Goal: Contribute content: Contribute content

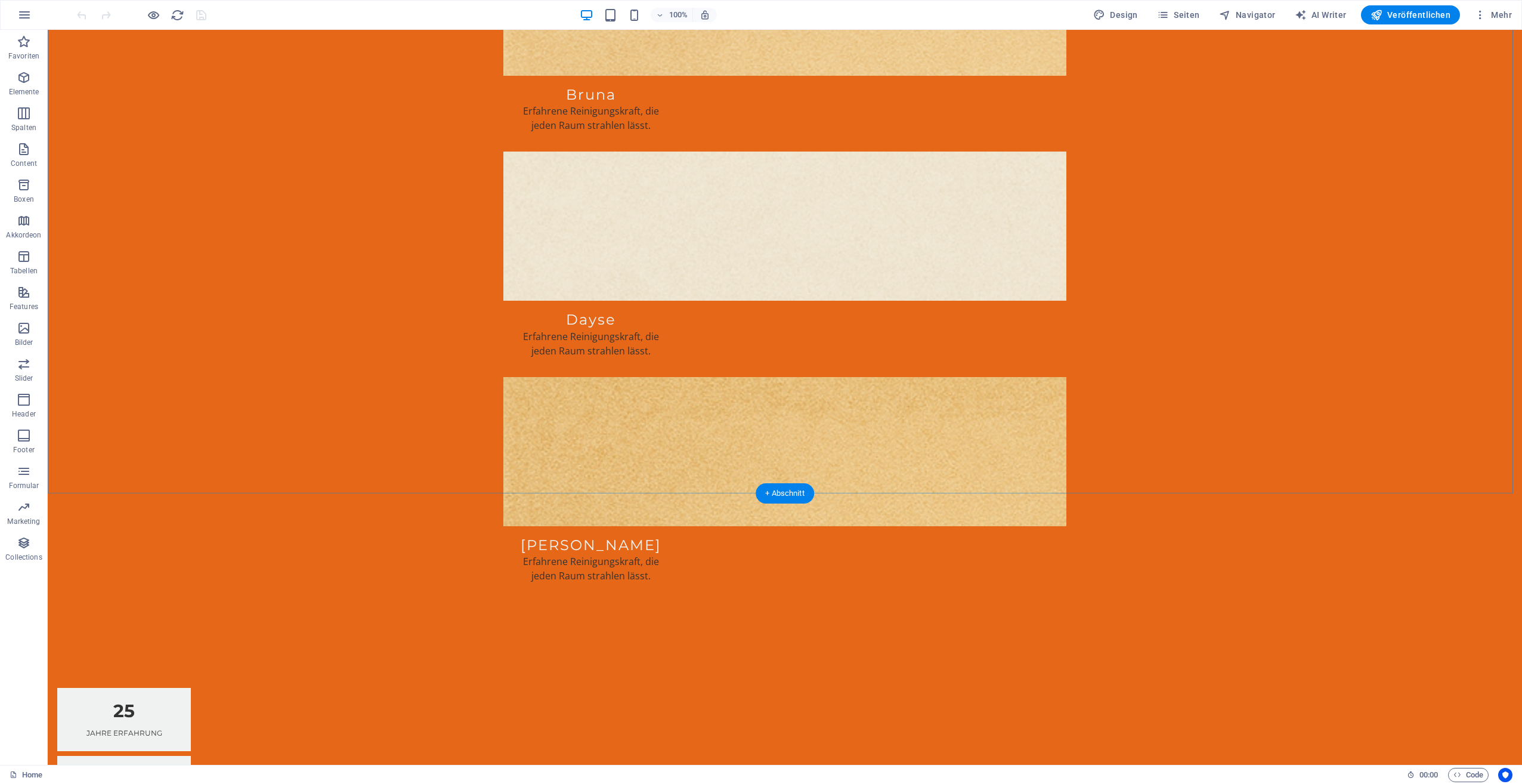
scroll to position [1611, 0]
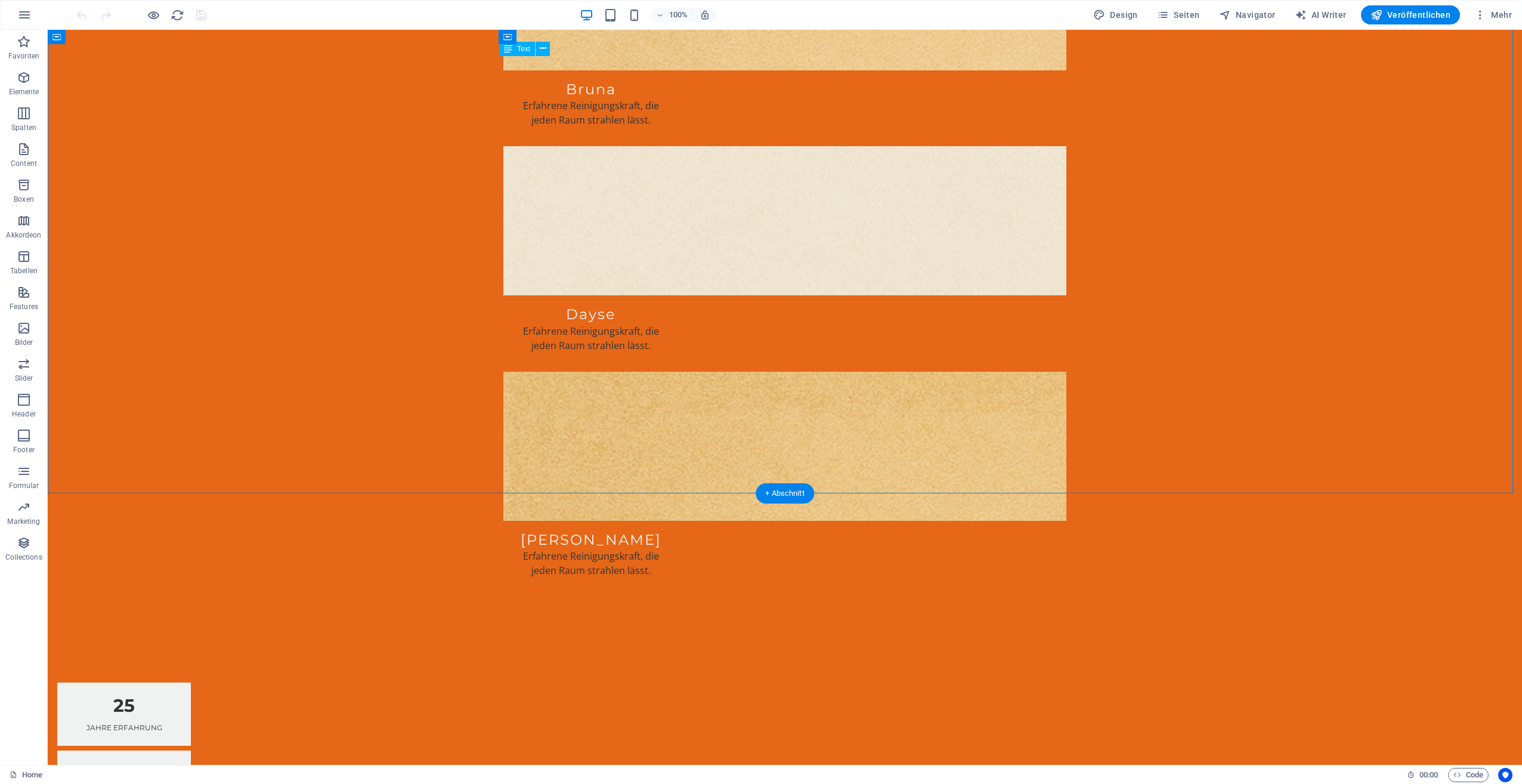
click at [545, 49] on icon at bounding box center [543, 49] width 7 height 13
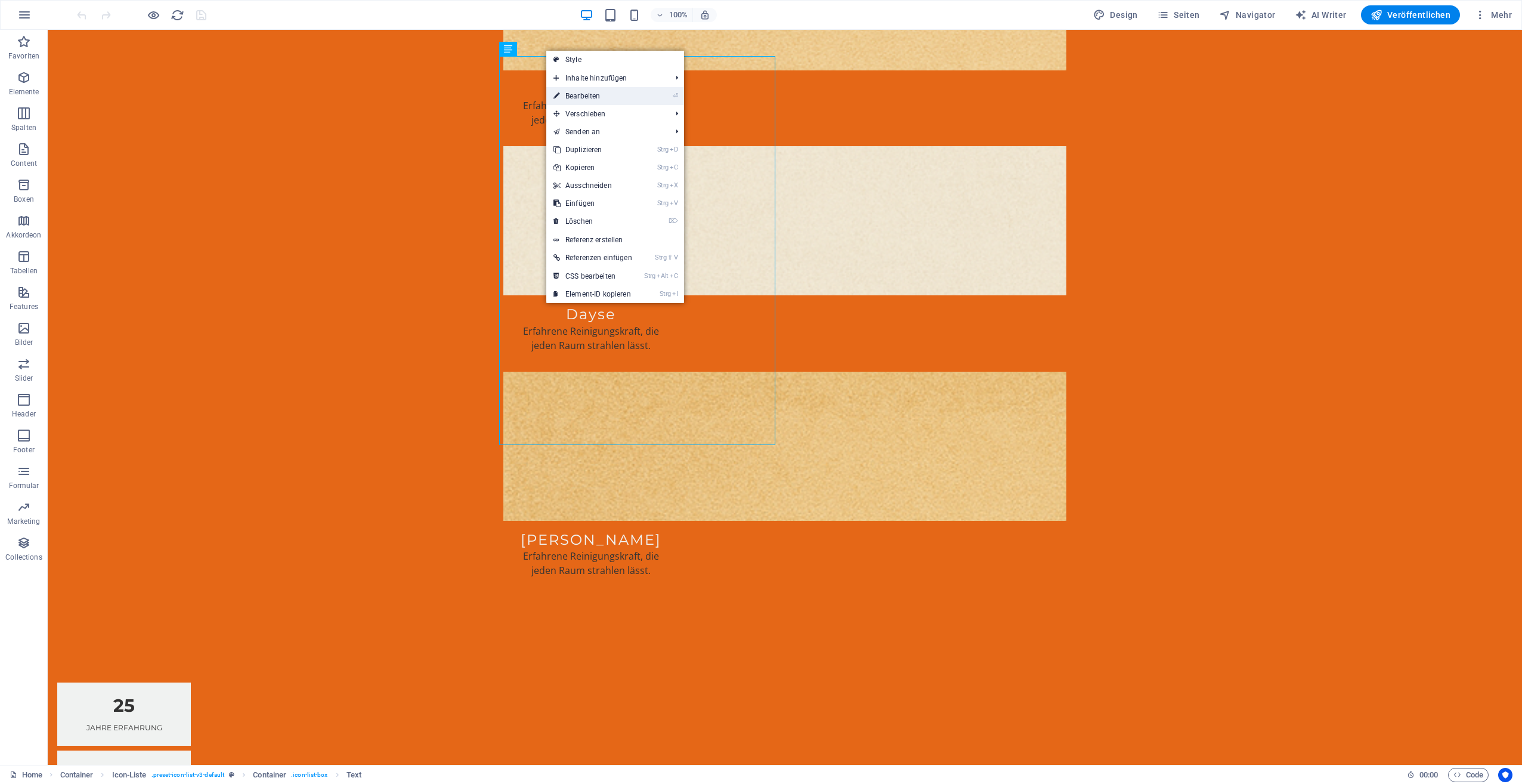
click at [573, 89] on link "⏎ Bearbeiten" at bounding box center [593, 96] width 93 height 18
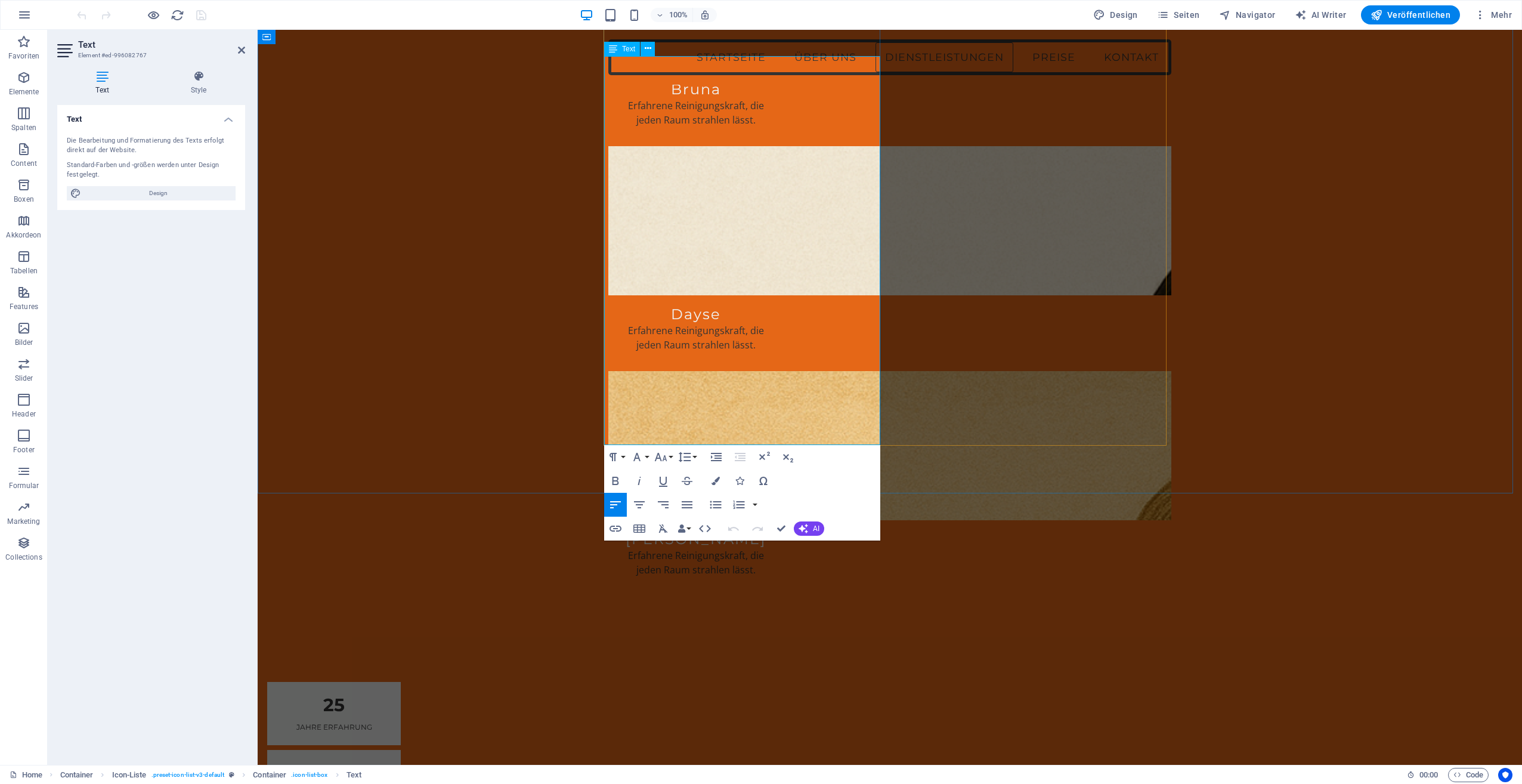
drag, startPoint x: 606, startPoint y: 363, endPoint x: 769, endPoint y: 419, distance: 172.4
drag, startPoint x: 603, startPoint y: 361, endPoint x: 762, endPoint y: 407, distance: 165.5
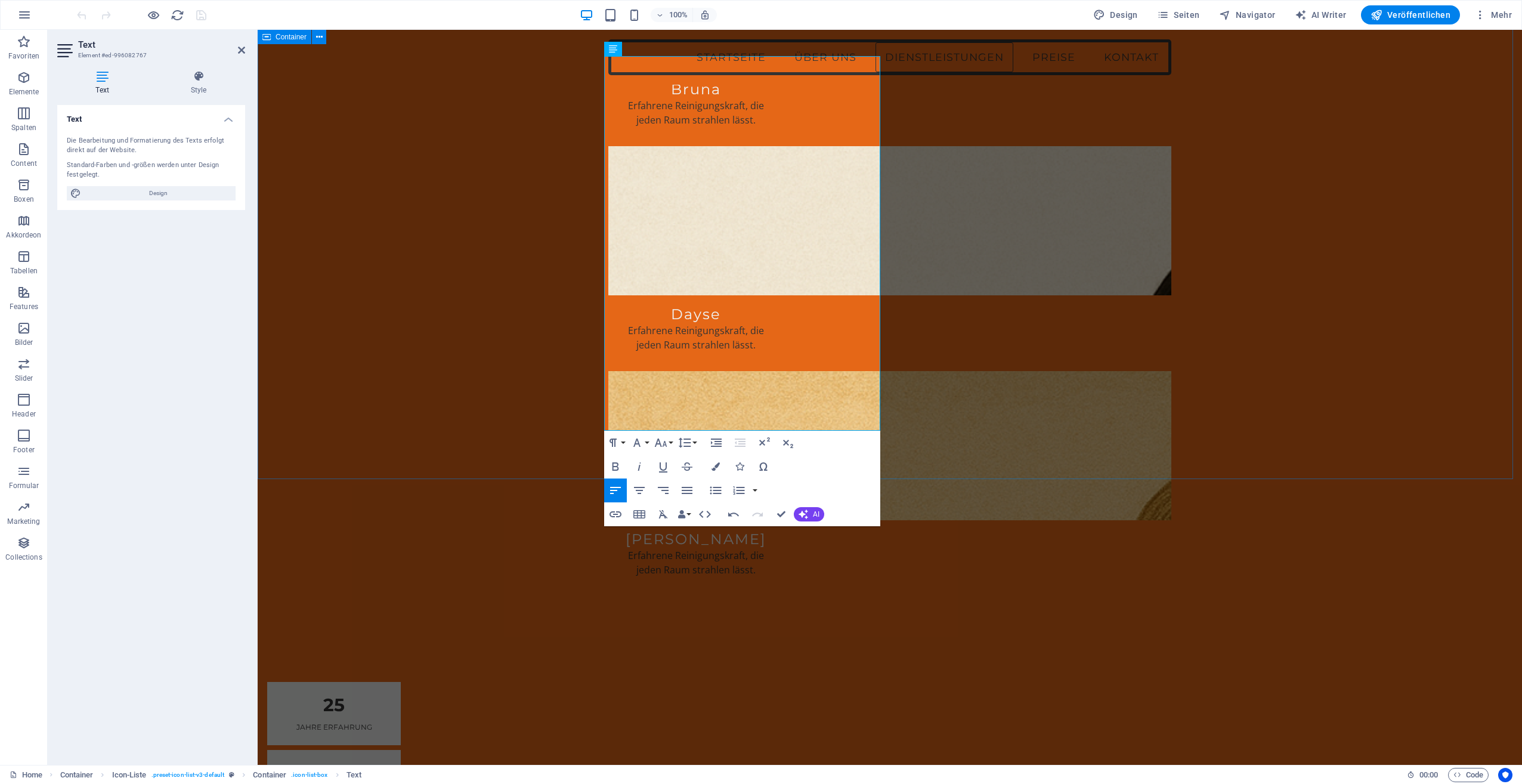
drag, startPoint x: 641, startPoint y: 363, endPoint x: 595, endPoint y: 365, distance: 46.0
click at [615, 461] on icon "button" at bounding box center [615, 466] width 14 height 14
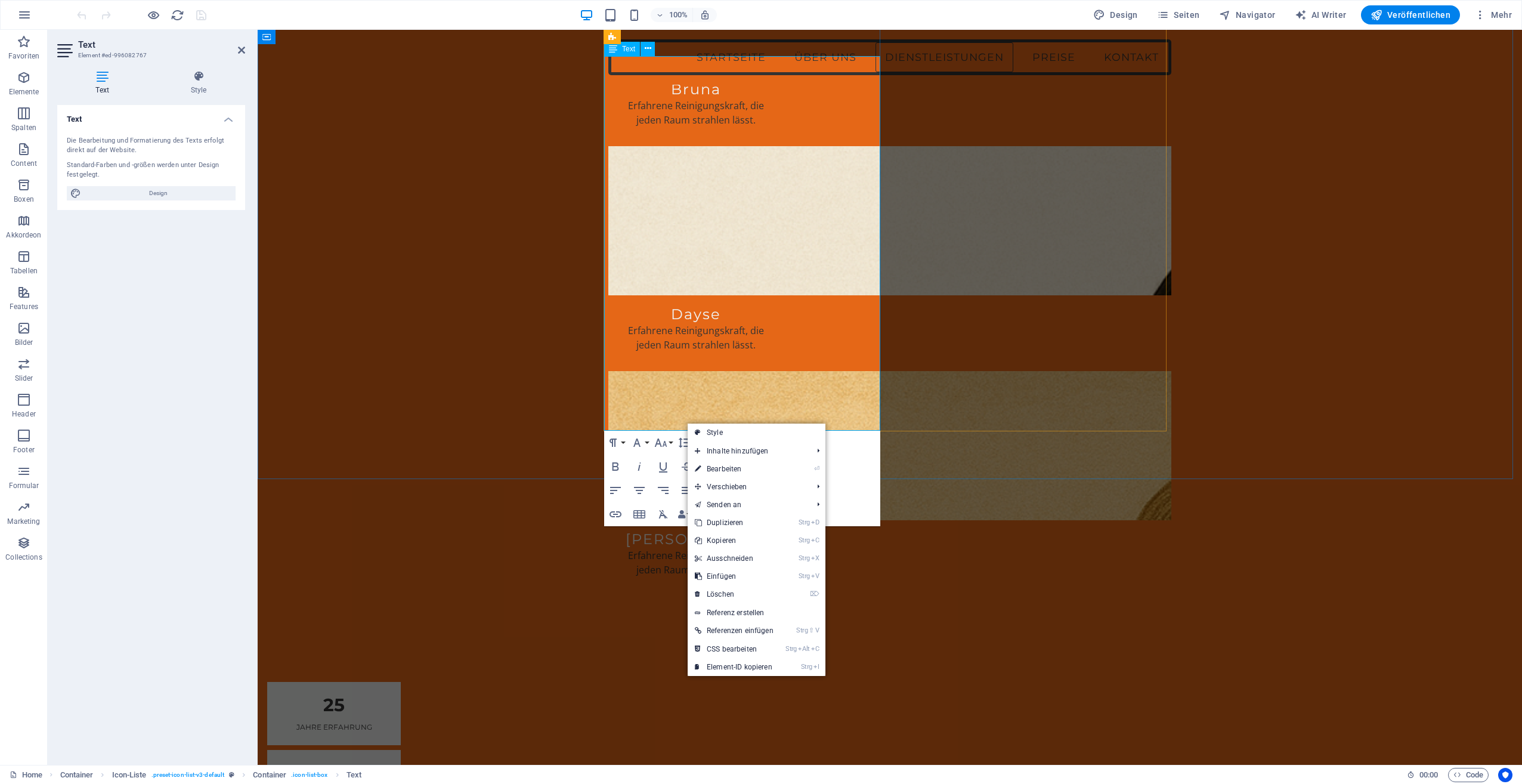
scroll to position [1431, 0]
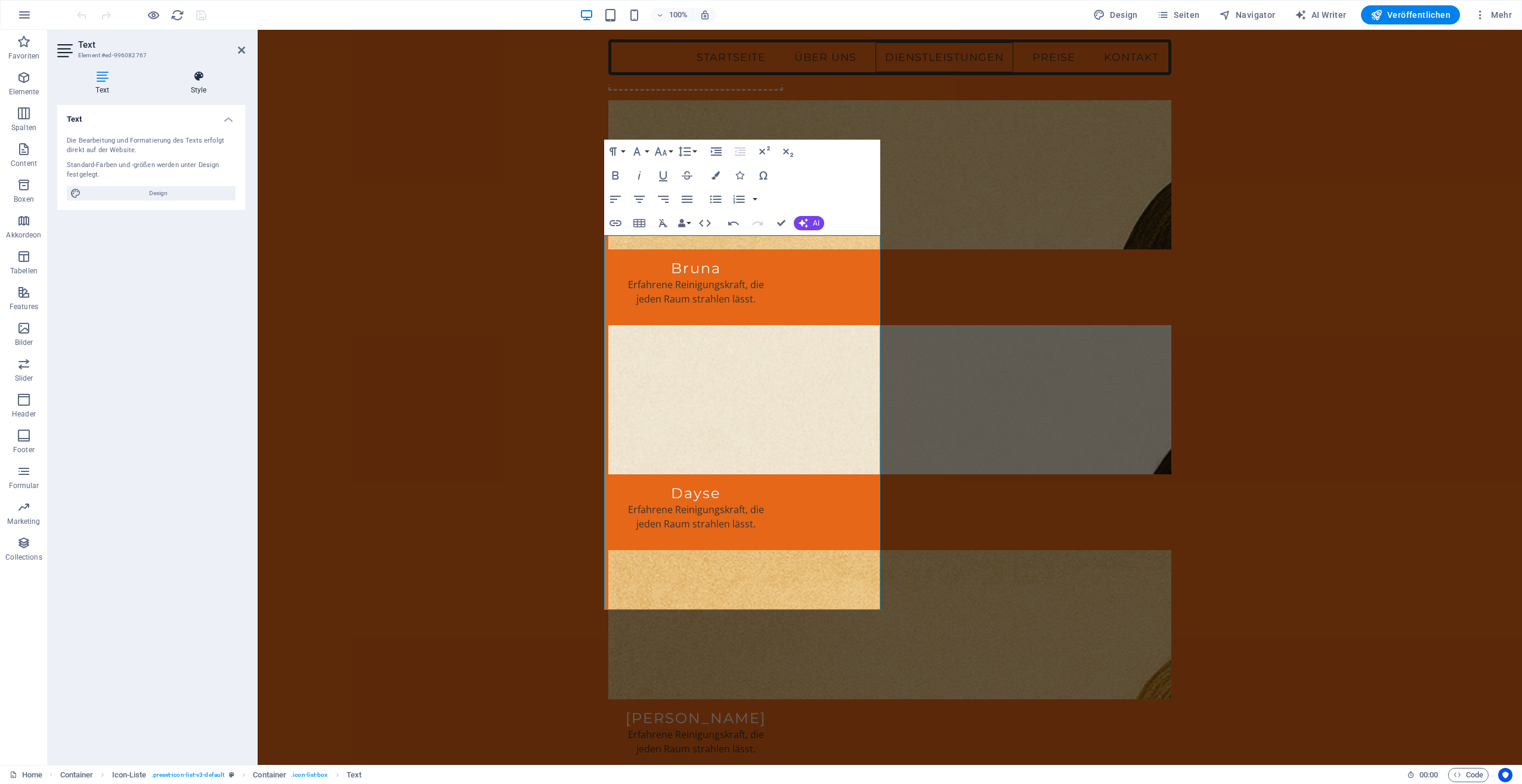
click at [204, 78] on icon at bounding box center [199, 77] width 93 height 12
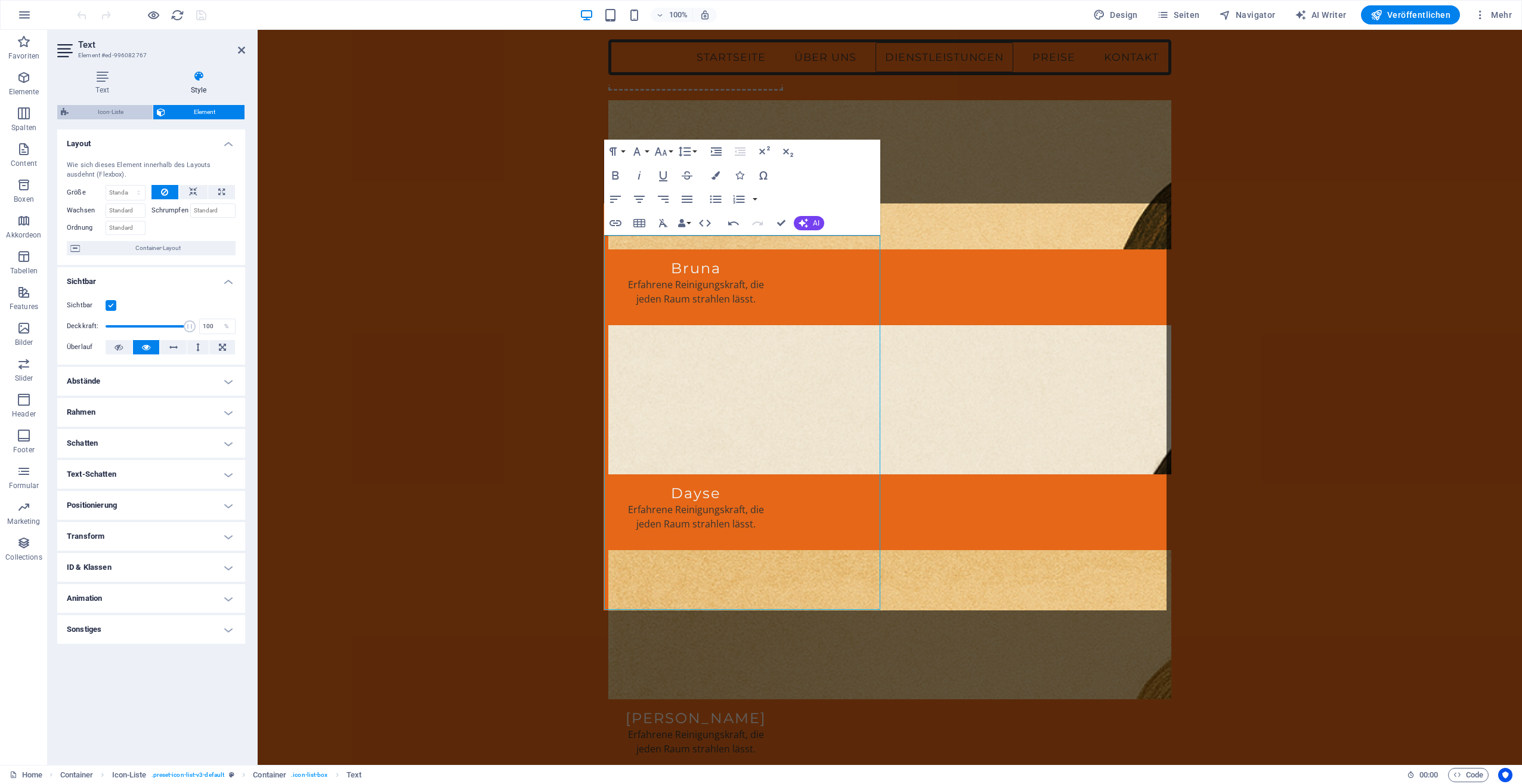
click at [104, 111] on span "Icon-Liste" at bounding box center [110, 111] width 77 height 14
select select "rem"
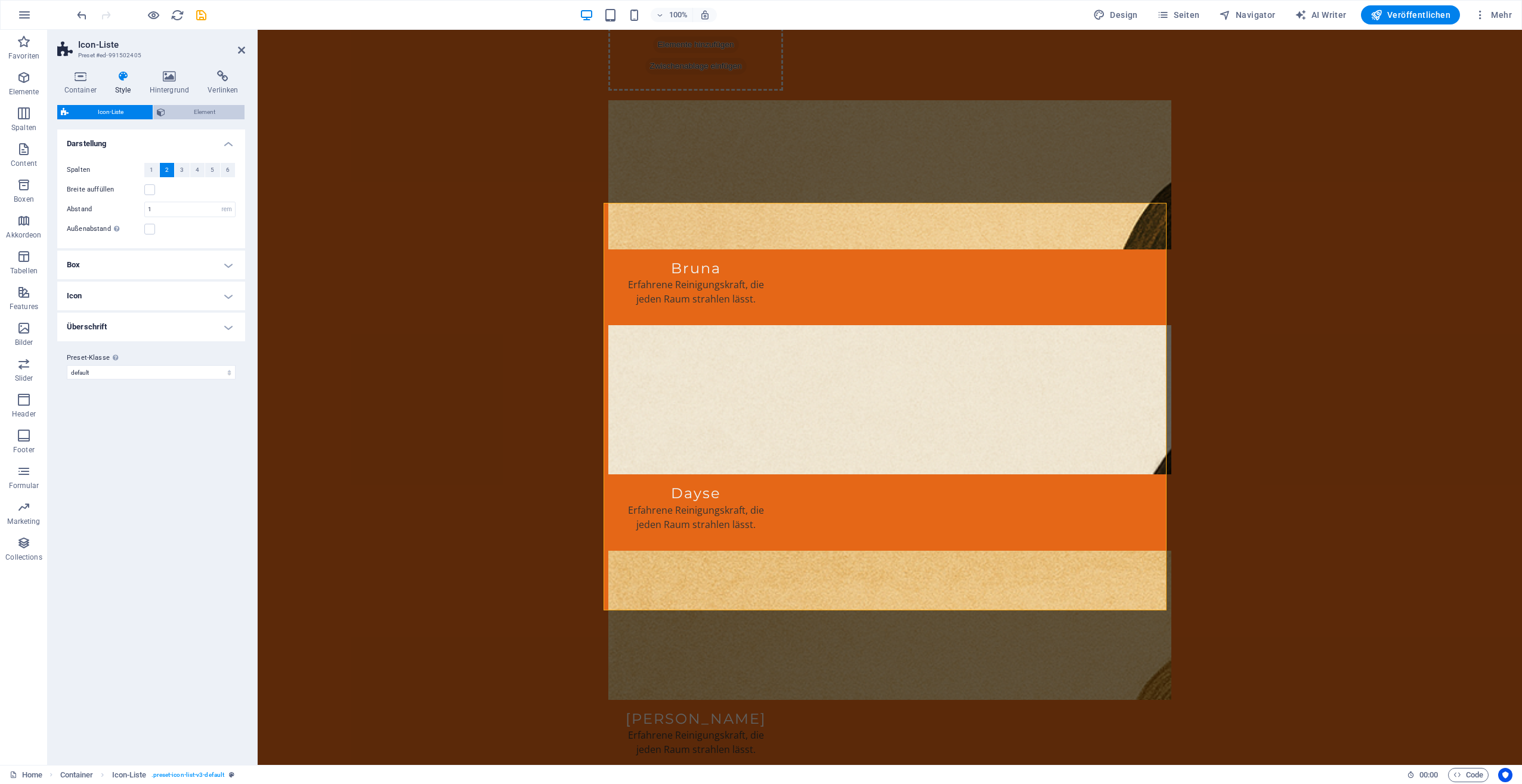
click at [175, 111] on span "Element" at bounding box center [205, 111] width 73 height 14
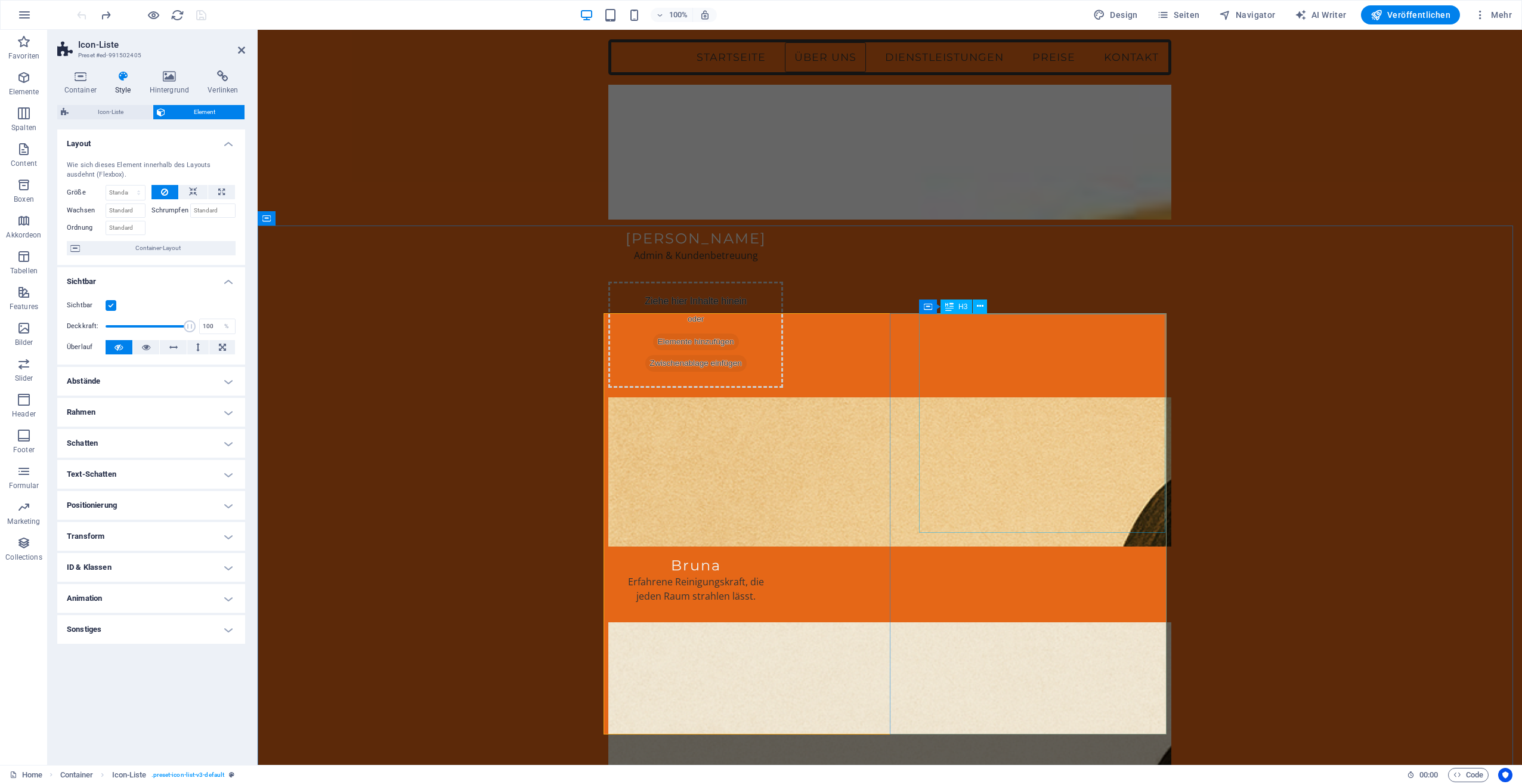
scroll to position [1372, 0]
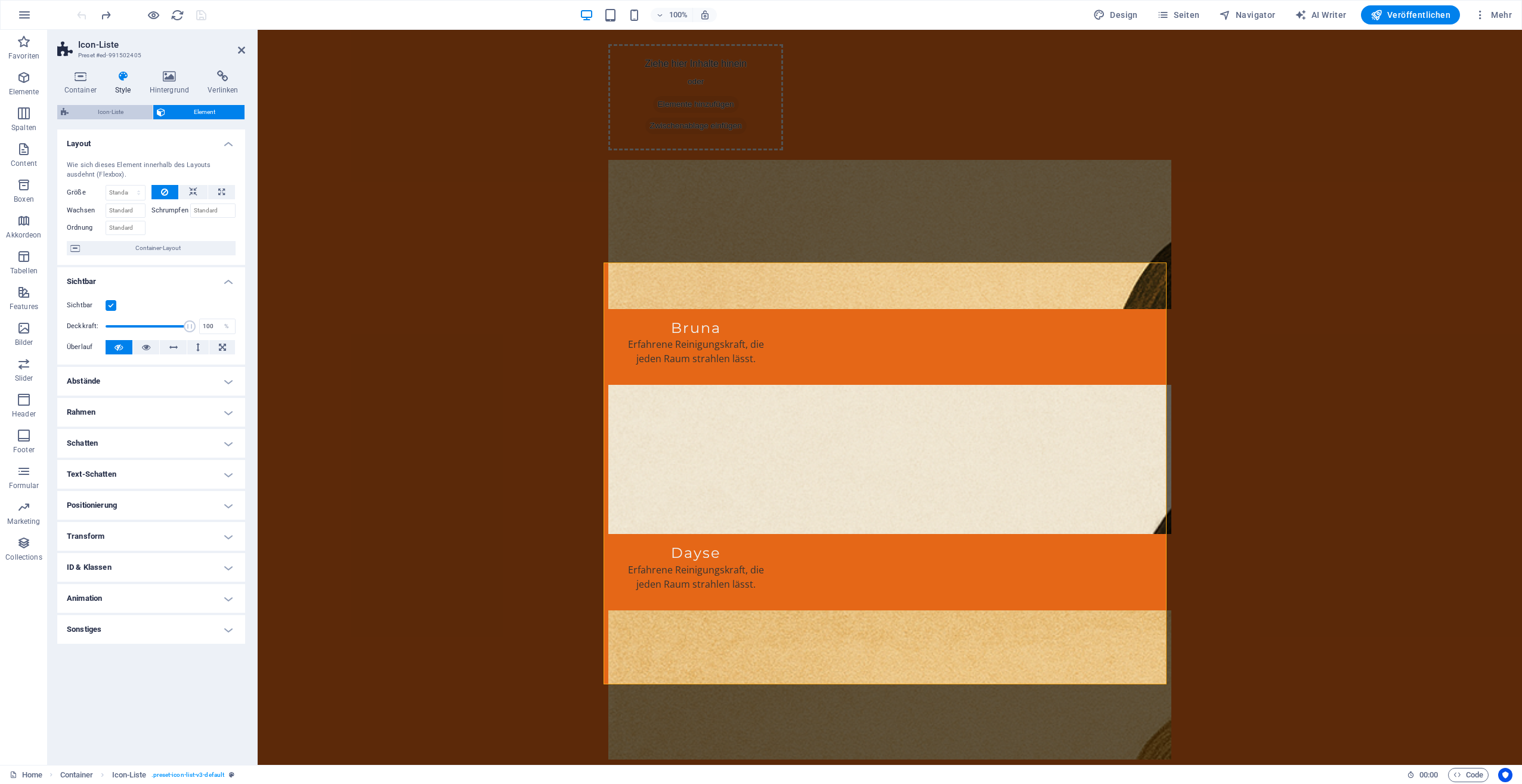
click at [91, 107] on span "Icon-Liste" at bounding box center [110, 111] width 77 height 14
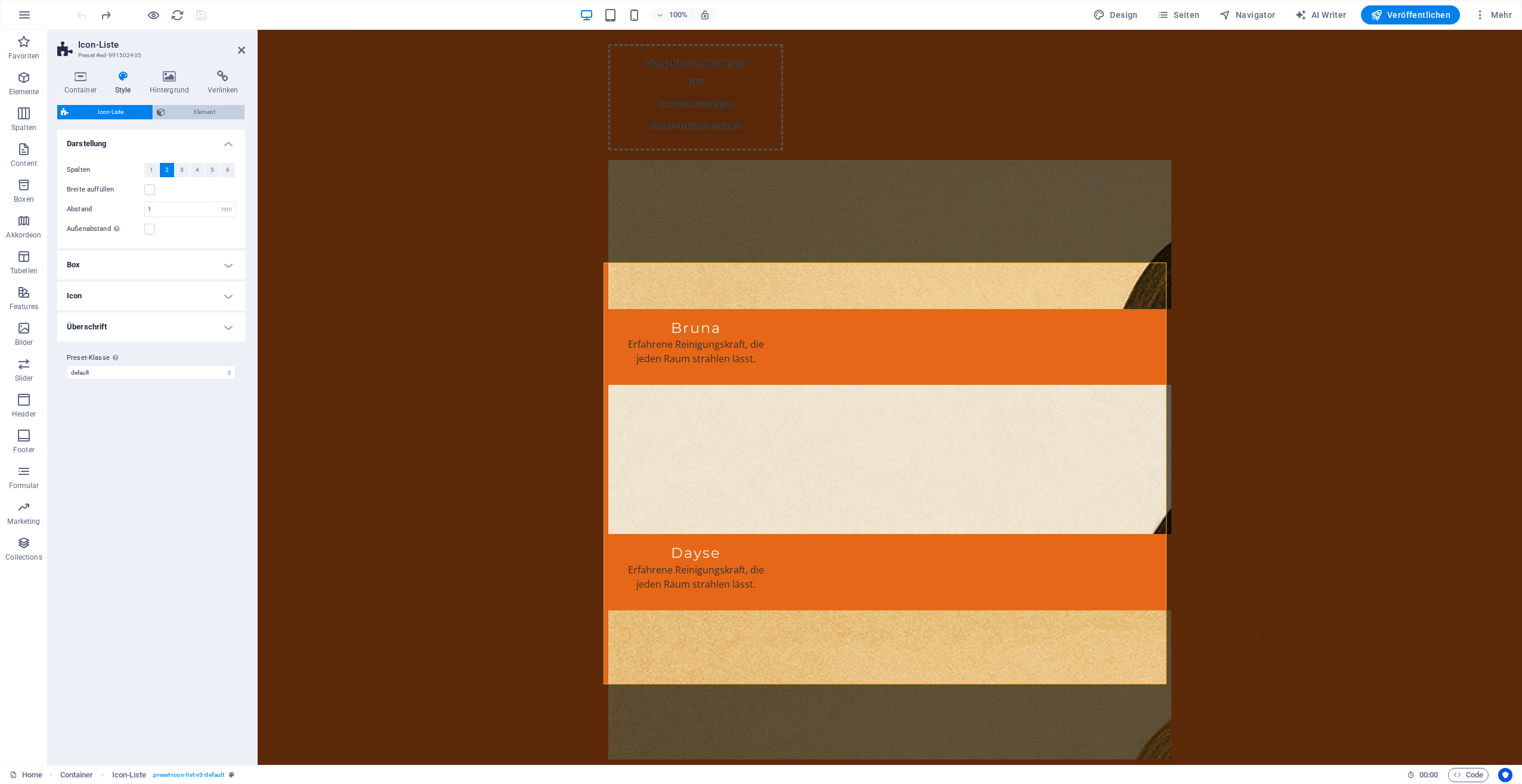
click at [189, 109] on span "Element" at bounding box center [205, 111] width 73 height 14
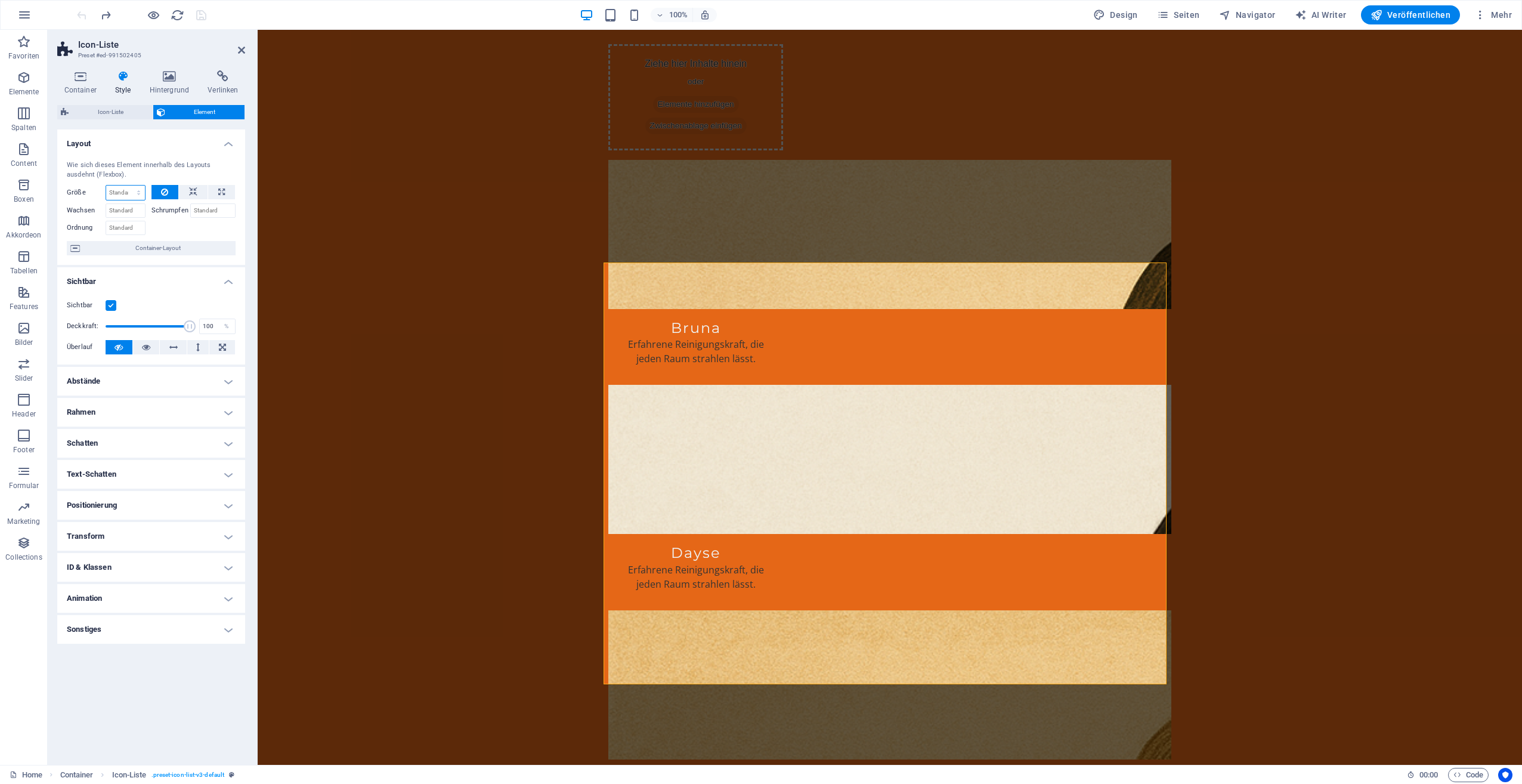
click at [125, 191] on select "Standard auto px % 1/1 1/2 1/3 1/4 1/5 1/6 1/7 1/8 1/9 1/10" at bounding box center [125, 192] width 39 height 14
click at [106, 185] on select "Standard auto px % 1/1 1/2 1/3 1/4 1/5 1/6 1/7 1/8 1/9 1/10" at bounding box center [125, 192] width 39 height 14
select select "DISABLED_OPTION_VALUE"
click at [161, 190] on icon at bounding box center [165, 191] width 7 height 14
click at [175, 77] on icon at bounding box center [169, 77] width 54 height 12
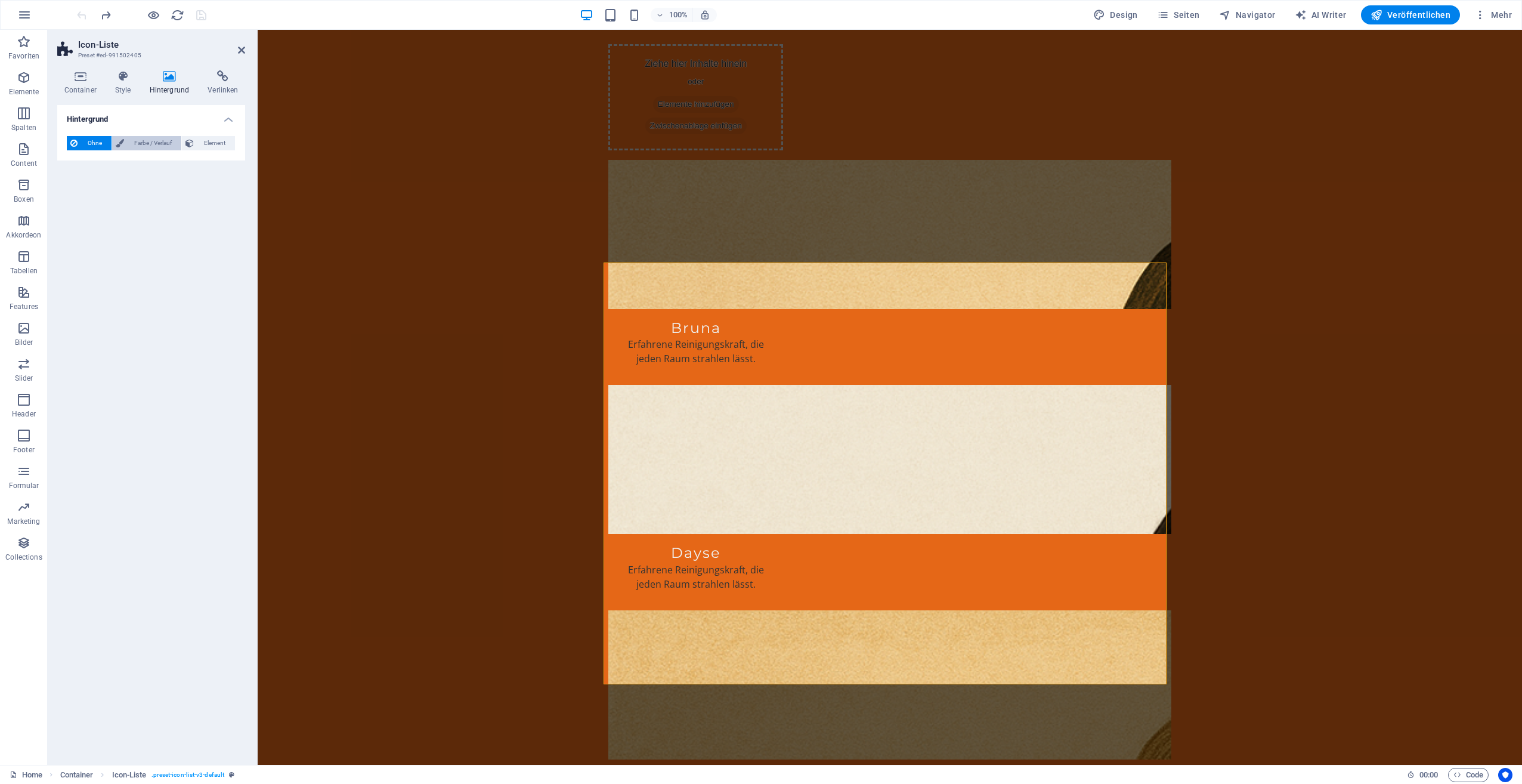
click at [124, 145] on button "Farbe / Verlauf" at bounding box center [147, 143] width 69 height 14
click at [80, 190] on span at bounding box center [75, 191] width 13 height 13
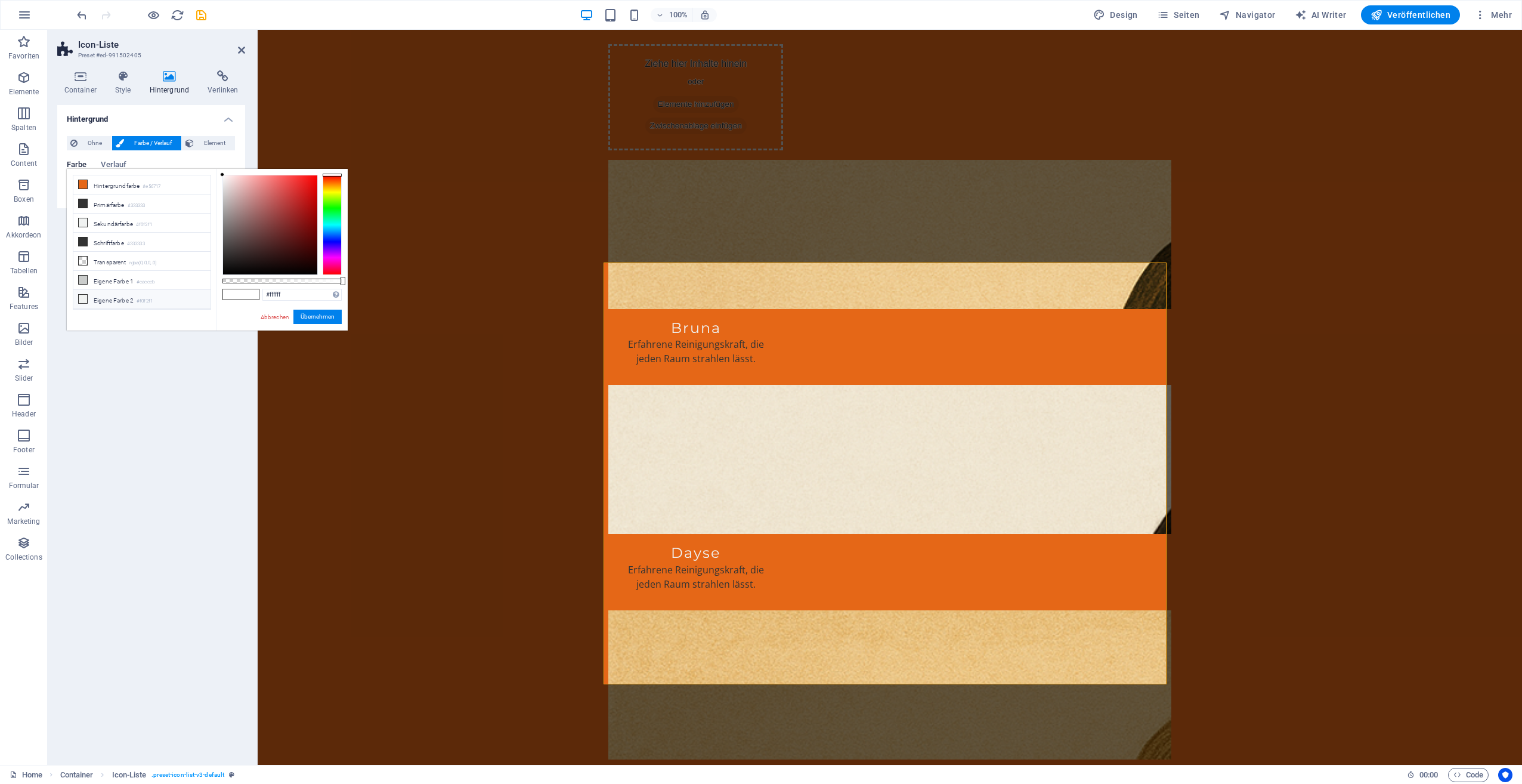
click at [80, 295] on icon at bounding box center [83, 299] width 9 height 9
type input "#f0f2f1"
click at [321, 322] on button "Übernehmen" at bounding box center [317, 316] width 48 height 14
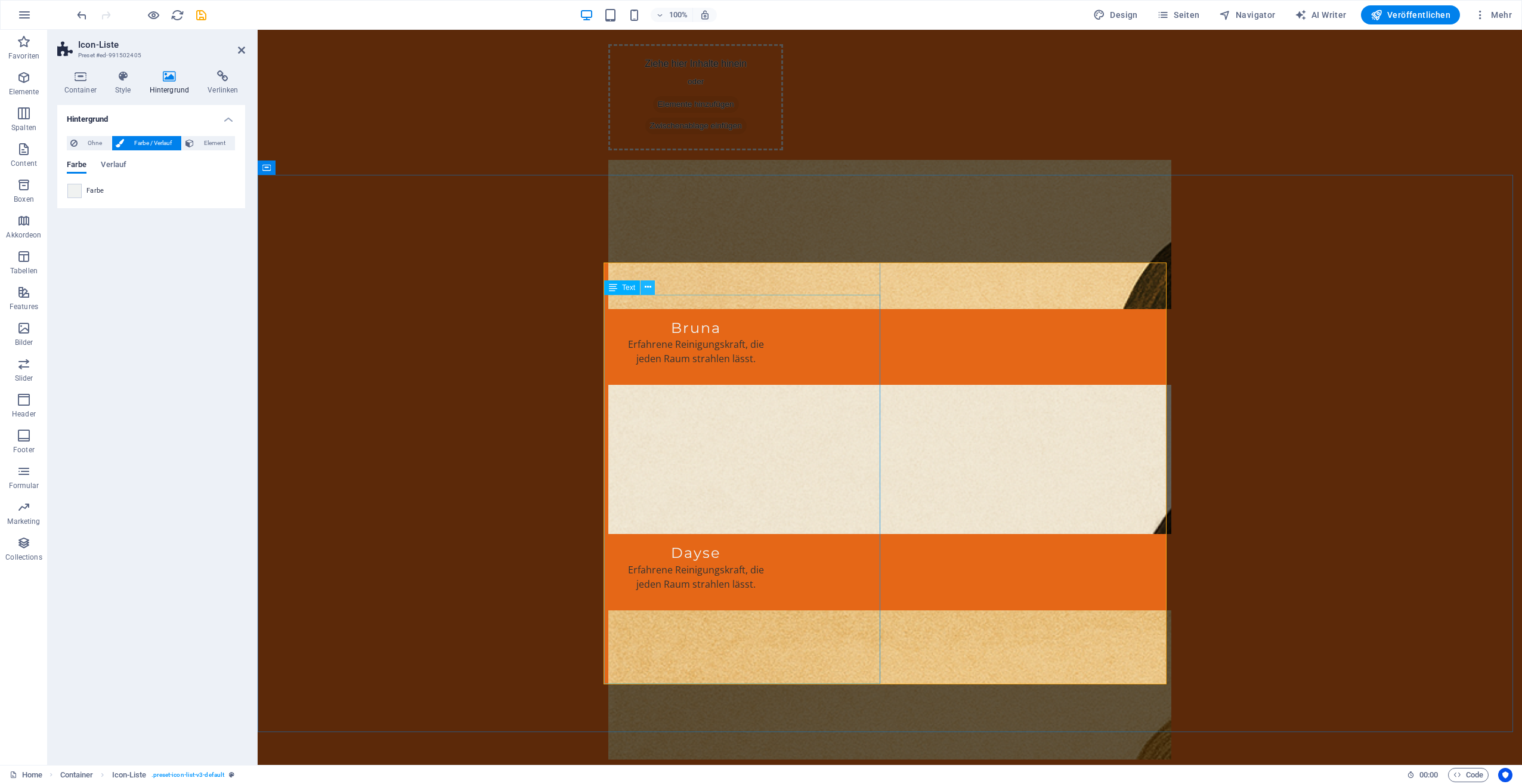
click at [645, 291] on icon at bounding box center [648, 287] width 7 height 13
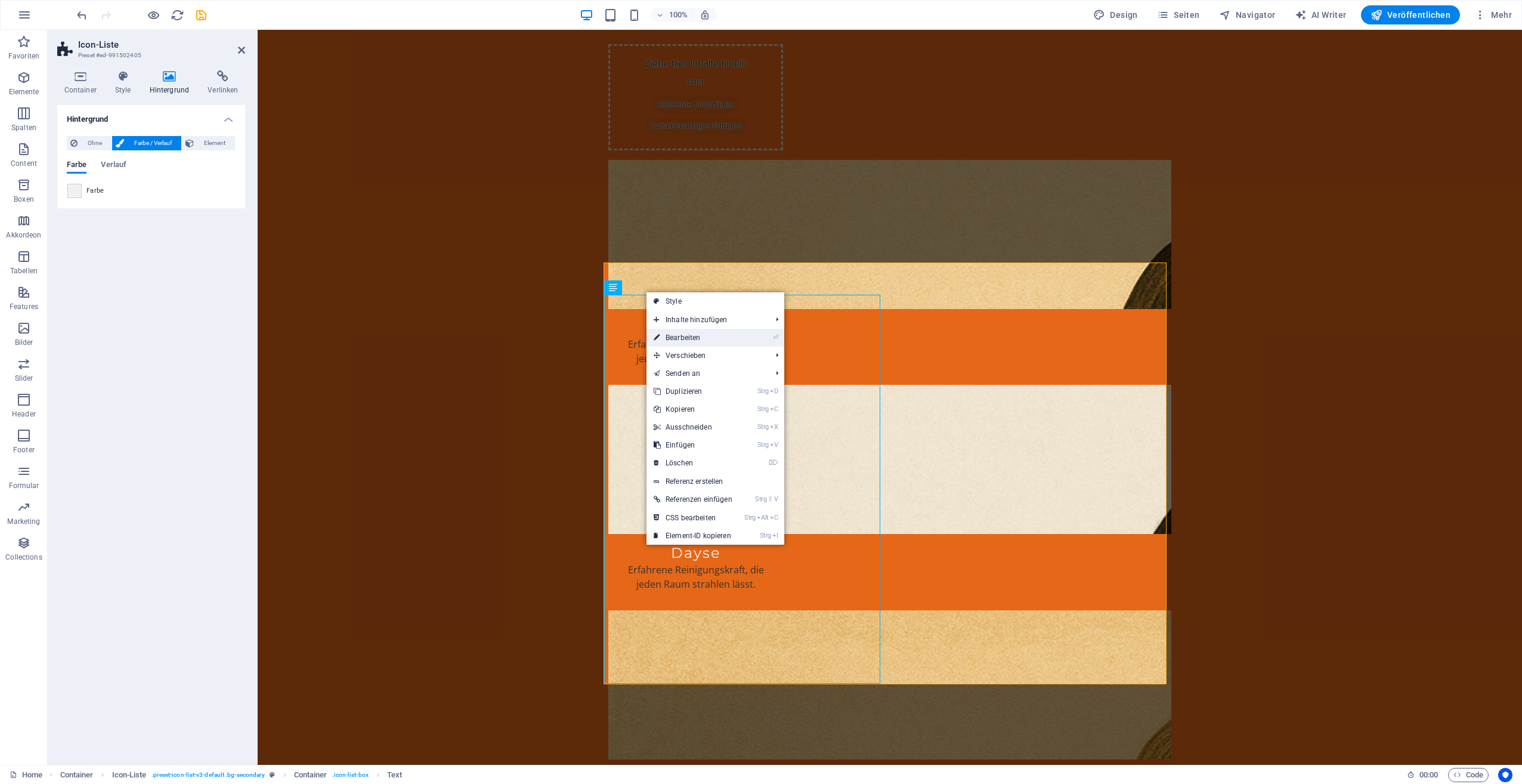
click at [683, 337] on link "⏎ Bearbeiten" at bounding box center [693, 337] width 93 height 18
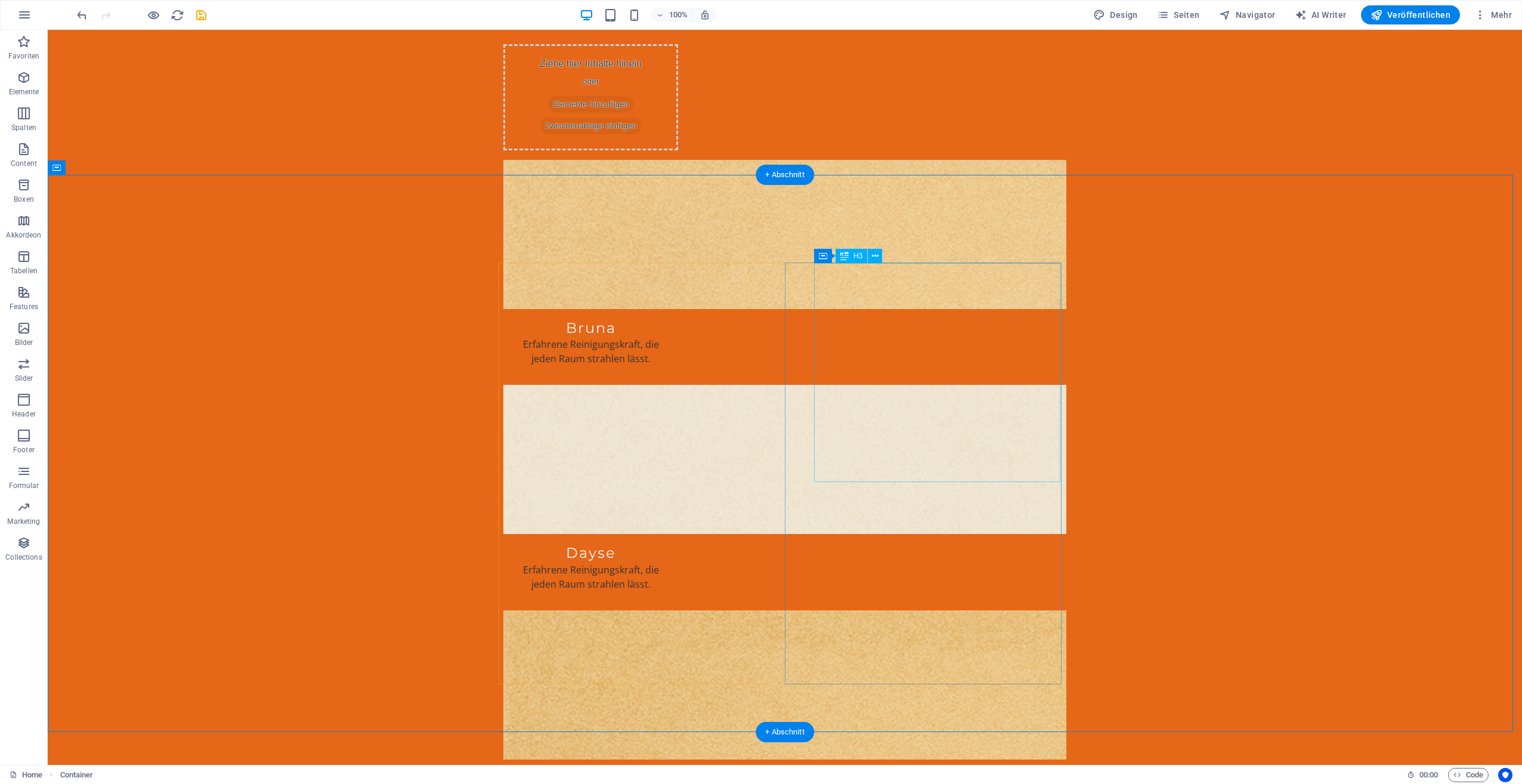
click at [875, 260] on icon at bounding box center [875, 256] width 7 height 13
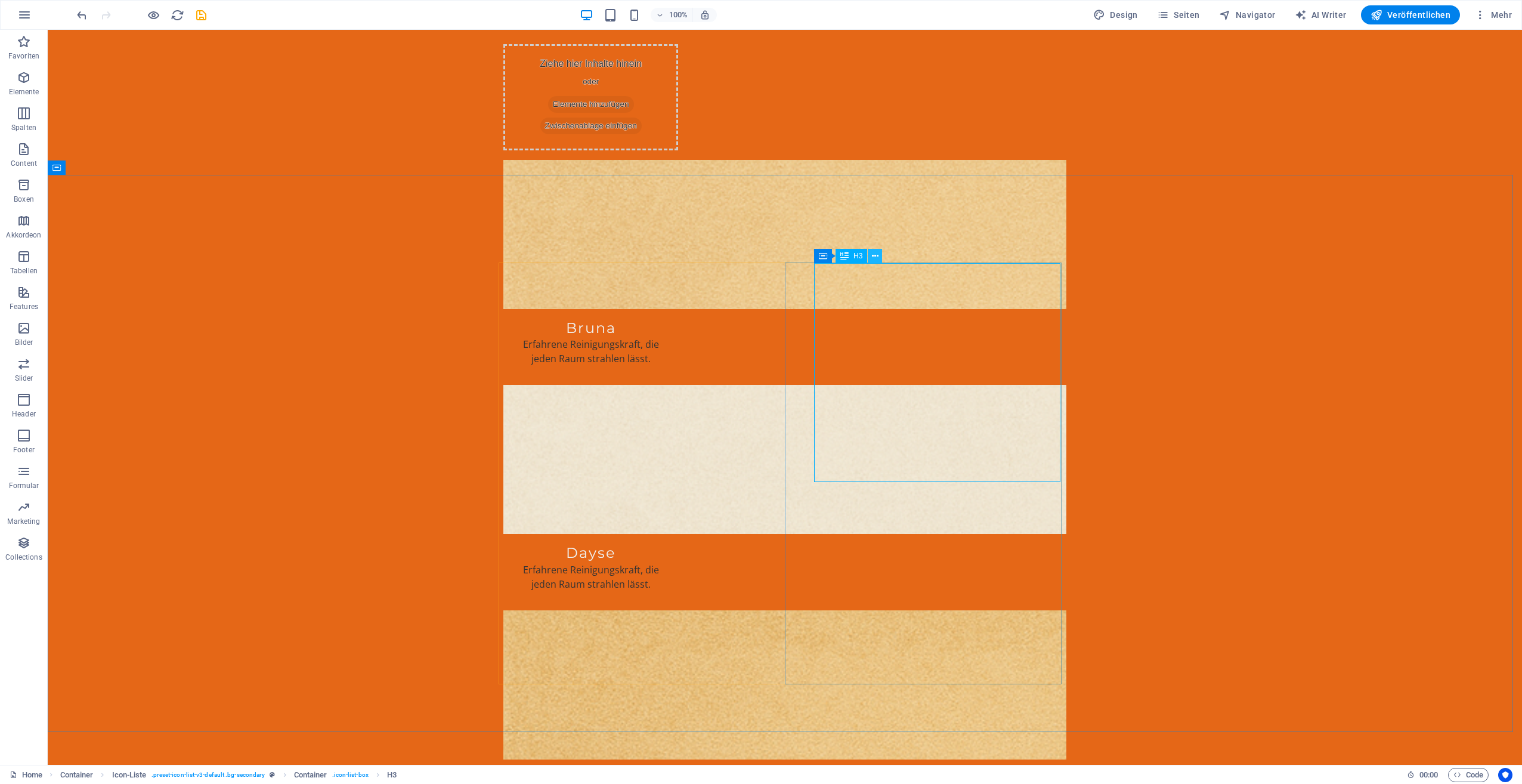
click at [879, 257] on button at bounding box center [875, 255] width 14 height 14
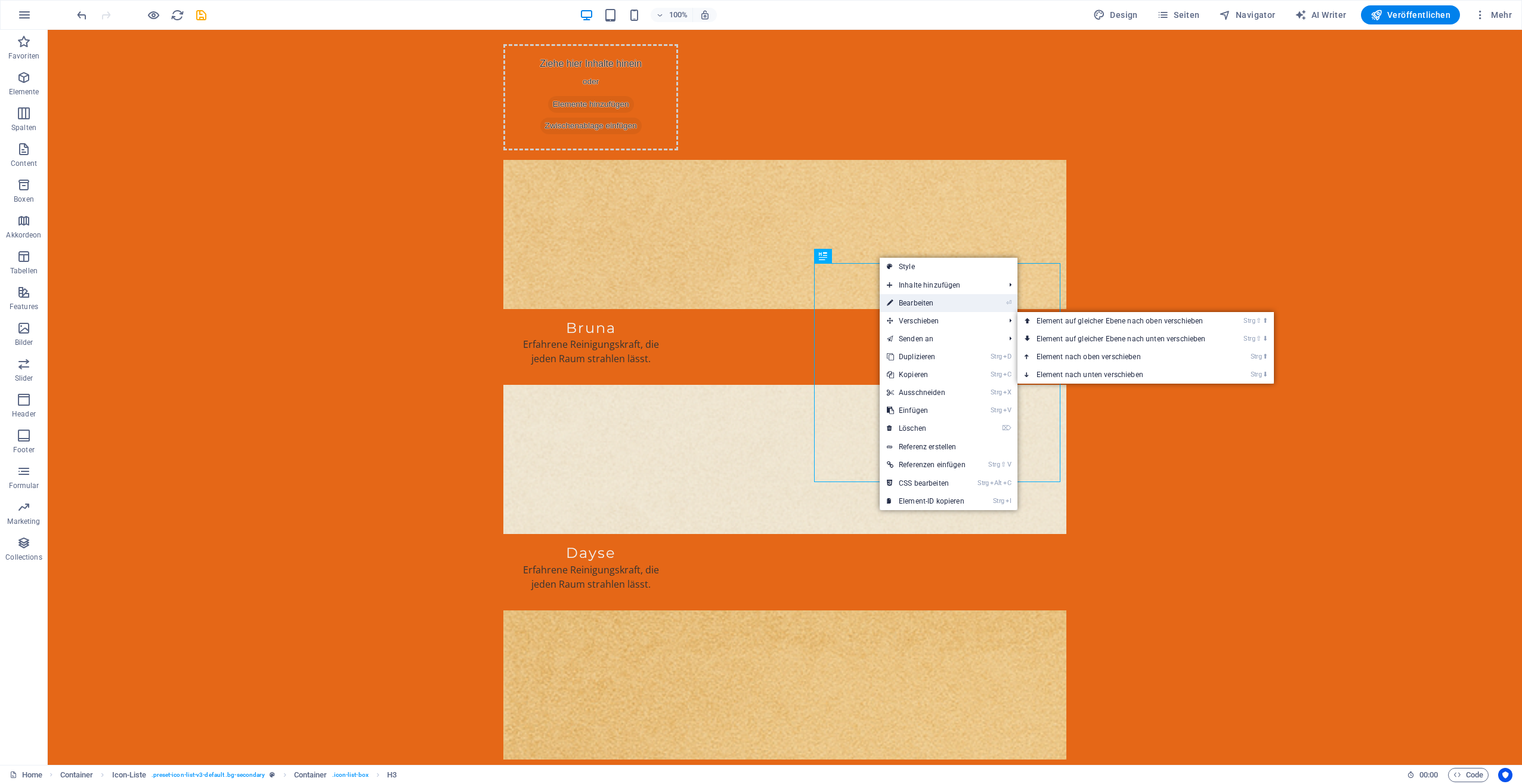
click at [927, 301] on link "⏎ Bearbeiten" at bounding box center [927, 303] width 93 height 18
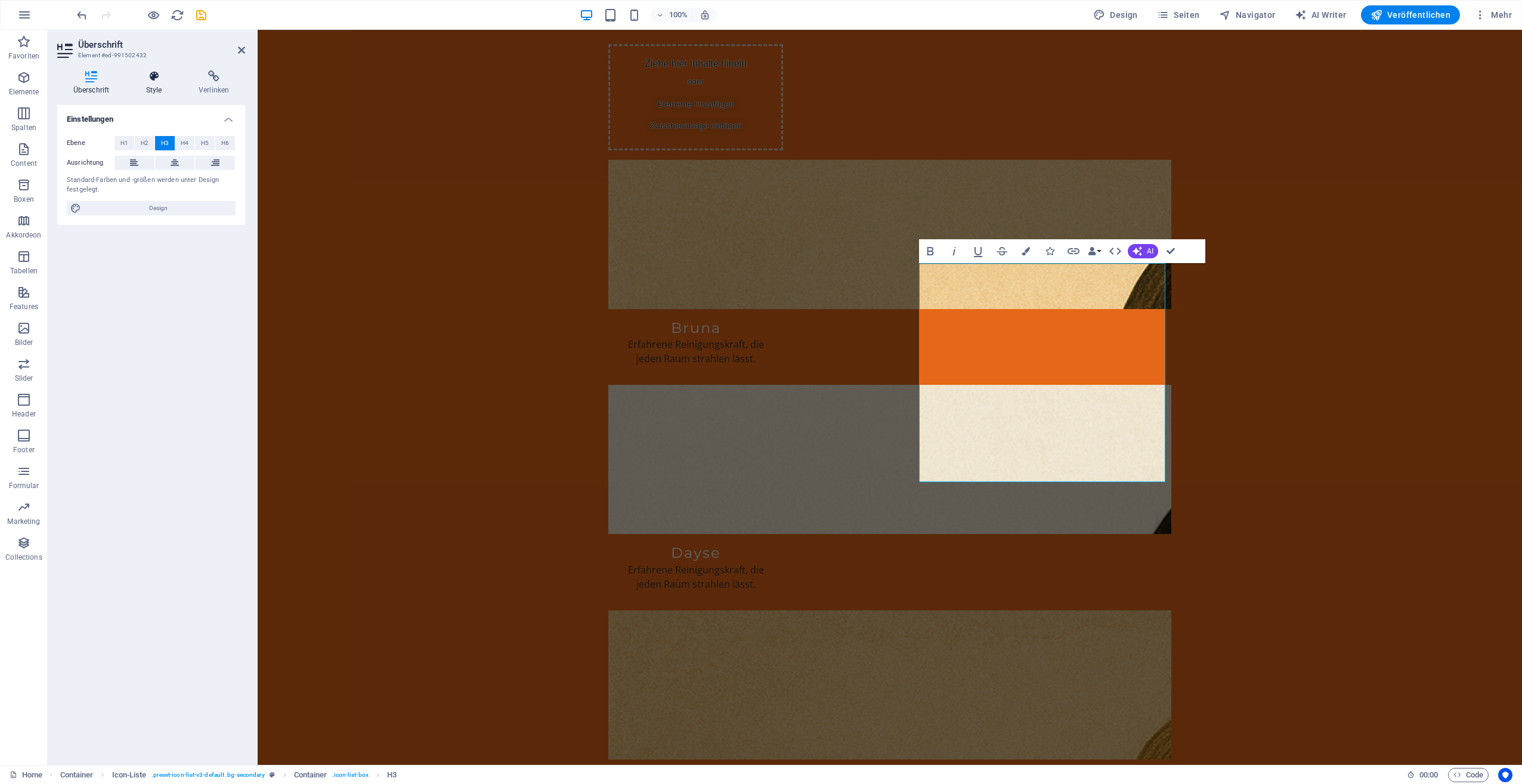
click at [154, 79] on icon at bounding box center [154, 77] width 48 height 12
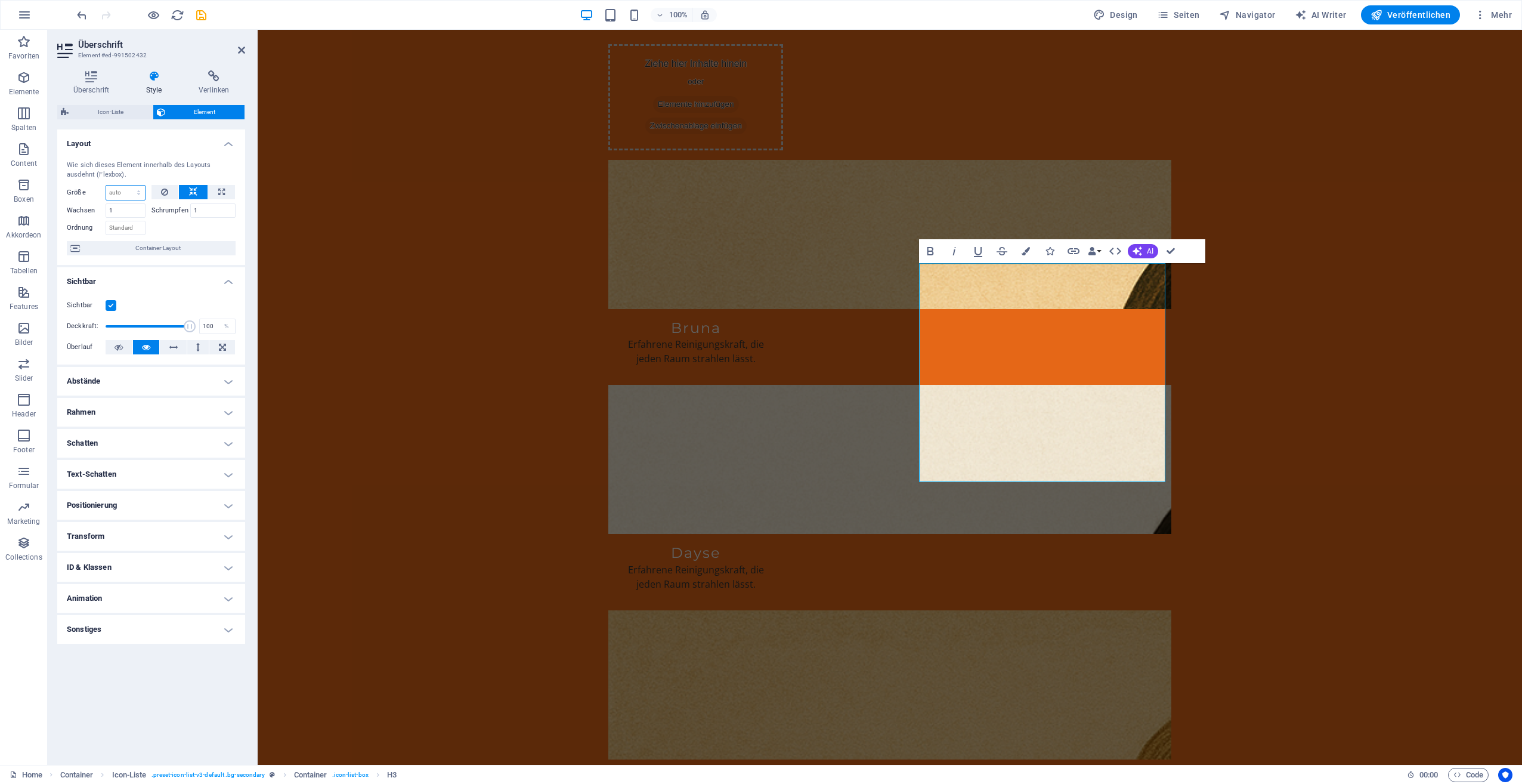
click at [117, 191] on select "Standard auto px % 1/1 1/2 1/3 1/4 1/5 1/6 1/7 1/8 1/9 1/10" at bounding box center [125, 192] width 39 height 14
click at [161, 191] on icon at bounding box center [165, 191] width 7 height 14
click at [227, 188] on button at bounding box center [221, 191] width 27 height 14
type input "100"
select select "%"
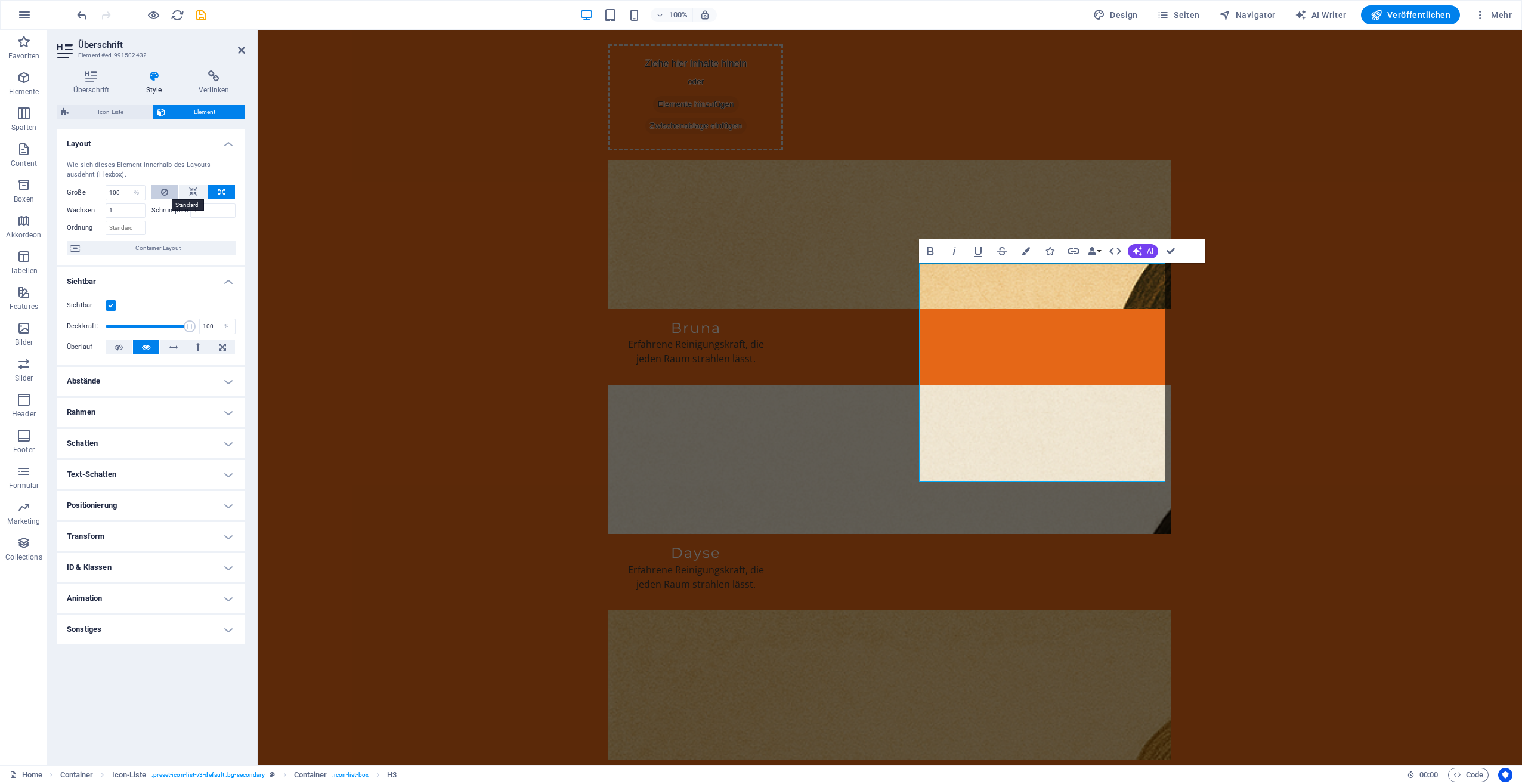
click at [159, 191] on button at bounding box center [165, 191] width 27 height 14
select select "DISABLED_OPTION_VALUE"
click at [83, 245] on button "Container-Layout" at bounding box center [151, 247] width 169 height 14
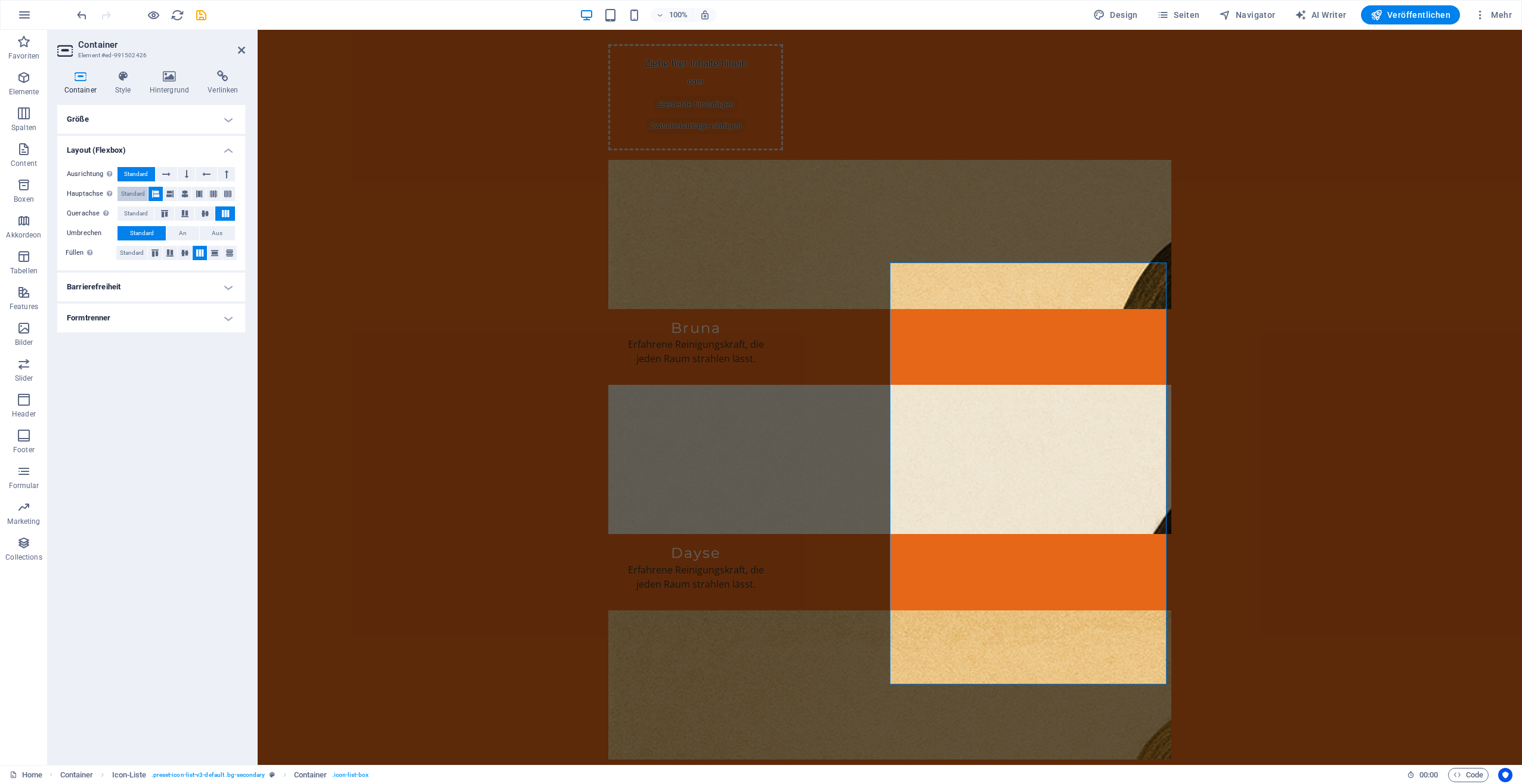
click at [135, 193] on span "Standard" at bounding box center [133, 193] width 24 height 14
click at [133, 211] on span "Standard" at bounding box center [136, 213] width 24 height 14
click at [933, 472] on icon at bounding box center [935, 474] width 7 height 13
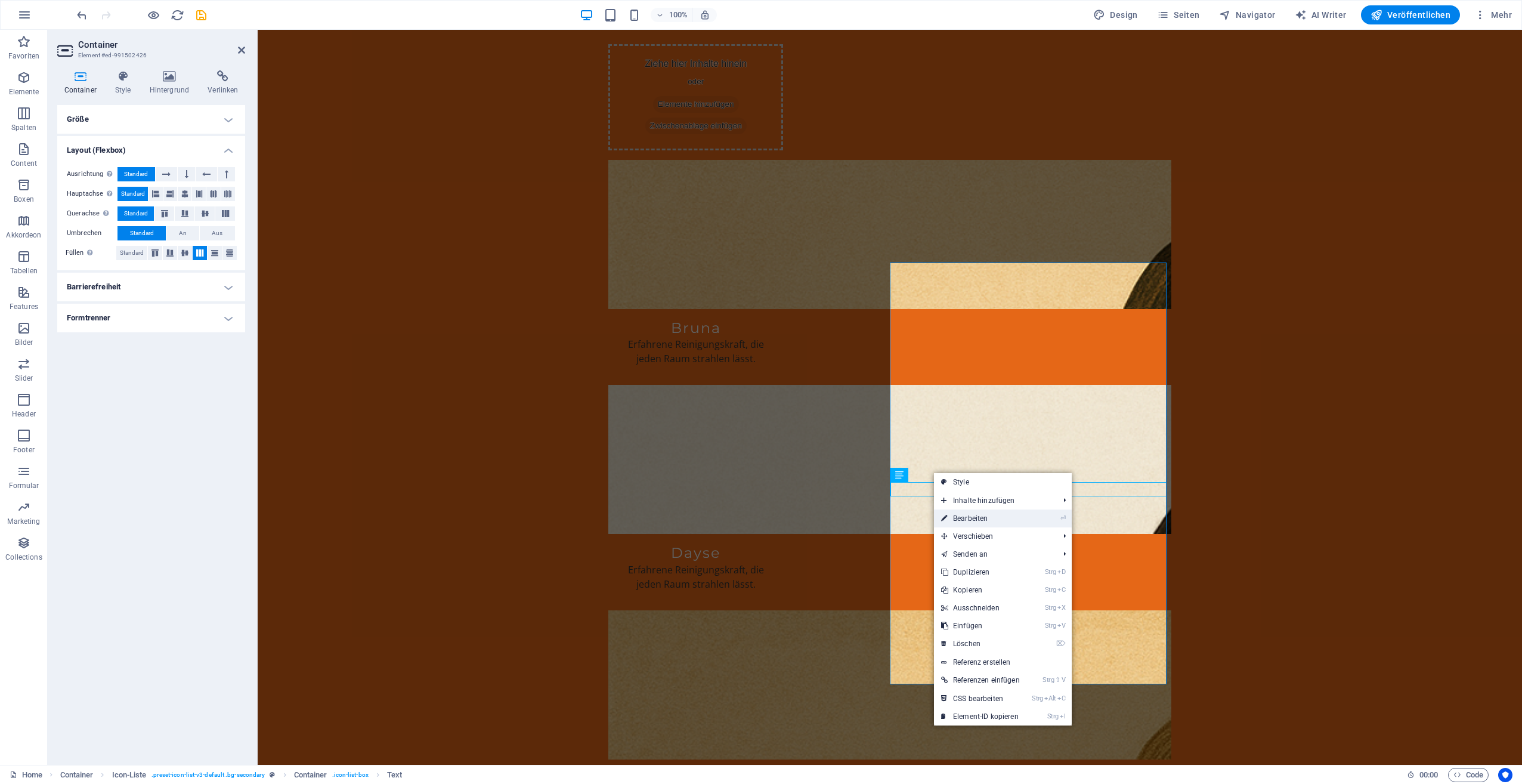
click at [970, 515] on link "⏎ Bearbeiten" at bounding box center [981, 518] width 93 height 18
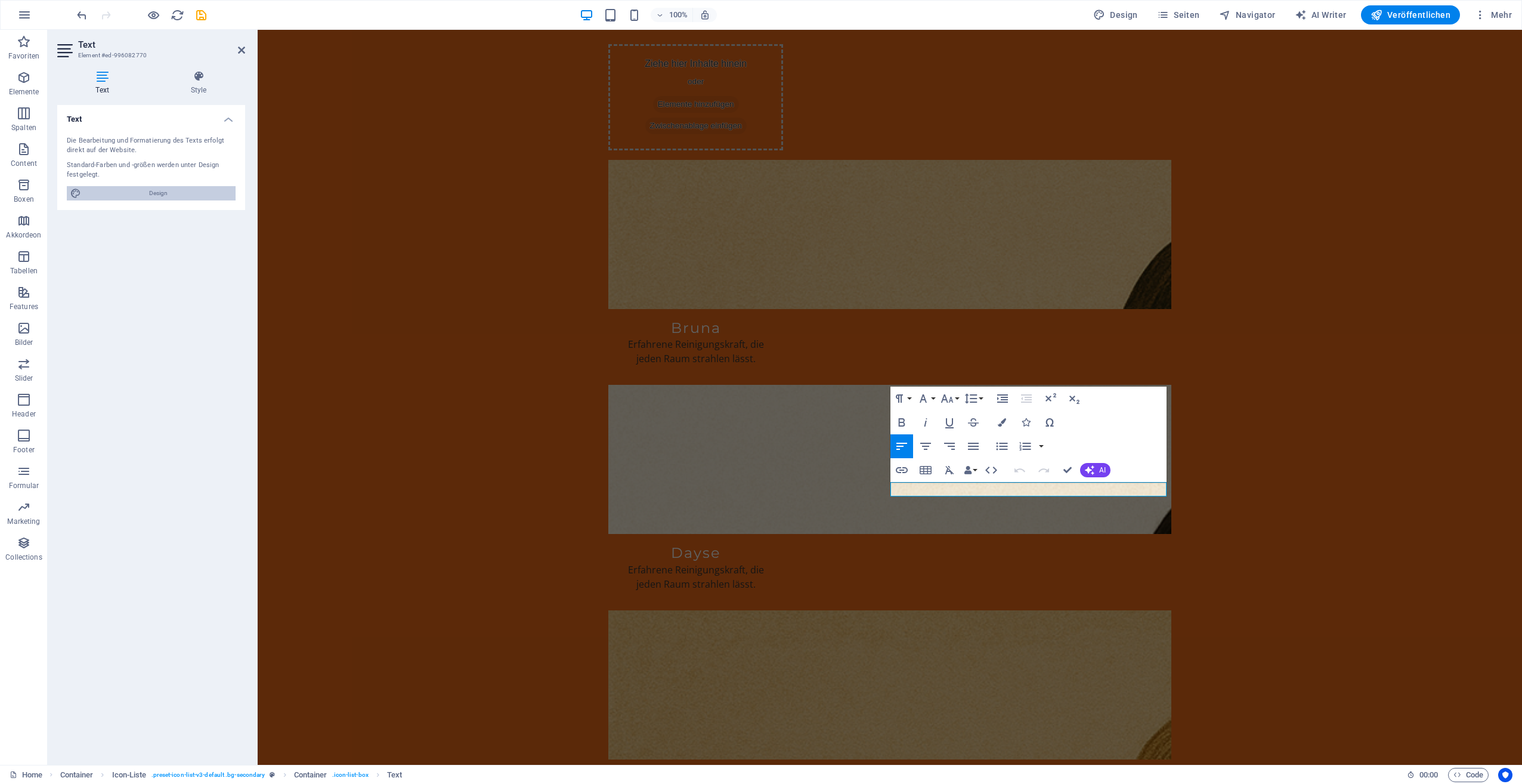
click at [143, 191] on span "Design" at bounding box center [158, 193] width 147 height 14
select select "px"
select select "200"
select select "px"
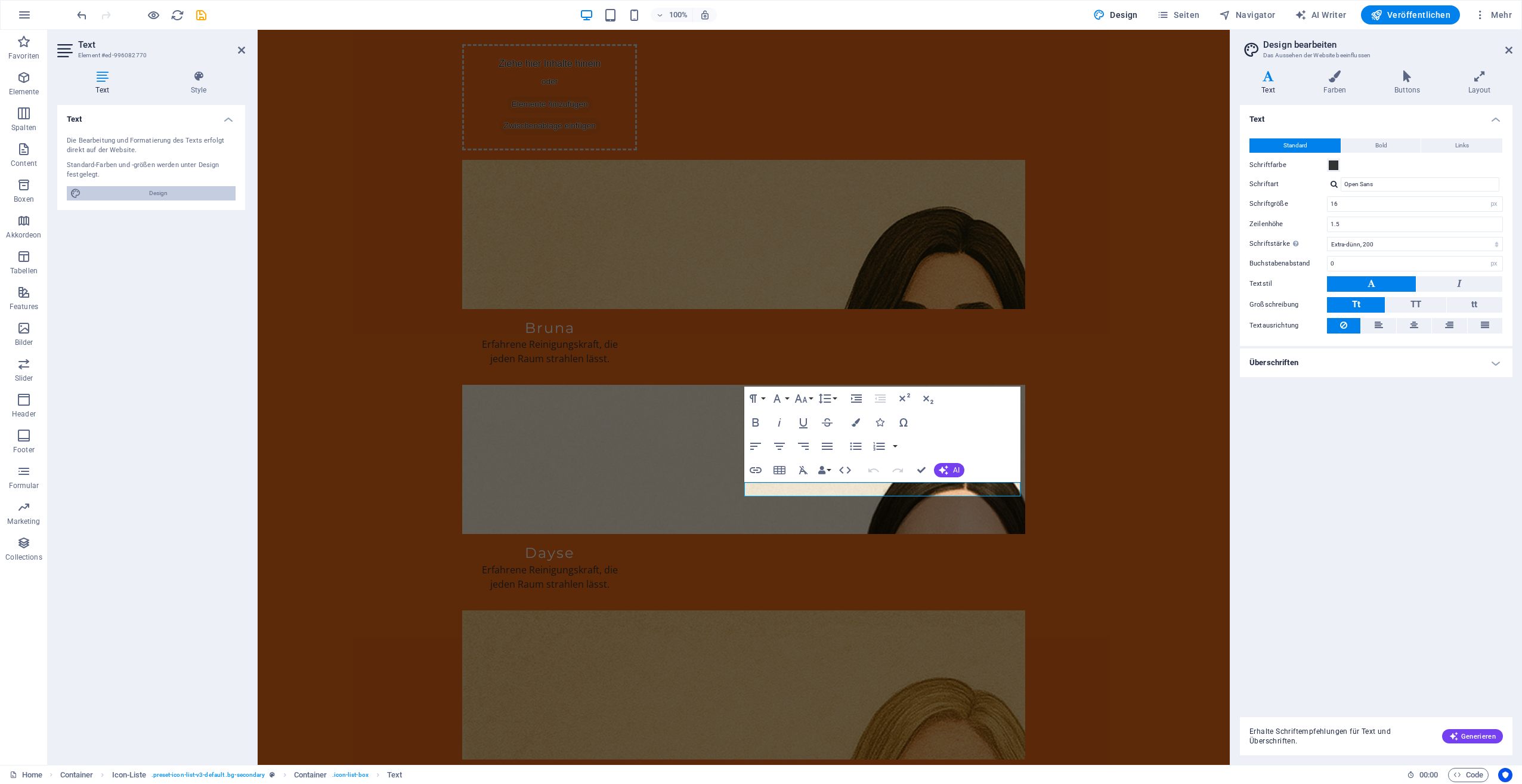
click at [143, 191] on span "Design" at bounding box center [158, 193] width 147 height 14
click at [165, 86] on h4 "Style" at bounding box center [199, 83] width 93 height 25
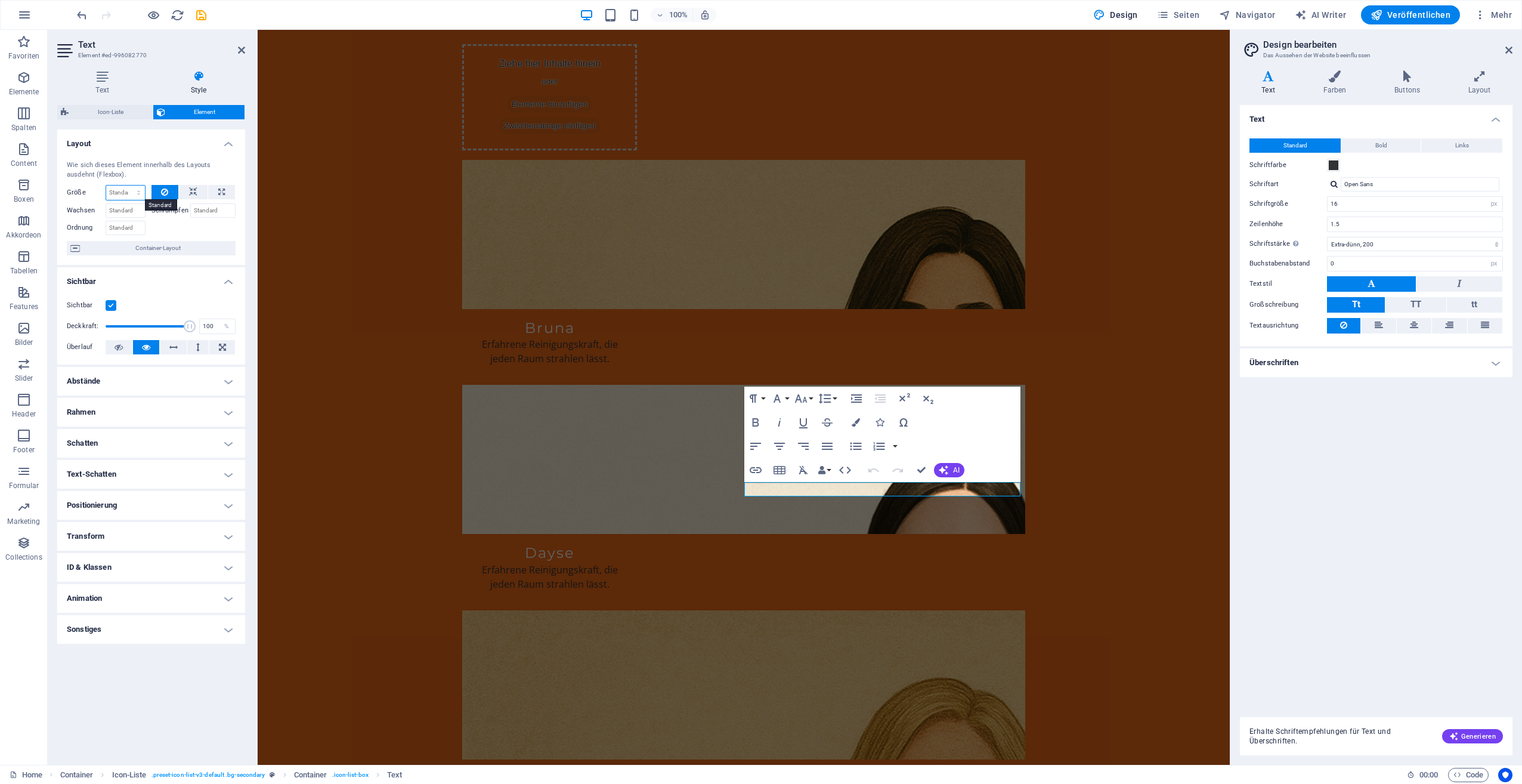
click at [127, 189] on select "Standard auto px % 1/1 1/2 1/3 1/4 1/5 1/6 1/7 1/8 1/9 1/10" at bounding box center [125, 192] width 39 height 14
click at [198, 263] on div "Wie sich dieses Element innerhalb des Layouts ausdehnt (Flexbox). Größe Standar…" at bounding box center [151, 207] width 188 height 114
click at [97, 382] on h4 "Abstände" at bounding box center [151, 381] width 188 height 29
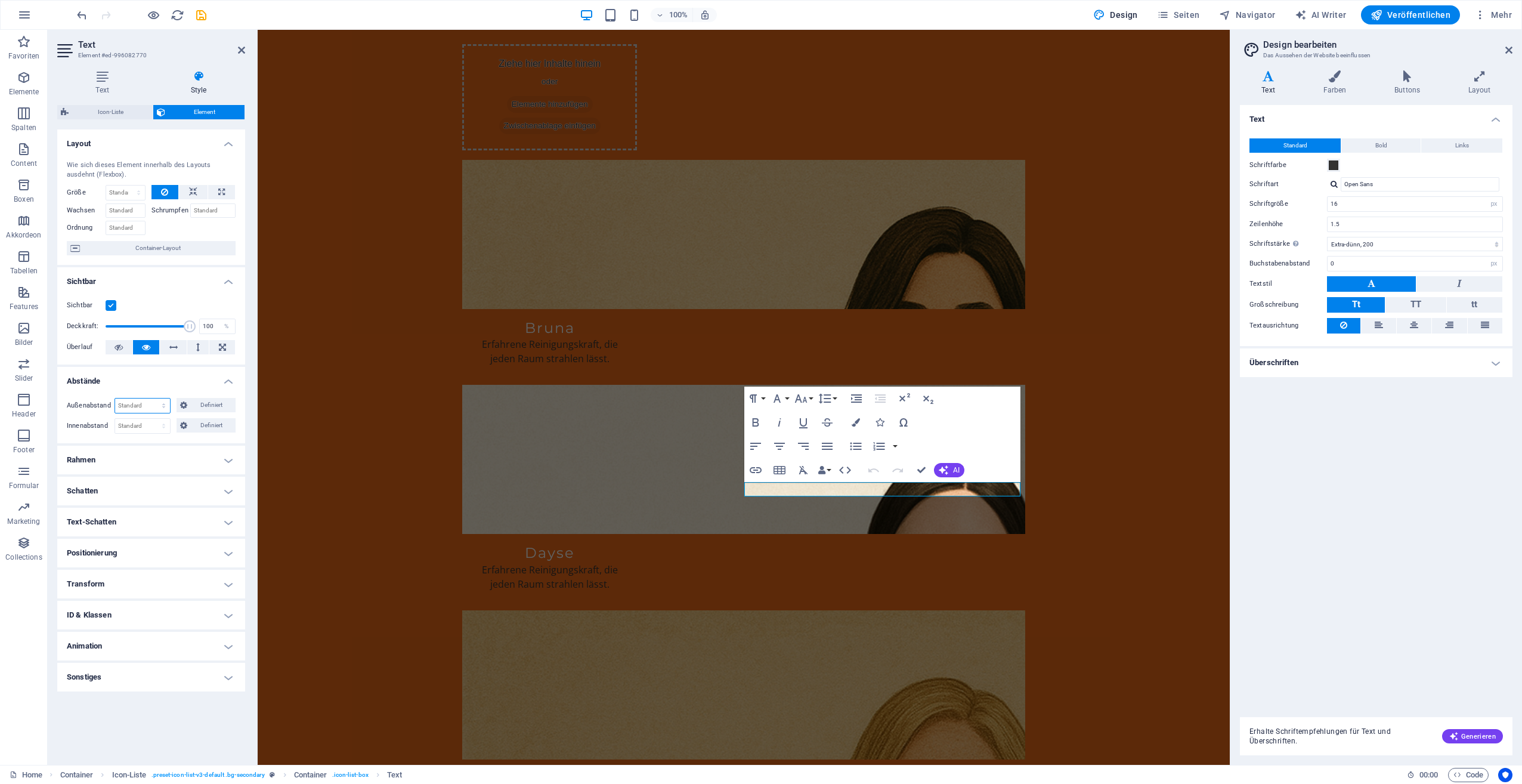
click at [117, 405] on select "Standard auto px % rem vw vh Definiert" at bounding box center [143, 405] width 55 height 14
click at [115, 399] on select "Standard auto px % rem vw vh Definiert" at bounding box center [143, 405] width 55 height 14
select select "DISABLED_OPTION_VALUE"
click at [124, 423] on select "Standard px rem % vh vw Definiert" at bounding box center [143, 425] width 55 height 14
click at [100, 463] on h4 "Rahmen" at bounding box center [151, 459] width 188 height 29
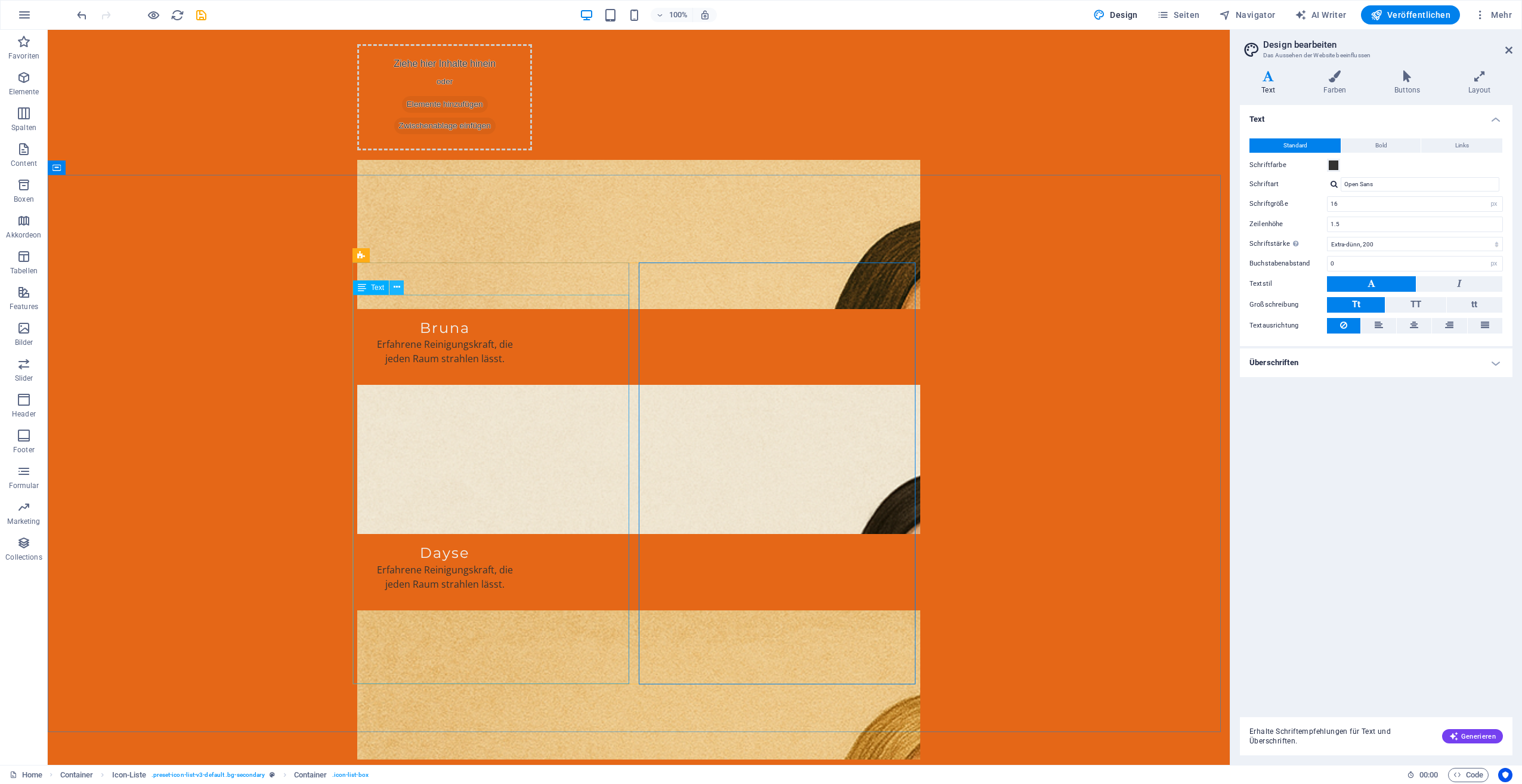
click at [395, 287] on icon at bounding box center [397, 287] width 7 height 13
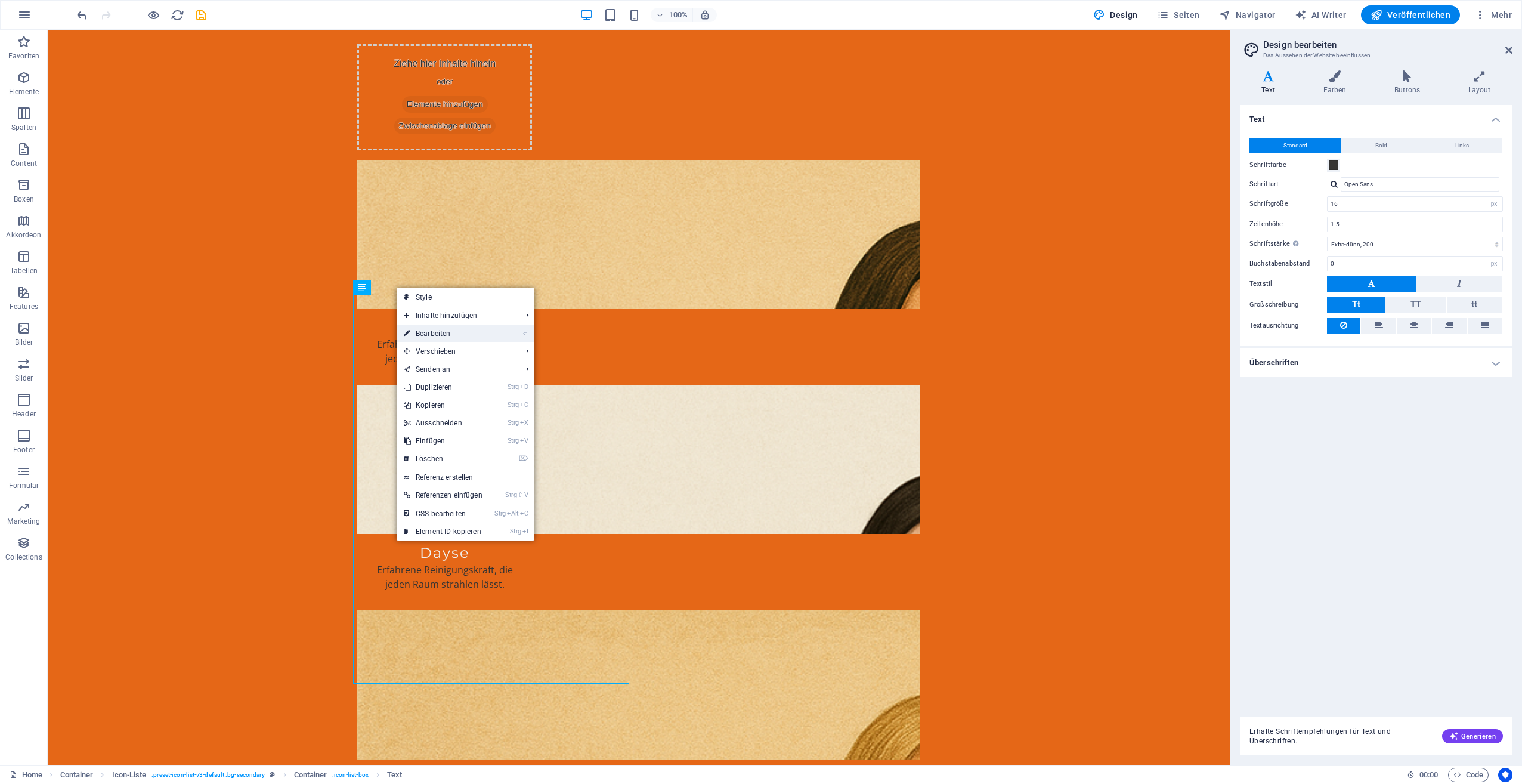
click at [417, 334] on link "⏎ Bearbeiten" at bounding box center [443, 333] width 93 height 18
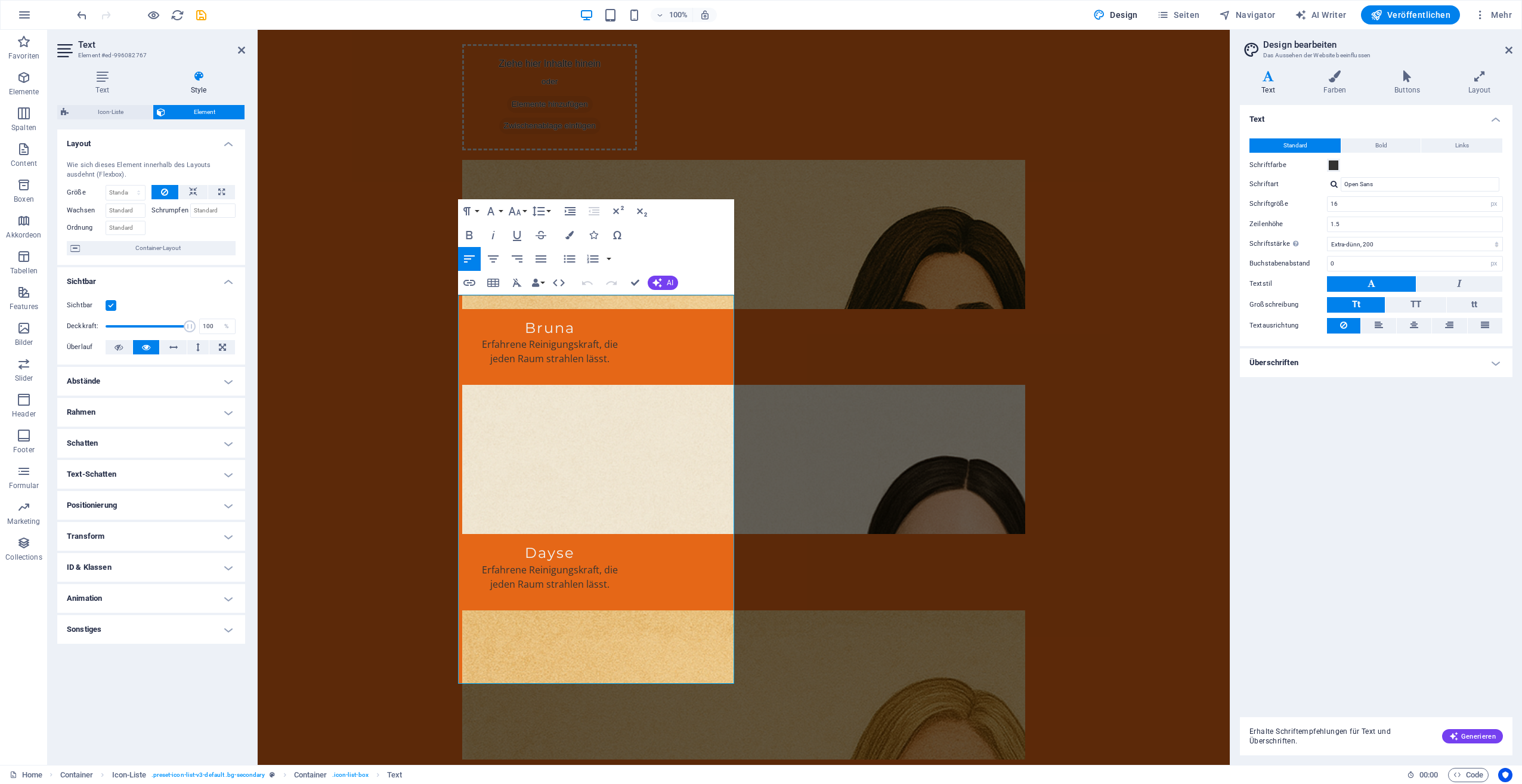
click at [190, 86] on h4 "Style" at bounding box center [199, 83] width 93 height 25
click at [569, 237] on icon "button" at bounding box center [569, 235] width 9 height 9
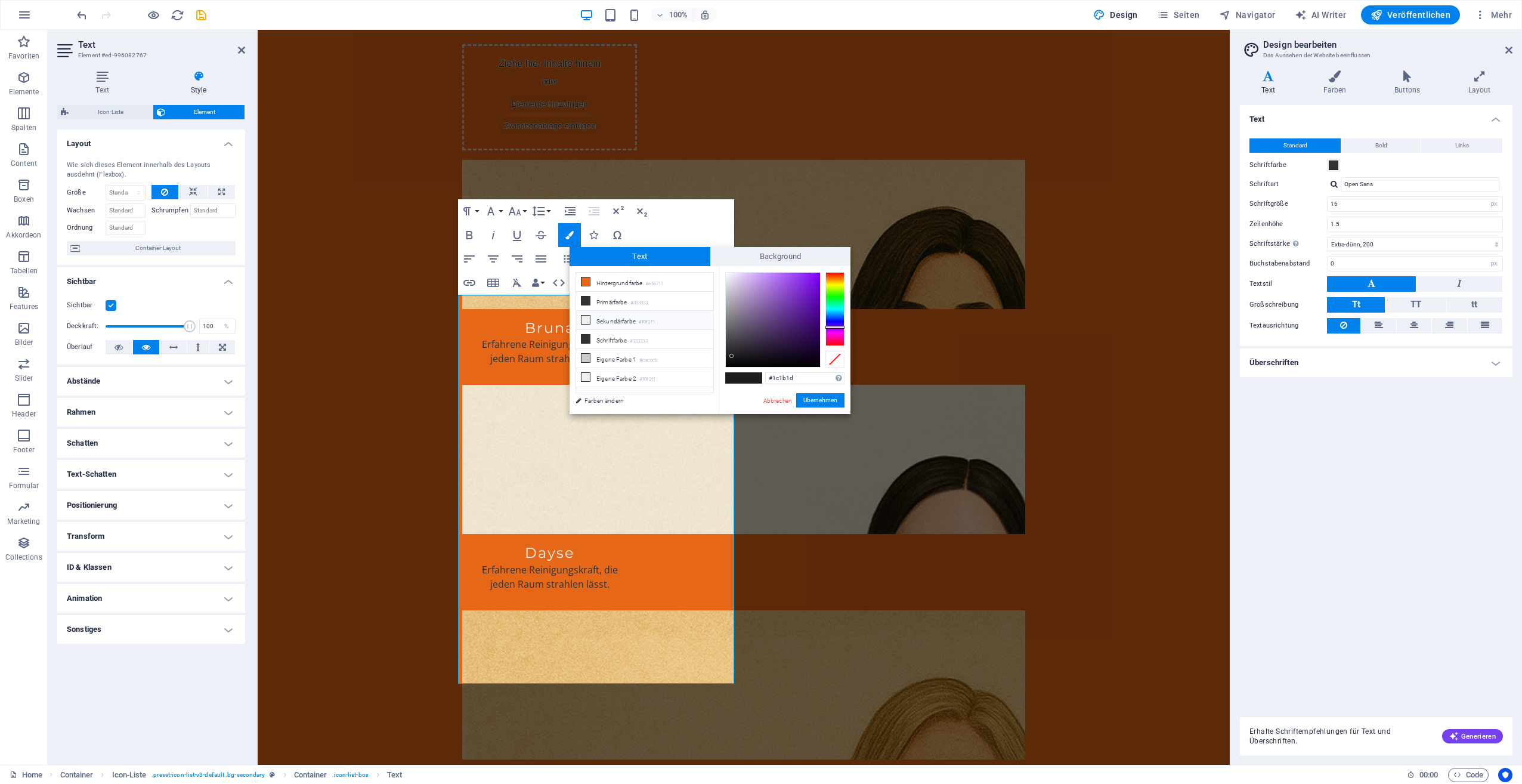
click at [589, 317] on icon at bounding box center [585, 319] width 9 height 9
click at [816, 399] on button "Übernehmen" at bounding box center [820, 400] width 48 height 14
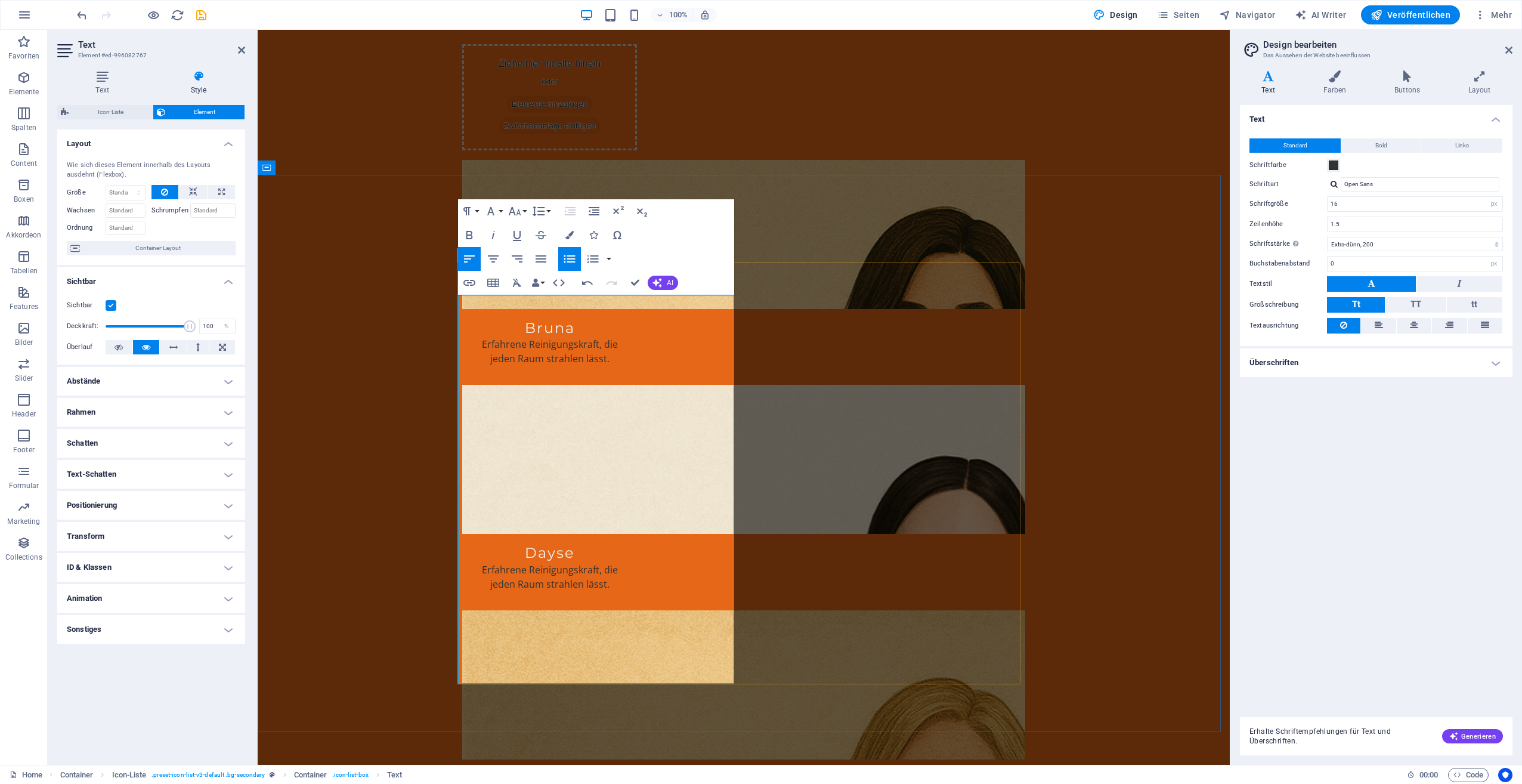
click at [568, 261] on icon "button" at bounding box center [569, 259] width 11 height 8
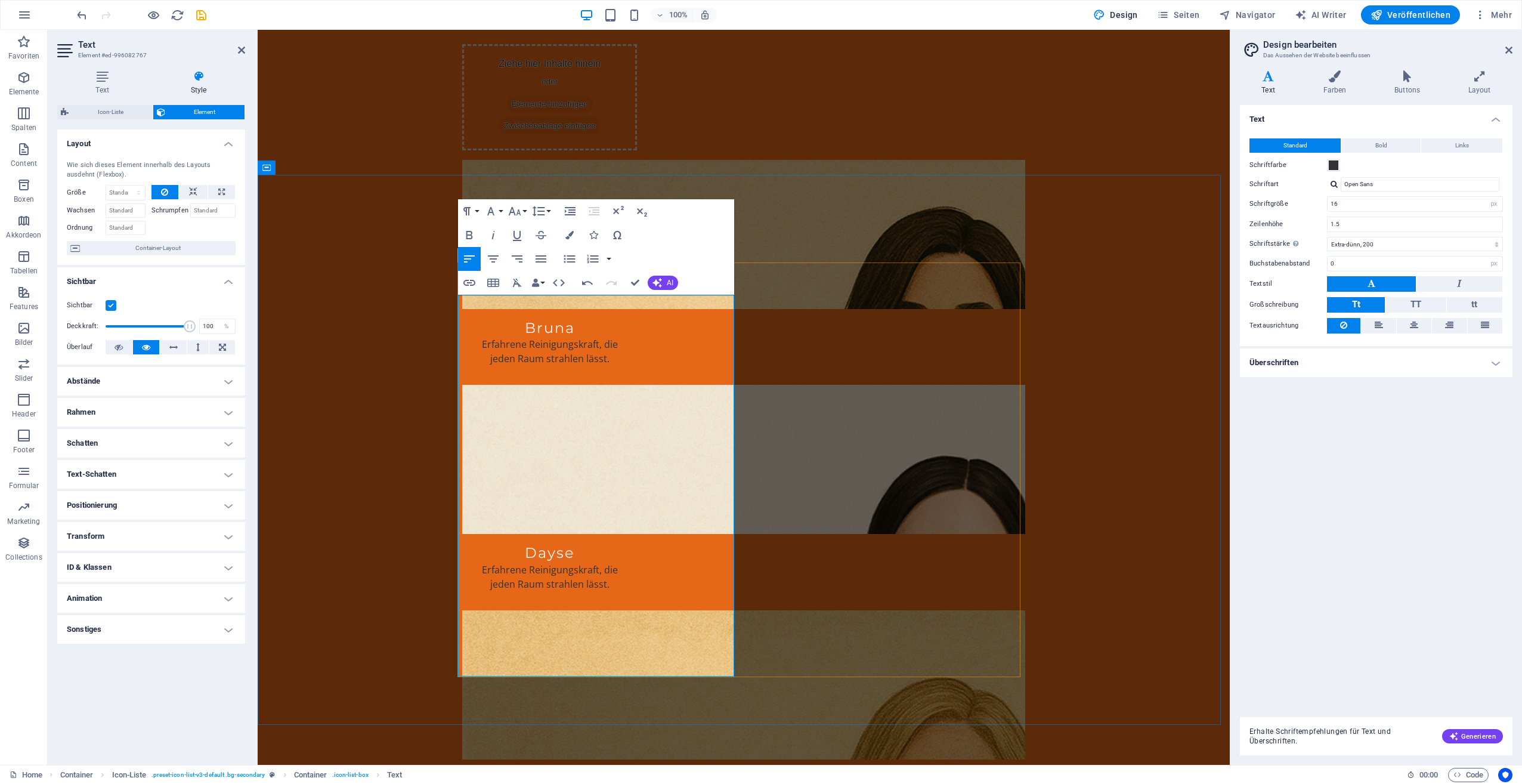
click at [570, 258] on icon "button" at bounding box center [569, 259] width 11 height 8
click at [569, 234] on icon "button" at bounding box center [569, 235] width 9 height 9
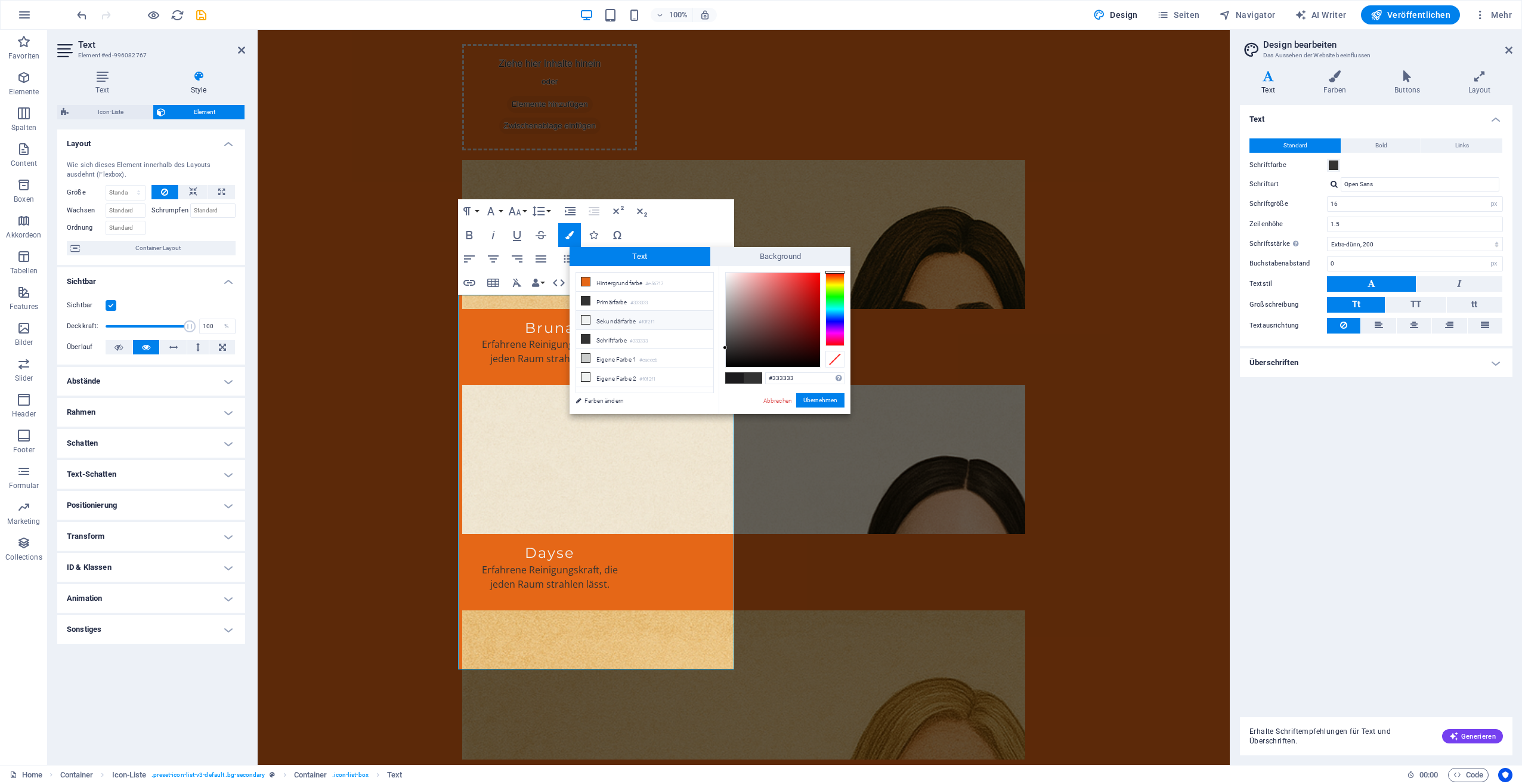
click at [591, 319] on li "Sekundärfarbe #f0f2f1" at bounding box center [645, 320] width 137 height 19
type input "#f0f2f1"
click at [818, 399] on button "Übernehmen" at bounding box center [820, 400] width 48 height 14
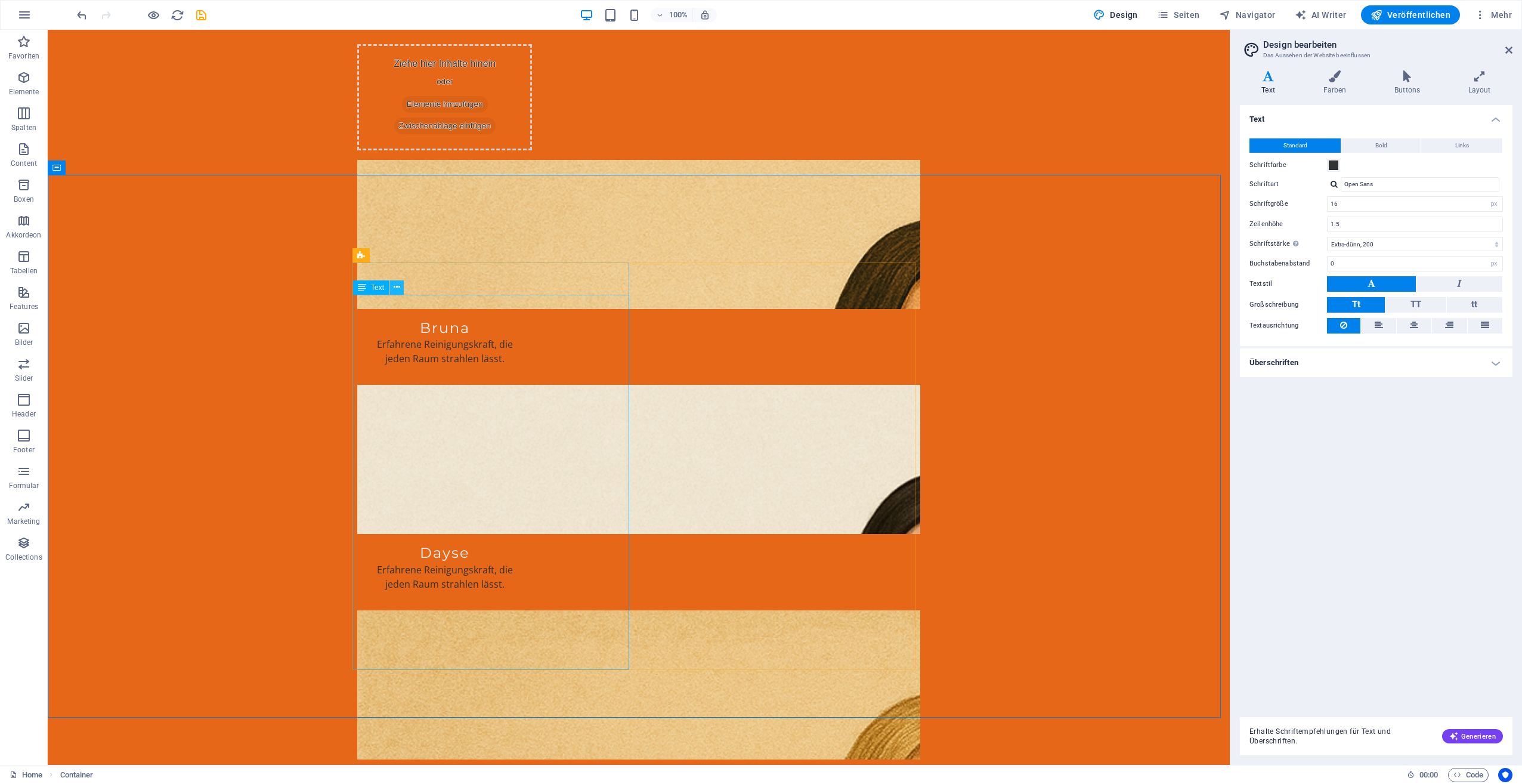
click at [397, 284] on icon at bounding box center [397, 287] width 7 height 13
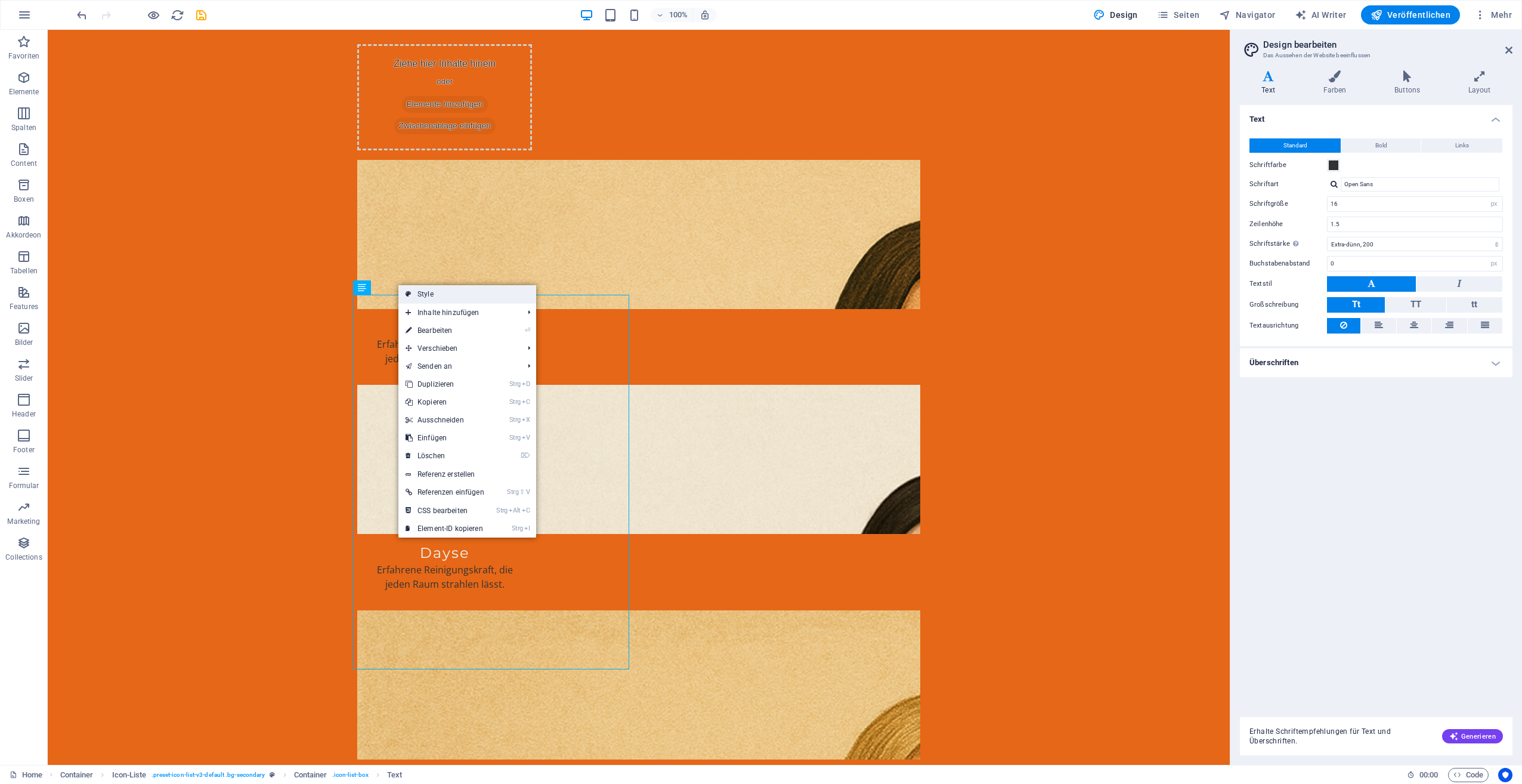
click at [417, 290] on link "Style" at bounding box center [467, 294] width 138 height 18
select select "rem"
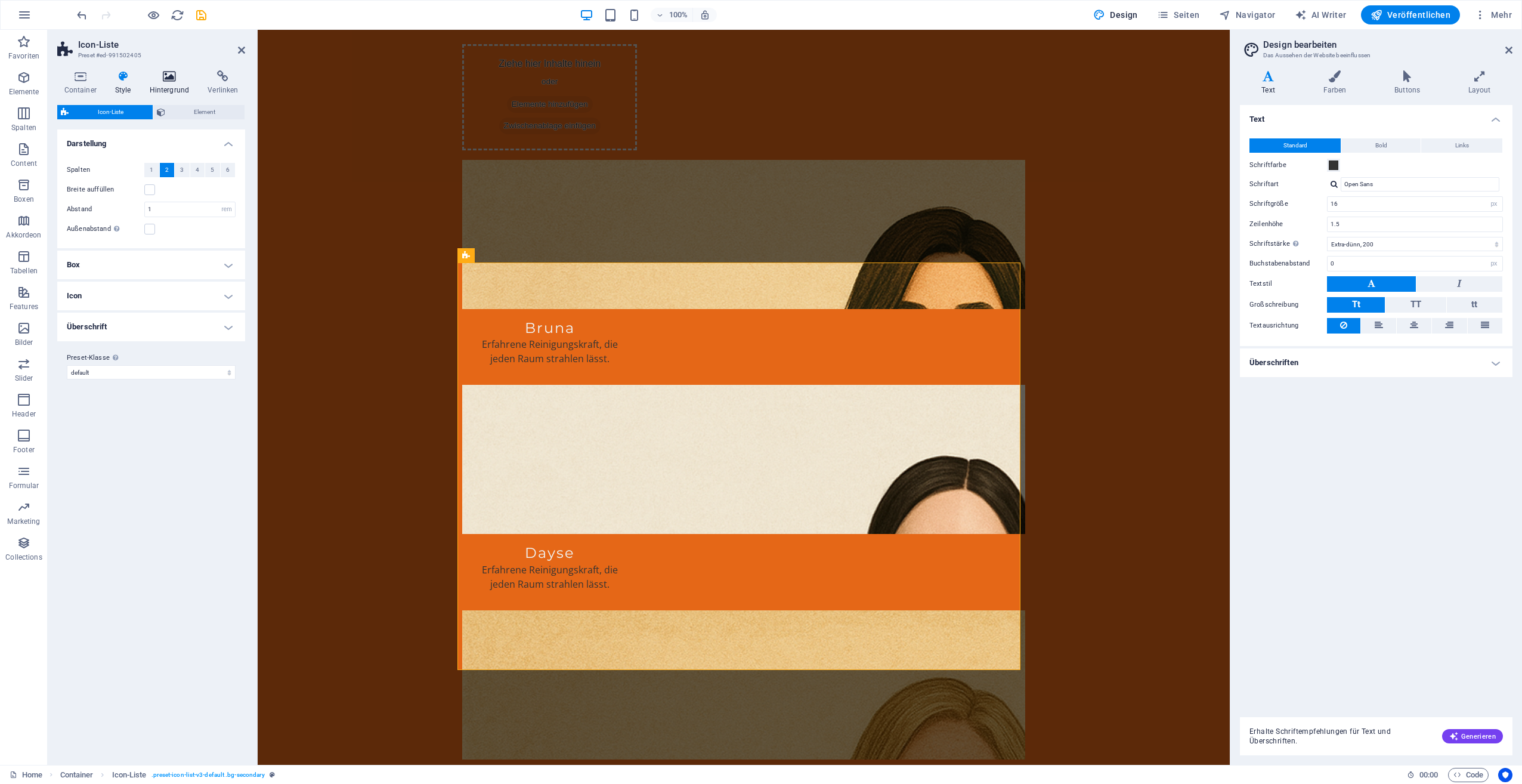
click at [157, 85] on h4 "Hintergrund" at bounding box center [172, 83] width 59 height 25
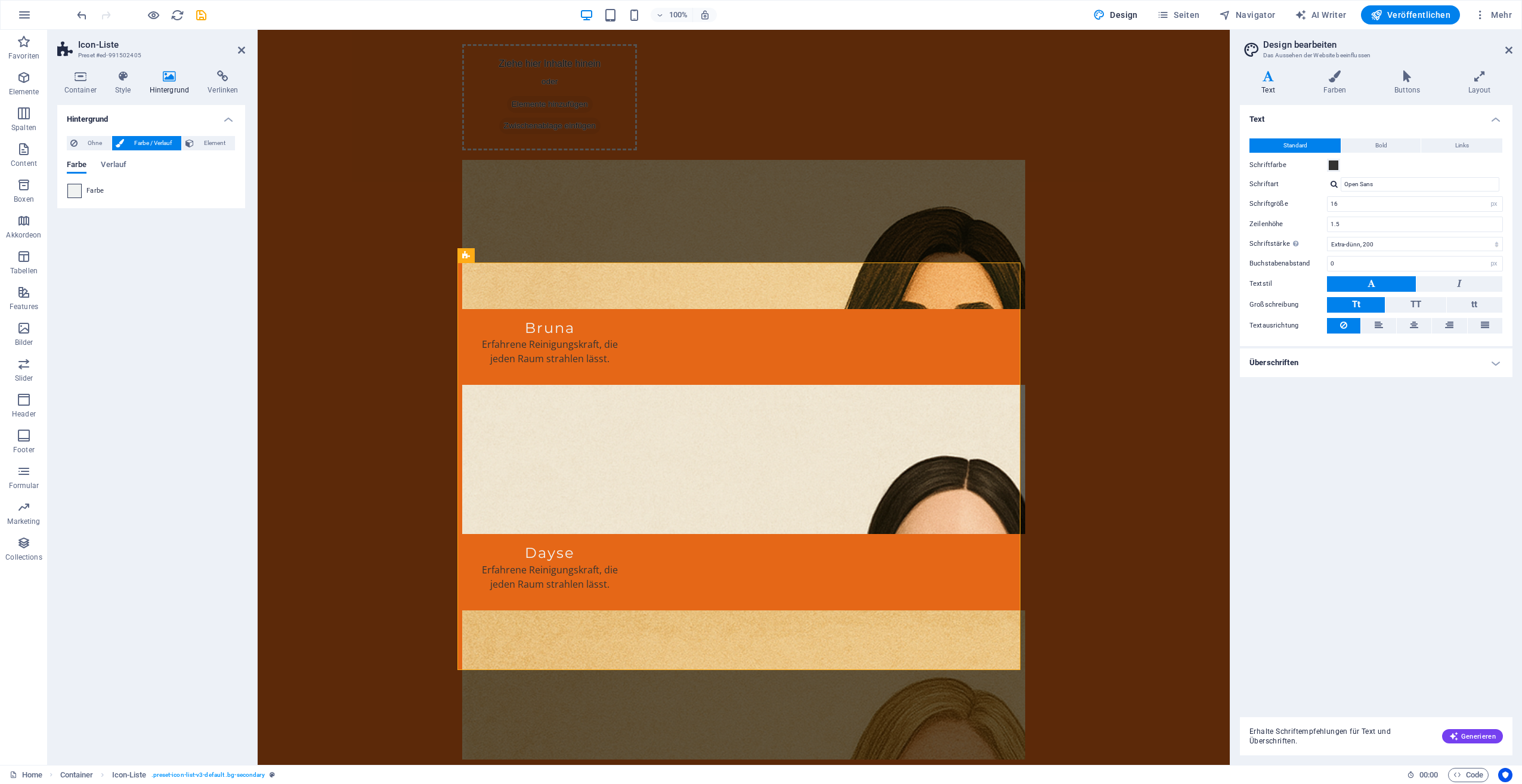
click at [69, 193] on span at bounding box center [75, 191] width 13 height 13
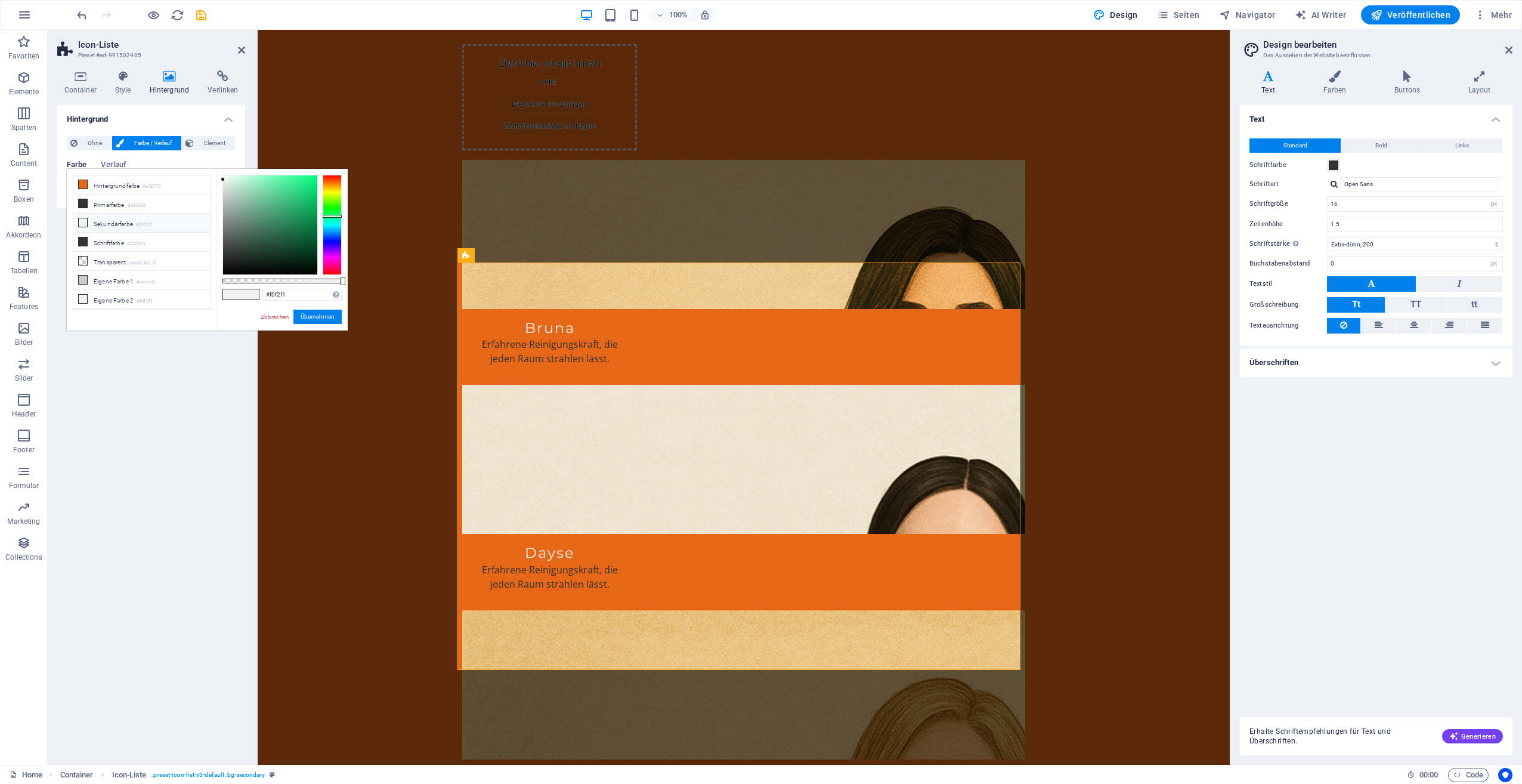
click at [137, 139] on span "Farbe / Verlauf" at bounding box center [152, 143] width 50 height 14
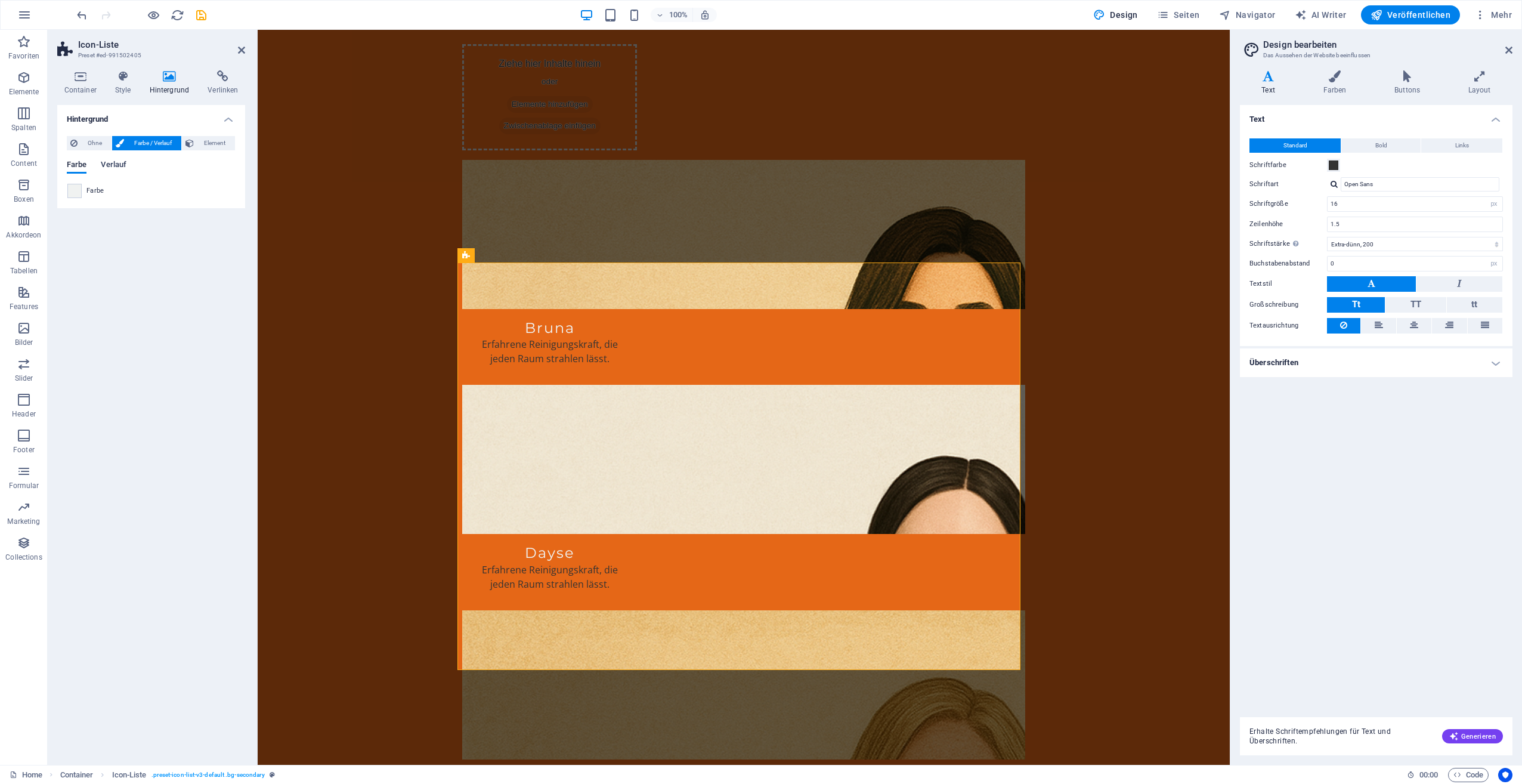
click at [103, 163] on span "Verlauf" at bounding box center [113, 165] width 25 height 17
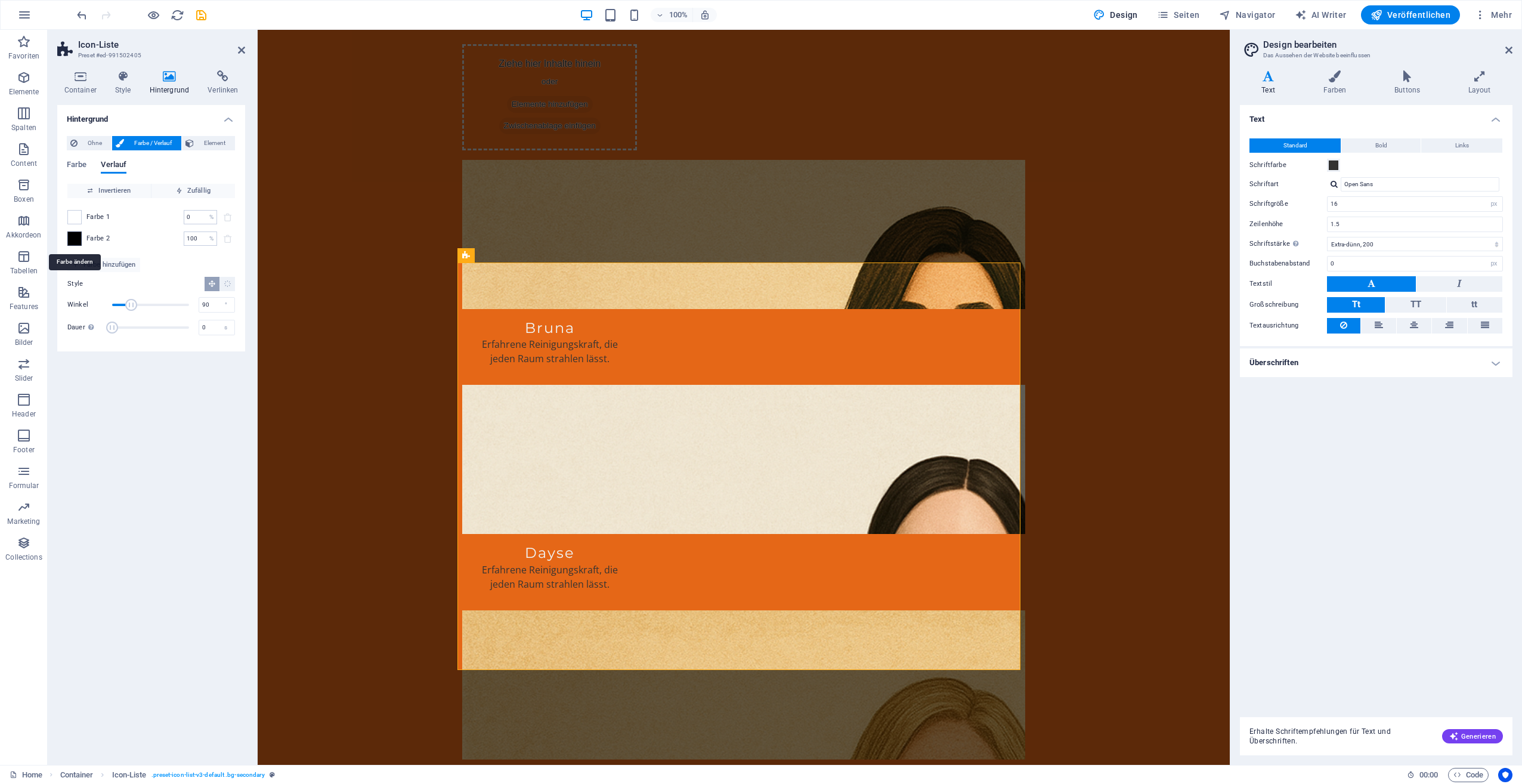
click at [78, 240] on span at bounding box center [75, 239] width 13 height 13
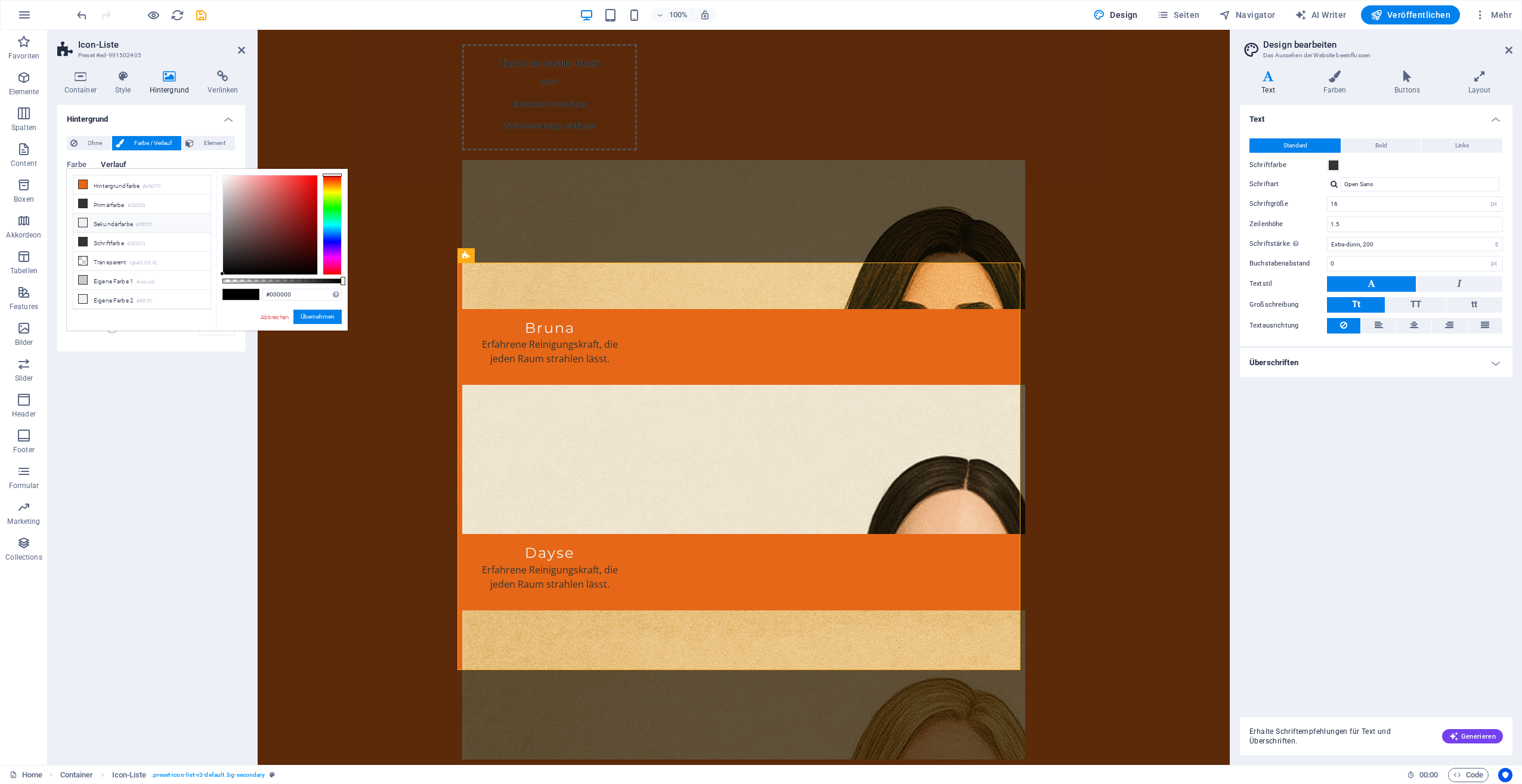
click at [89, 222] on li "Sekundärfarbe #f0f2f1" at bounding box center [142, 223] width 137 height 19
type input "#f0f2f1"
click at [302, 319] on button "Übernehmen" at bounding box center [317, 316] width 48 height 14
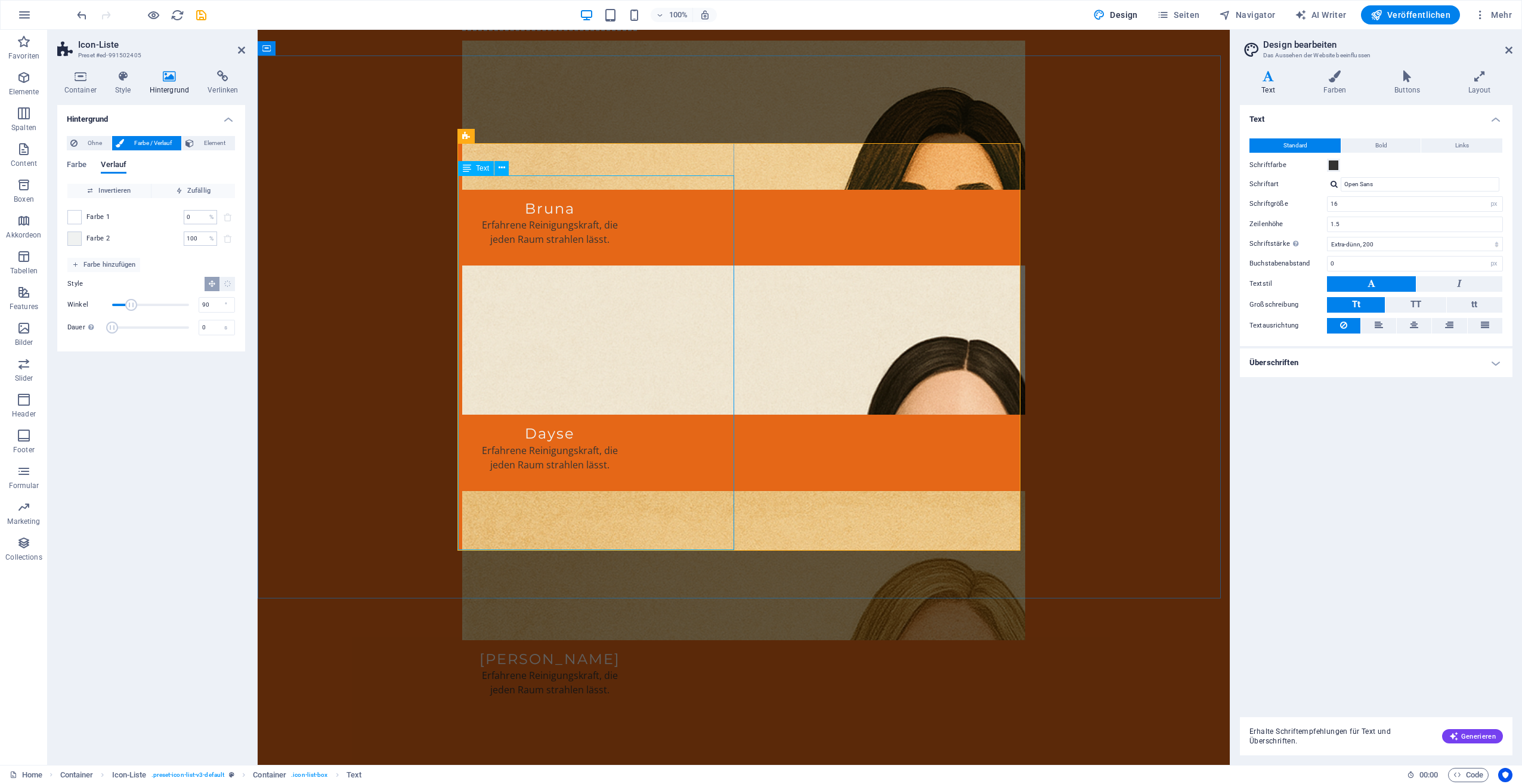
scroll to position [1789, 0]
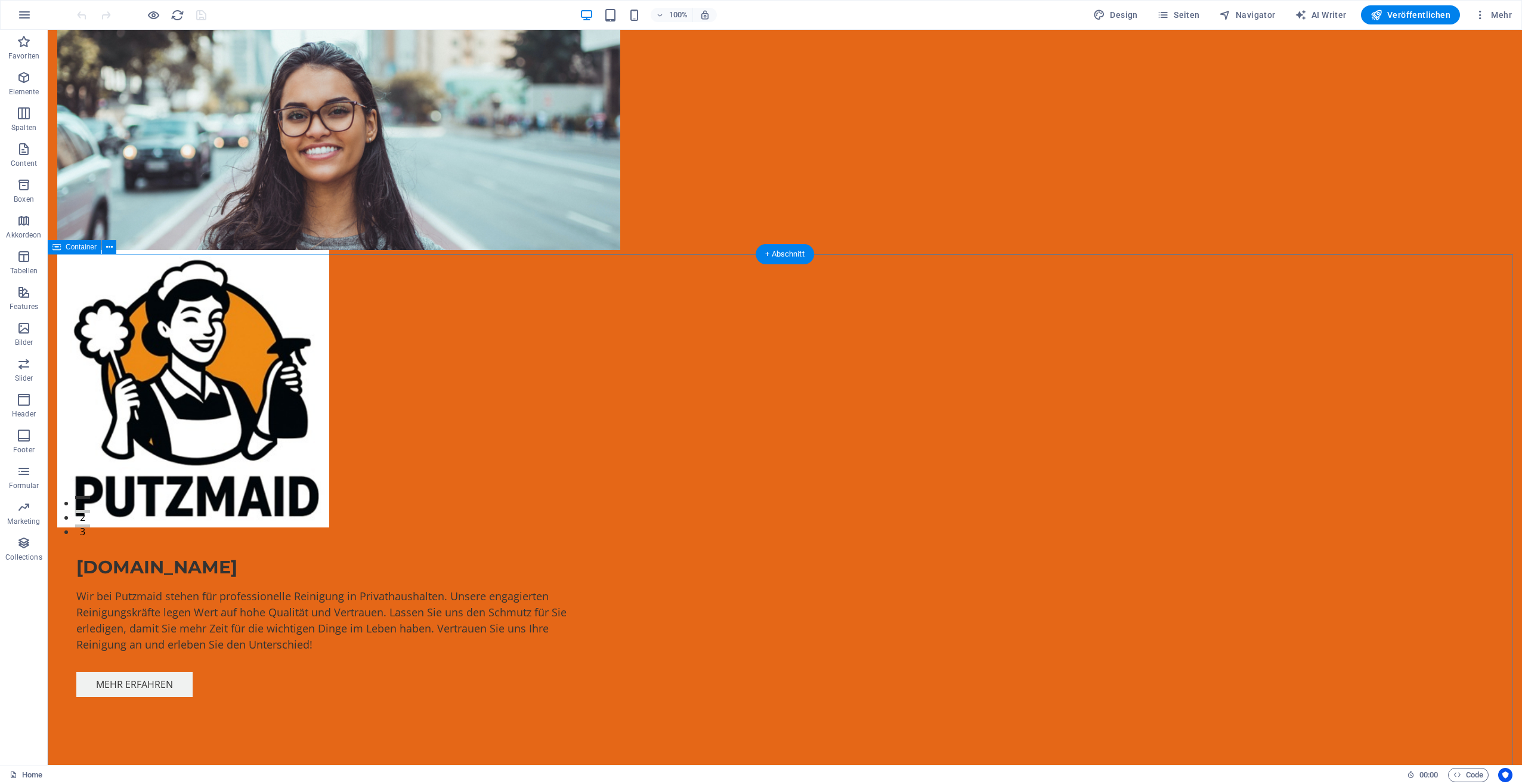
scroll to position [417, 0]
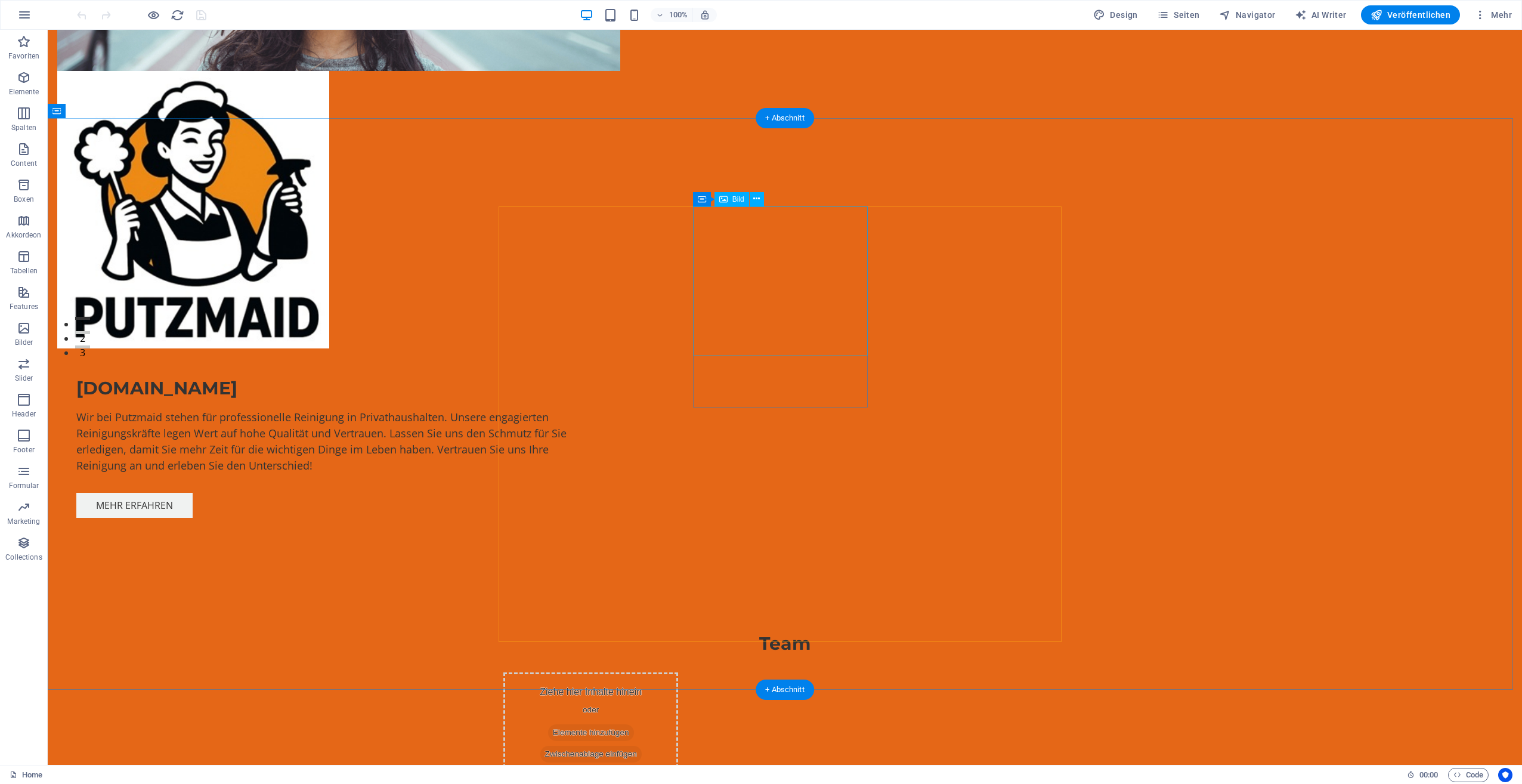
click at [755, 195] on icon at bounding box center [757, 199] width 7 height 13
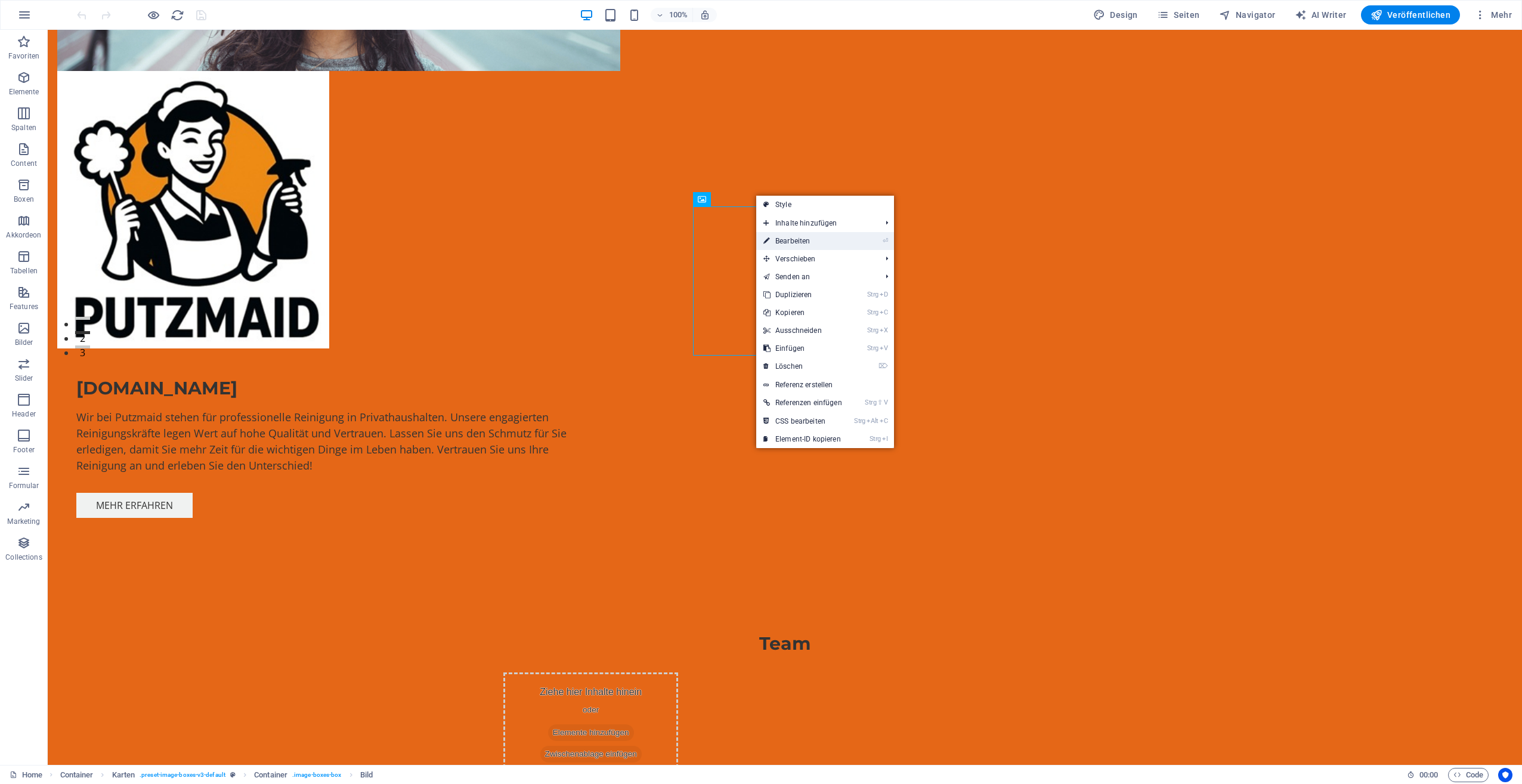
click at [779, 238] on link "⏎ Bearbeiten" at bounding box center [803, 241] width 93 height 18
select select "vw"
select select "px"
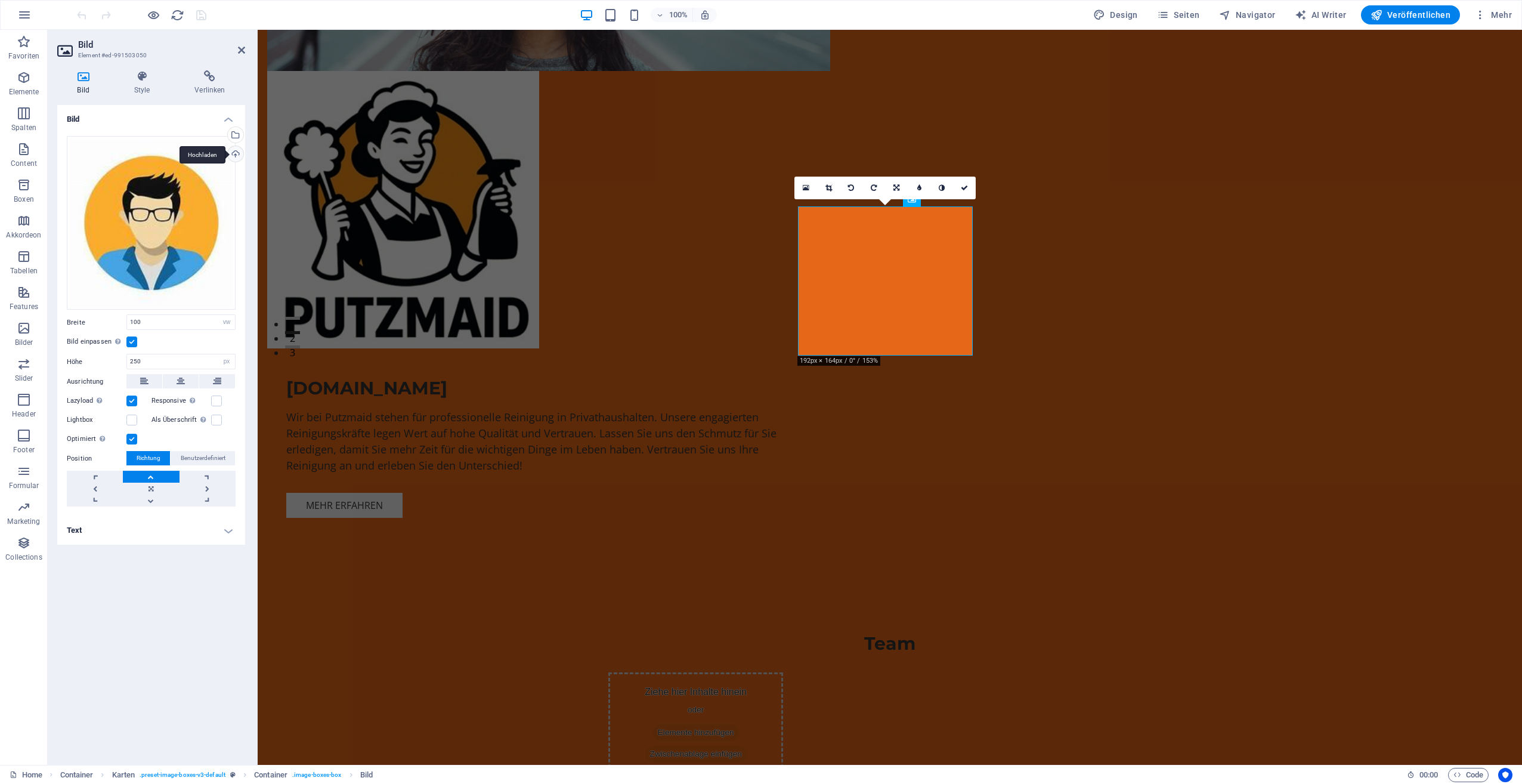
click at [233, 156] on div "Hochladen" at bounding box center [234, 155] width 18 height 18
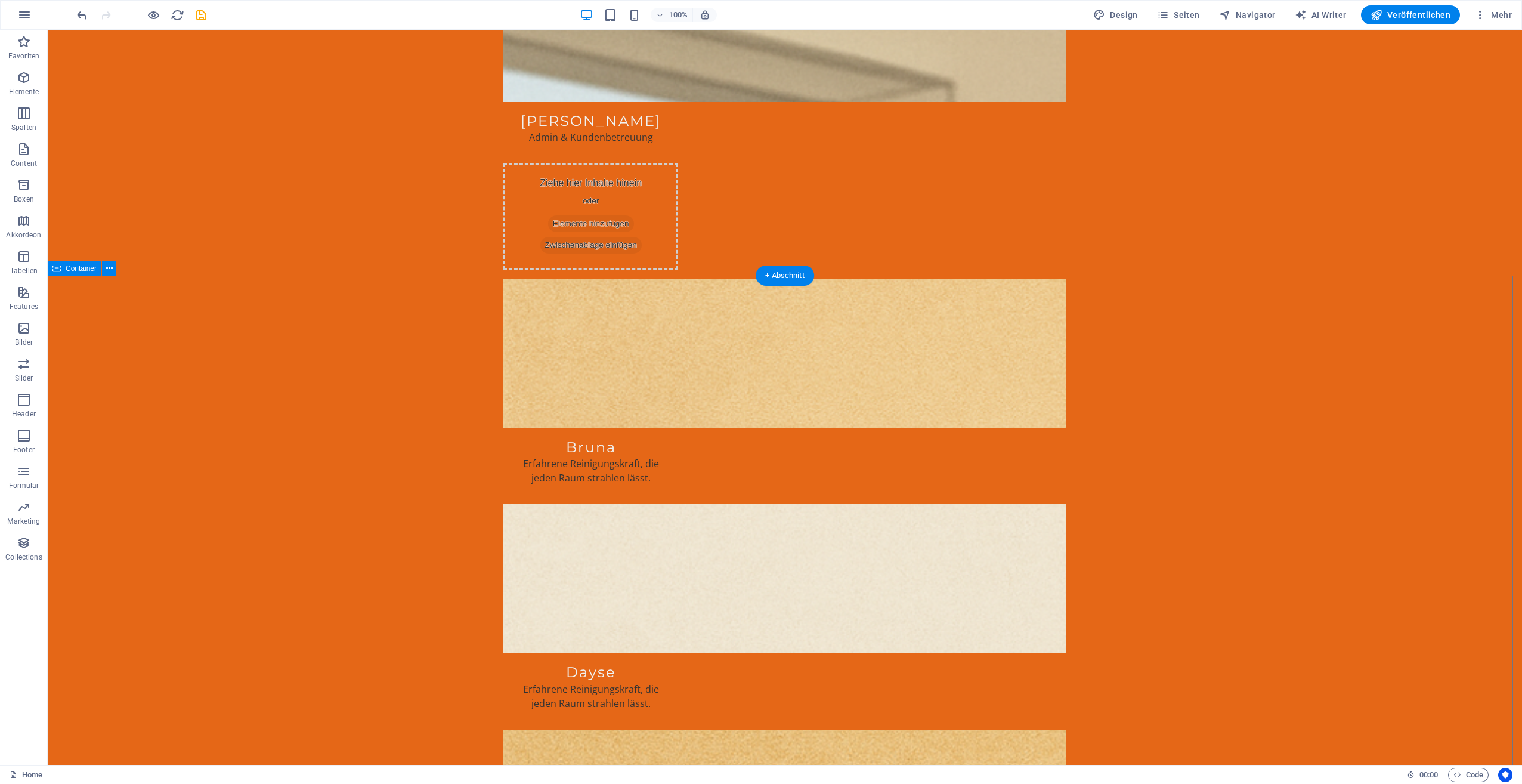
scroll to position [1372, 0]
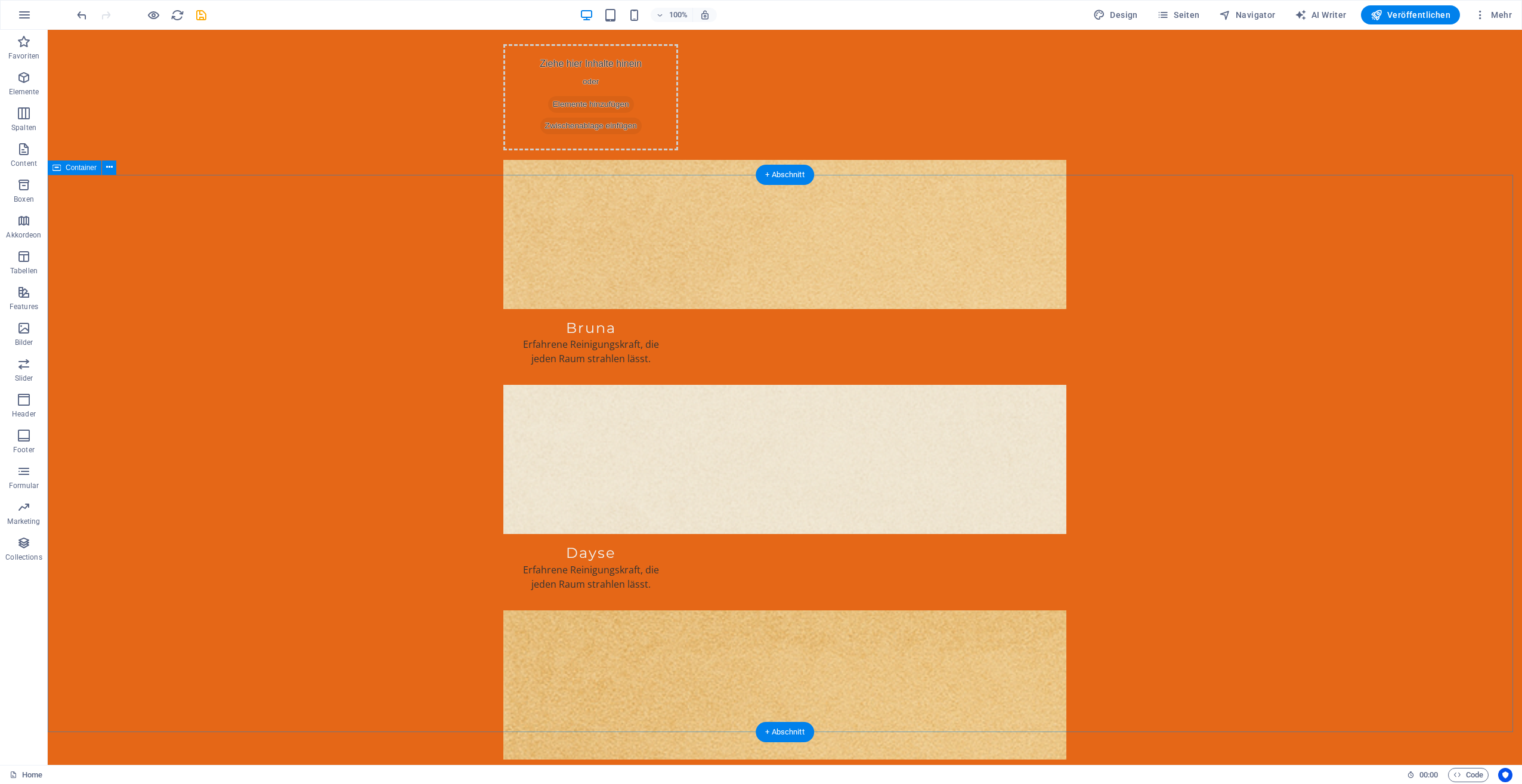
click at [25, 152] on icon "button" at bounding box center [23, 149] width 14 height 14
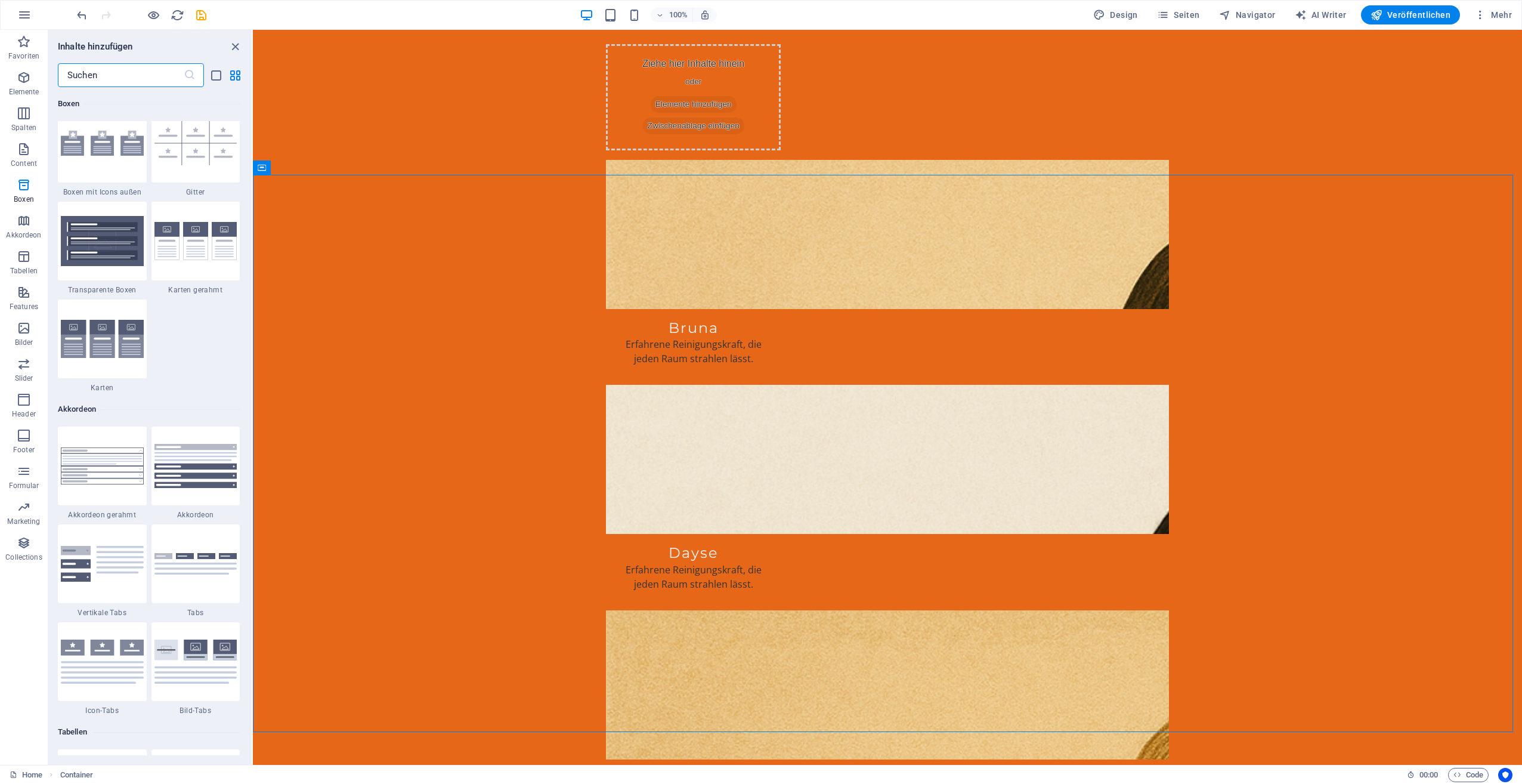
scroll to position [3459, 0]
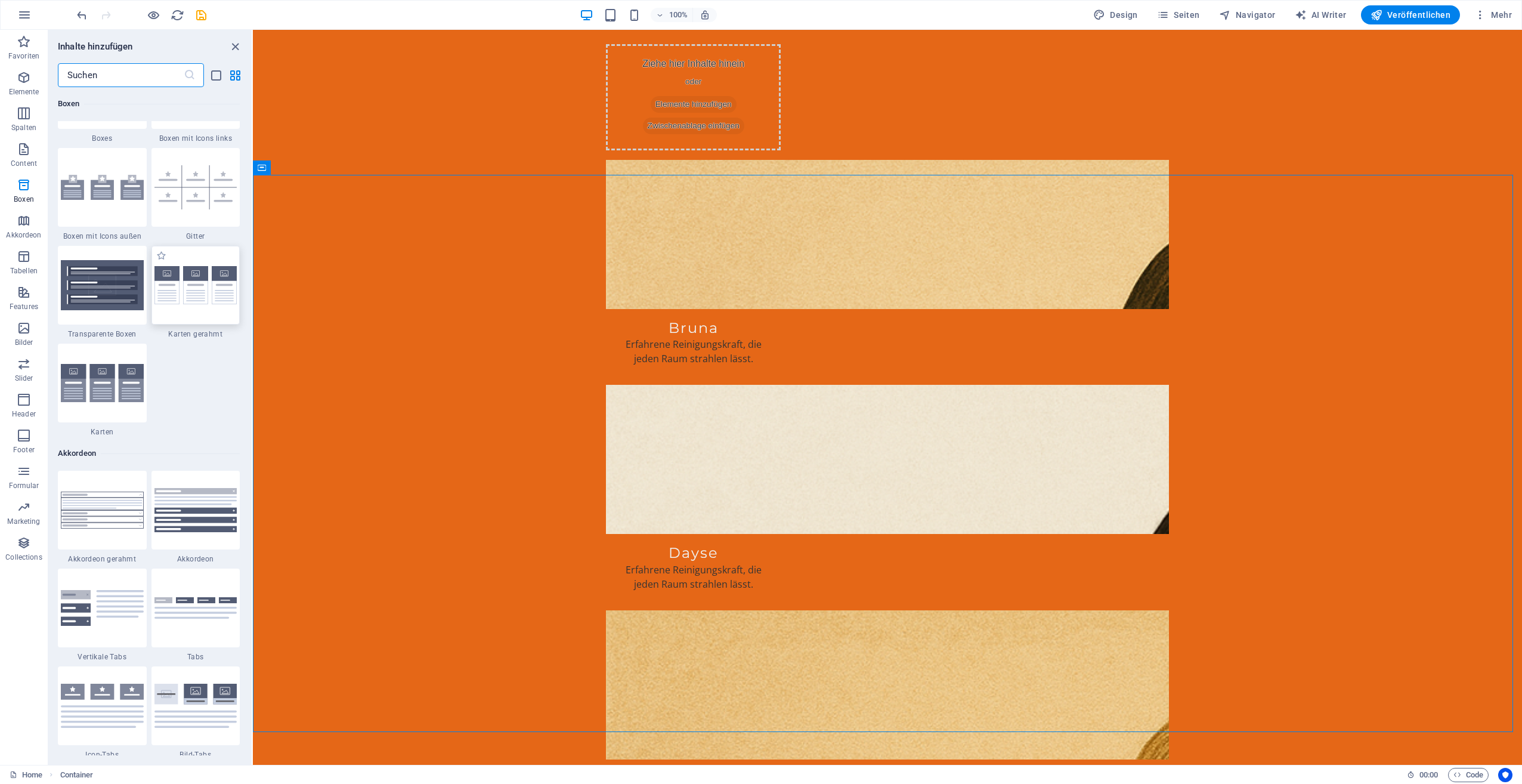
click at [184, 301] on img at bounding box center [196, 285] width 83 height 39
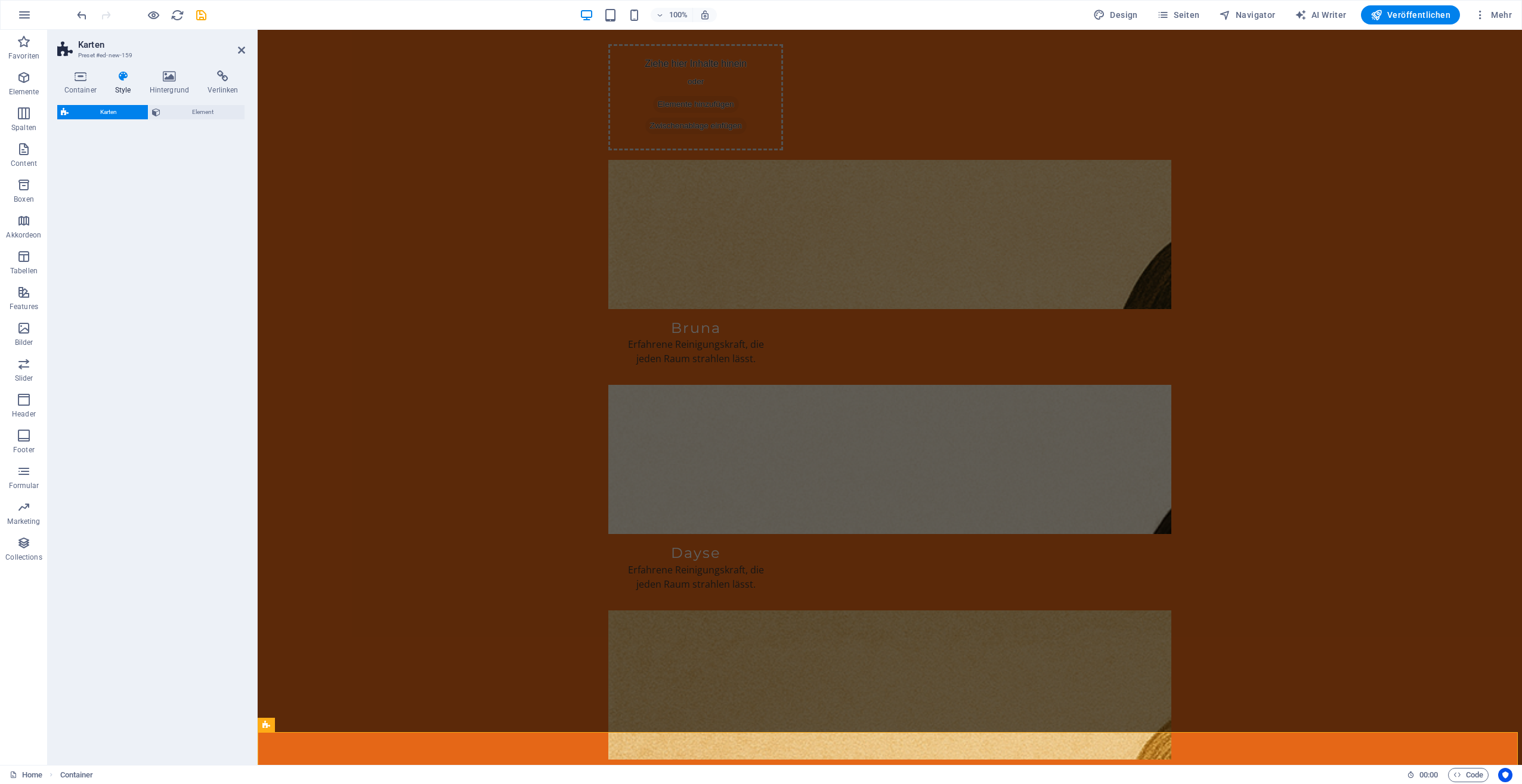
select select "rem"
select select "preset-image-boxes-v3-border"
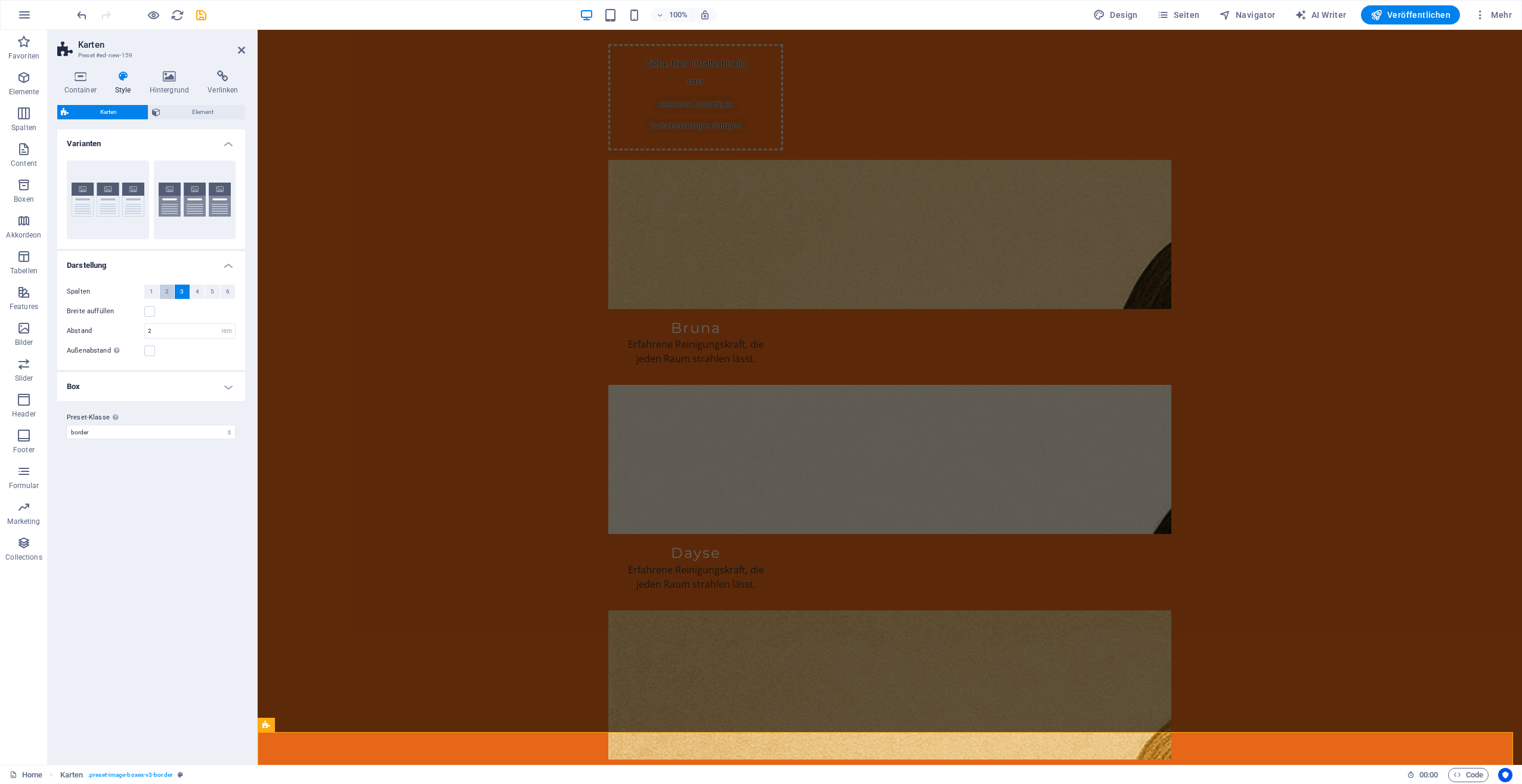
click at [167, 289] on span "2" at bounding box center [167, 291] width 3 height 14
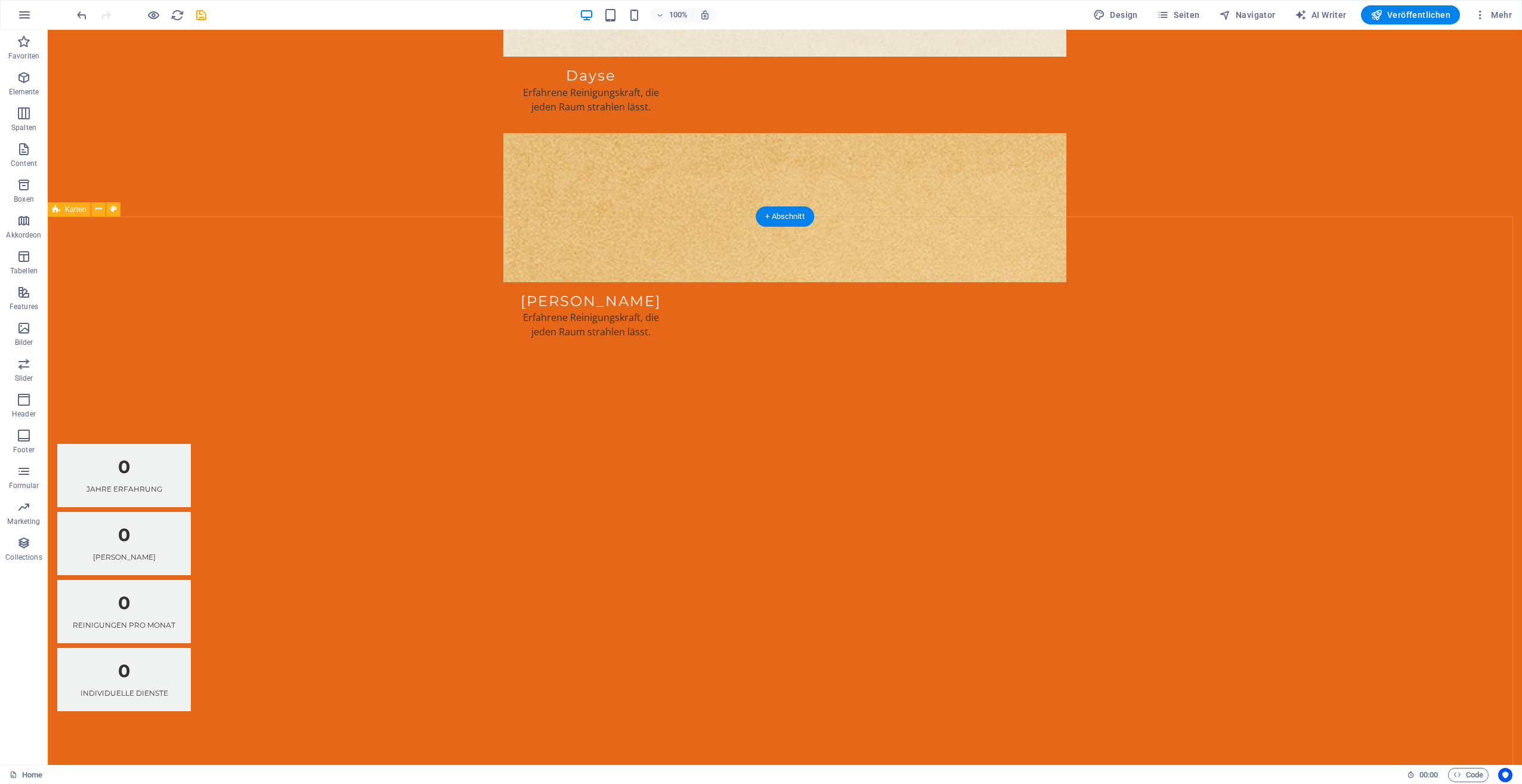
scroll to position [2087, 0]
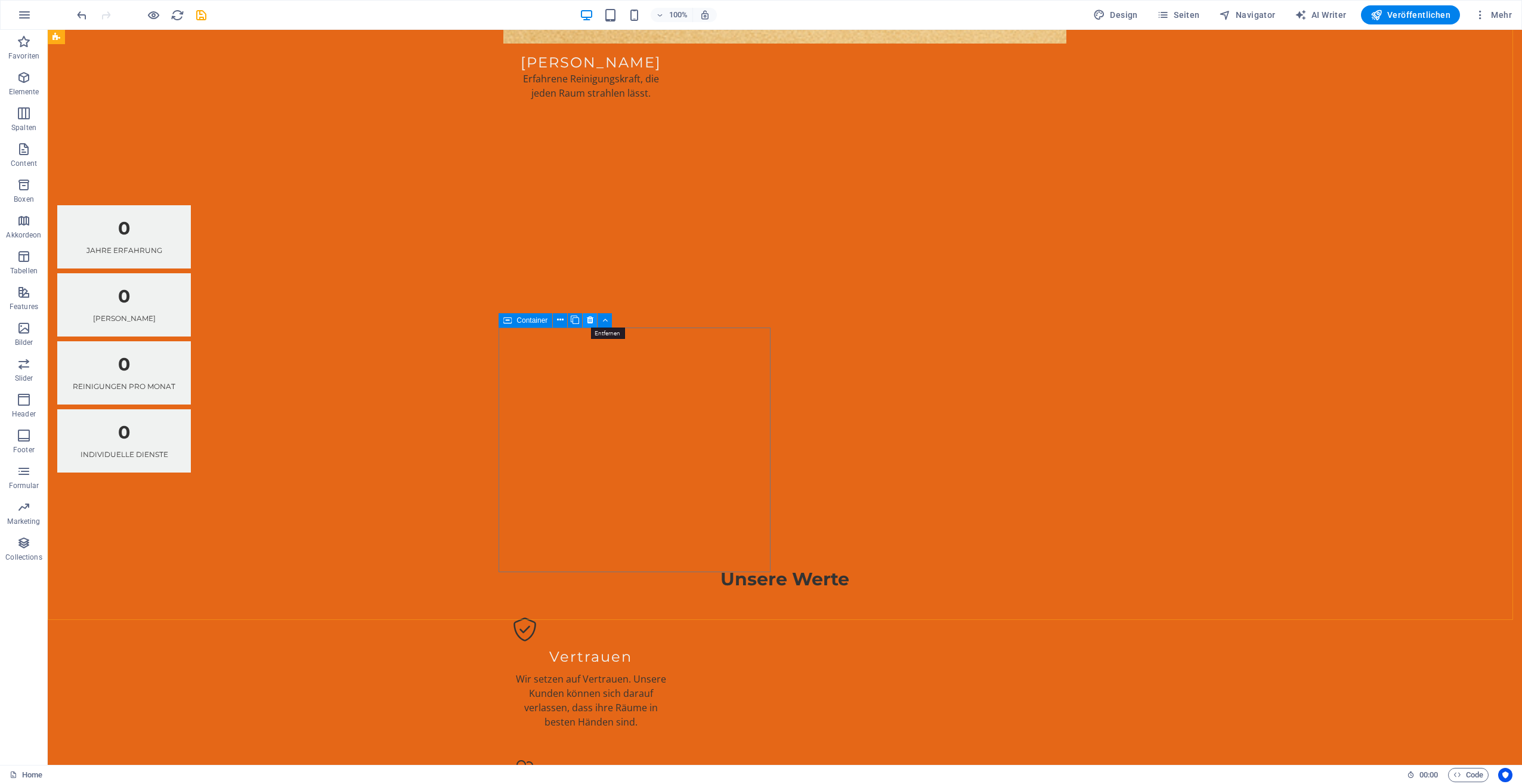
click at [589, 317] on icon at bounding box center [590, 320] width 7 height 13
click at [562, 60] on icon at bounding box center [564, 57] width 7 height 13
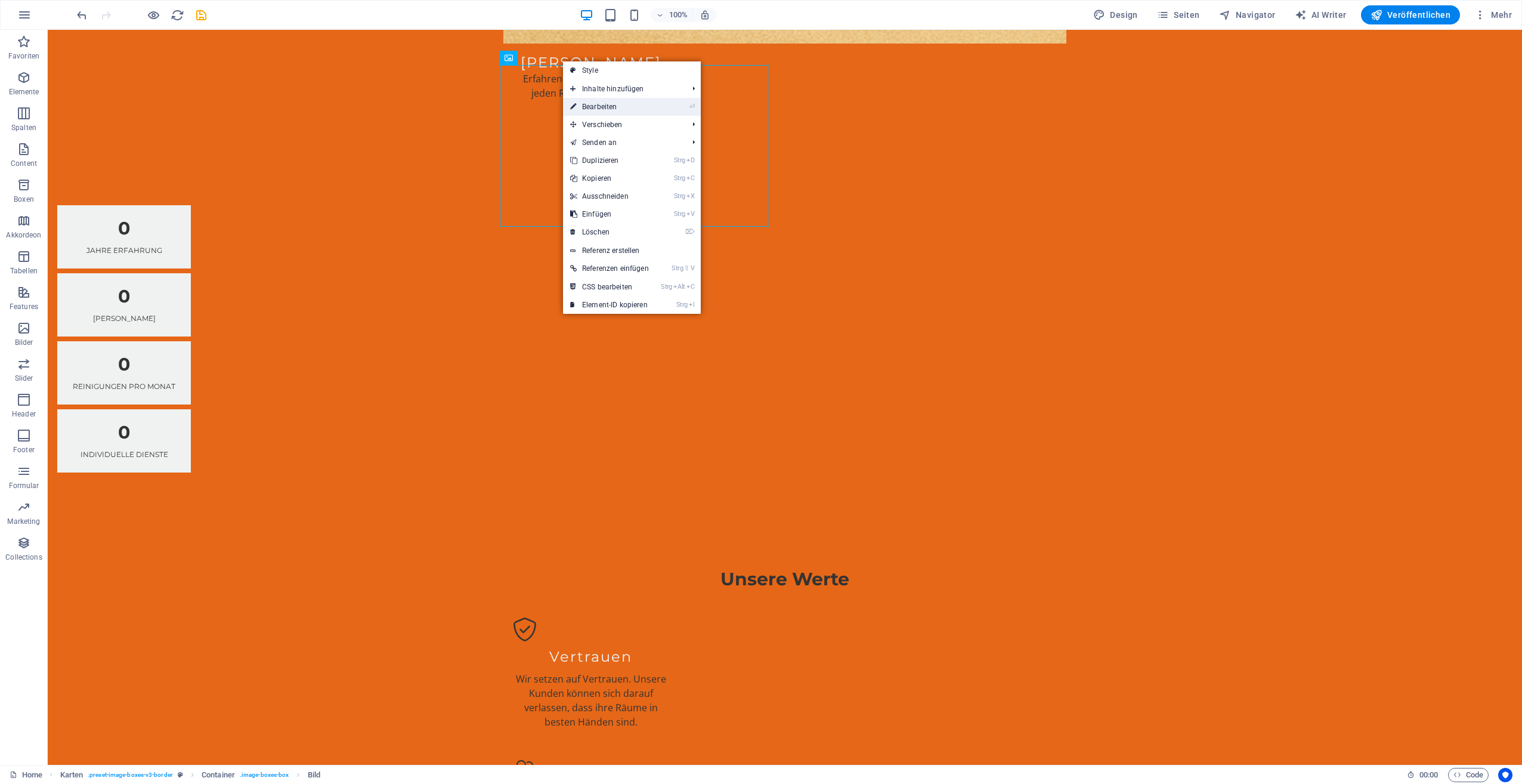
click at [596, 105] on link "⏎ Bearbeiten" at bounding box center [610, 107] width 93 height 18
select select "%"
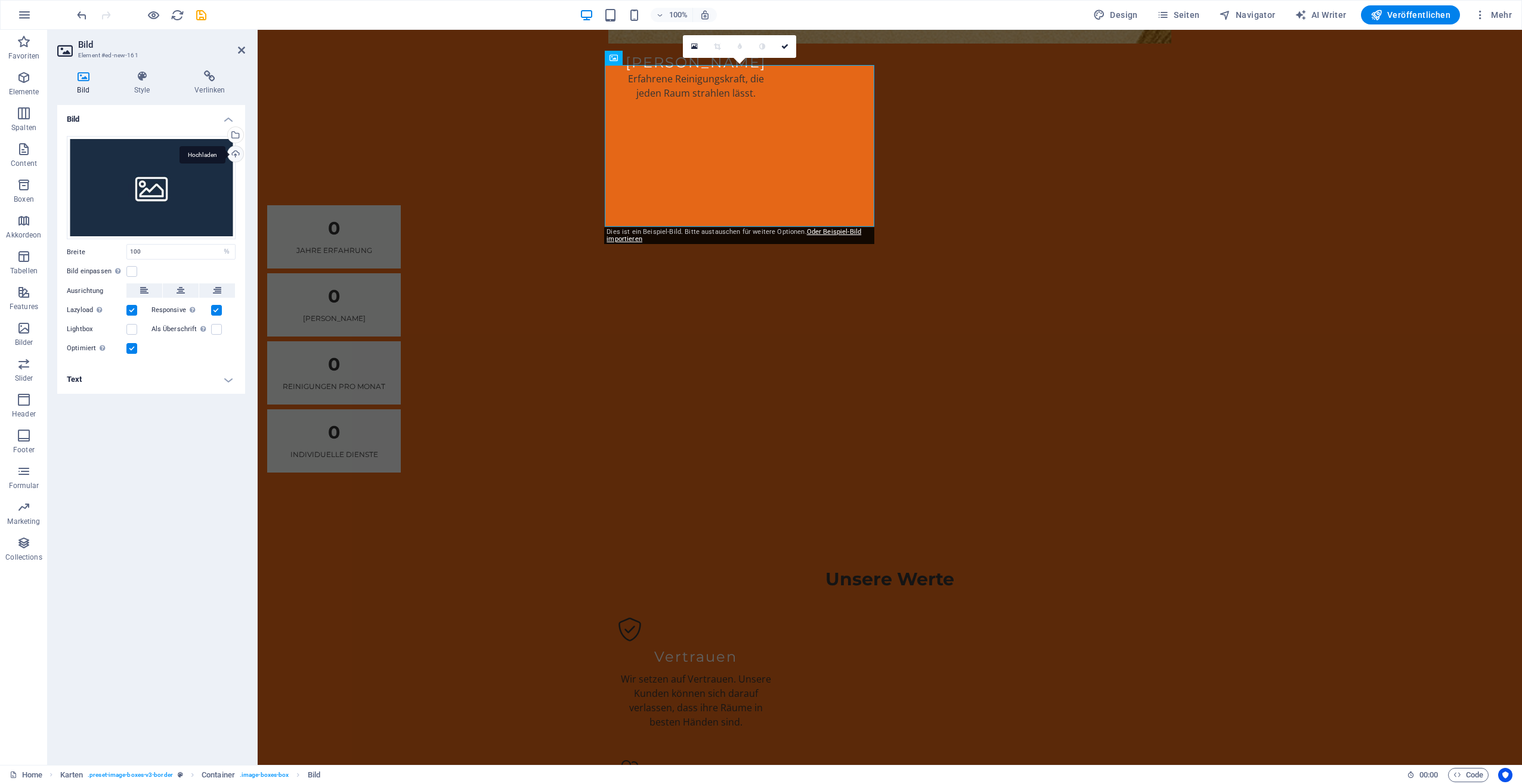
click at [236, 153] on div "Hochladen" at bounding box center [234, 155] width 18 height 18
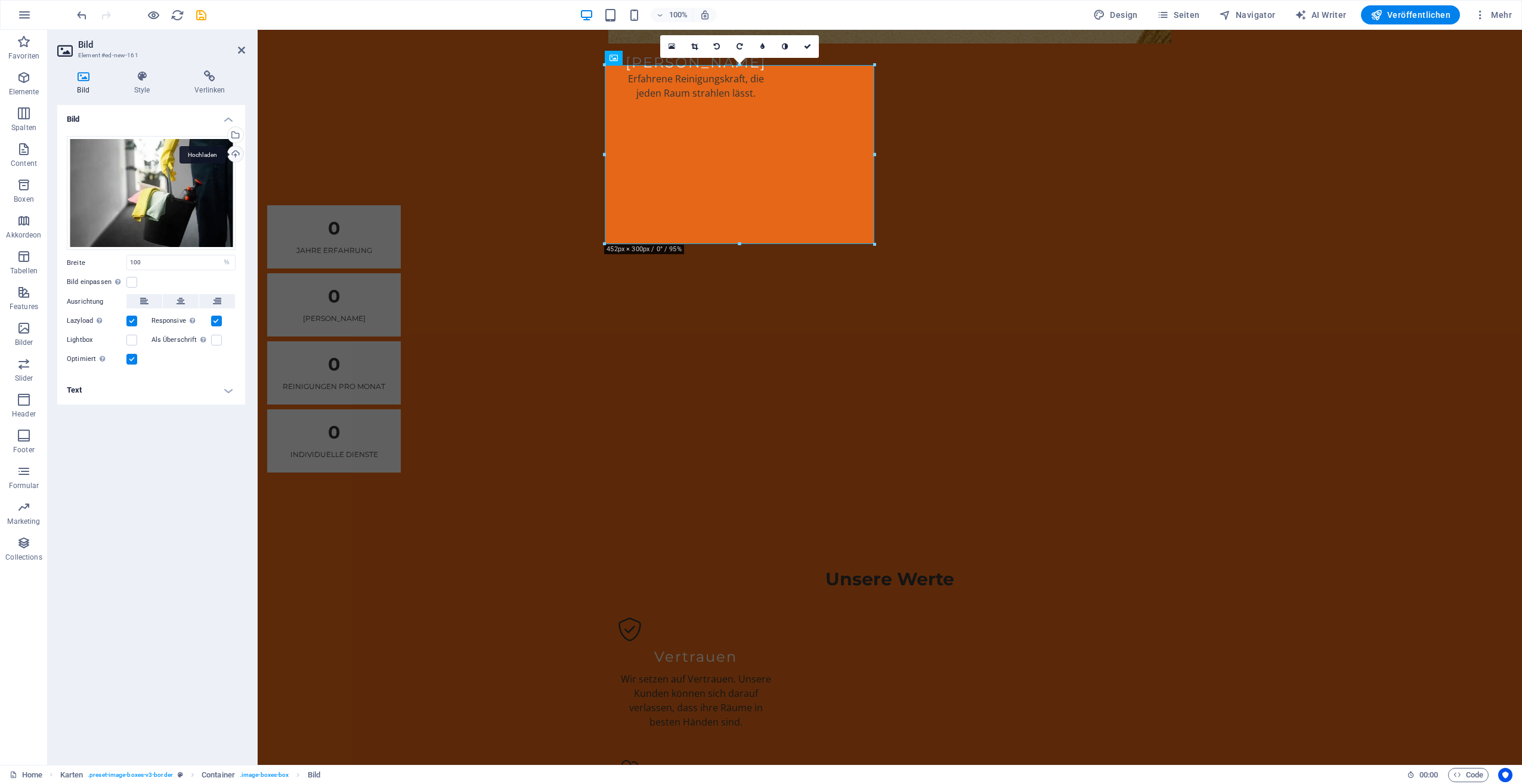
click at [233, 154] on div "Hochladen" at bounding box center [234, 155] width 18 height 18
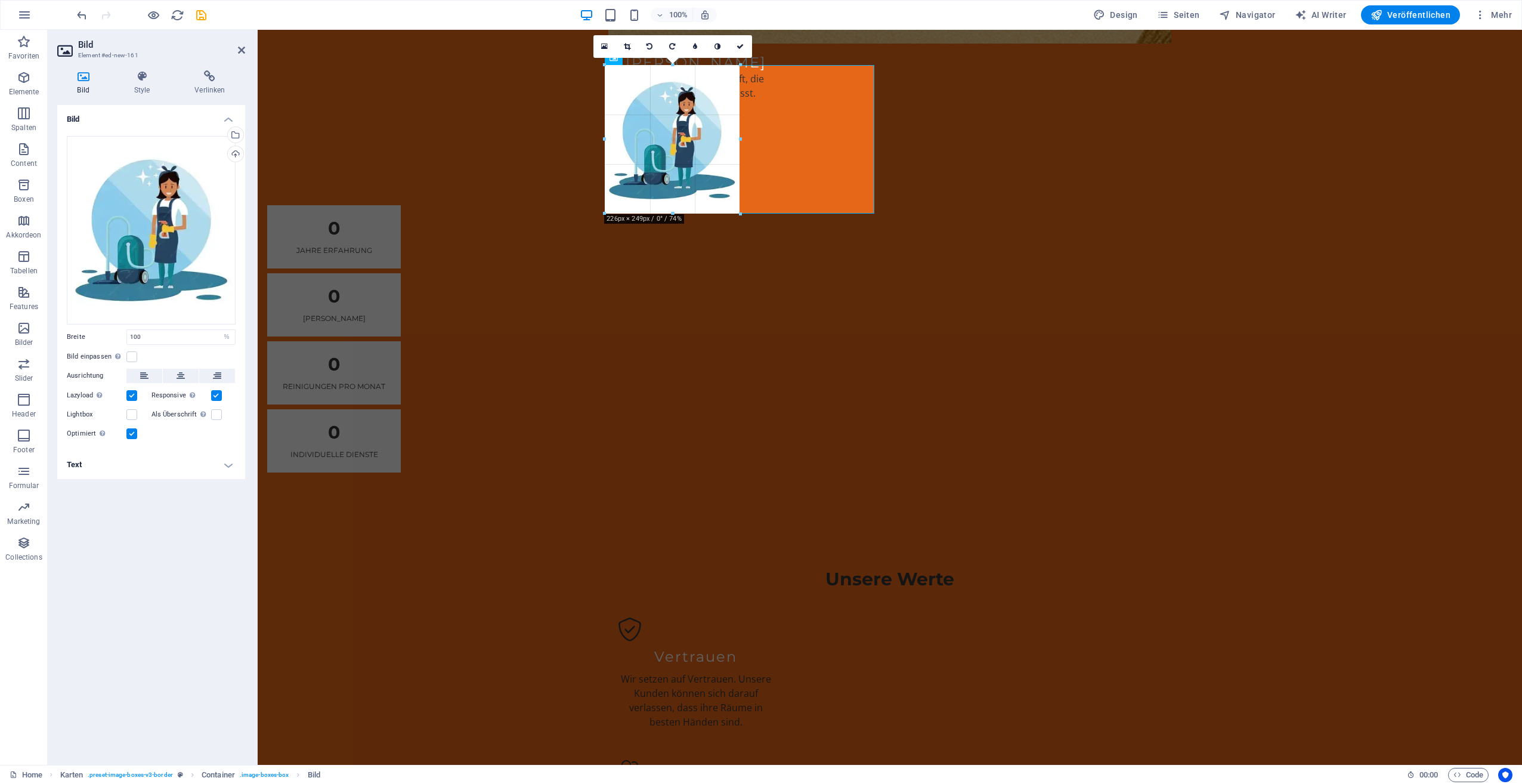
drag, startPoint x: 739, startPoint y: 365, endPoint x: 754, endPoint y: 212, distance: 153.7
type input "230"
select select "px"
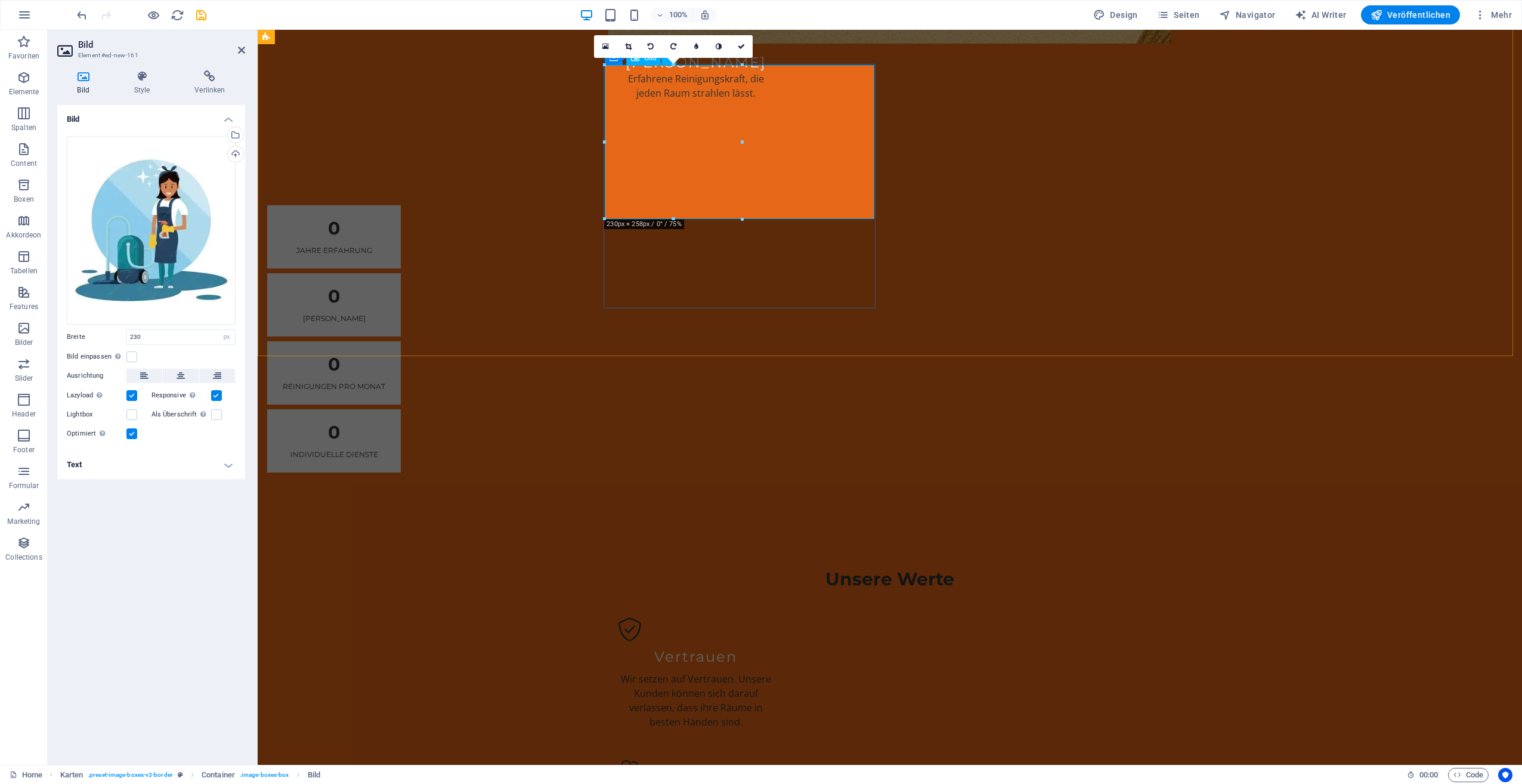
drag, startPoint x: 1001, startPoint y: 169, endPoint x: 805, endPoint y: 133, distance: 199.3
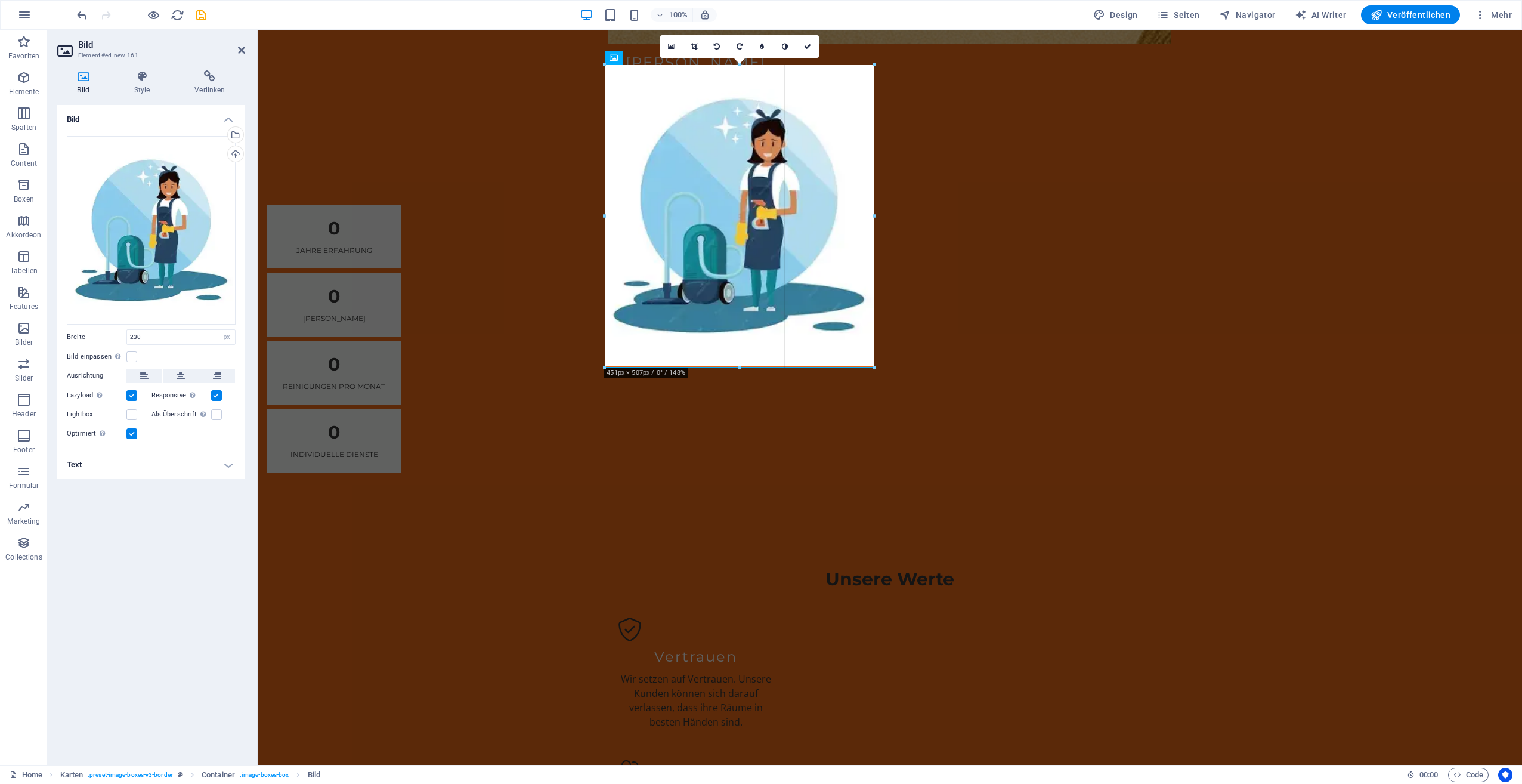
drag, startPoint x: 755, startPoint y: 141, endPoint x: 877, endPoint y: 143, distance: 122.0
type input "451"
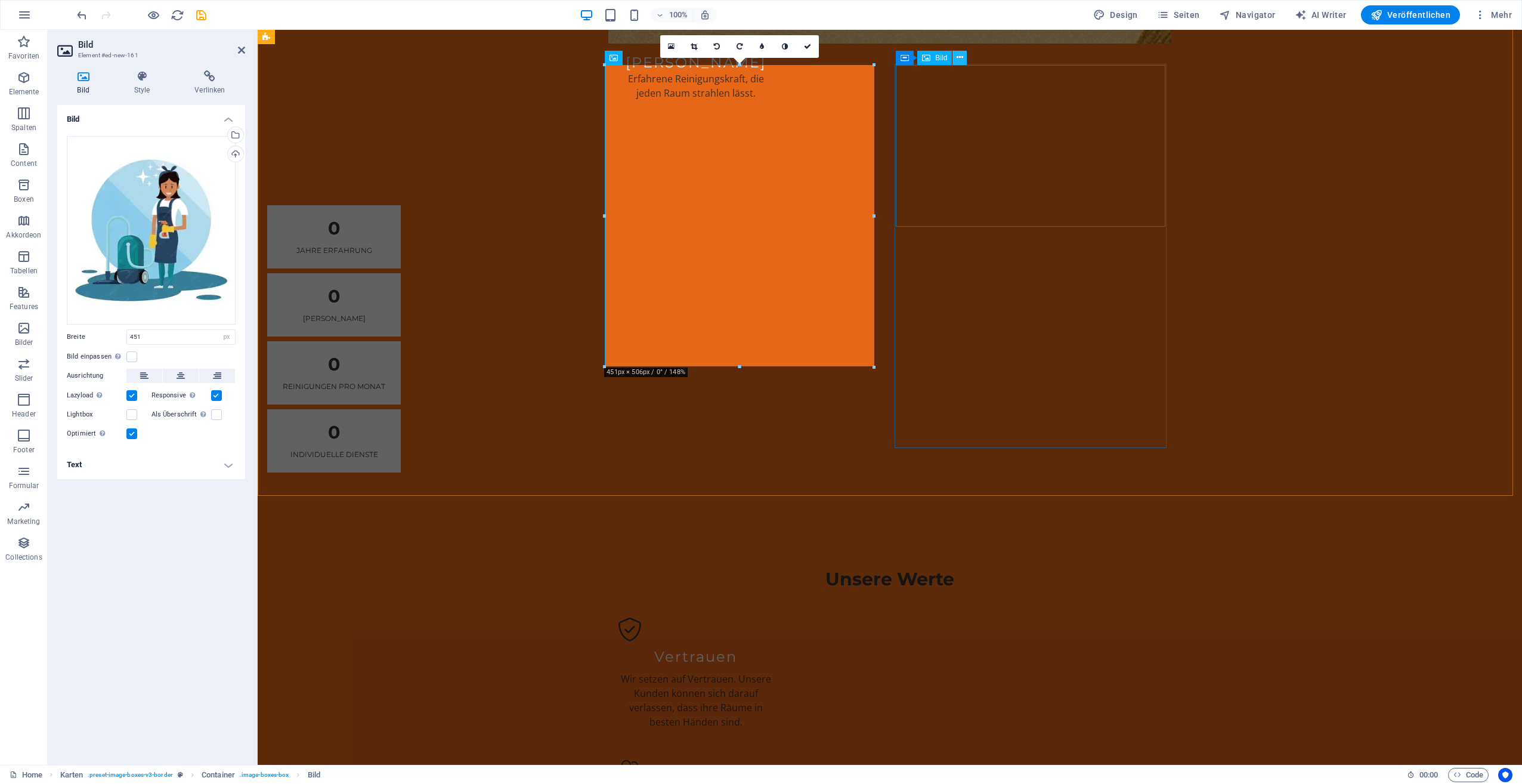
click at [958, 54] on icon at bounding box center [960, 57] width 7 height 13
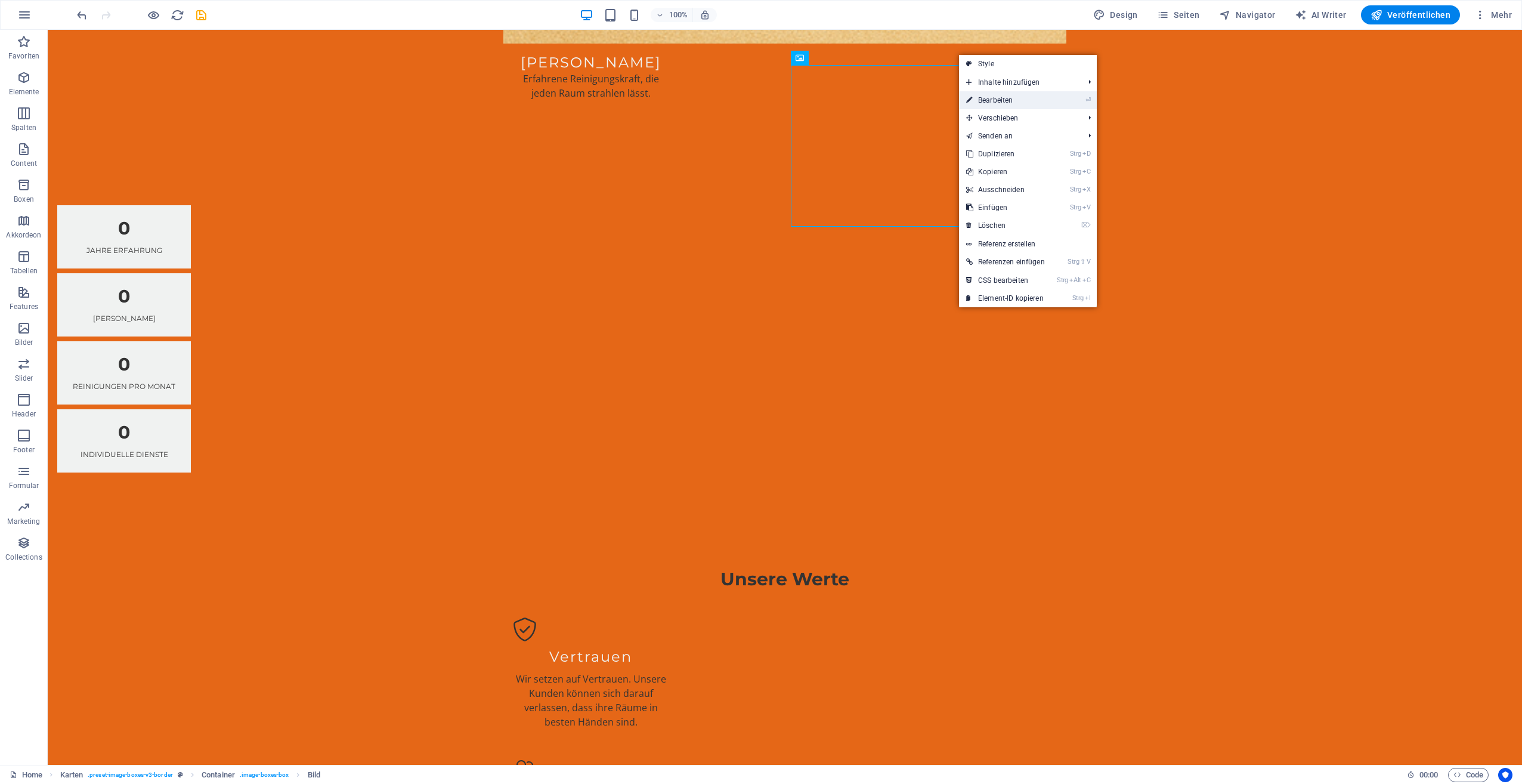
click at [1006, 100] on link "⏎ Bearbeiten" at bounding box center [1006, 100] width 93 height 18
select select "%"
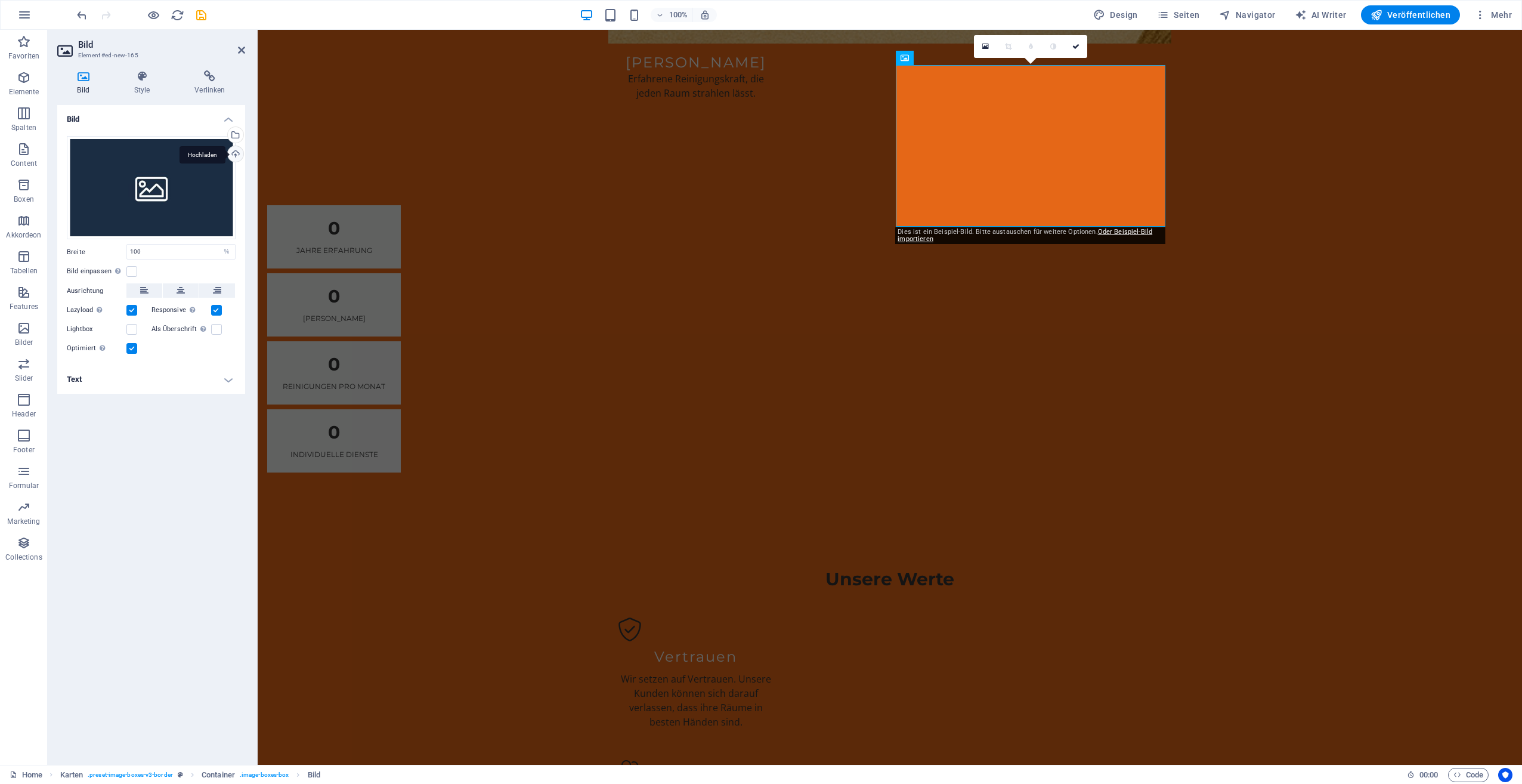
click at [233, 154] on div "Hochladen" at bounding box center [234, 155] width 18 height 18
click at [231, 154] on div "Hochladen" at bounding box center [234, 155] width 18 height 18
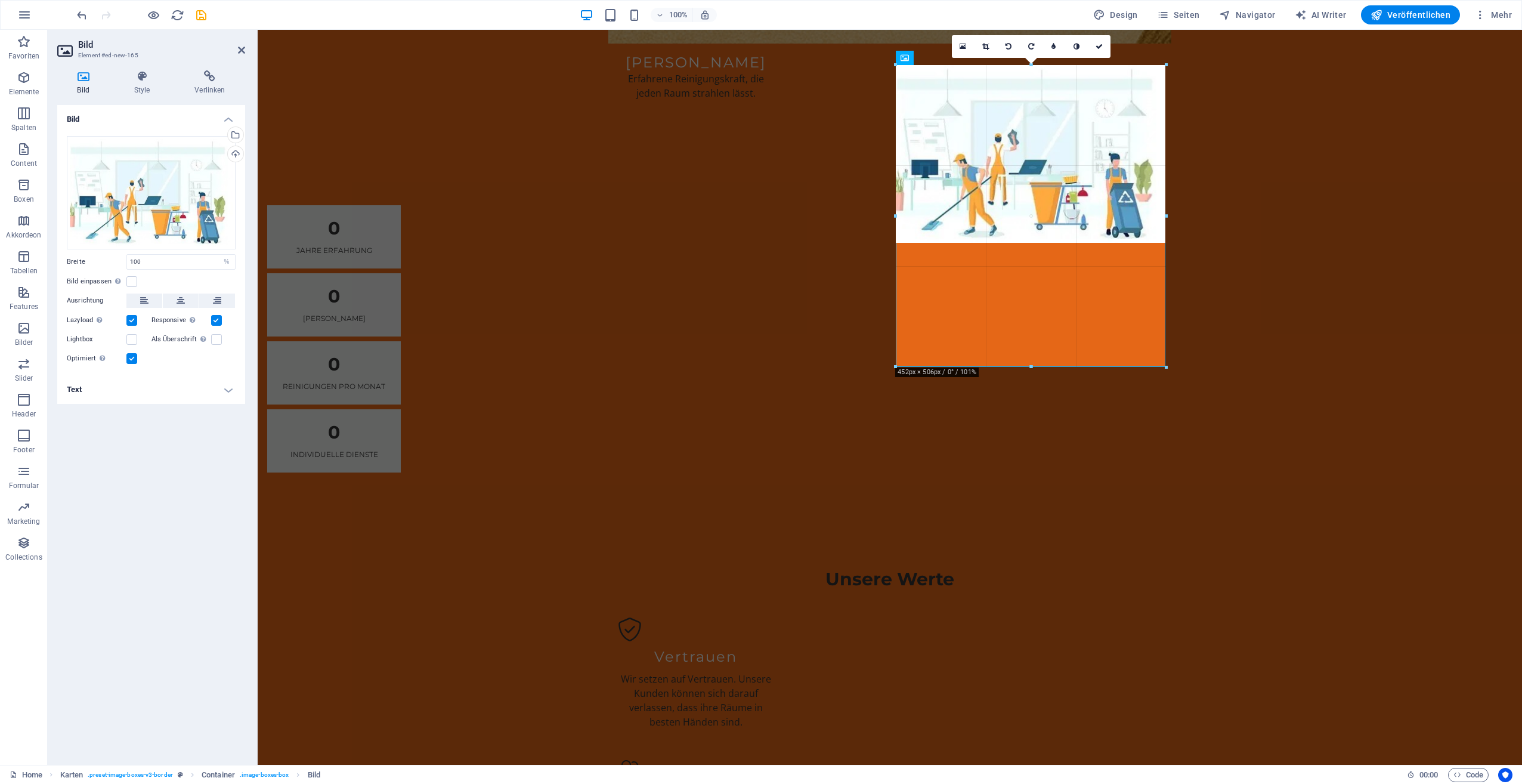
drag, startPoint x: 1029, startPoint y: 244, endPoint x: 1013, endPoint y: 365, distance: 122.1
click at [1013, 365] on div at bounding box center [1031, 367] width 270 height 4
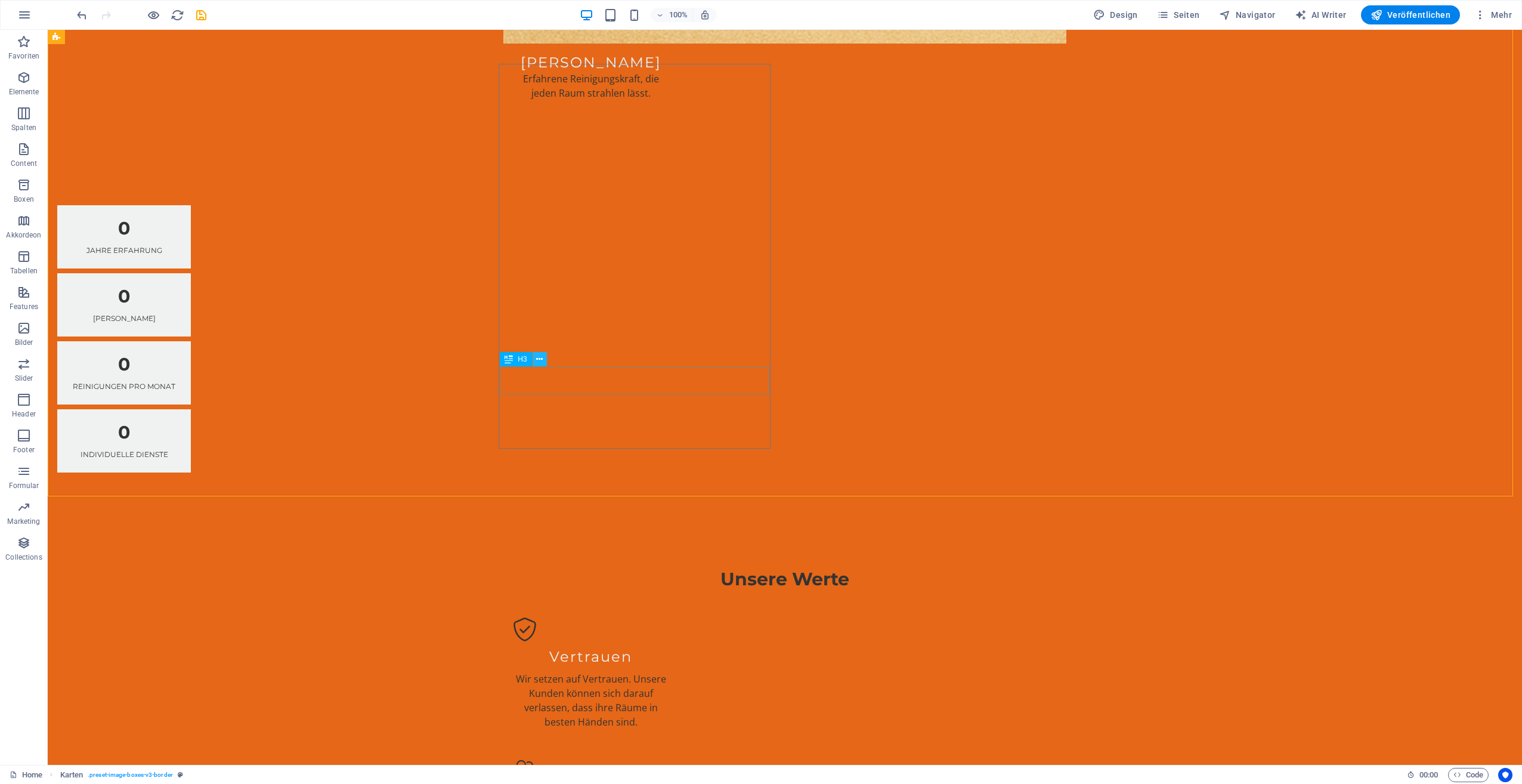
click at [543, 359] on button at bounding box center [539, 359] width 14 height 14
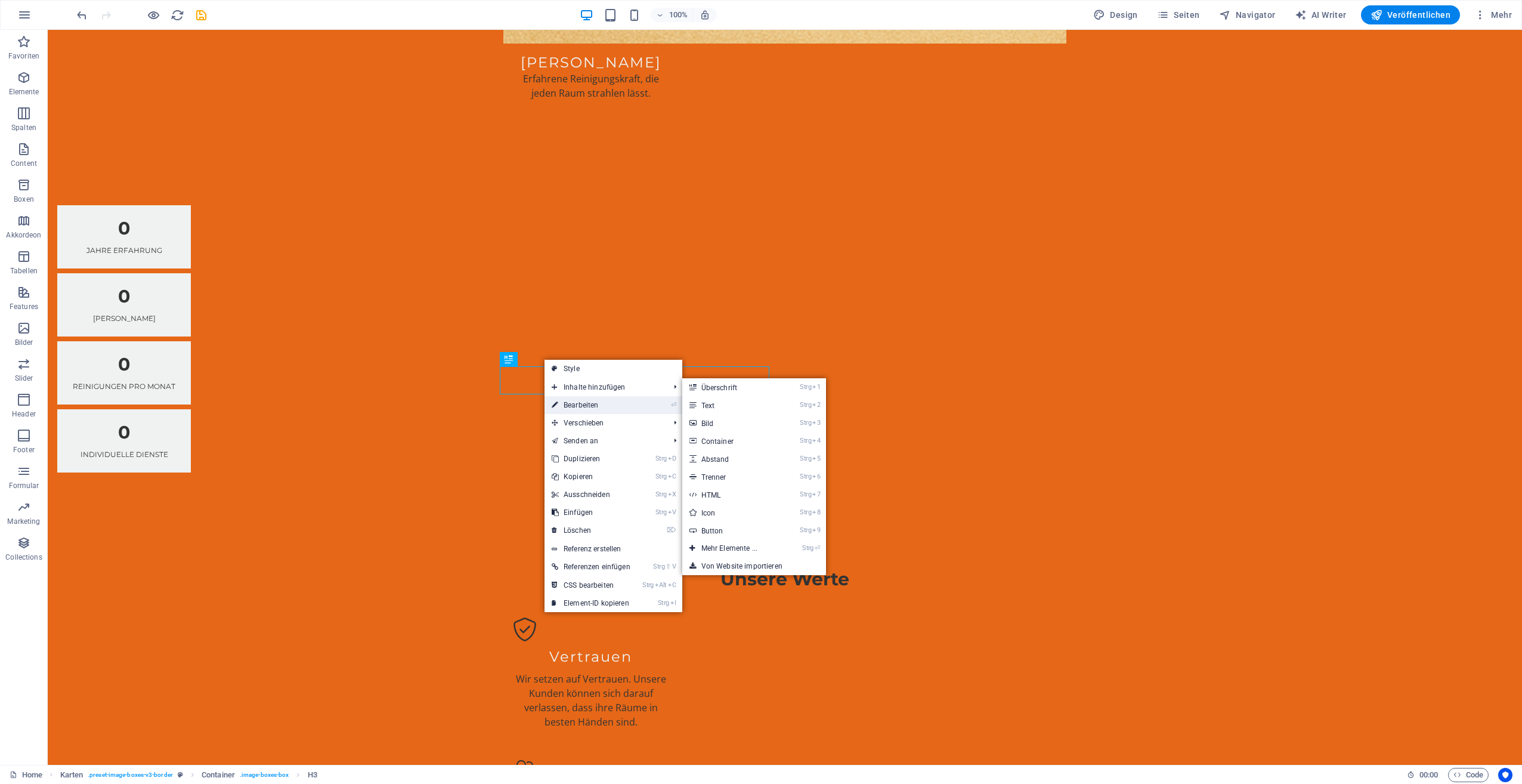
click at [574, 399] on link "⏎ Bearbeiten" at bounding box center [591, 405] width 93 height 18
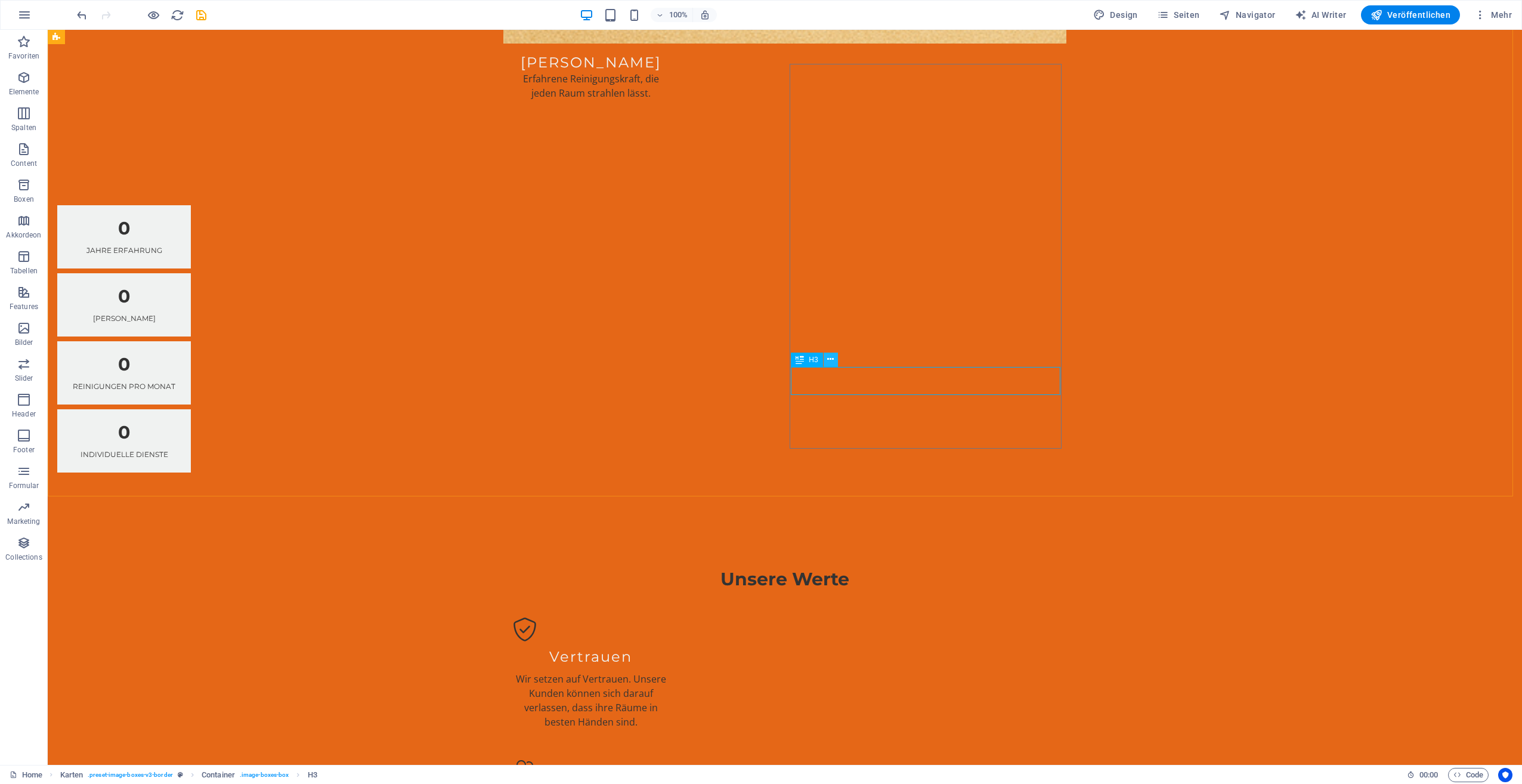
click at [835, 360] on button at bounding box center [831, 359] width 14 height 14
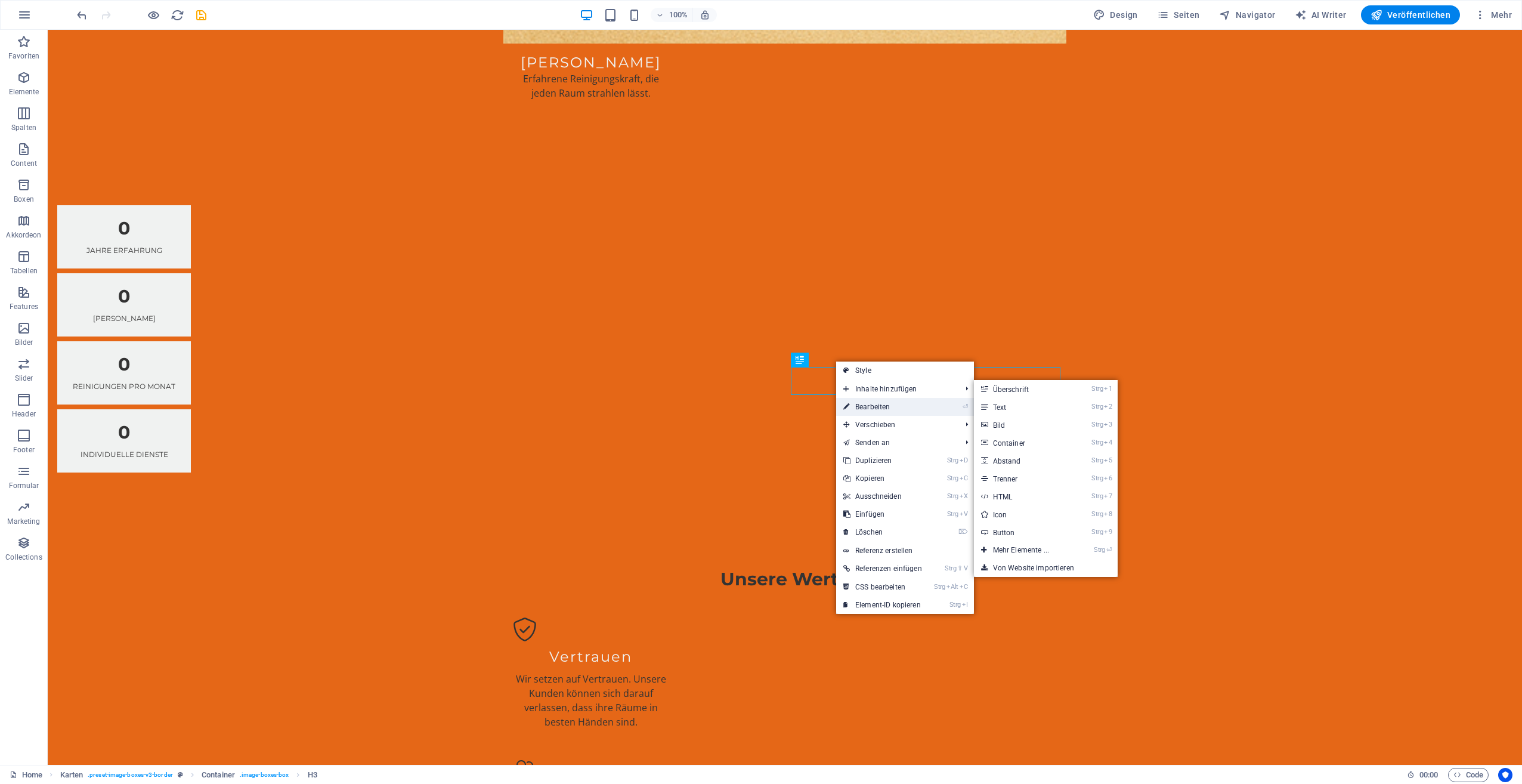
click at [884, 405] on link "⏎ Bearbeiten" at bounding box center [883, 407] width 93 height 18
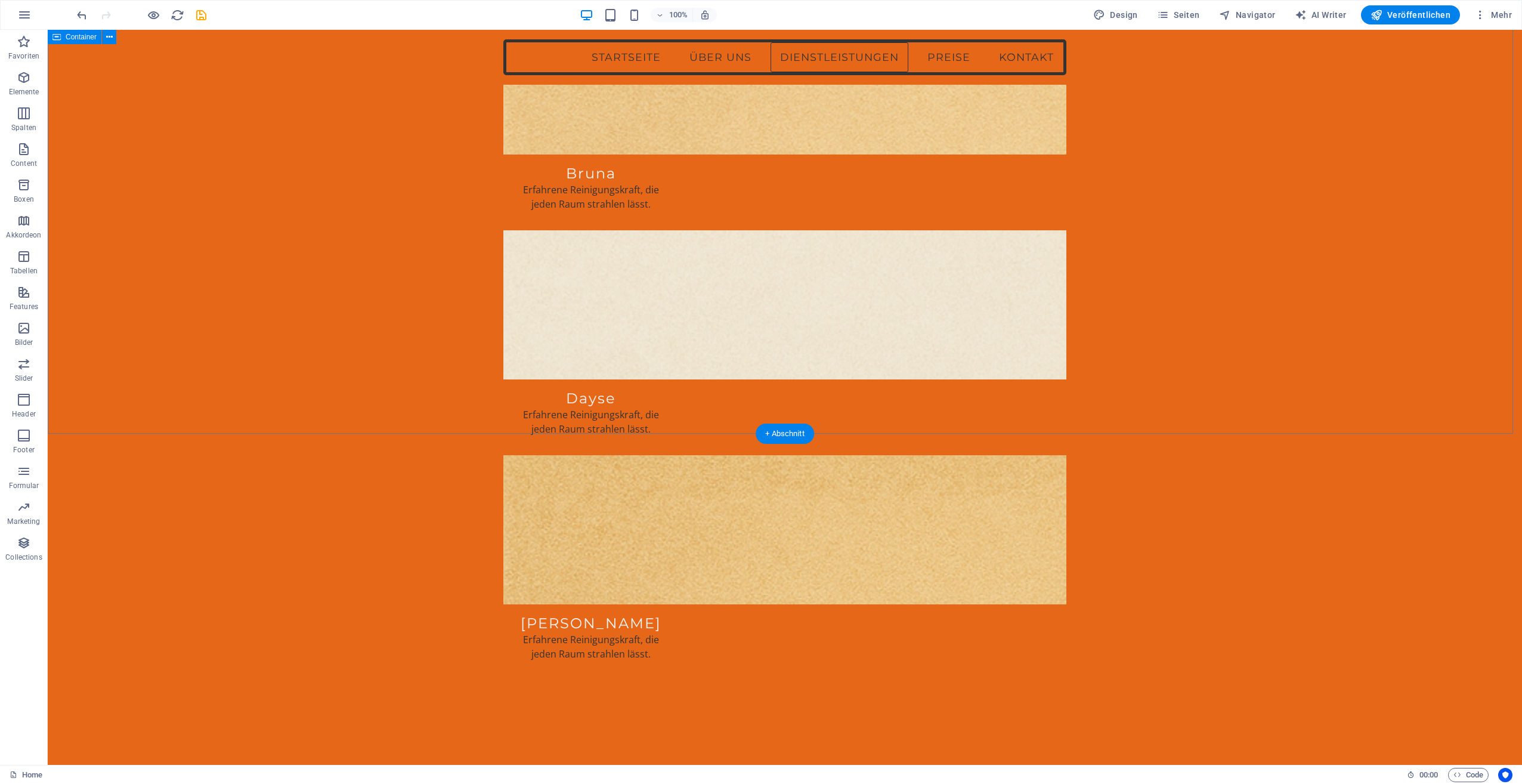
scroll to position [1431, 0]
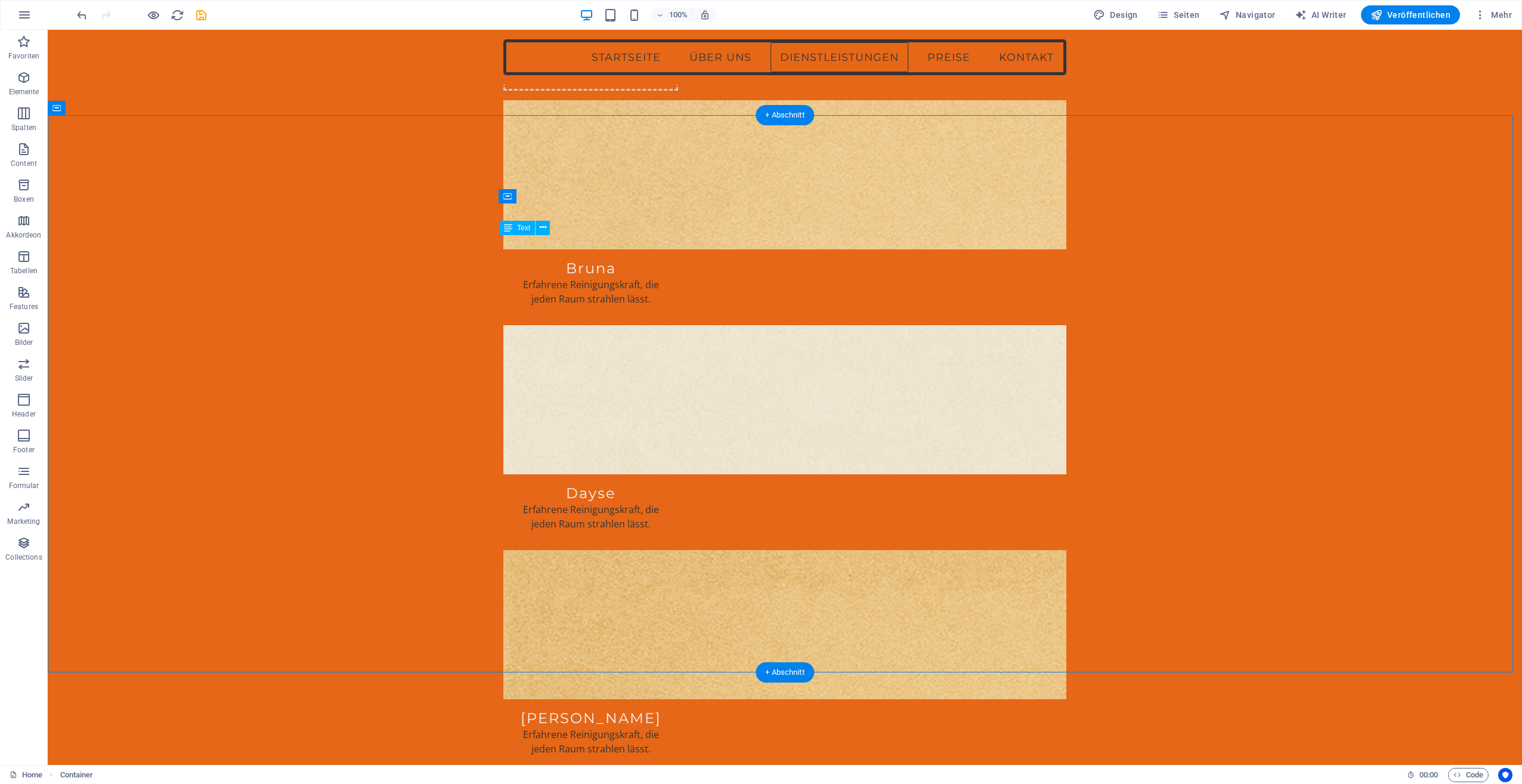
drag, startPoint x: 507, startPoint y: 292, endPoint x: 528, endPoint y: 303, distance: 23.7
click at [540, 224] on icon at bounding box center [543, 227] width 7 height 13
drag, startPoint x: 511, startPoint y: 289, endPoint x: 569, endPoint y: 309, distance: 61.4
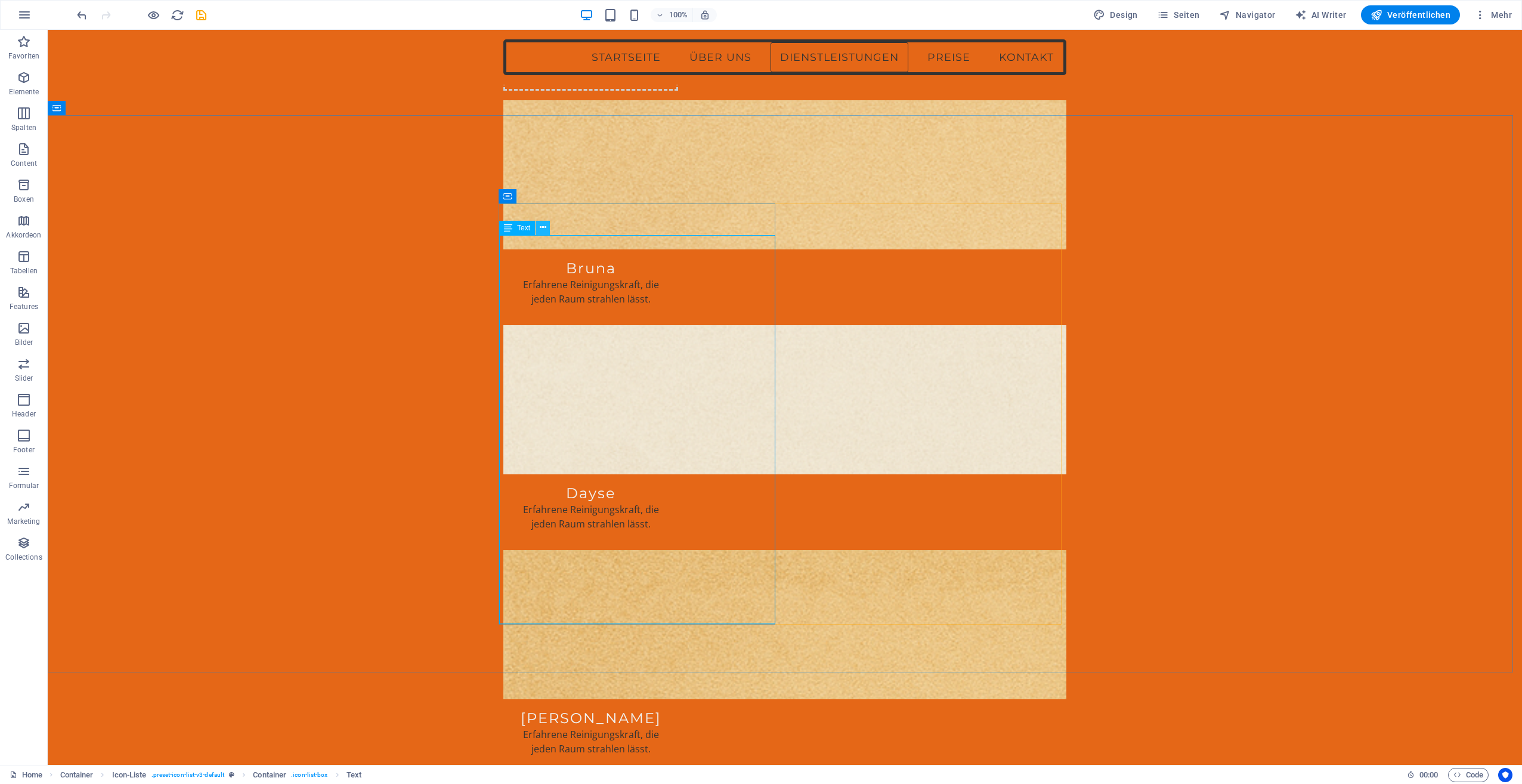
click at [545, 229] on icon at bounding box center [543, 227] width 7 height 13
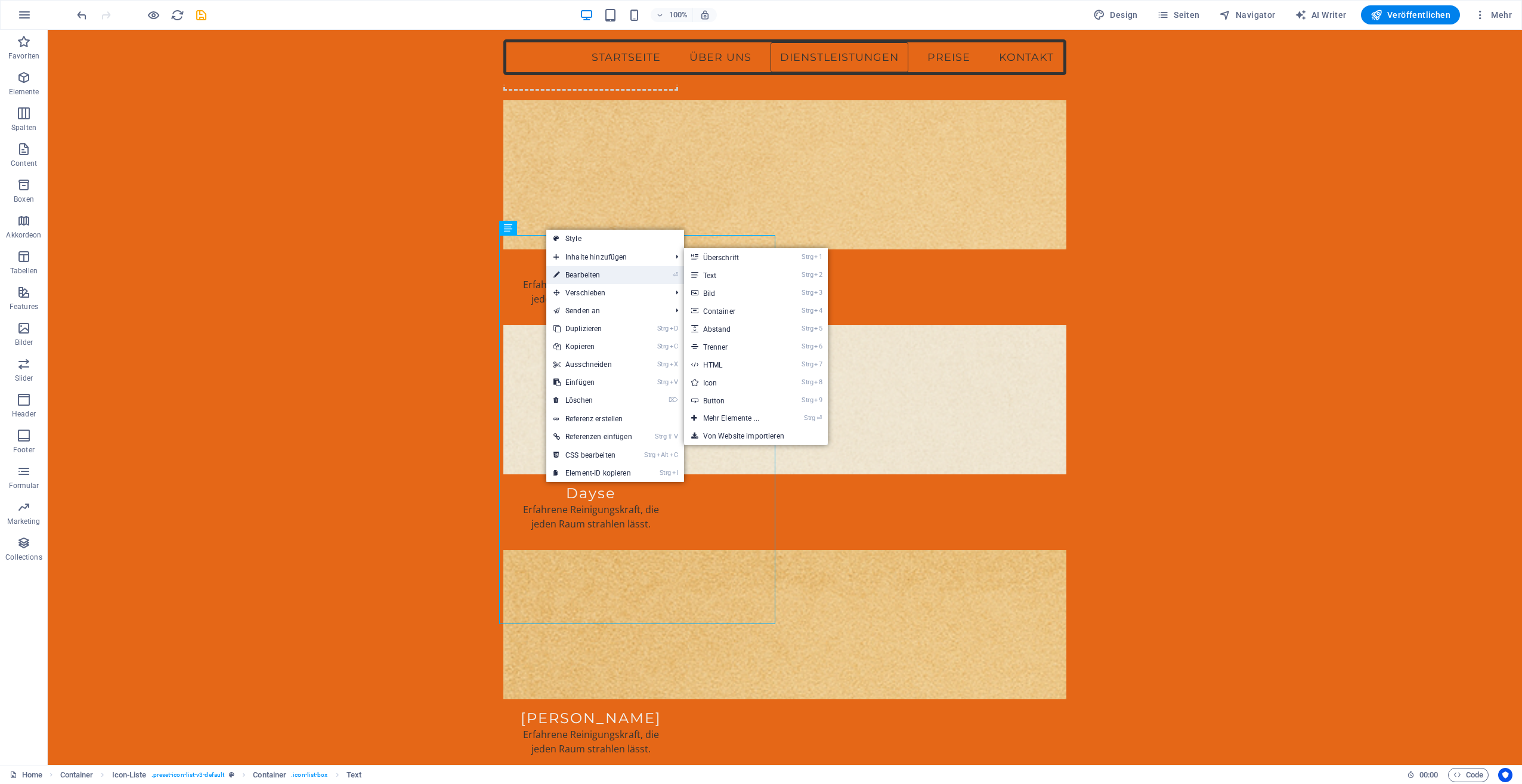
drag, startPoint x: 325, startPoint y: 240, endPoint x: 582, endPoint y: 269, distance: 258.6
click at [582, 269] on link "⏎ Bearbeiten" at bounding box center [593, 275] width 93 height 18
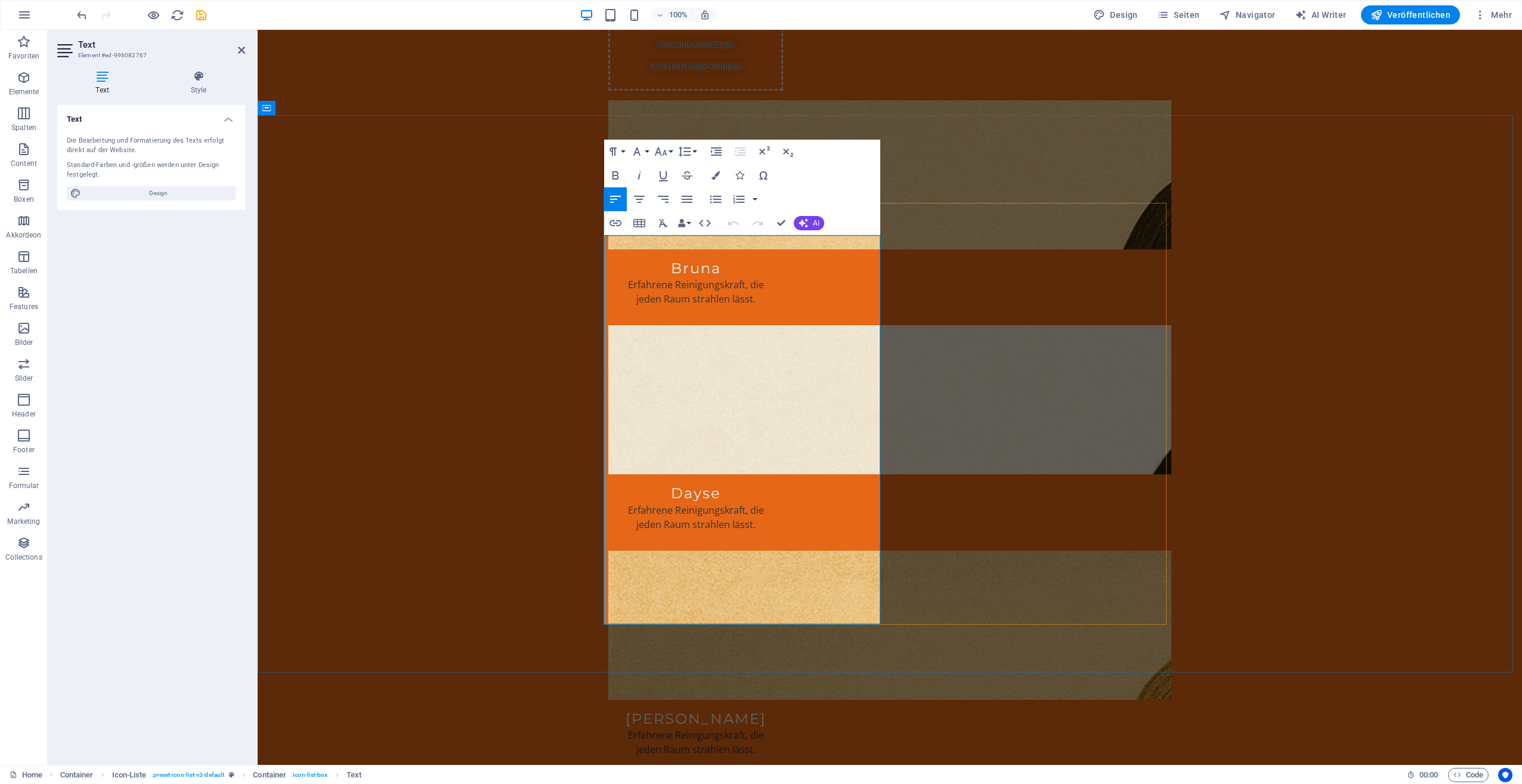
drag, startPoint x: 613, startPoint y: 291, endPoint x: 835, endPoint y: 363, distance: 233.4
copy ul "Staubsaugen; Reinigen der Böden; Entfernen von Staub aus zugänglichen Bereichen…"
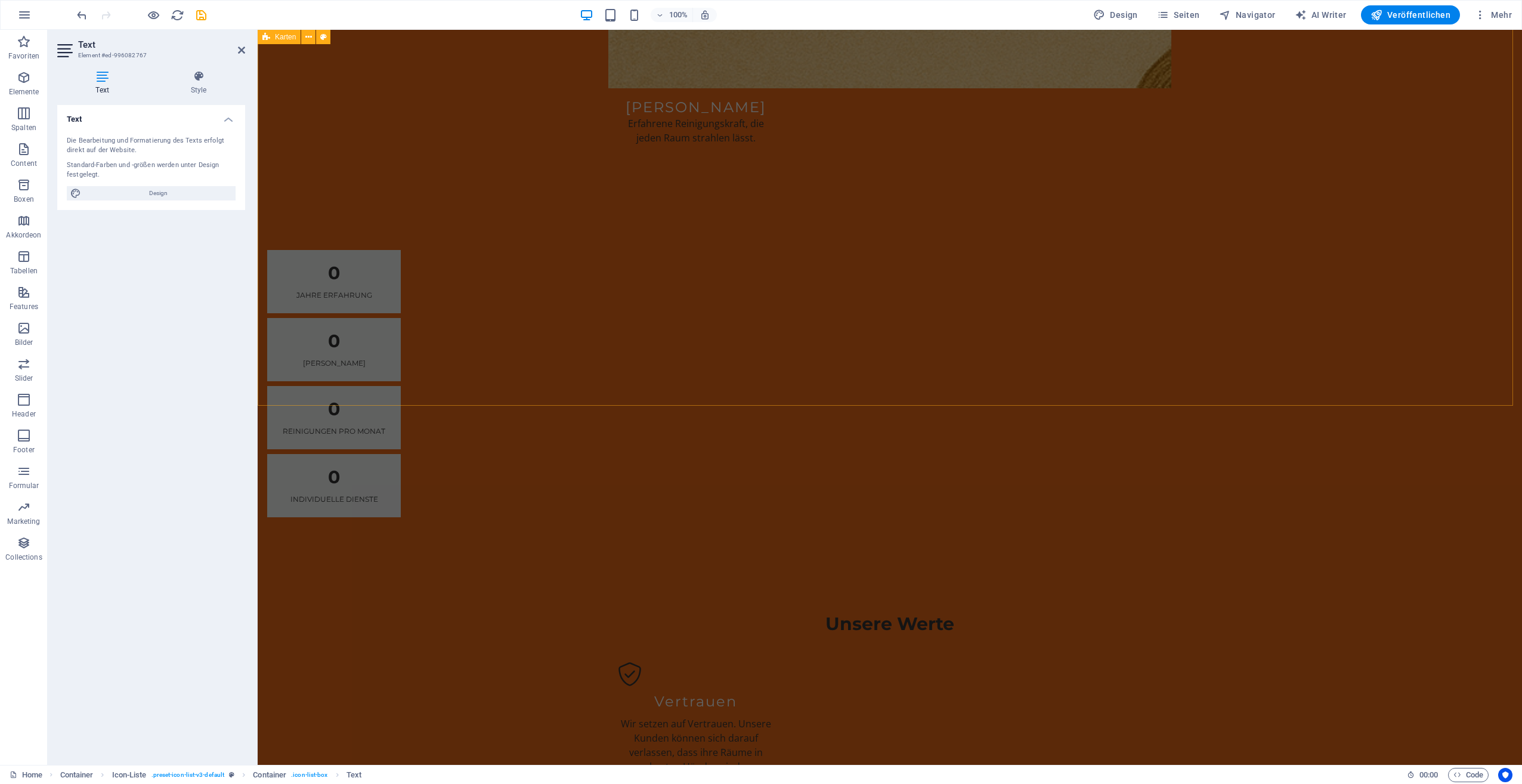
scroll to position [2267, 0]
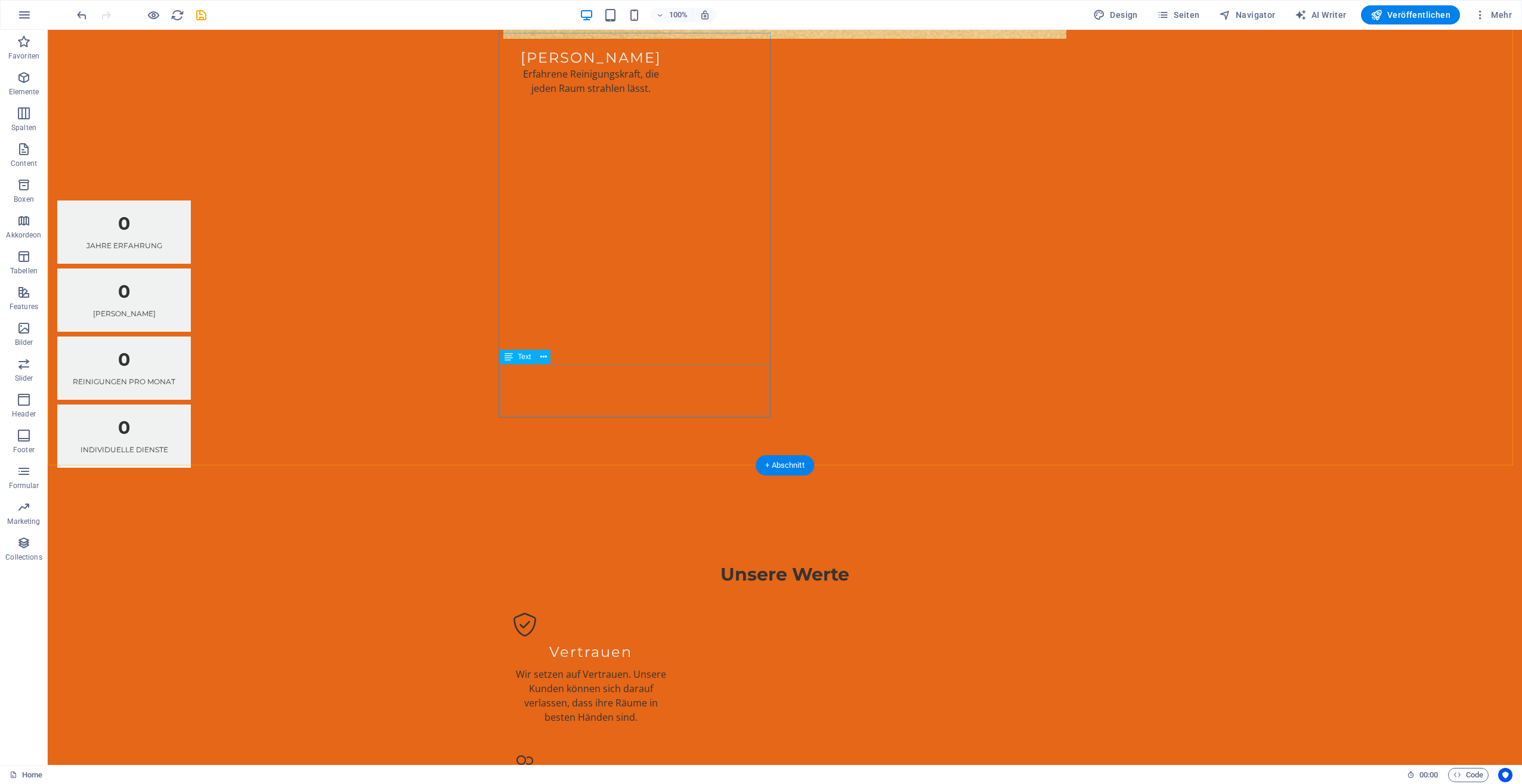
scroll to position [2120, 0]
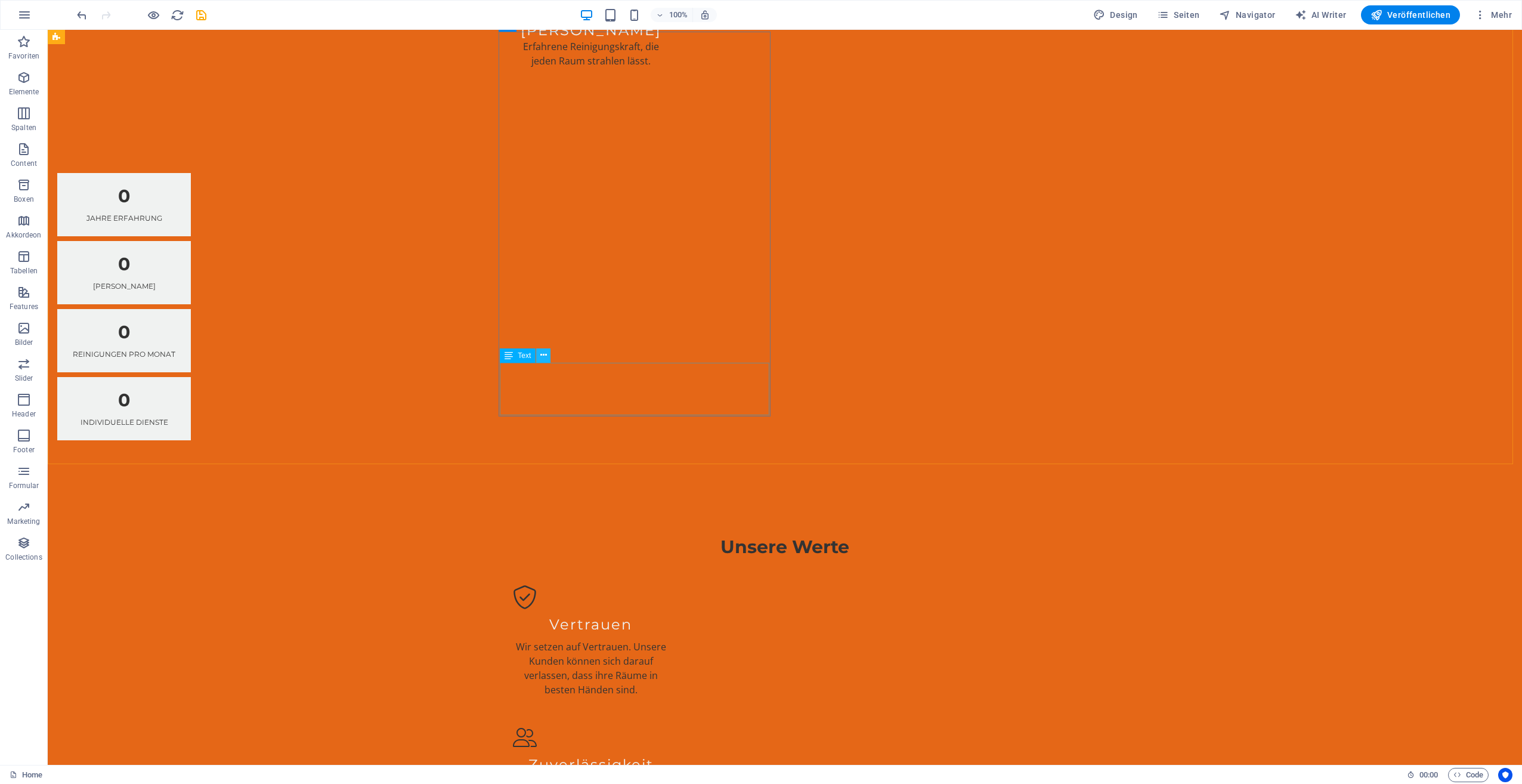
click at [545, 357] on icon at bounding box center [544, 355] width 7 height 13
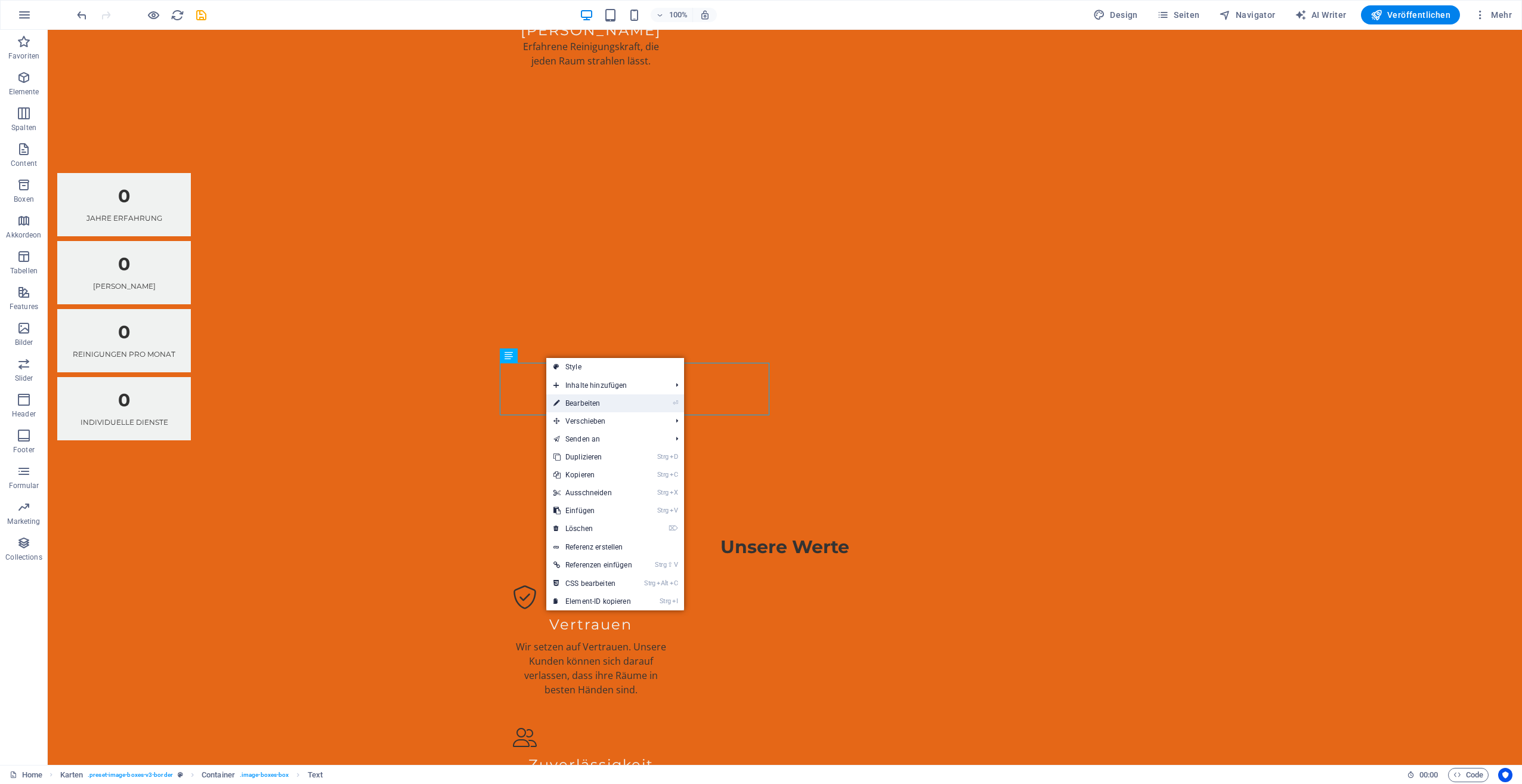
click at [573, 397] on link "⏎ Bearbeiten" at bounding box center [593, 403] width 93 height 18
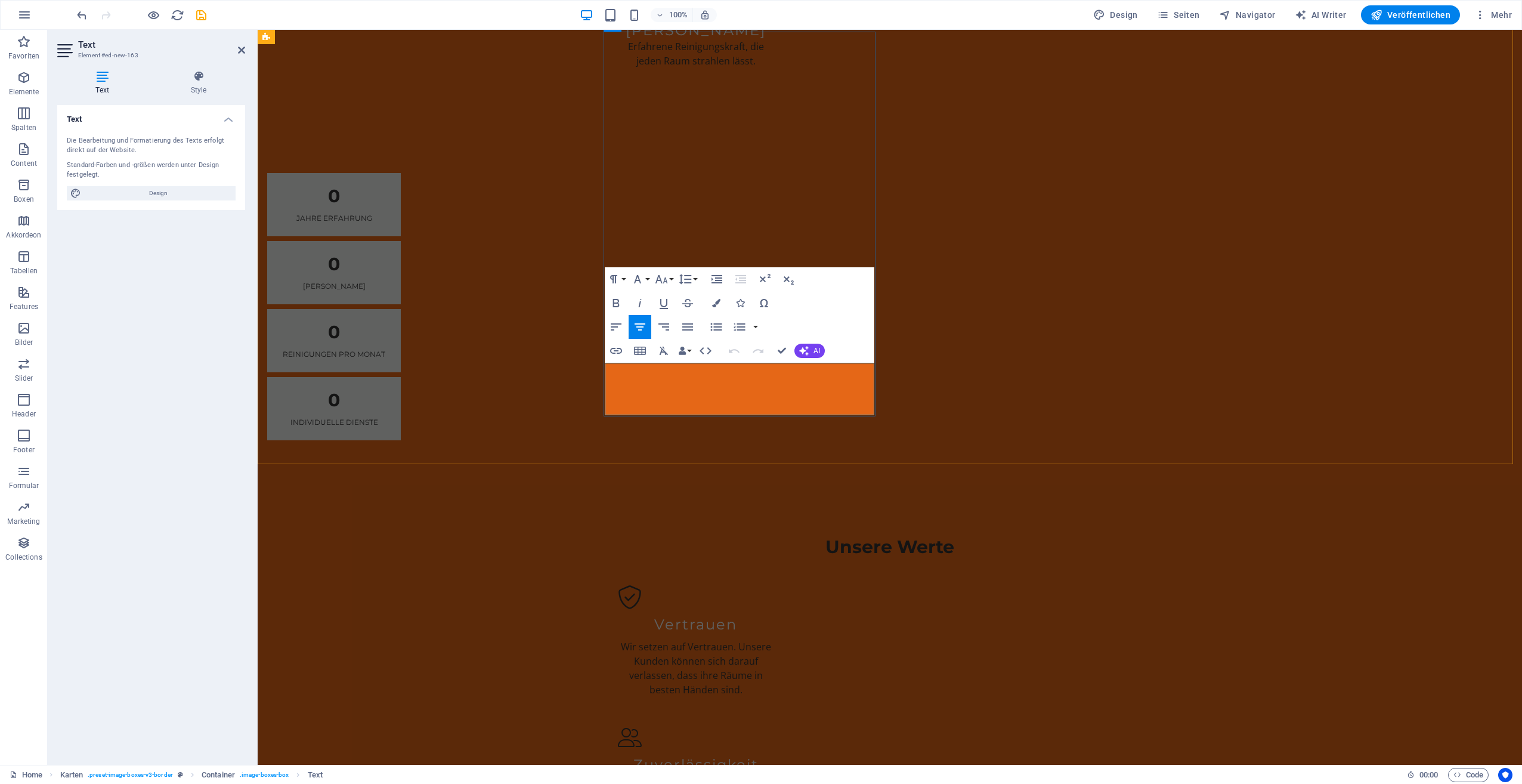
drag, startPoint x: 621, startPoint y: 367, endPoint x: 803, endPoint y: 397, distance: 184.5
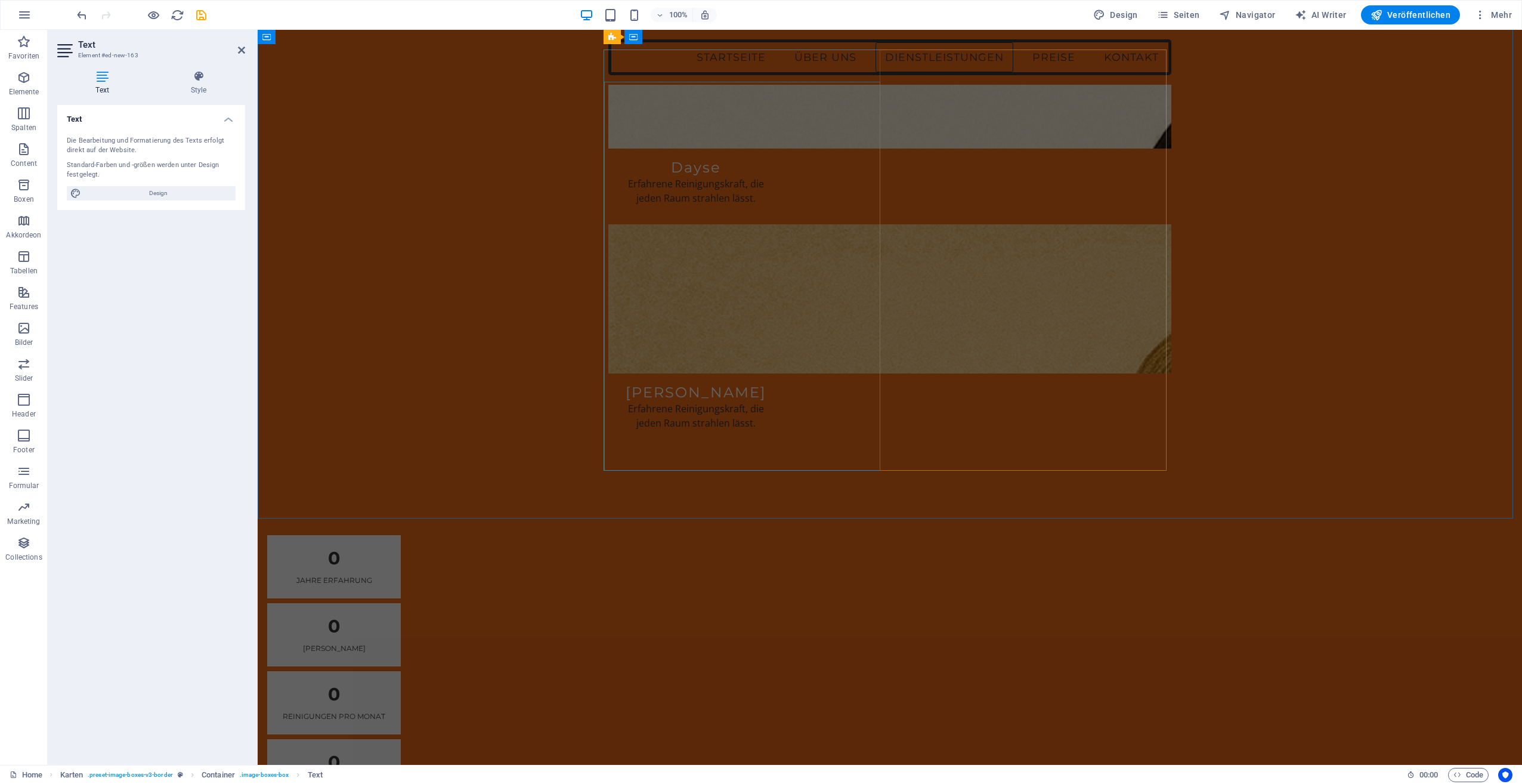
scroll to position [1583, 0]
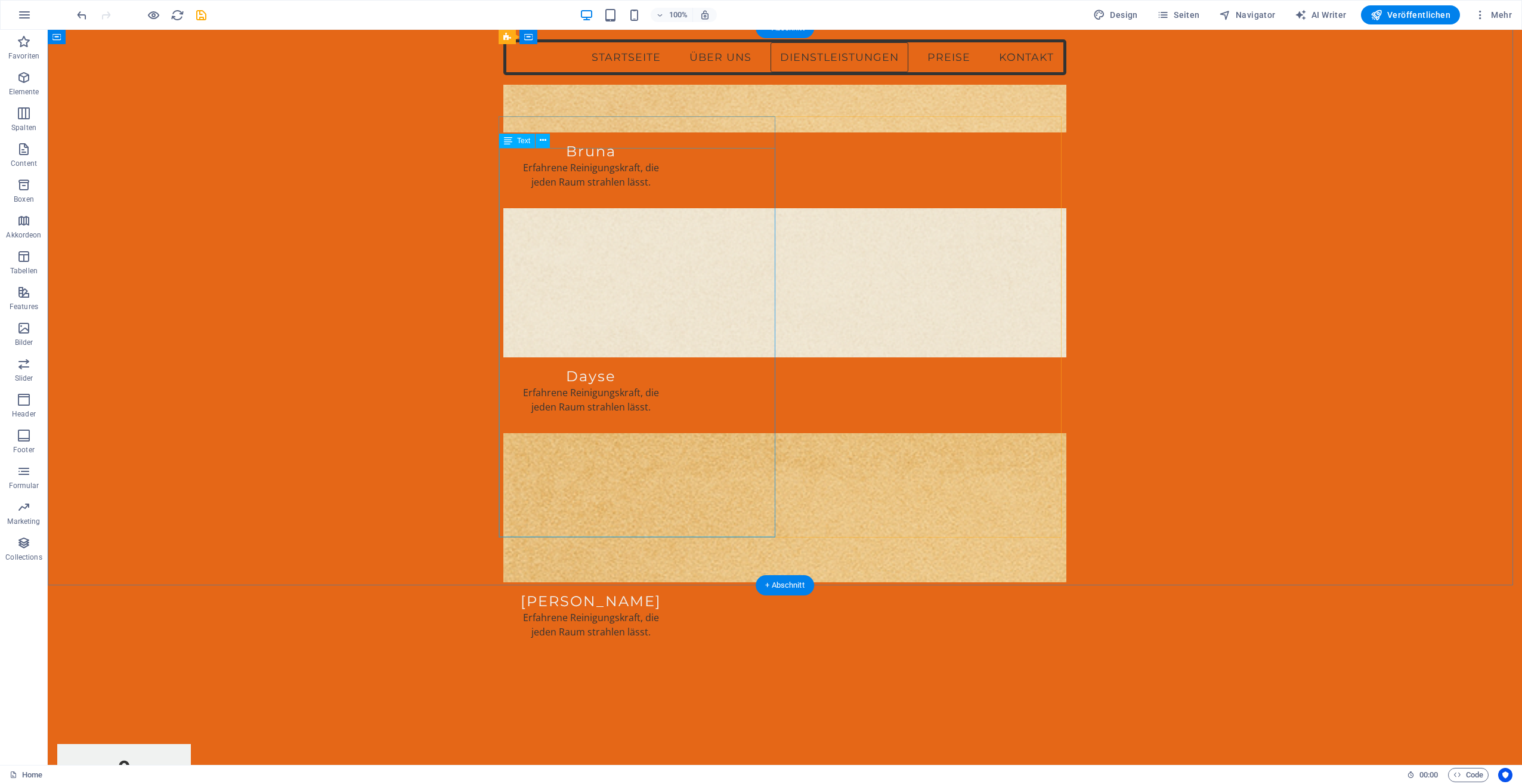
scroll to position [1493, 0]
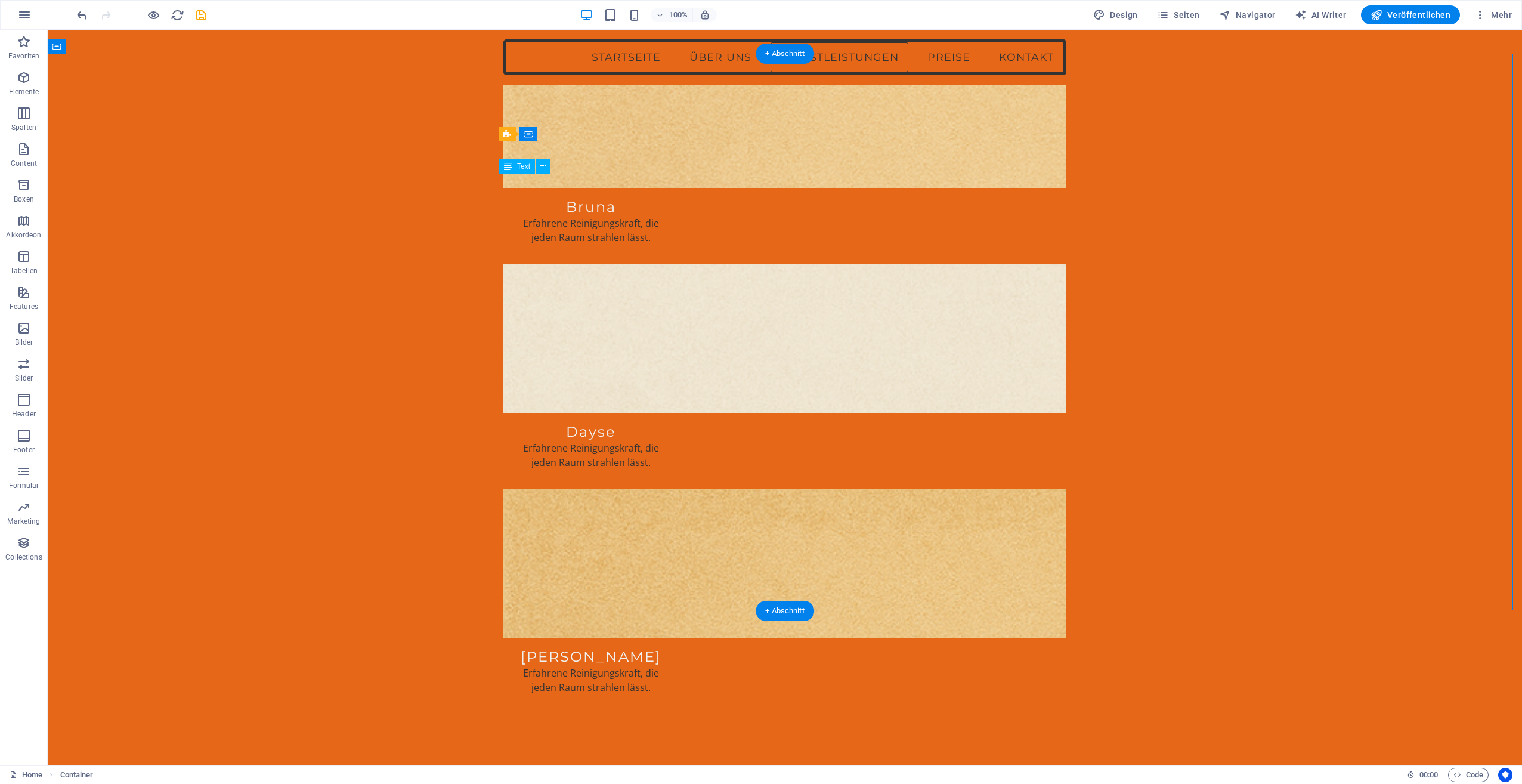
drag, startPoint x: 501, startPoint y: 354, endPoint x: 589, endPoint y: 357, distance: 88.1
click at [543, 169] on icon at bounding box center [543, 166] width 7 height 13
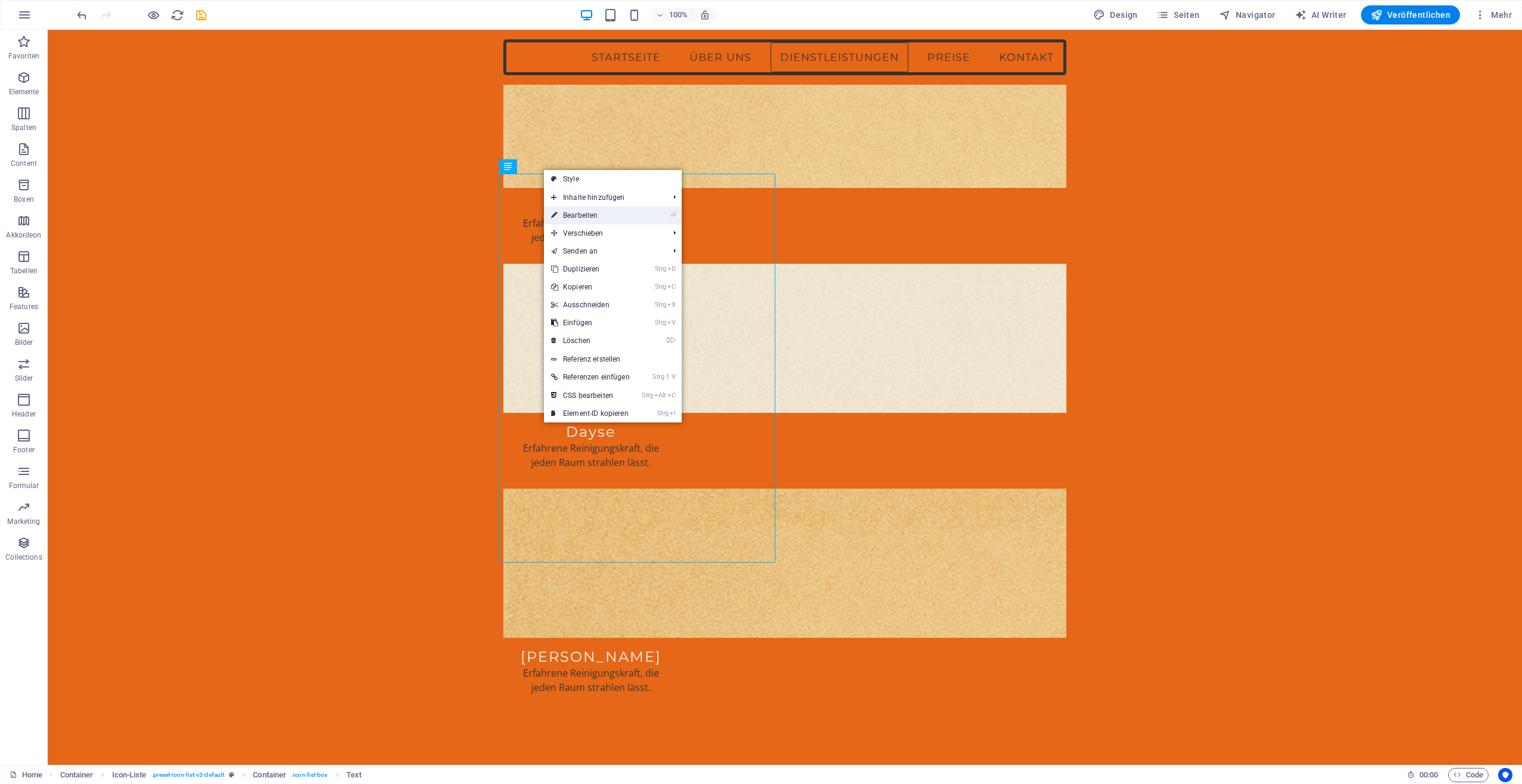
click at [595, 216] on link "⏎ Bearbeiten" at bounding box center [591, 215] width 93 height 18
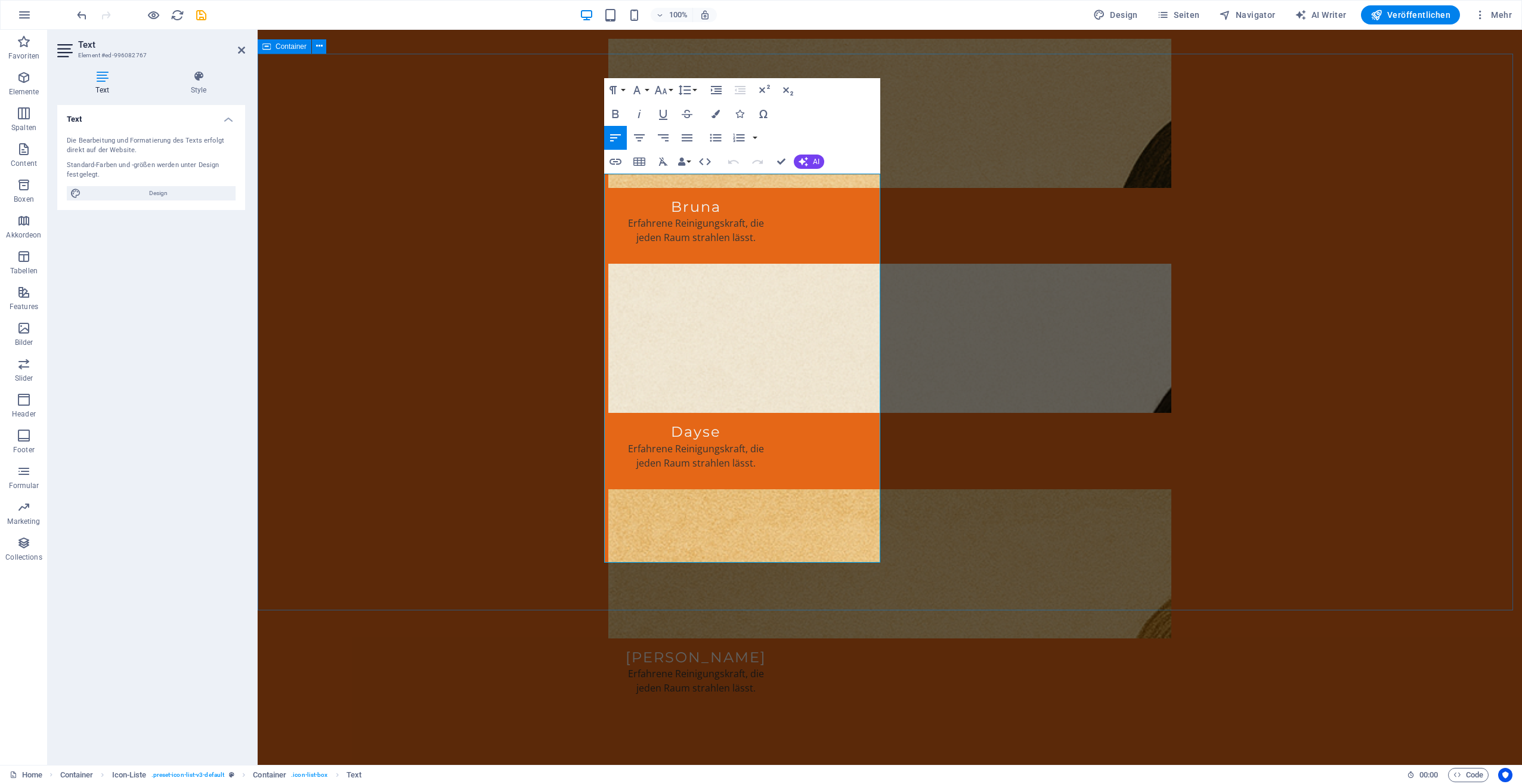
drag, startPoint x: 742, startPoint y: 359, endPoint x: 575, endPoint y: 364, distance: 167.1
drag, startPoint x: 606, startPoint y: 353, endPoint x: 729, endPoint y: 353, distance: 123.0
copy p "Unter den Extras finden Sie:"
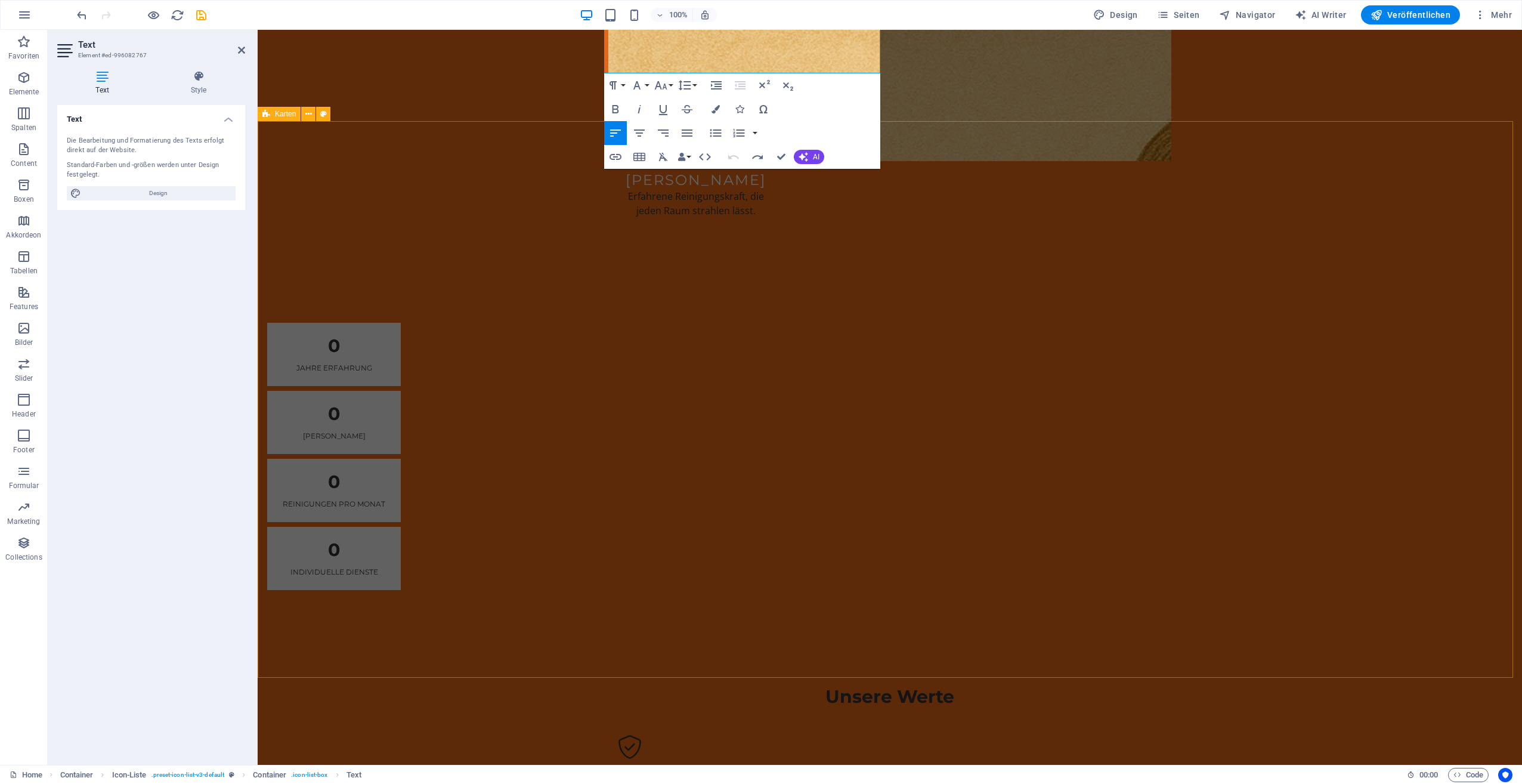
scroll to position [2149, 0]
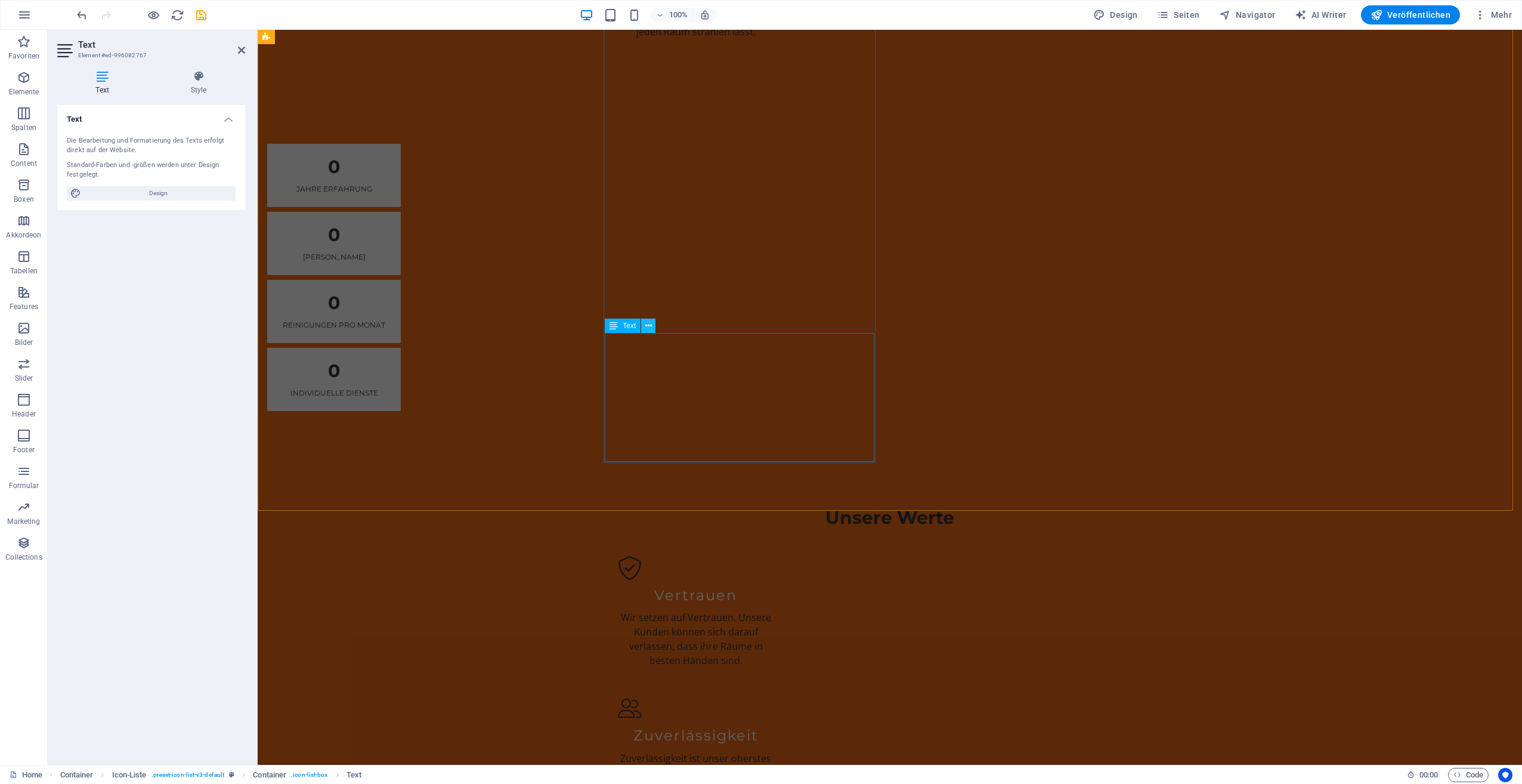
click at [652, 325] on button at bounding box center [648, 325] width 14 height 14
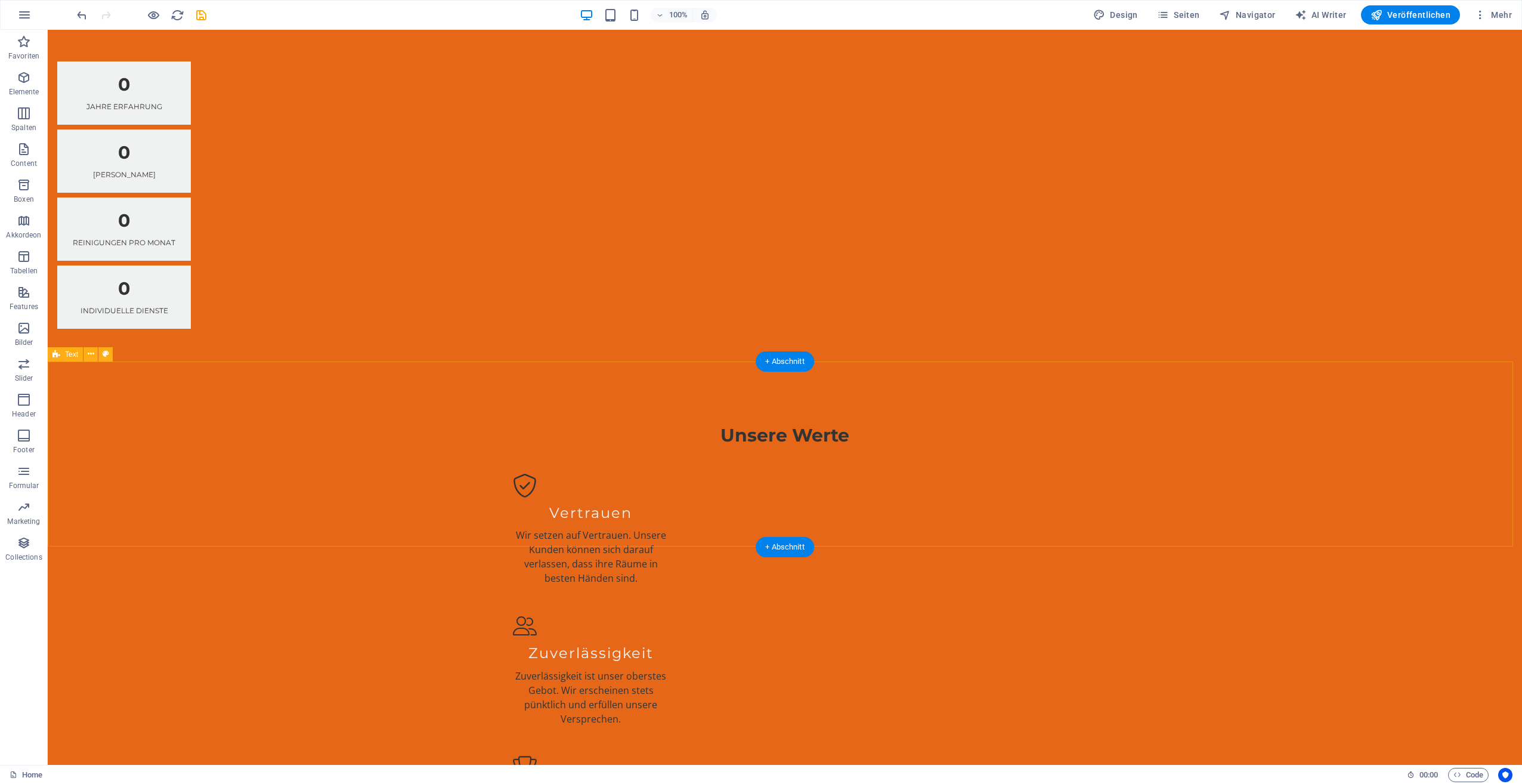
scroll to position [2299, 0]
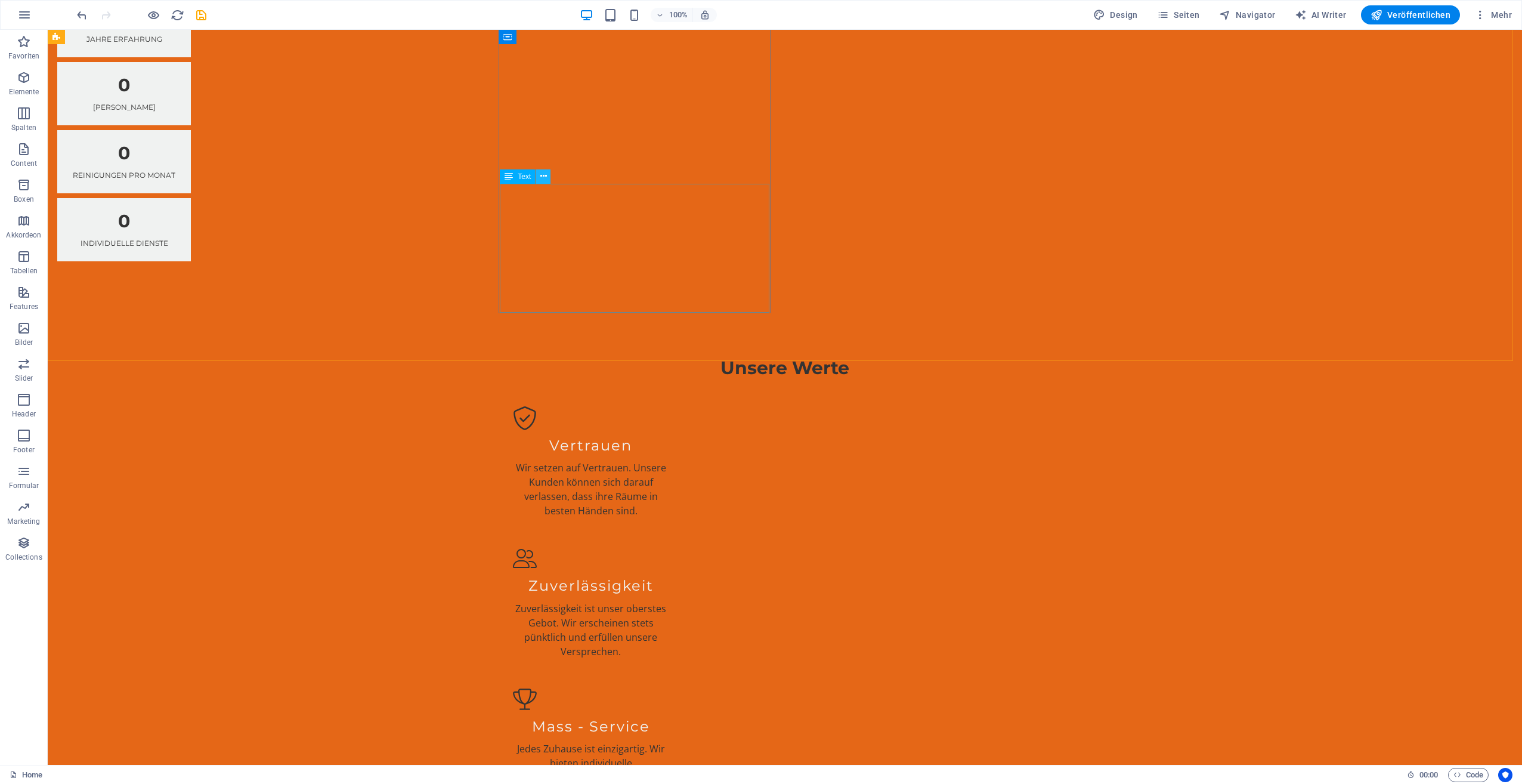
click at [543, 177] on icon at bounding box center [544, 176] width 7 height 13
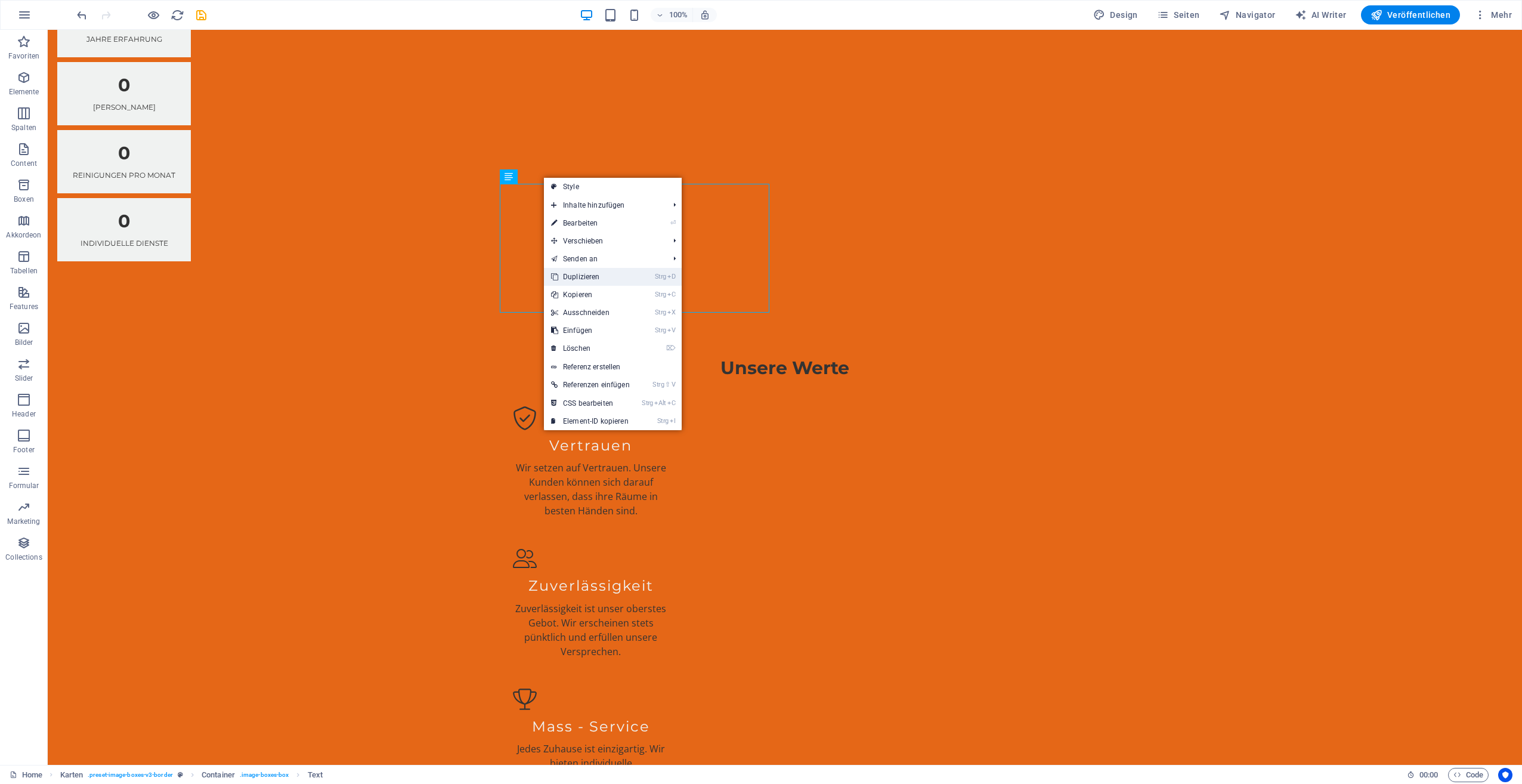
click at [574, 273] on link "Strg D Duplizieren" at bounding box center [591, 277] width 93 height 18
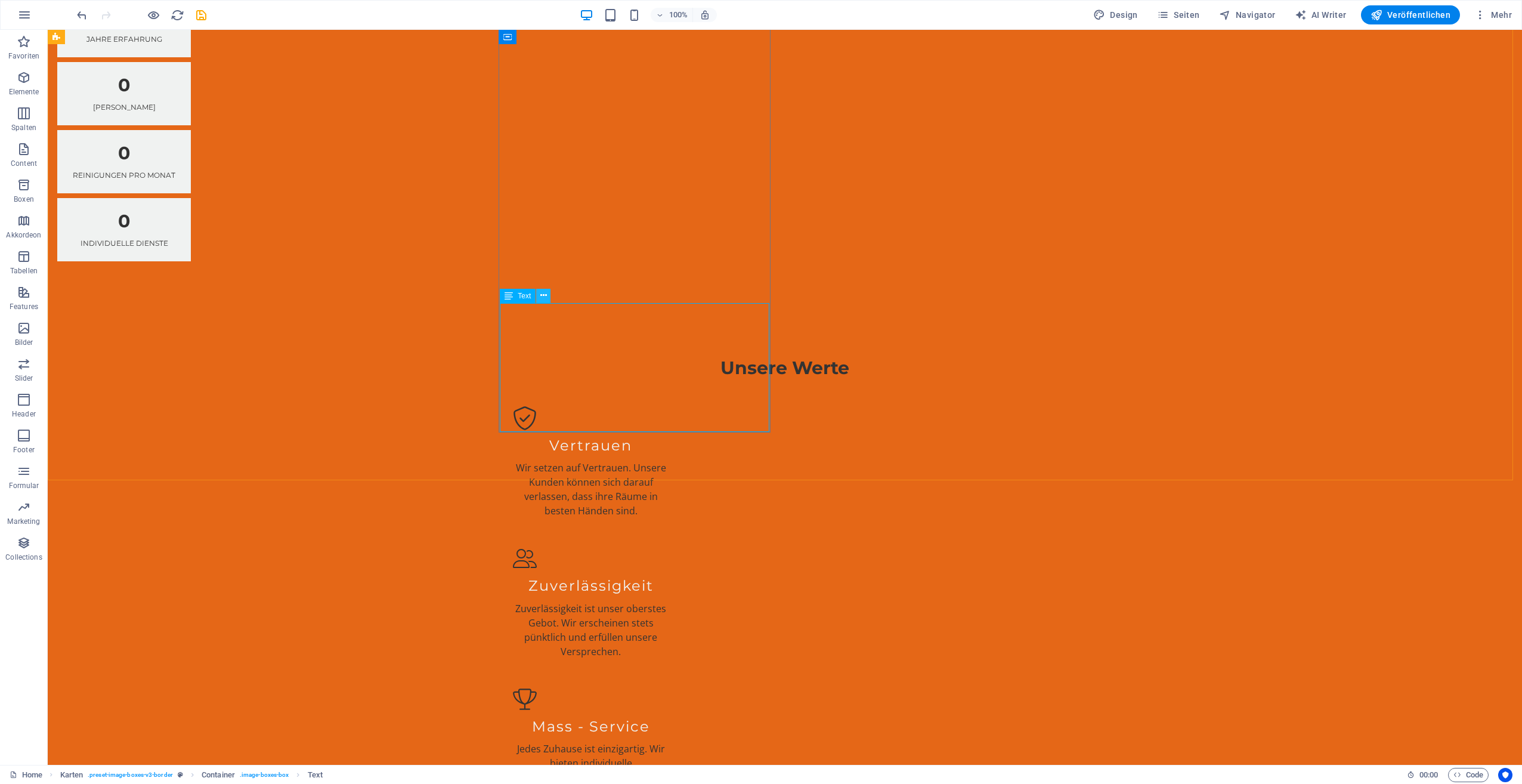
click at [545, 291] on icon at bounding box center [544, 295] width 7 height 13
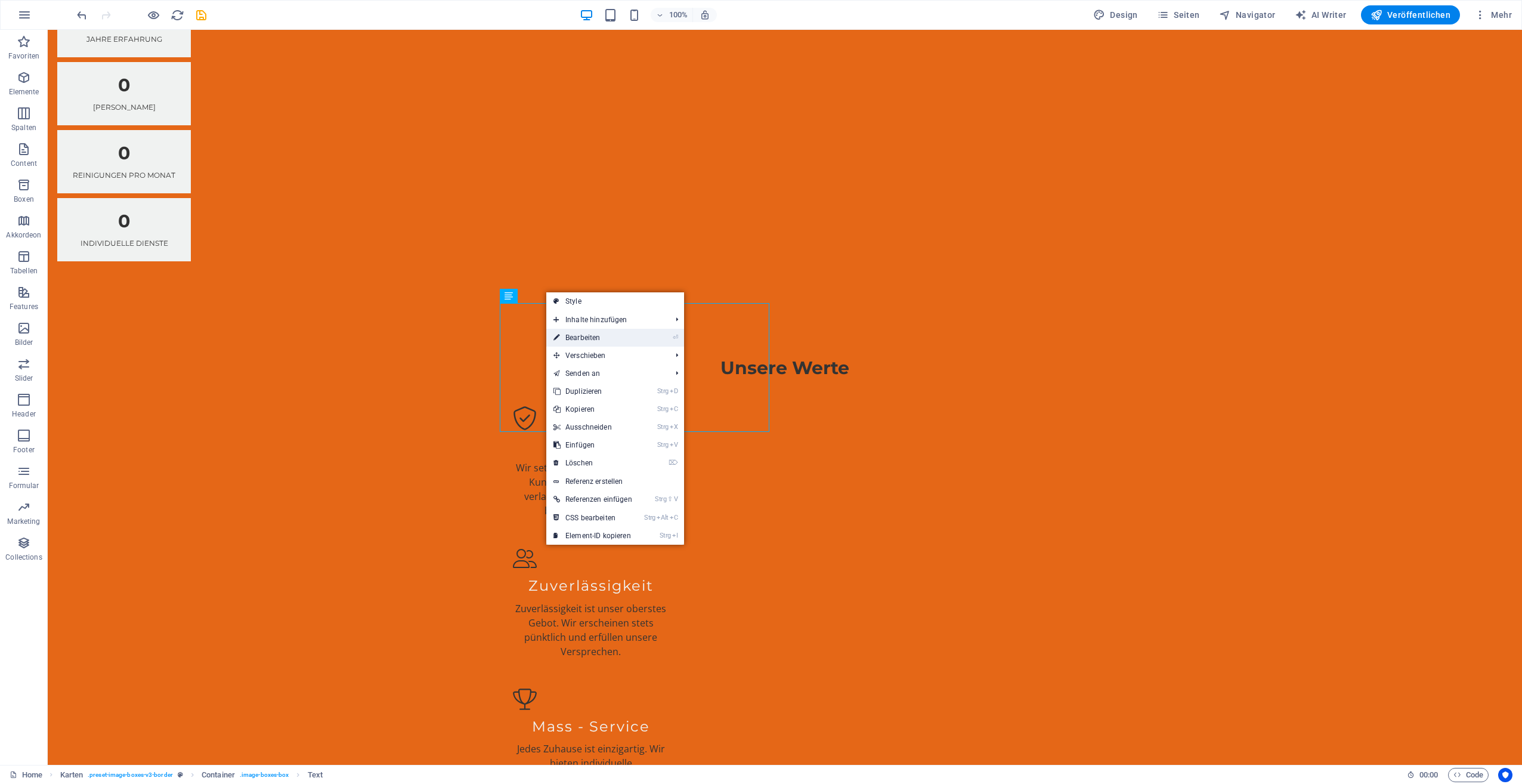
click at [589, 335] on link "⏎ Bearbeiten" at bounding box center [593, 337] width 93 height 18
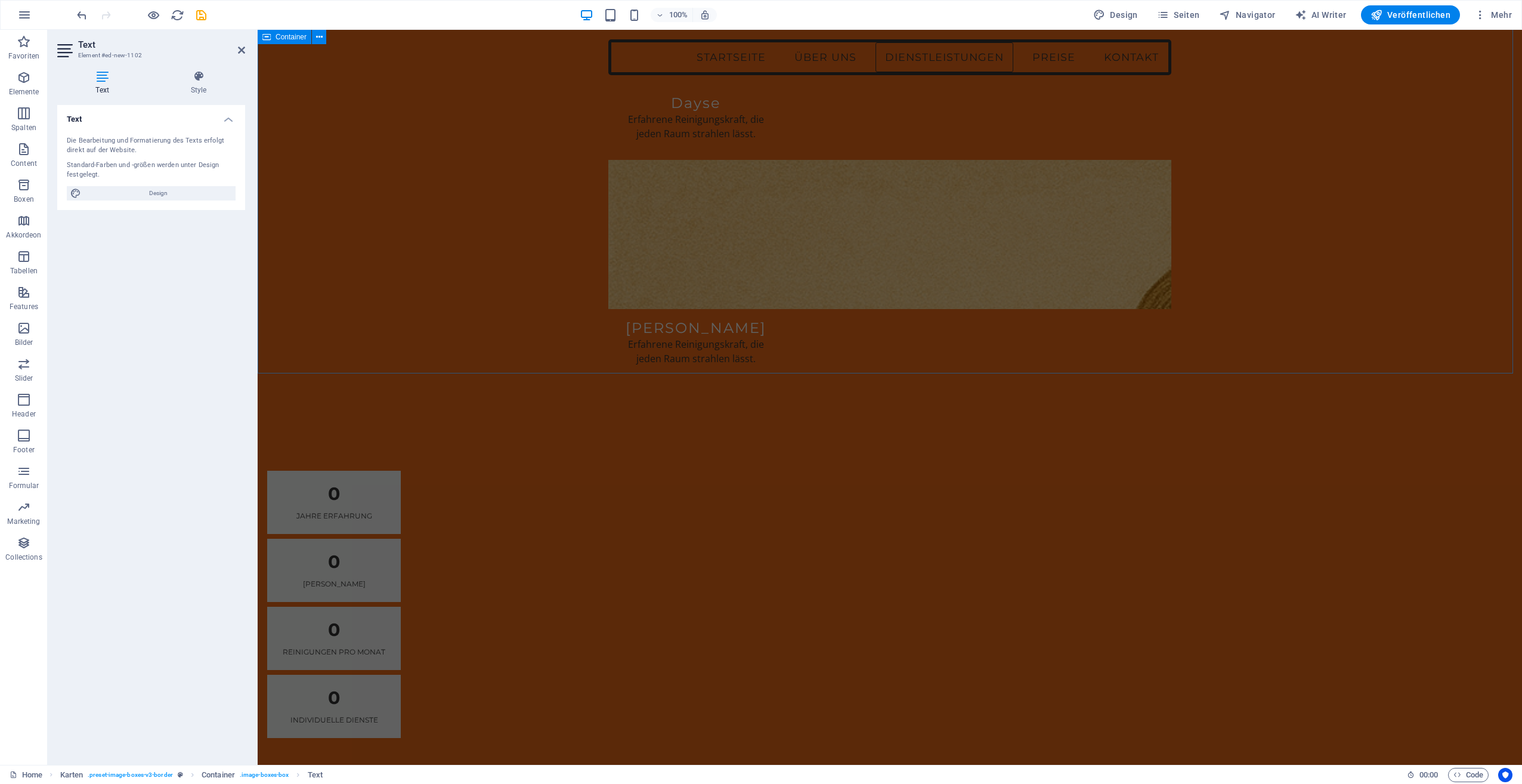
scroll to position [1643, 0]
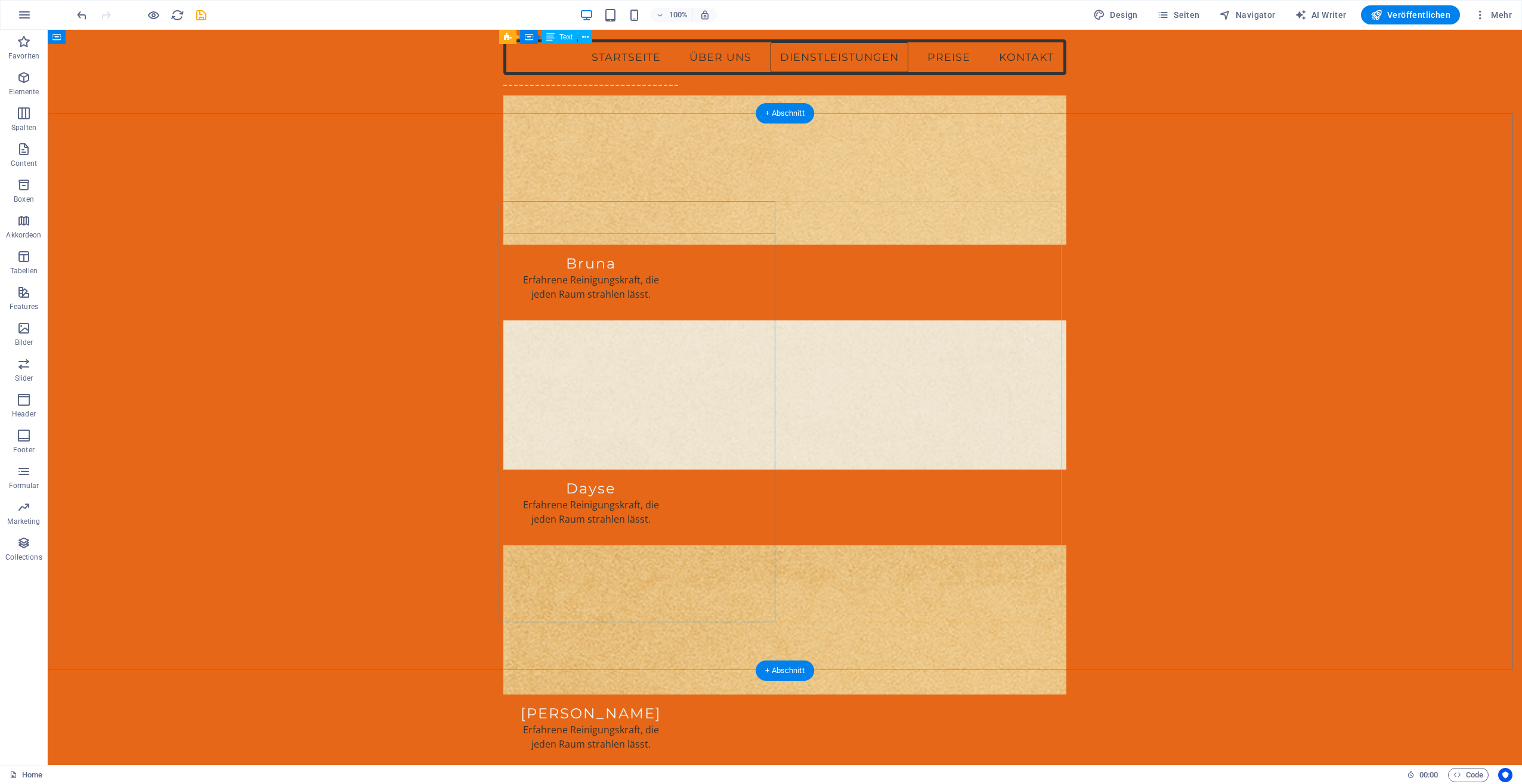
scroll to position [1433, 0]
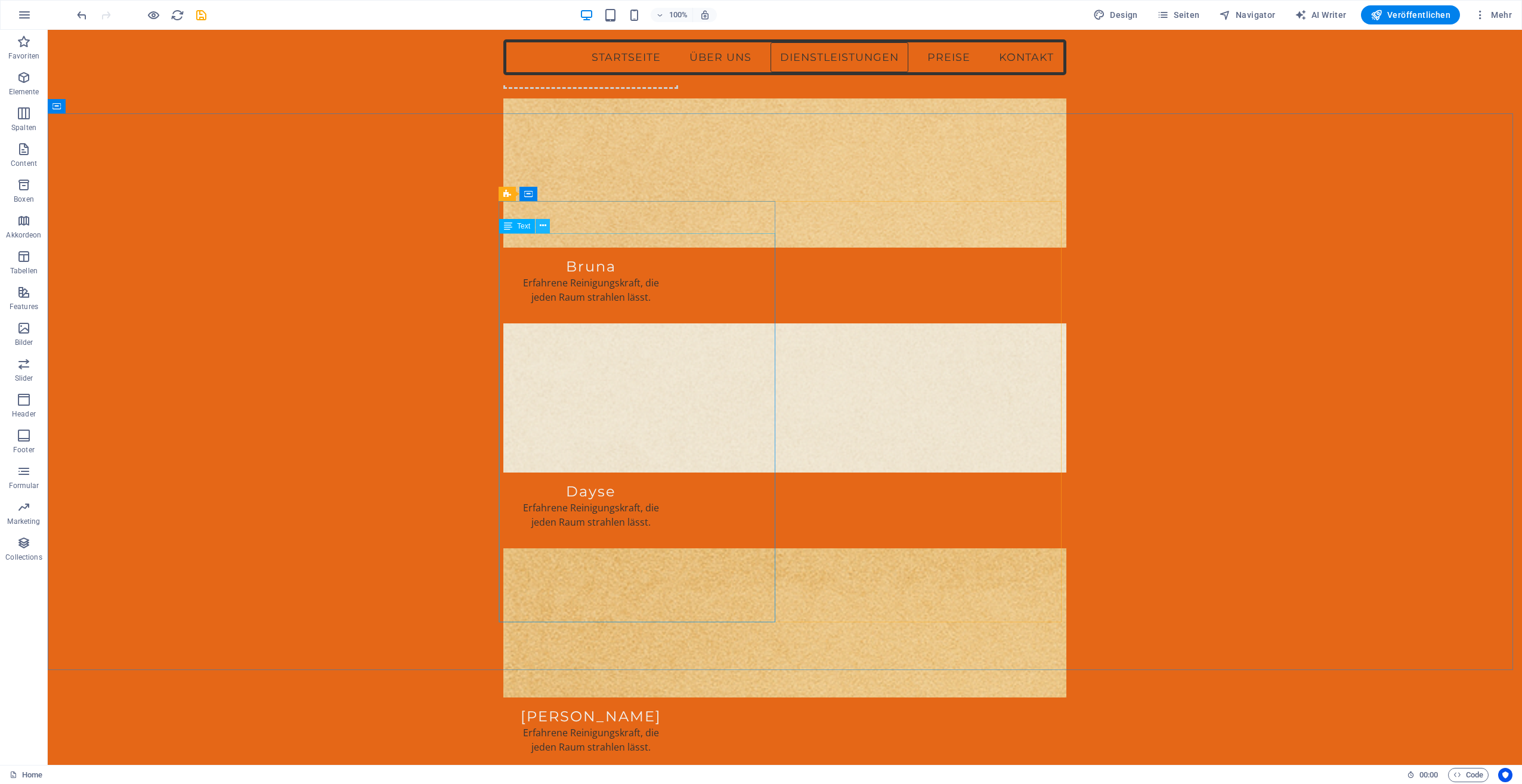
click at [543, 223] on icon at bounding box center [543, 225] width 7 height 13
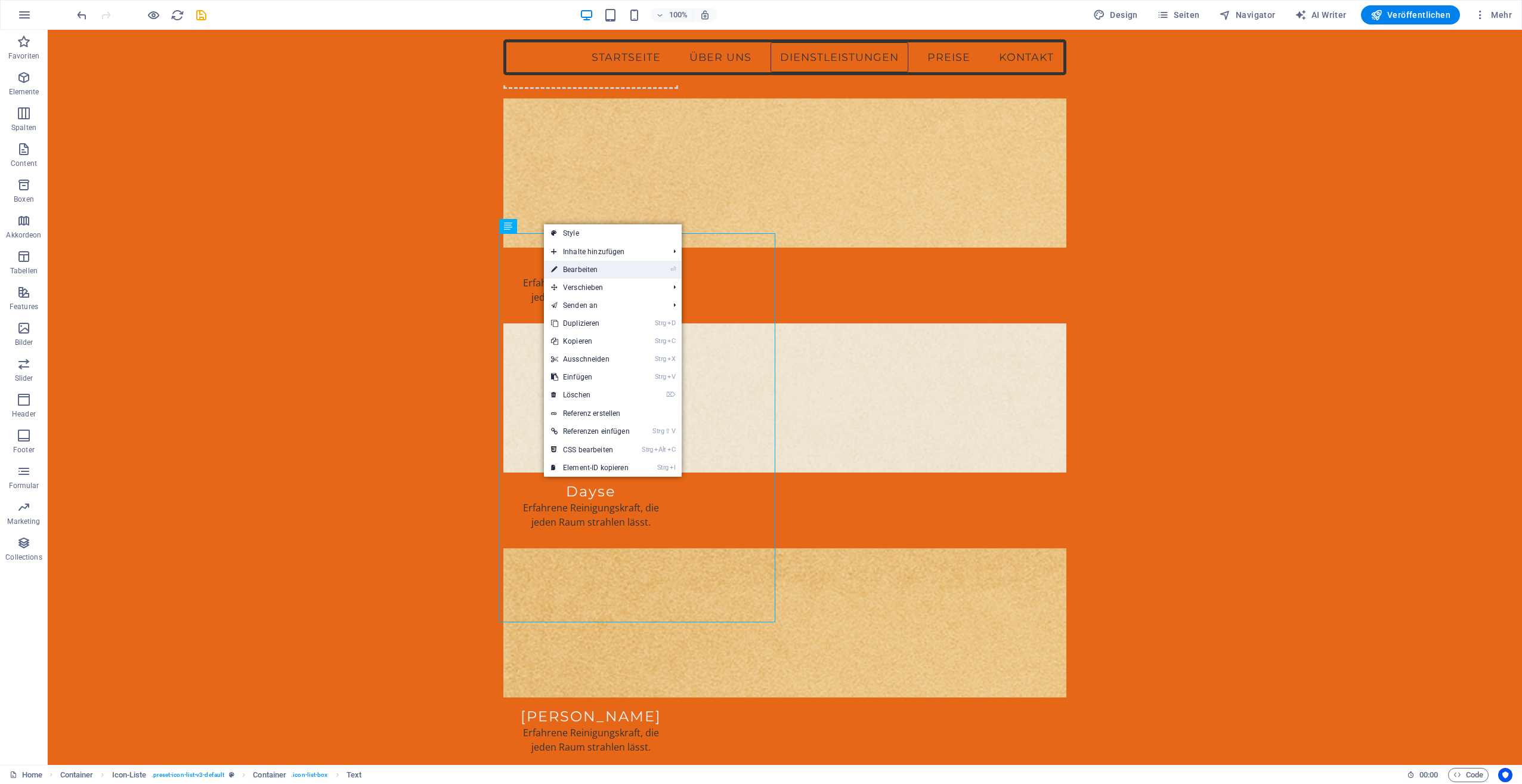
click at [567, 265] on link "⏎ Bearbeiten" at bounding box center [591, 269] width 93 height 18
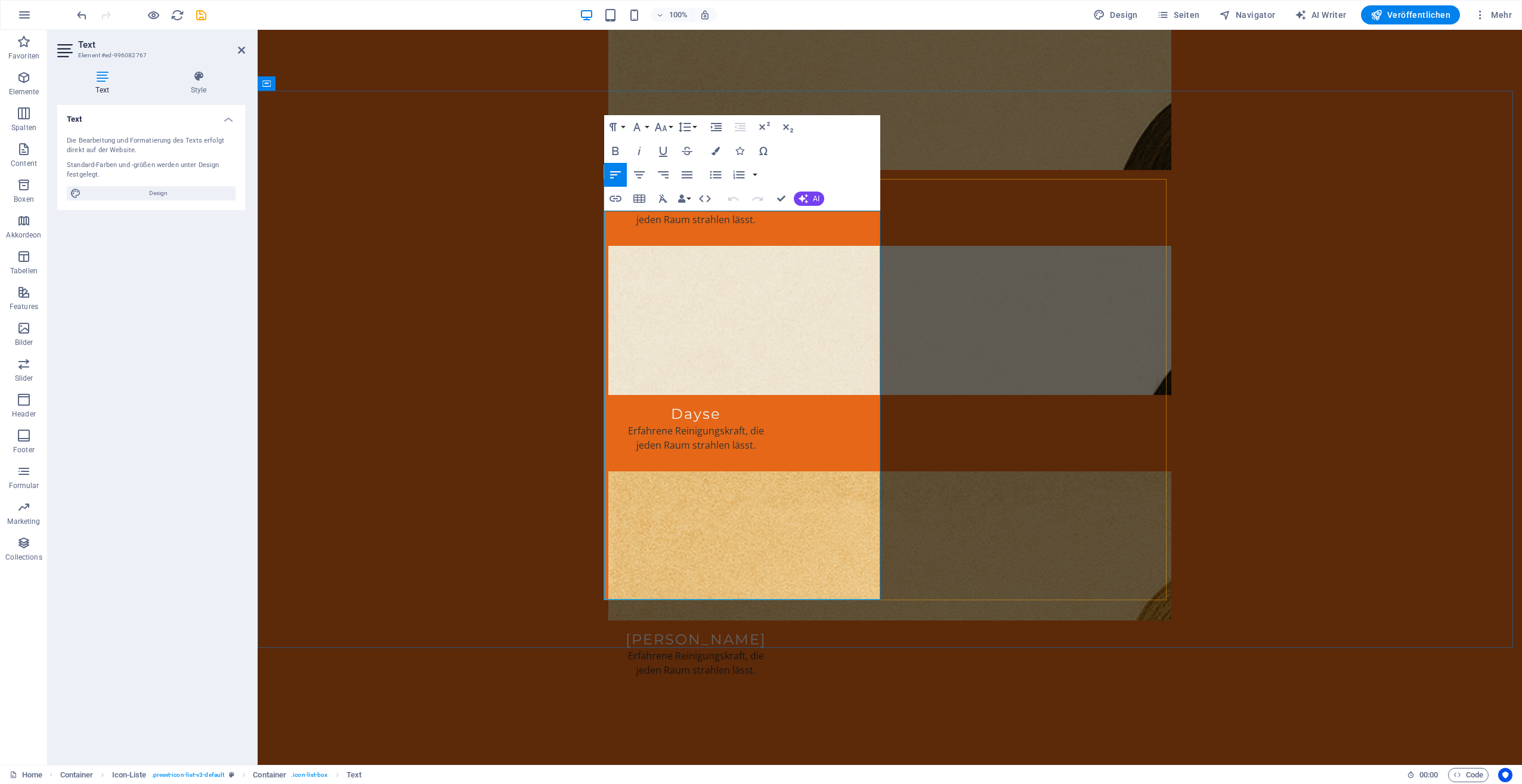
scroll to position [1553, 0]
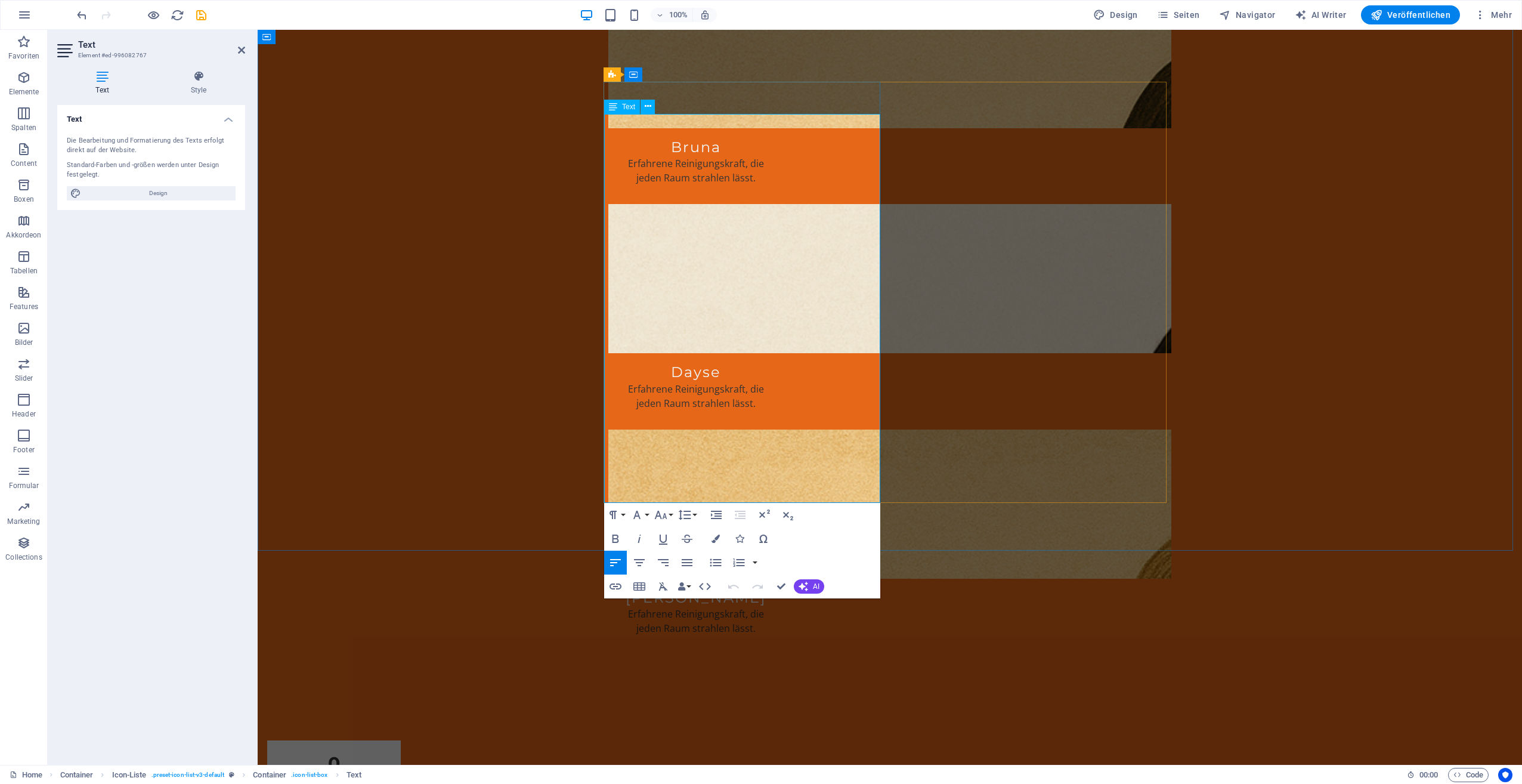
drag, startPoint x: 612, startPoint y: 325, endPoint x: 777, endPoint y: 393, distance: 178.5
copy ul "Bügeln zu Hause Fensterputzen Reinigung von Küchenmöbeln  Backofen- oder Kühlsc…"
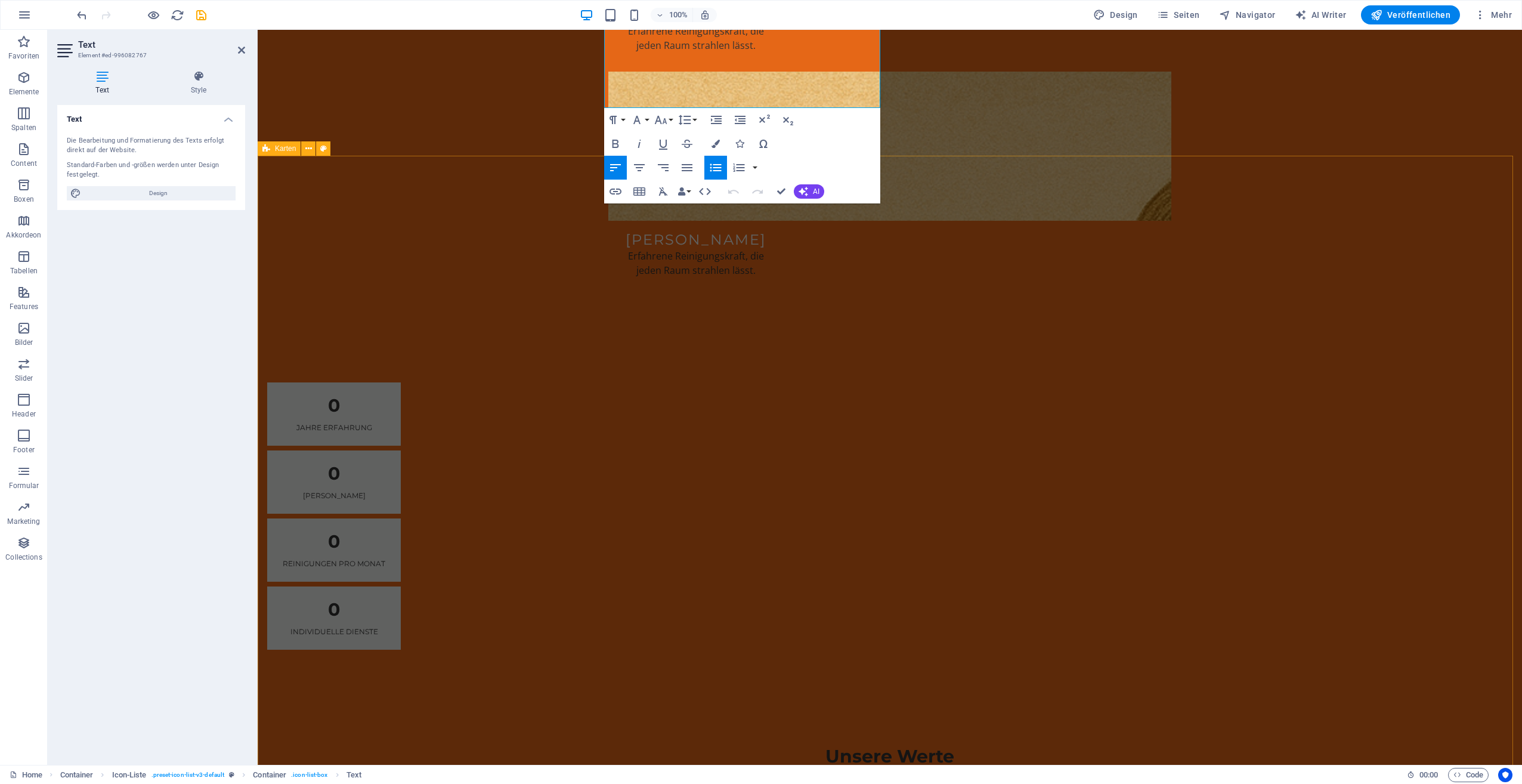
scroll to position [2209, 0]
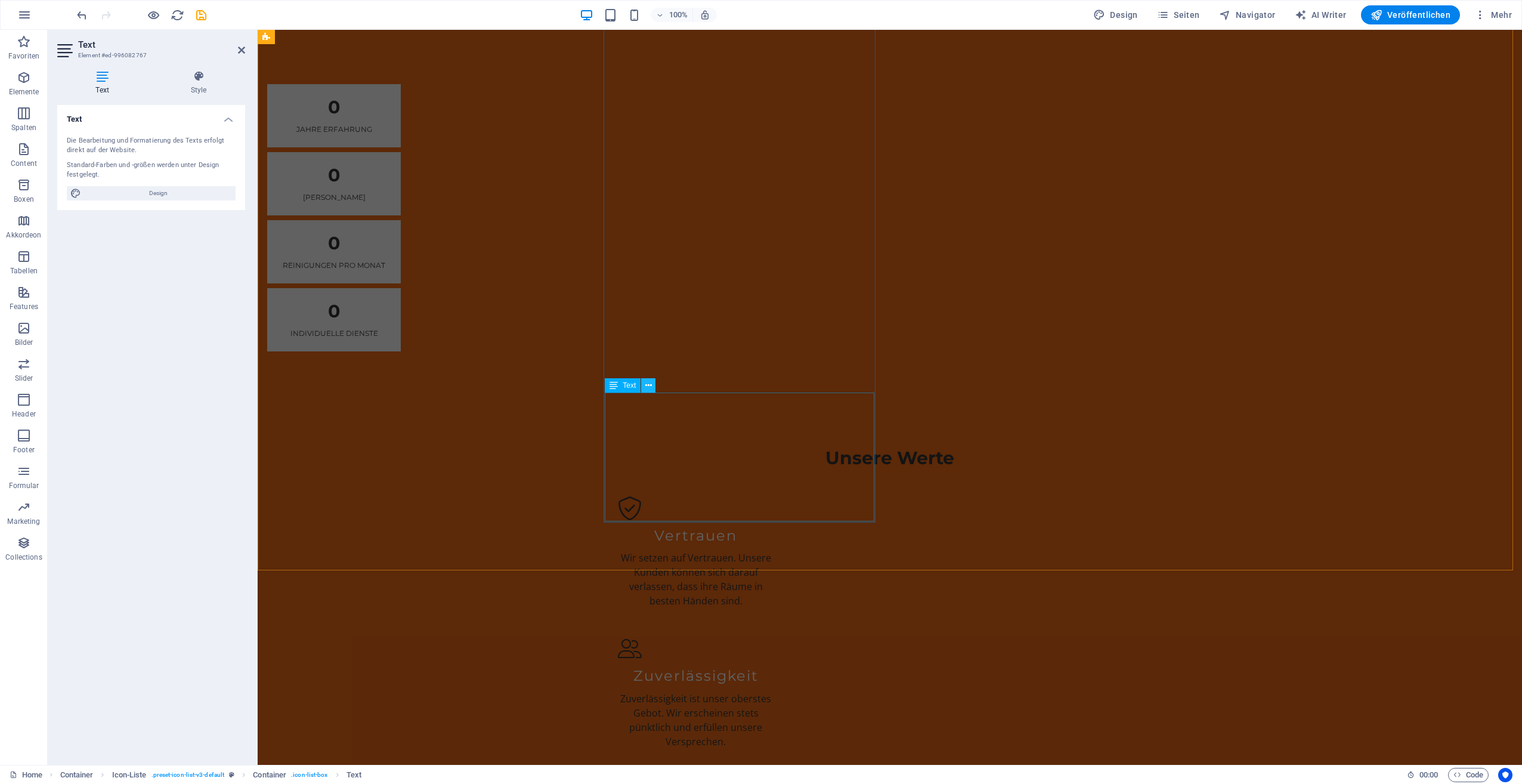
click at [651, 387] on icon at bounding box center [649, 385] width 7 height 13
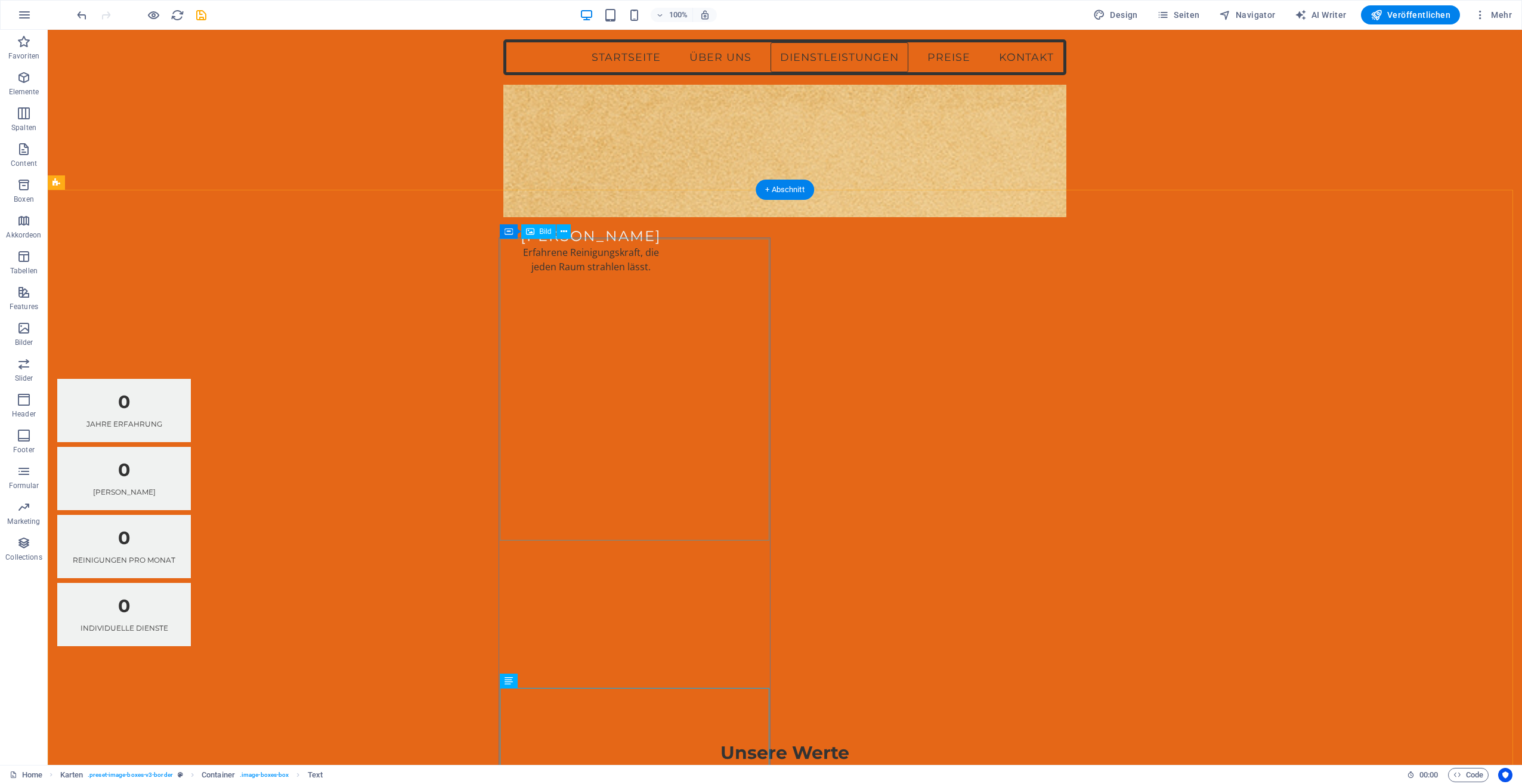
scroll to position [2268, 0]
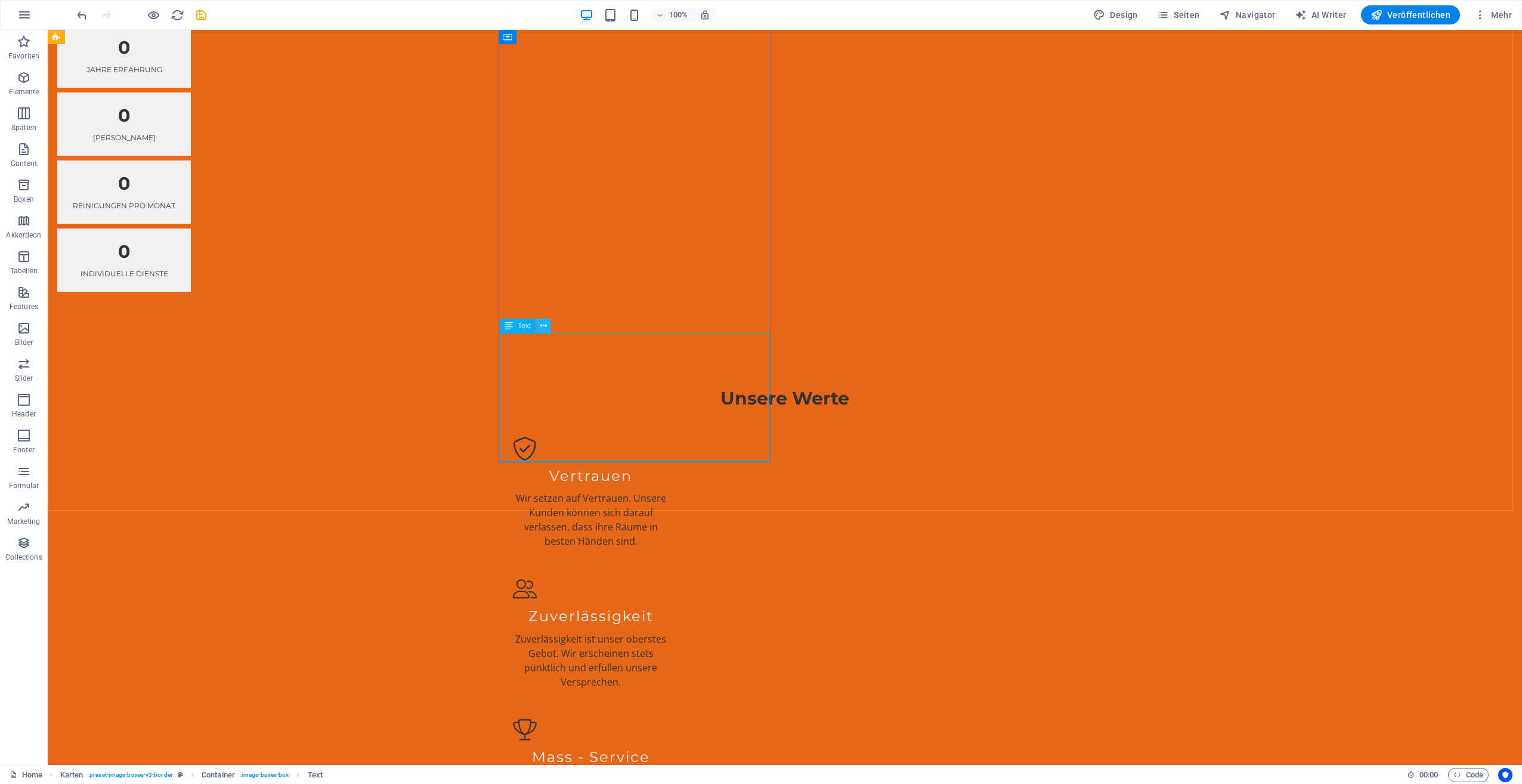
click at [547, 325] on icon at bounding box center [544, 326] width 7 height 13
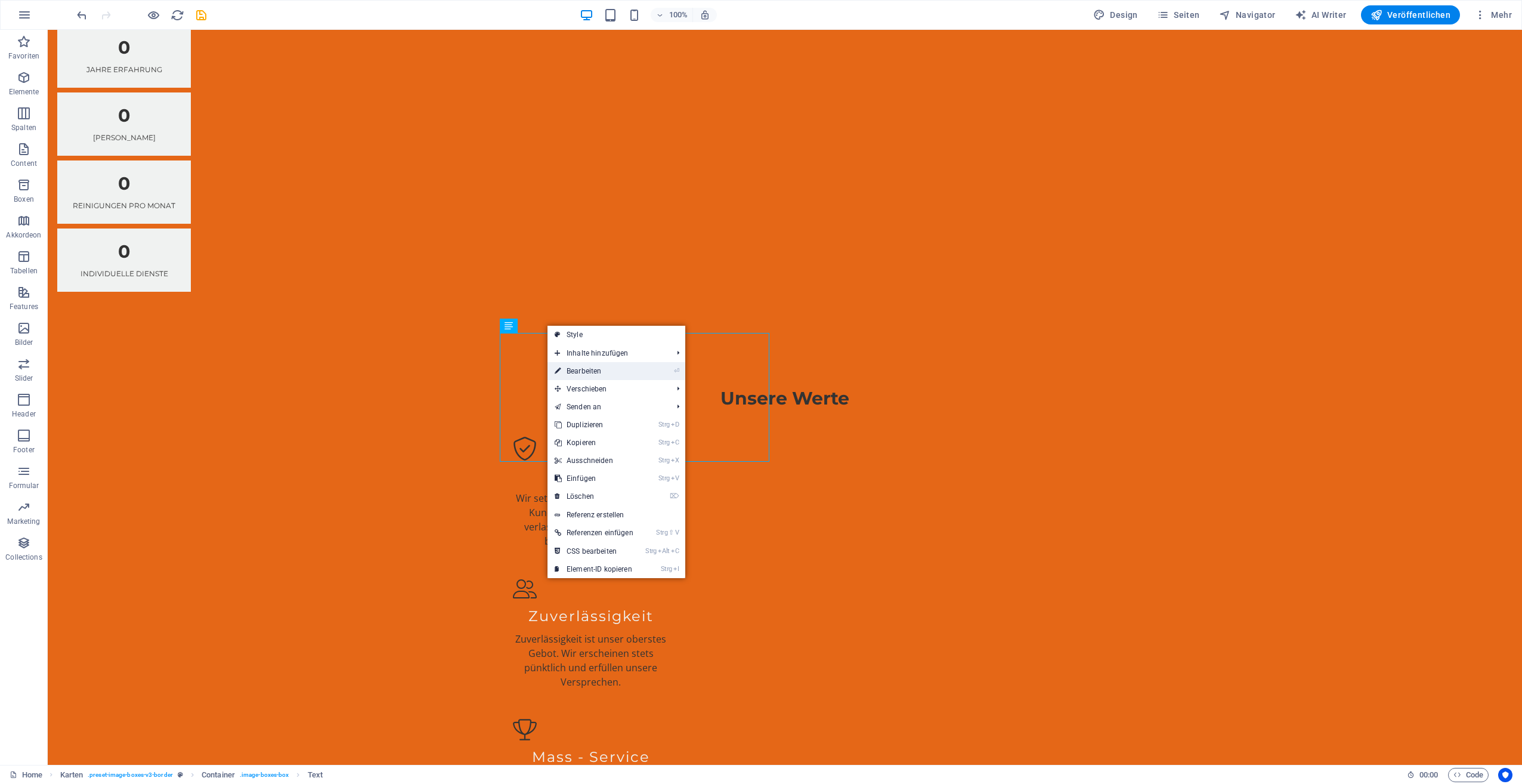
click at [577, 372] on link "⏎ Bearbeiten" at bounding box center [594, 371] width 93 height 18
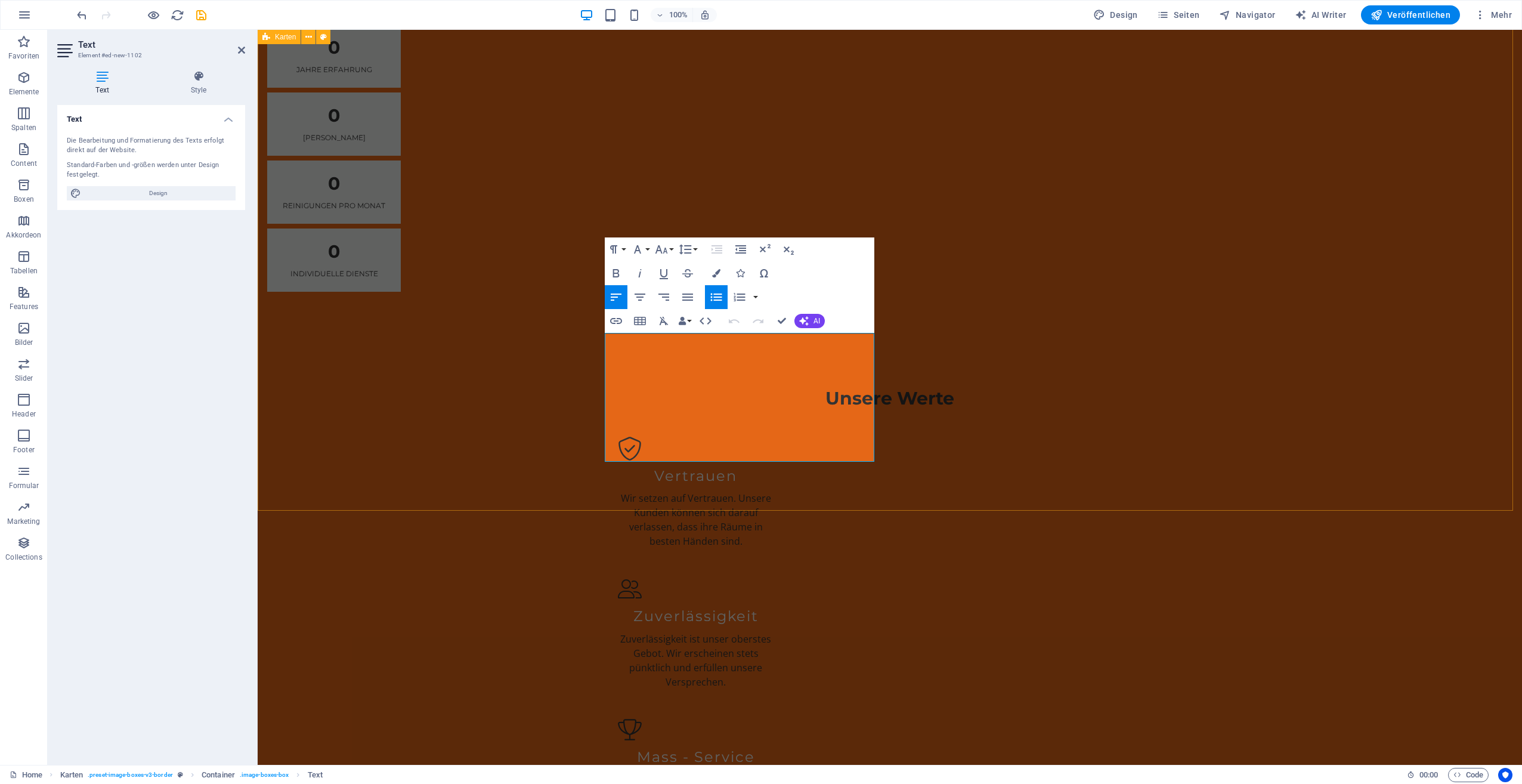
drag, startPoint x: 625, startPoint y: 341, endPoint x: 880, endPoint y: 407, distance: 263.4
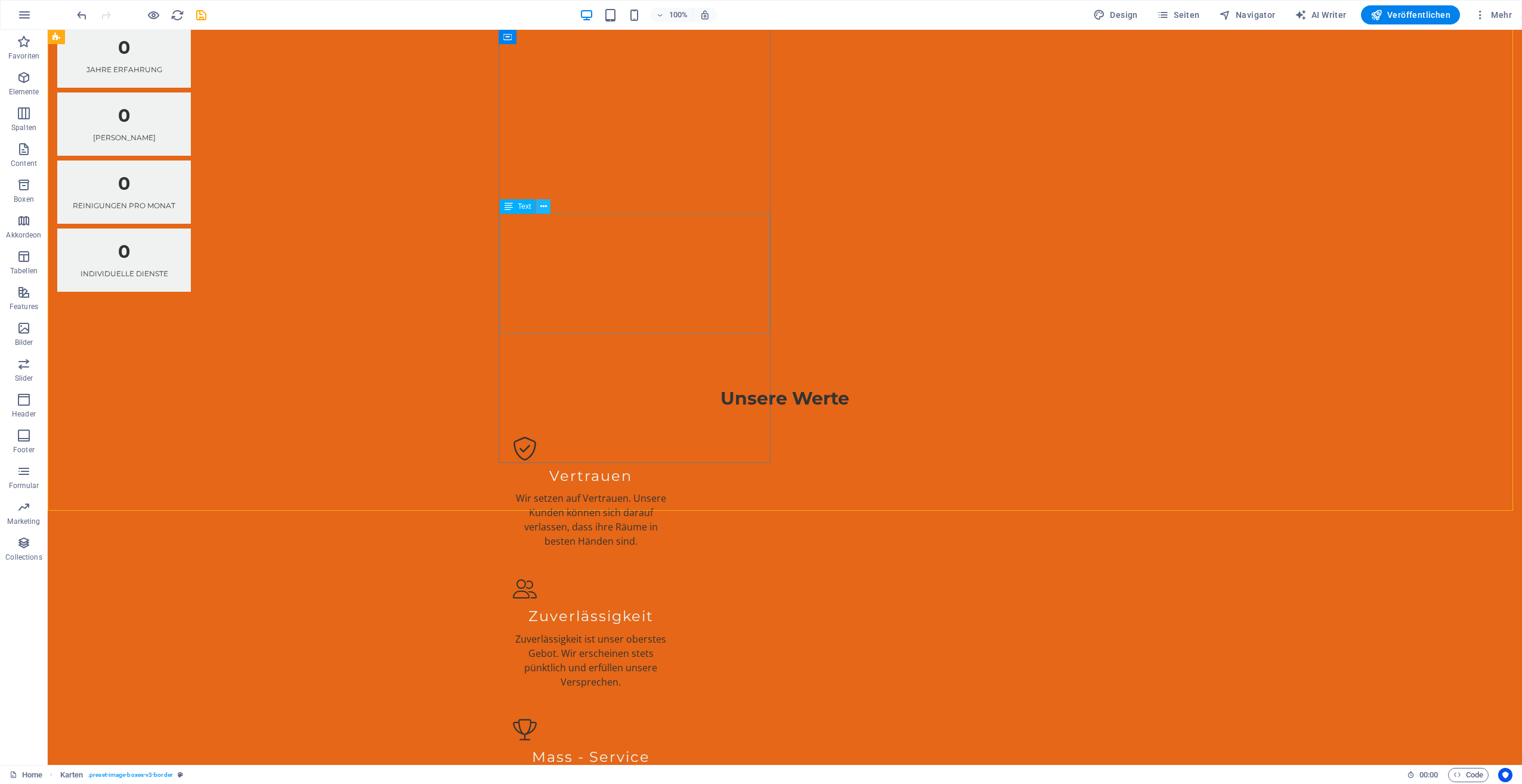
click at [545, 205] on icon at bounding box center [544, 207] width 7 height 13
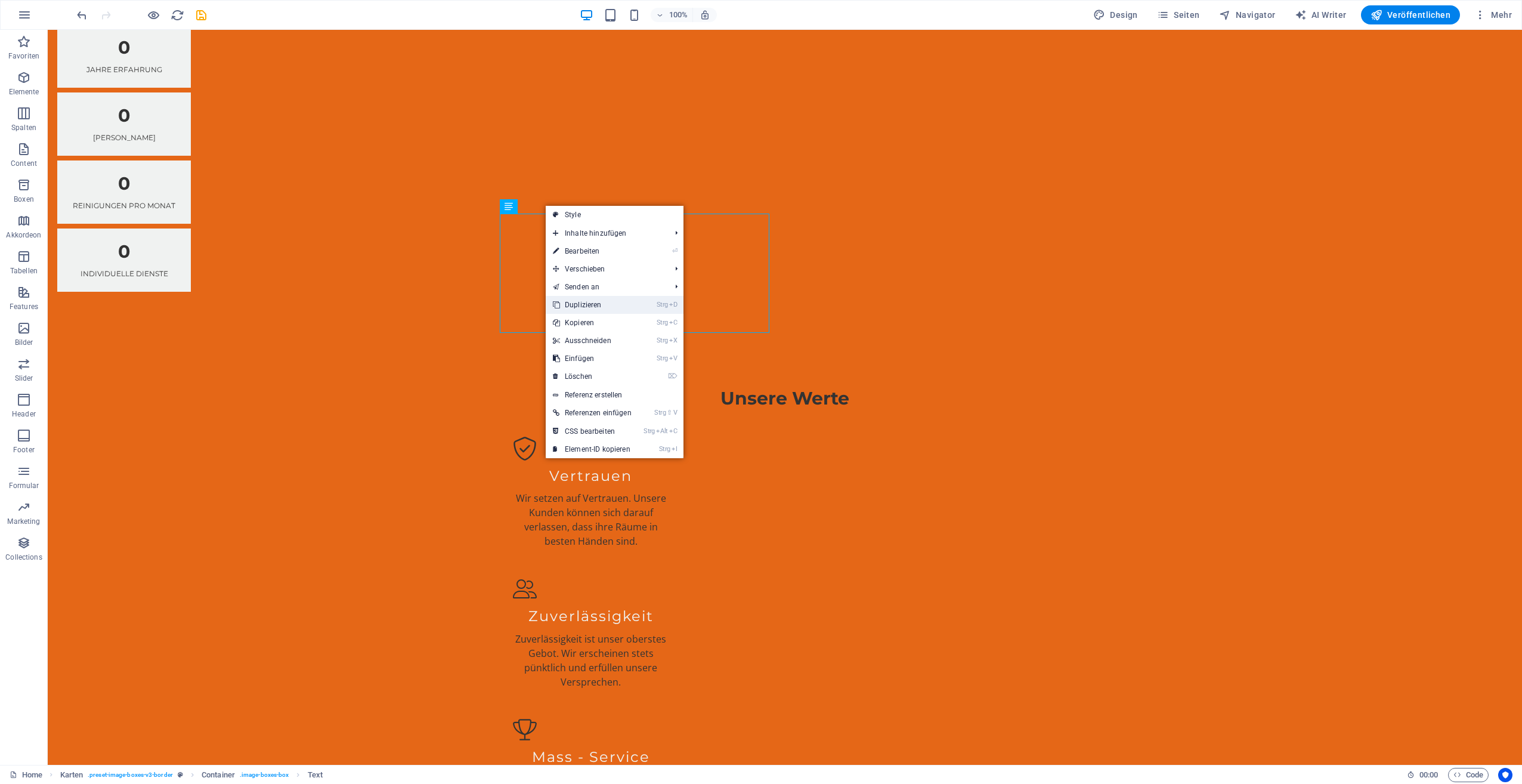
click at [587, 305] on link "Strg D Duplizieren" at bounding box center [593, 305] width 93 height 18
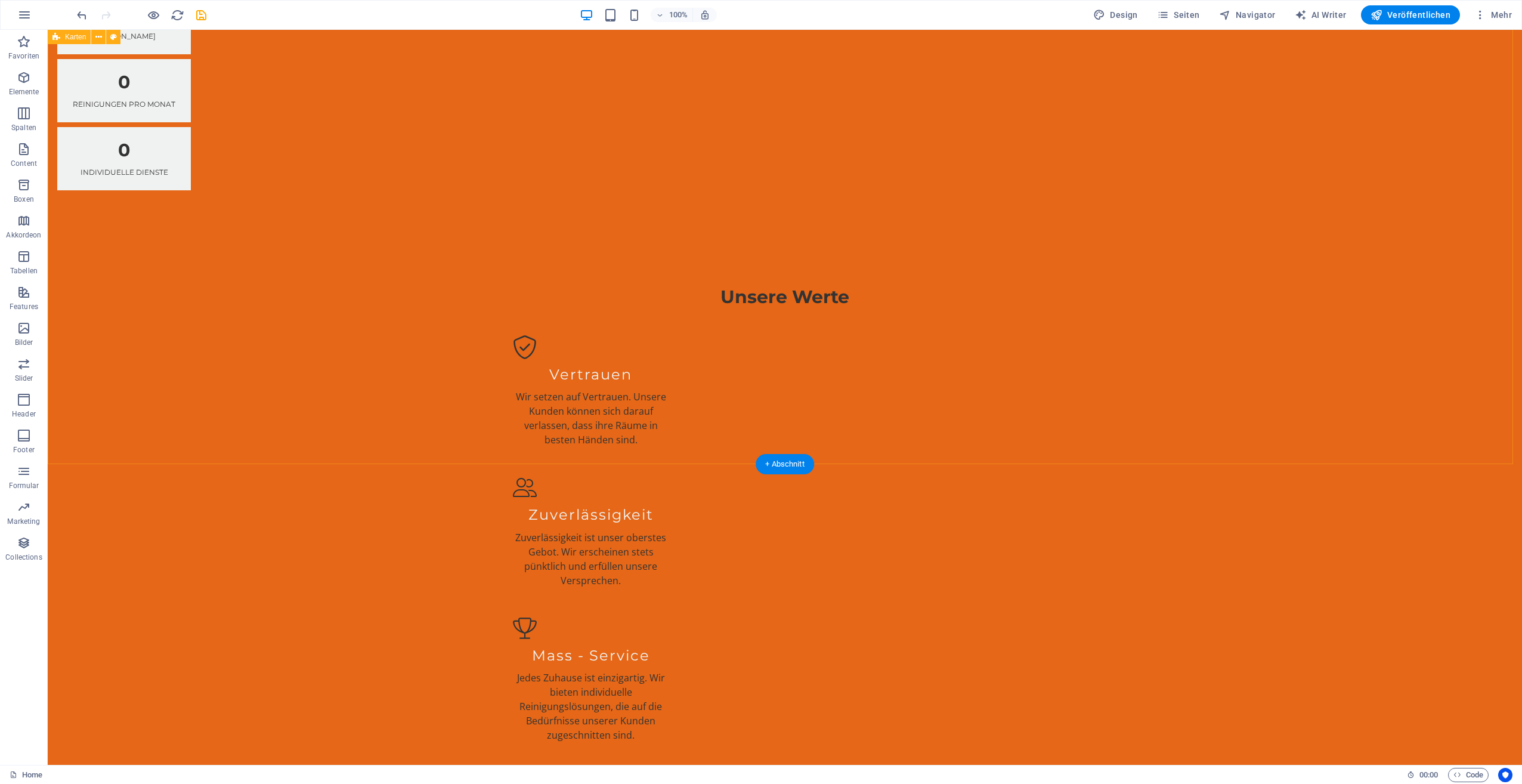
scroll to position [2507, 0]
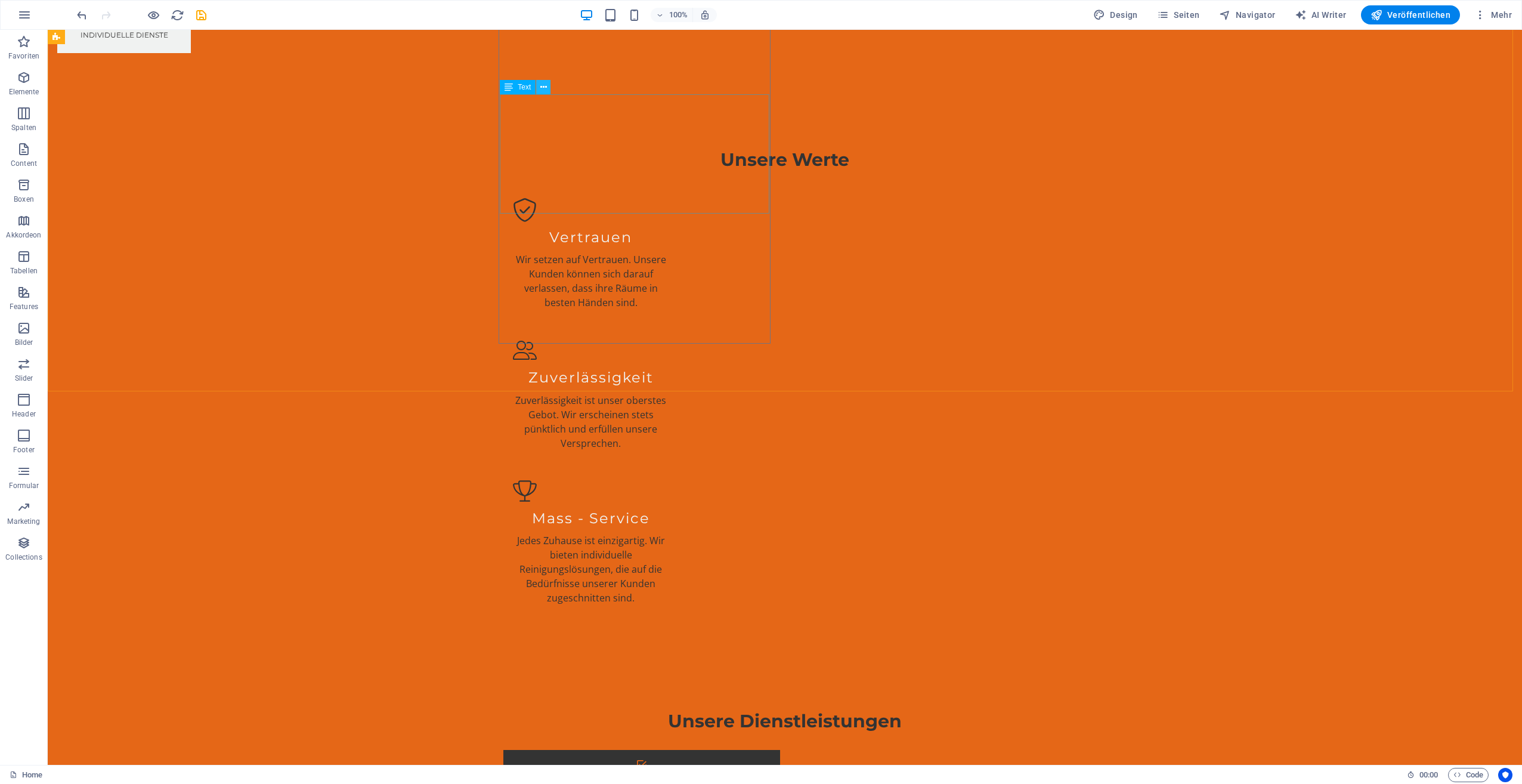
click at [545, 85] on icon at bounding box center [544, 87] width 7 height 13
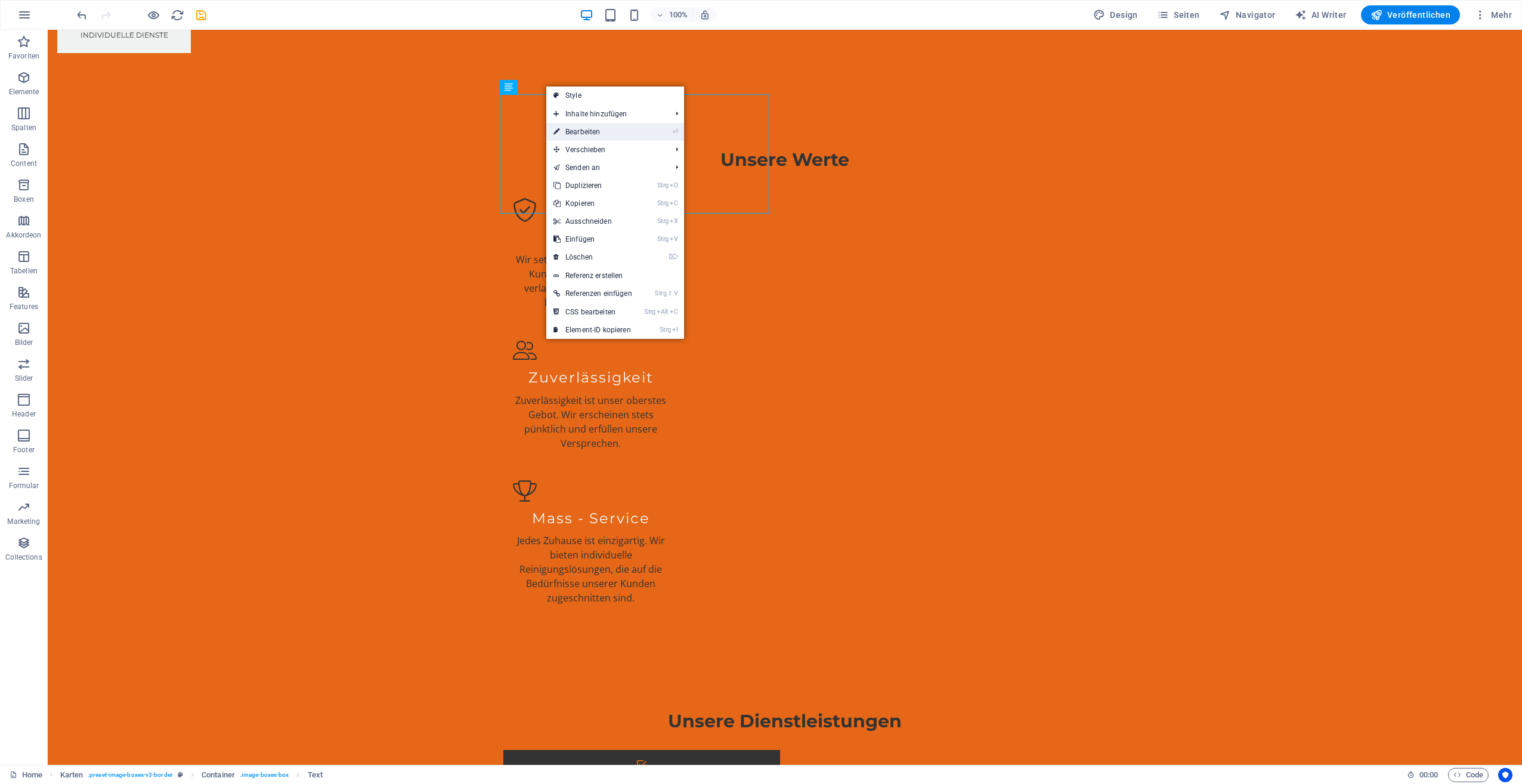
click at [583, 129] on link "⏎ Bearbeiten" at bounding box center [593, 131] width 93 height 18
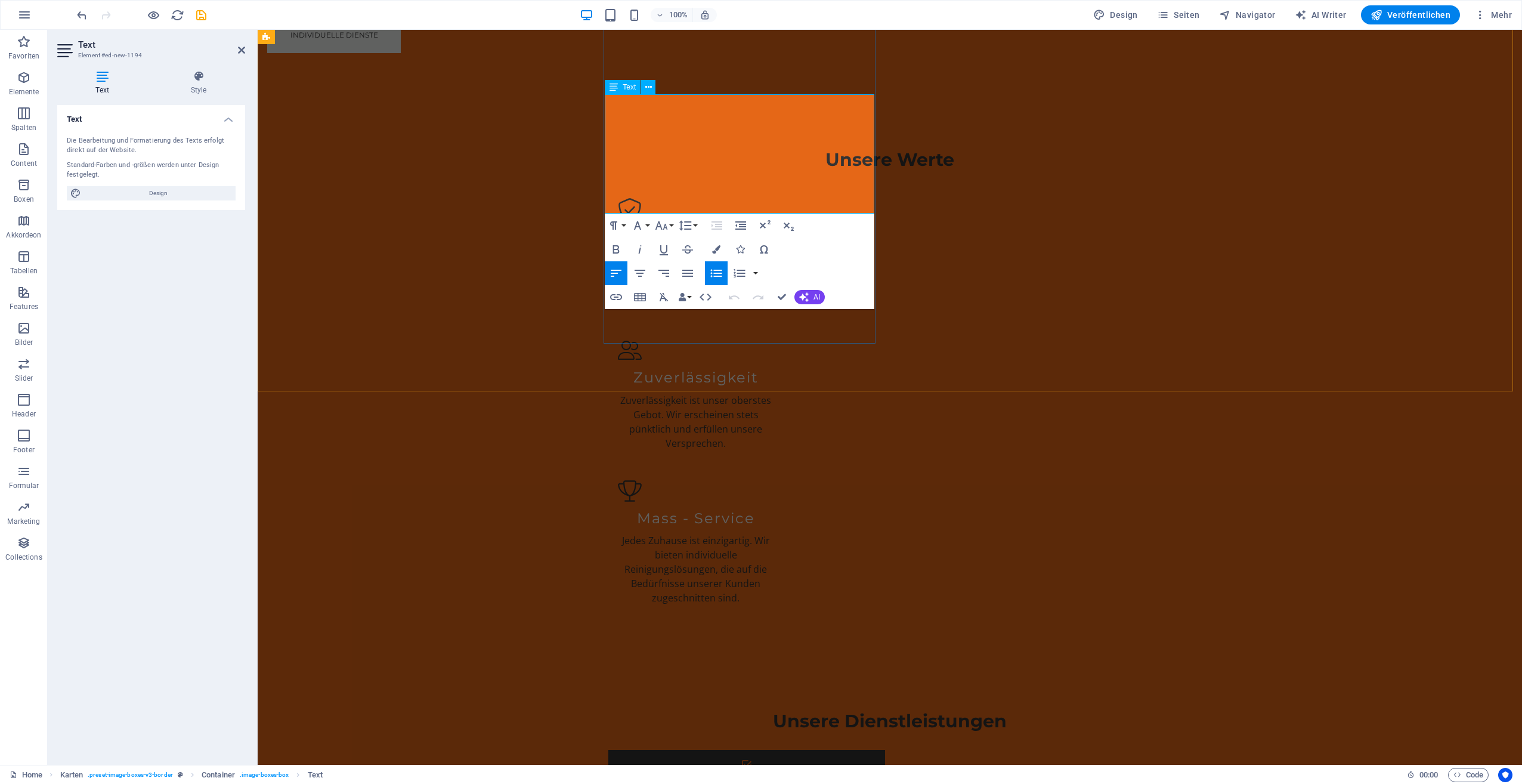
drag, startPoint x: 625, startPoint y: 100, endPoint x: 839, endPoint y: 173, distance: 226.1
click at [711, 269] on icon "button" at bounding box center [716, 273] width 14 height 14
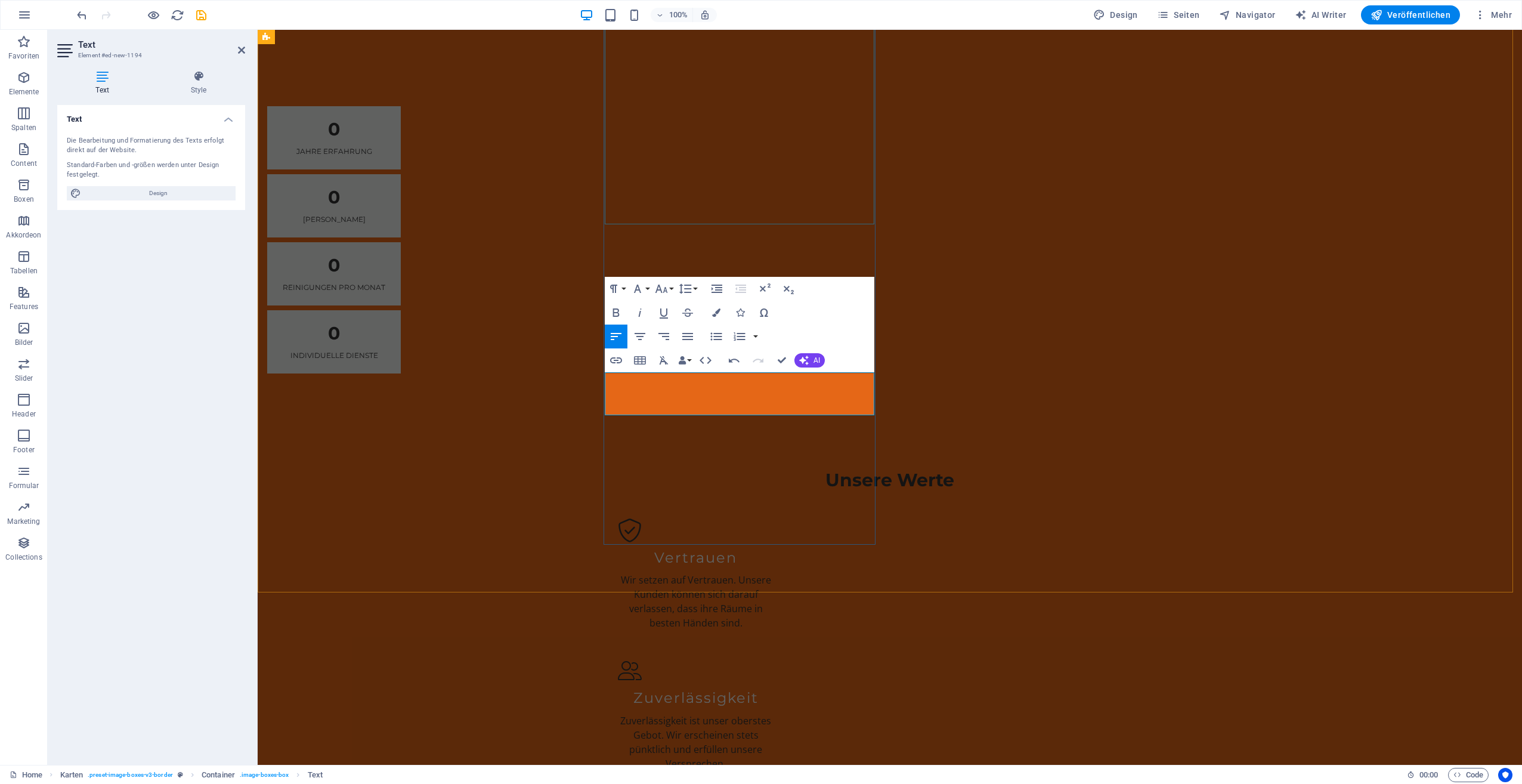
scroll to position [2328, 0]
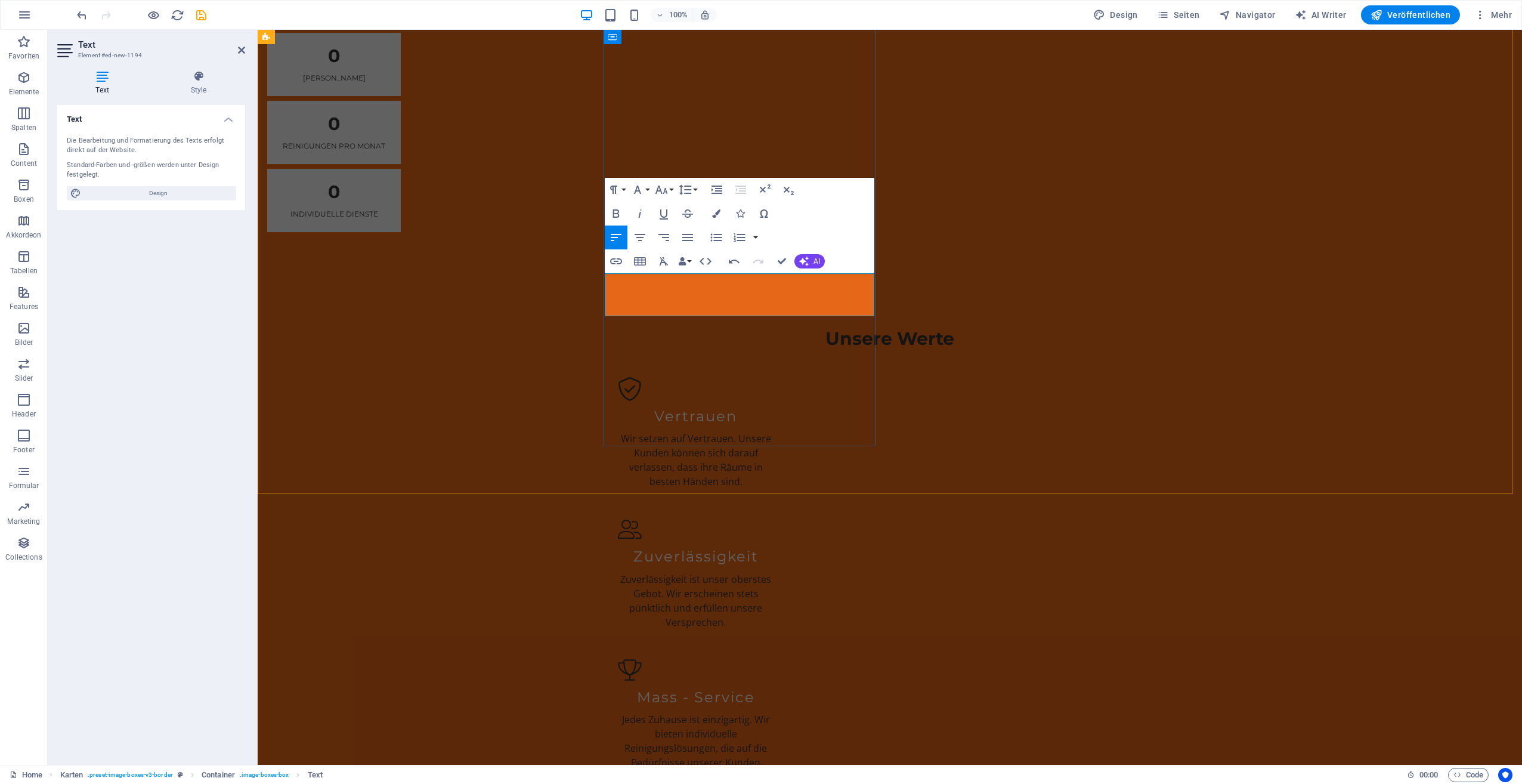
drag, startPoint x: 721, startPoint y: 281, endPoint x: 595, endPoint y: 272, distance: 126.3
click at [645, 185] on button "Font Family" at bounding box center [640, 190] width 23 height 24
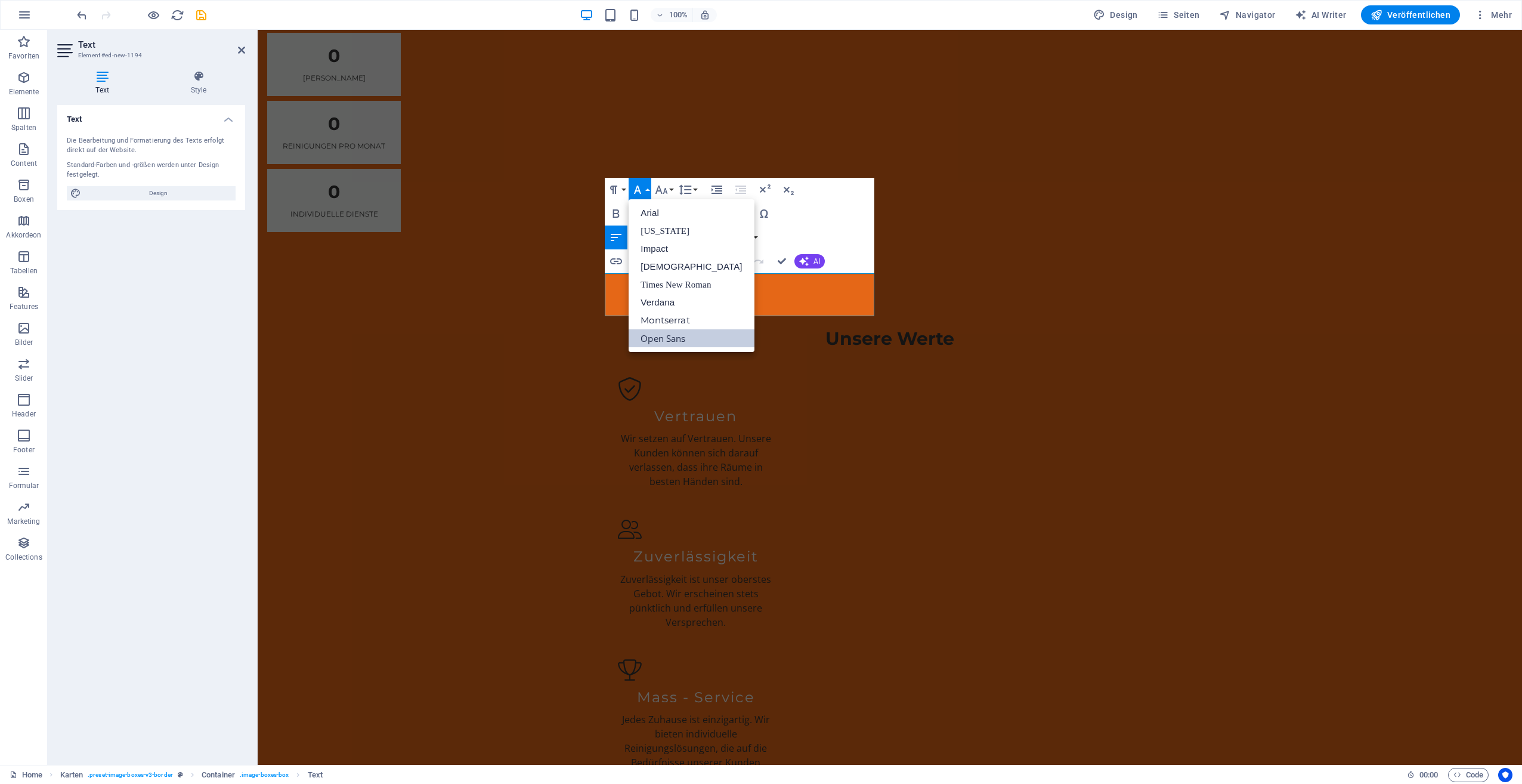
scroll to position [0, 0]
click at [657, 243] on link "Impact" at bounding box center [691, 249] width 125 height 18
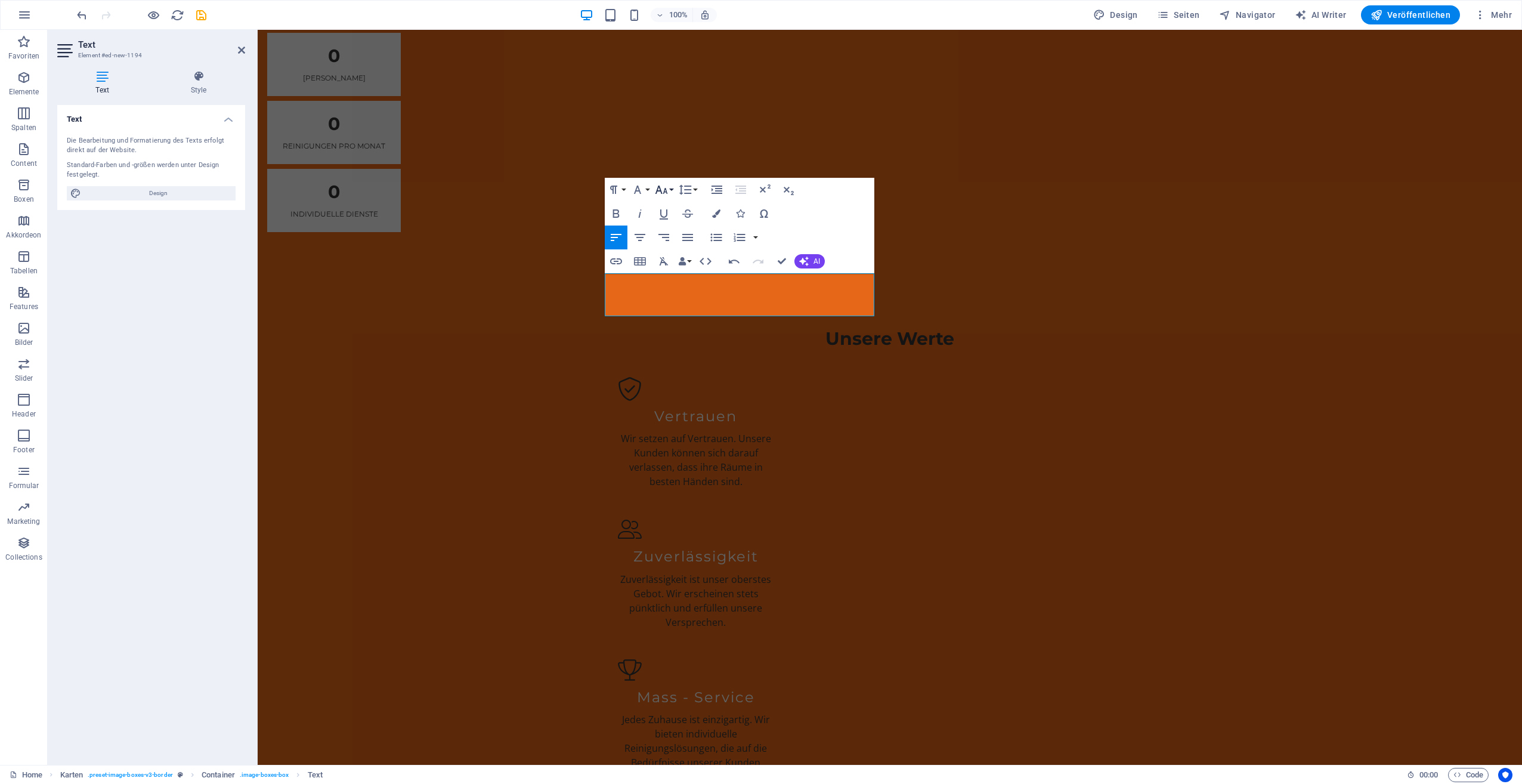
click at [660, 190] on icon "button" at bounding box center [661, 189] width 13 height 9
click at [671, 294] on link "14" at bounding box center [674, 302] width 43 height 18
drag, startPoint x: 663, startPoint y: 188, endPoint x: 663, endPoint y: 197, distance: 9.0
click at [663, 188] on icon "button" at bounding box center [661, 189] width 14 height 14
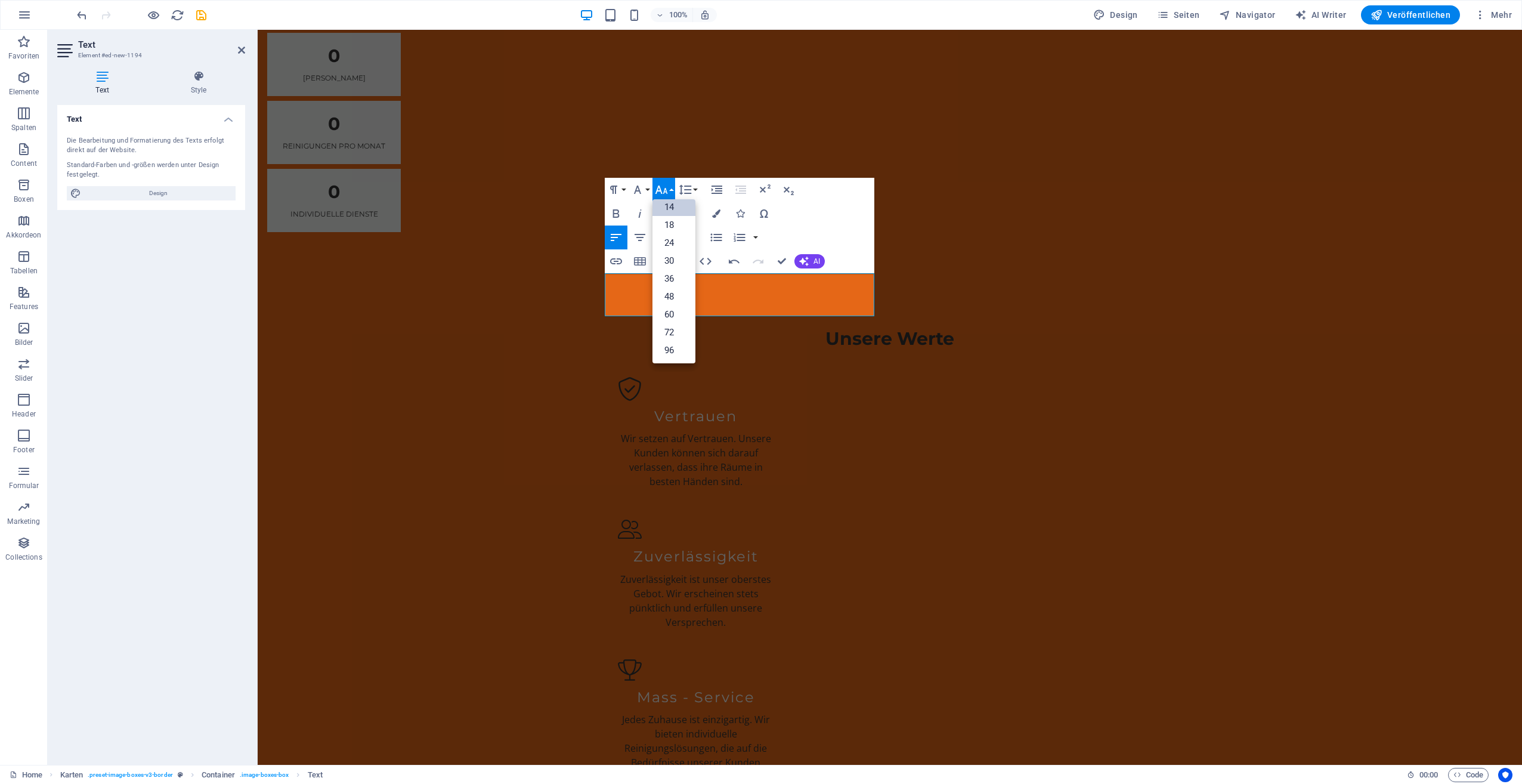
click at [671, 213] on link "14" at bounding box center [674, 207] width 43 height 18
drag, startPoint x: 671, startPoint y: 191, endPoint x: 669, endPoint y: 202, distance: 11.2
click at [671, 192] on button "Font Size" at bounding box center [664, 190] width 23 height 24
click at [677, 227] on link "18" at bounding box center [674, 225] width 43 height 18
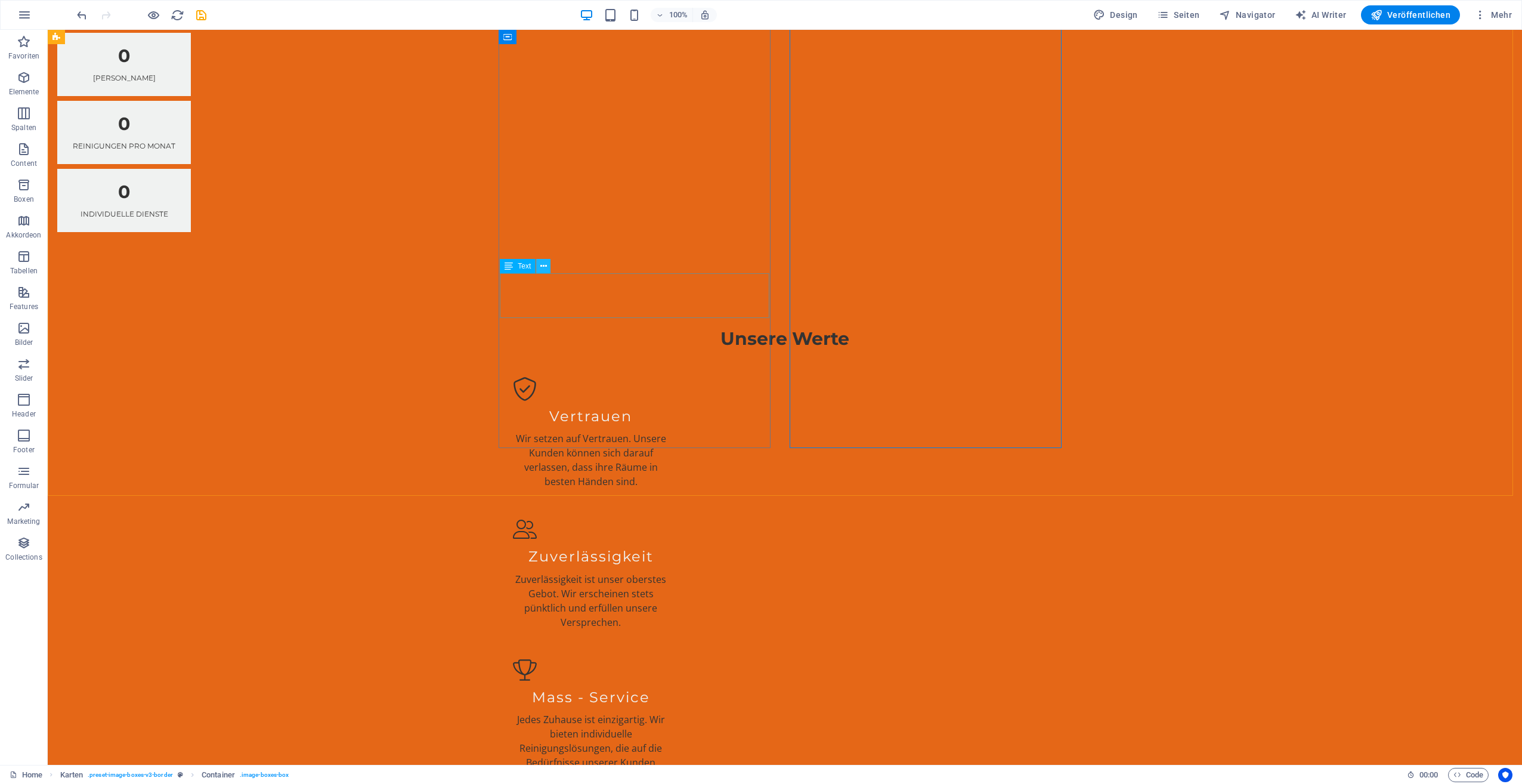
click at [544, 263] on icon at bounding box center [544, 266] width 7 height 13
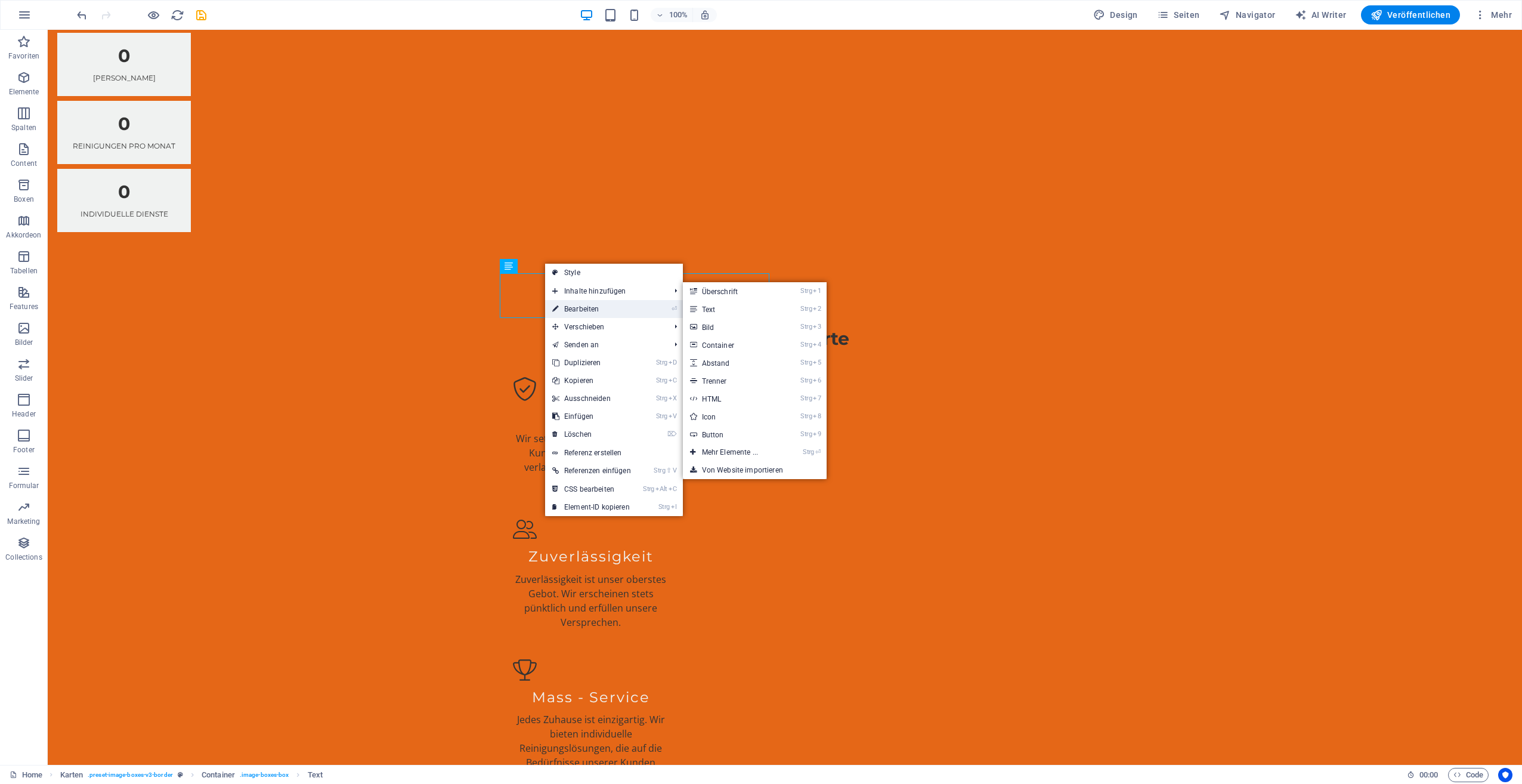
click at [573, 302] on link "⏎ Bearbeiten" at bounding box center [592, 309] width 93 height 18
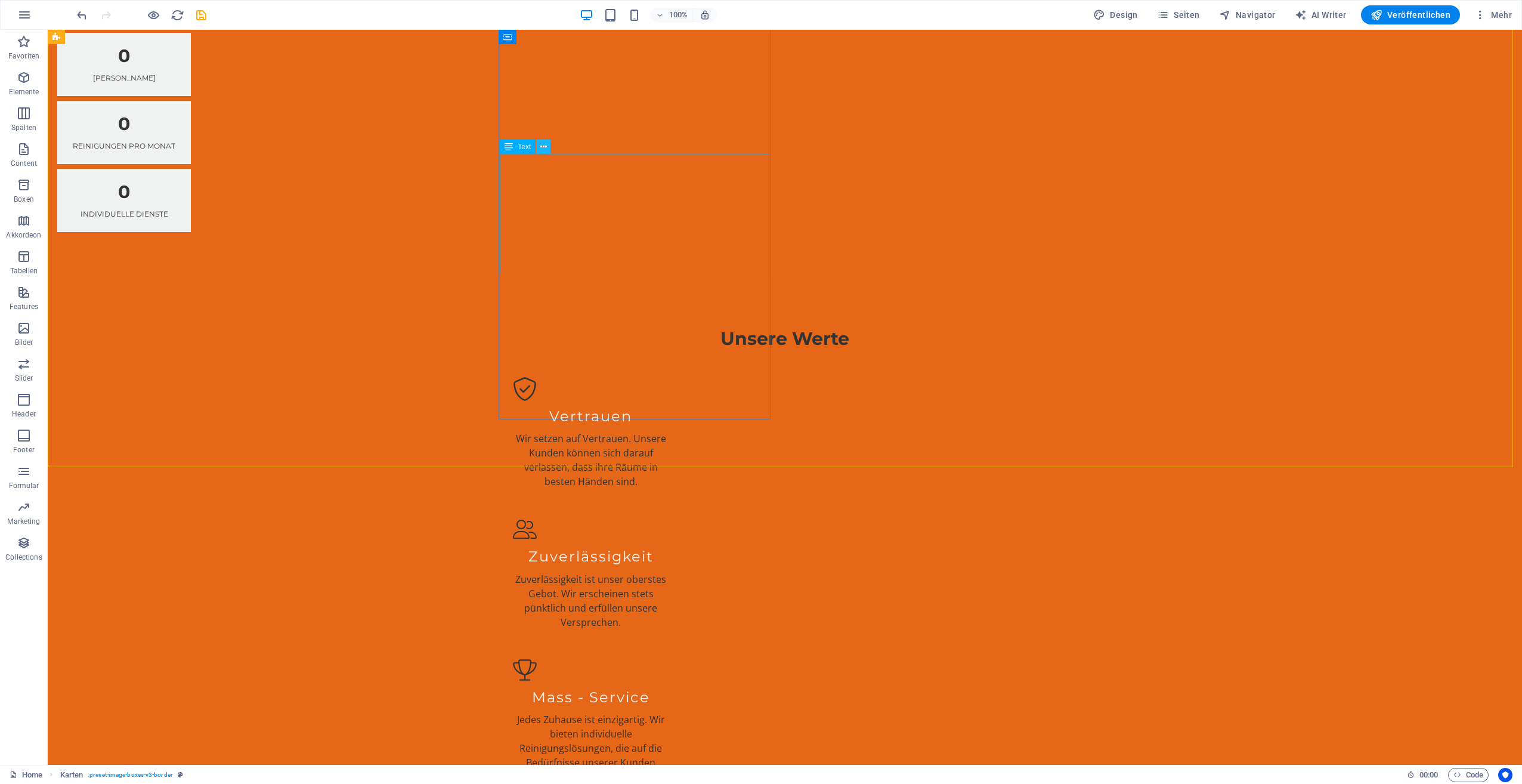
click at [547, 149] on icon at bounding box center [544, 147] width 7 height 13
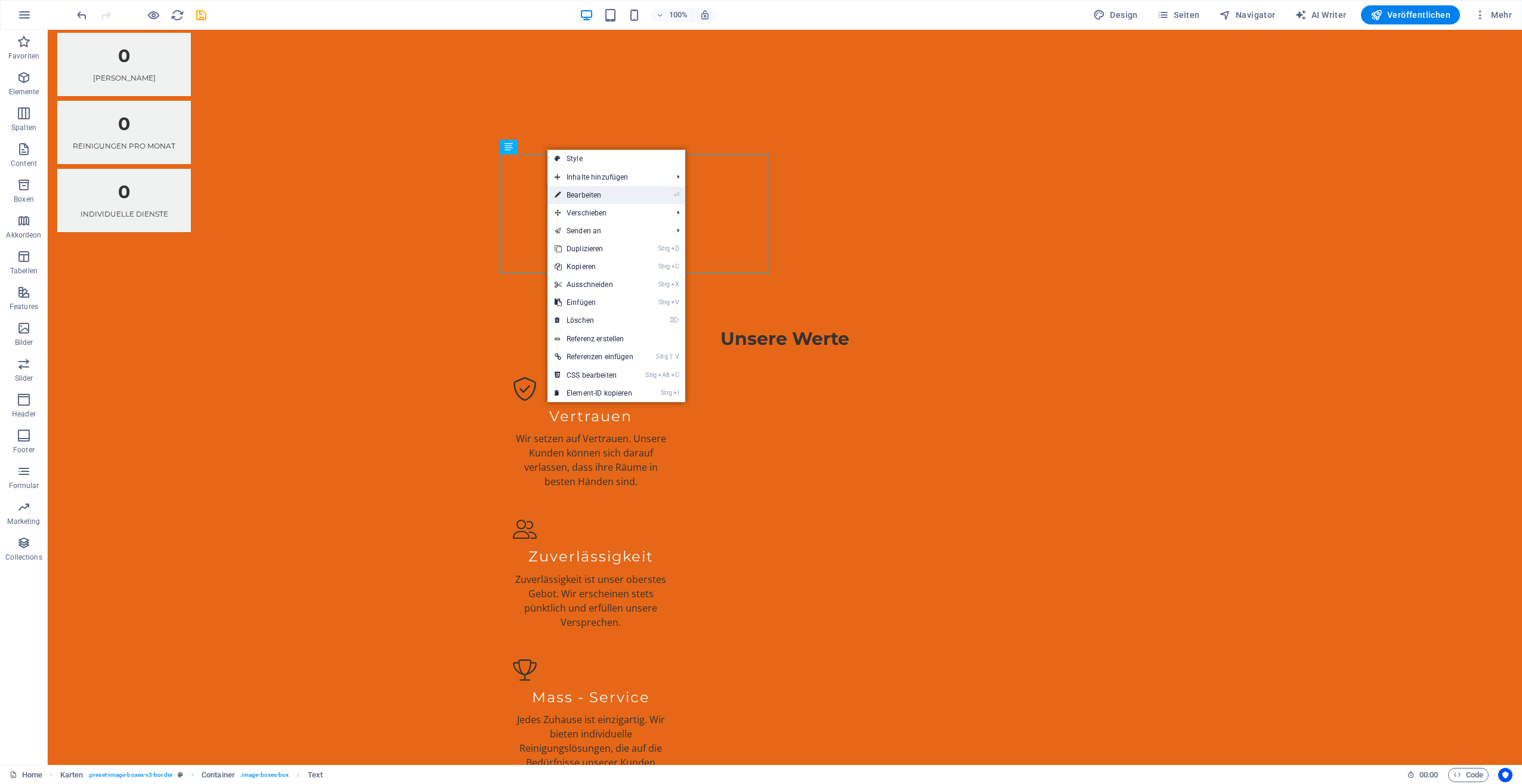
click at [593, 195] on link "⏎ Bearbeiten" at bounding box center [594, 195] width 93 height 18
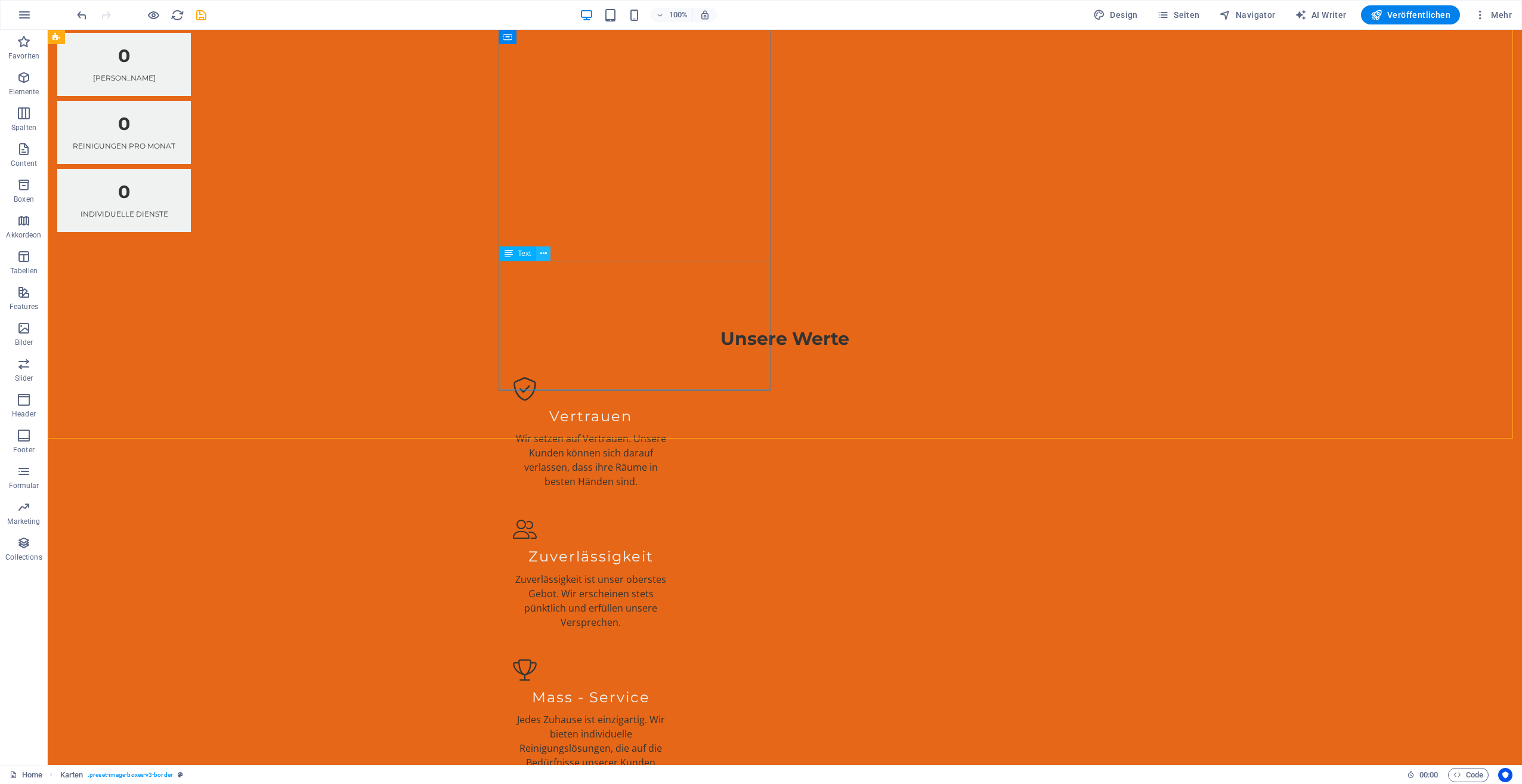
click at [543, 254] on icon at bounding box center [544, 253] width 7 height 13
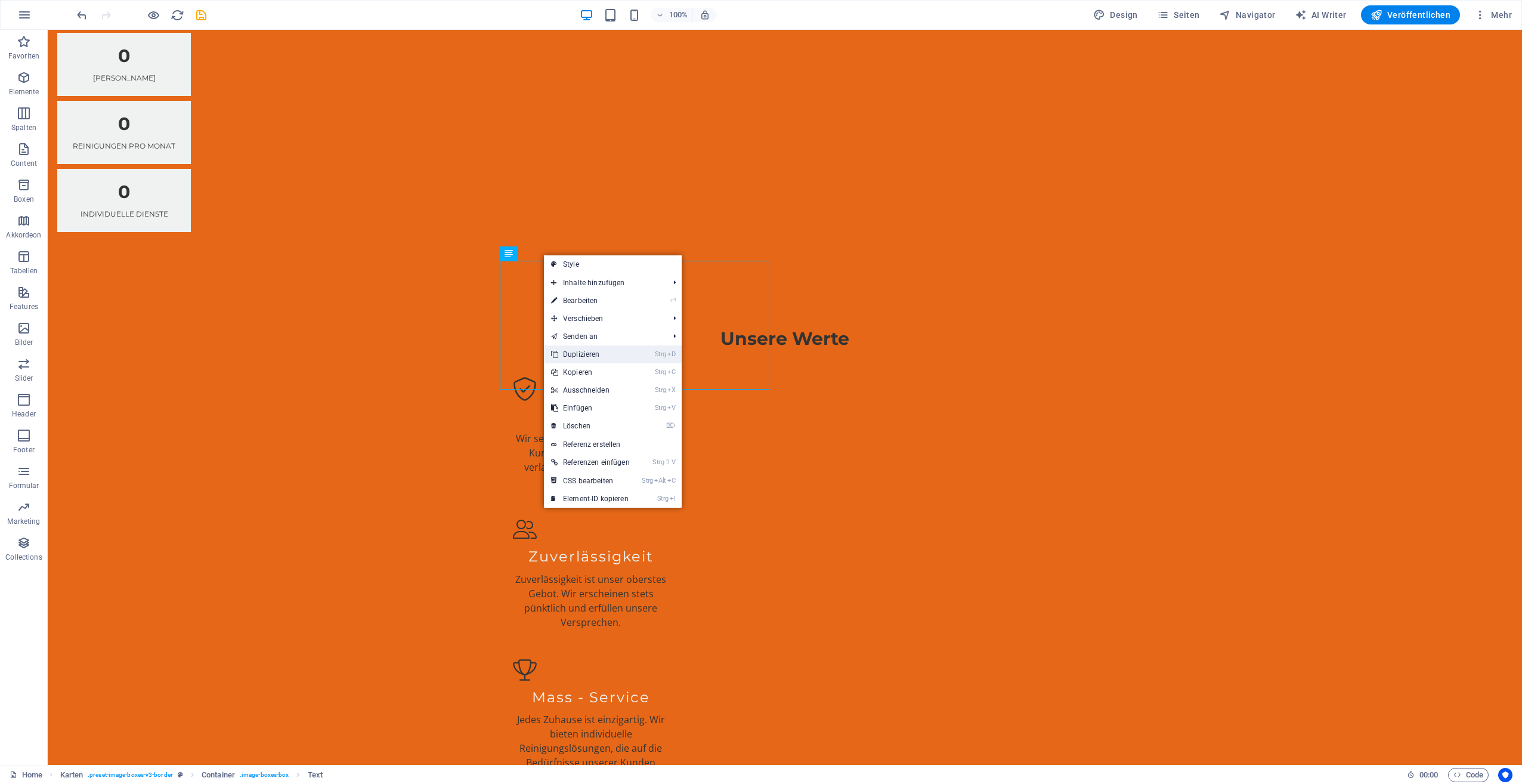
click at [583, 351] on link "Strg D Duplizieren" at bounding box center [591, 354] width 93 height 18
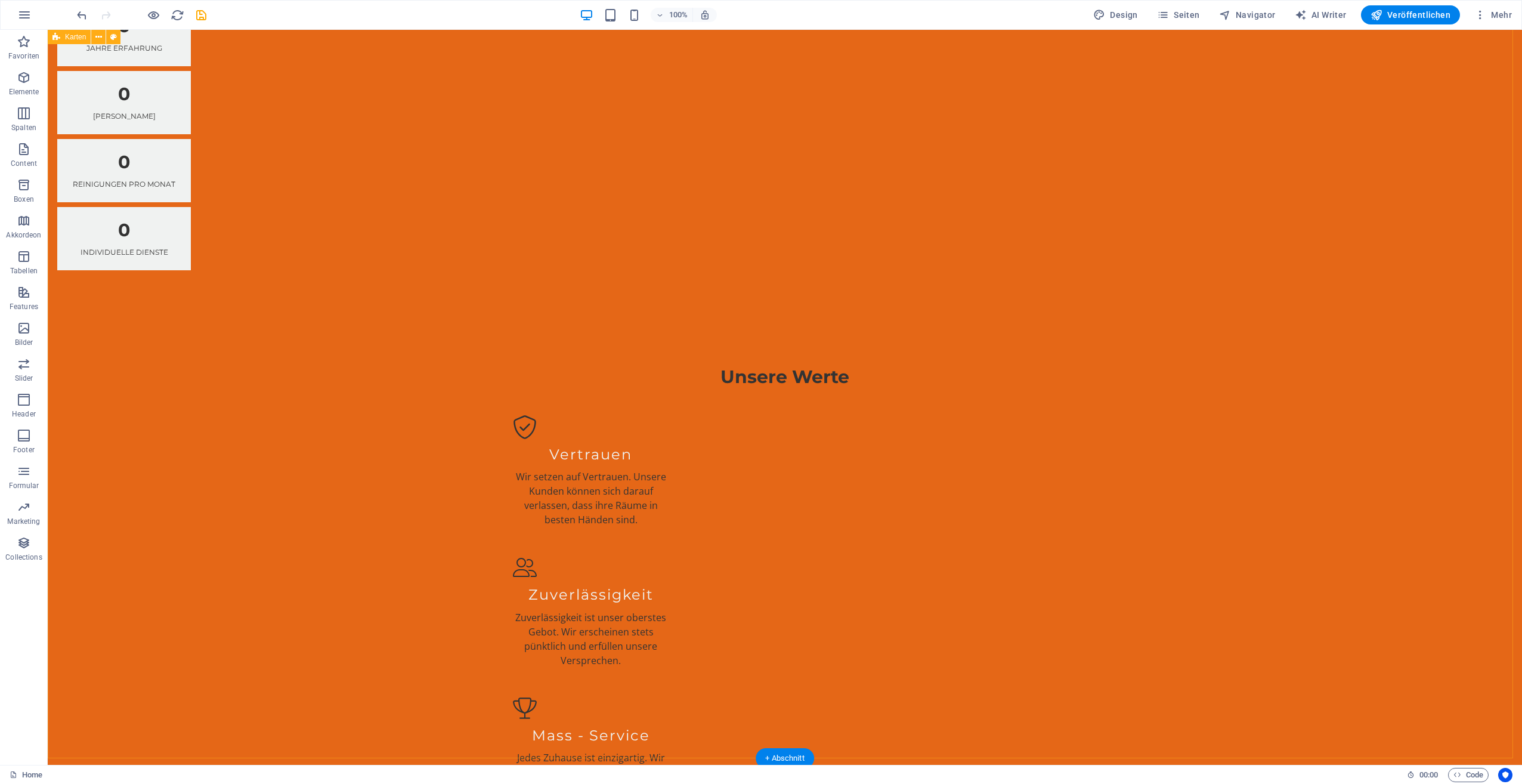
scroll to position [2387, 0]
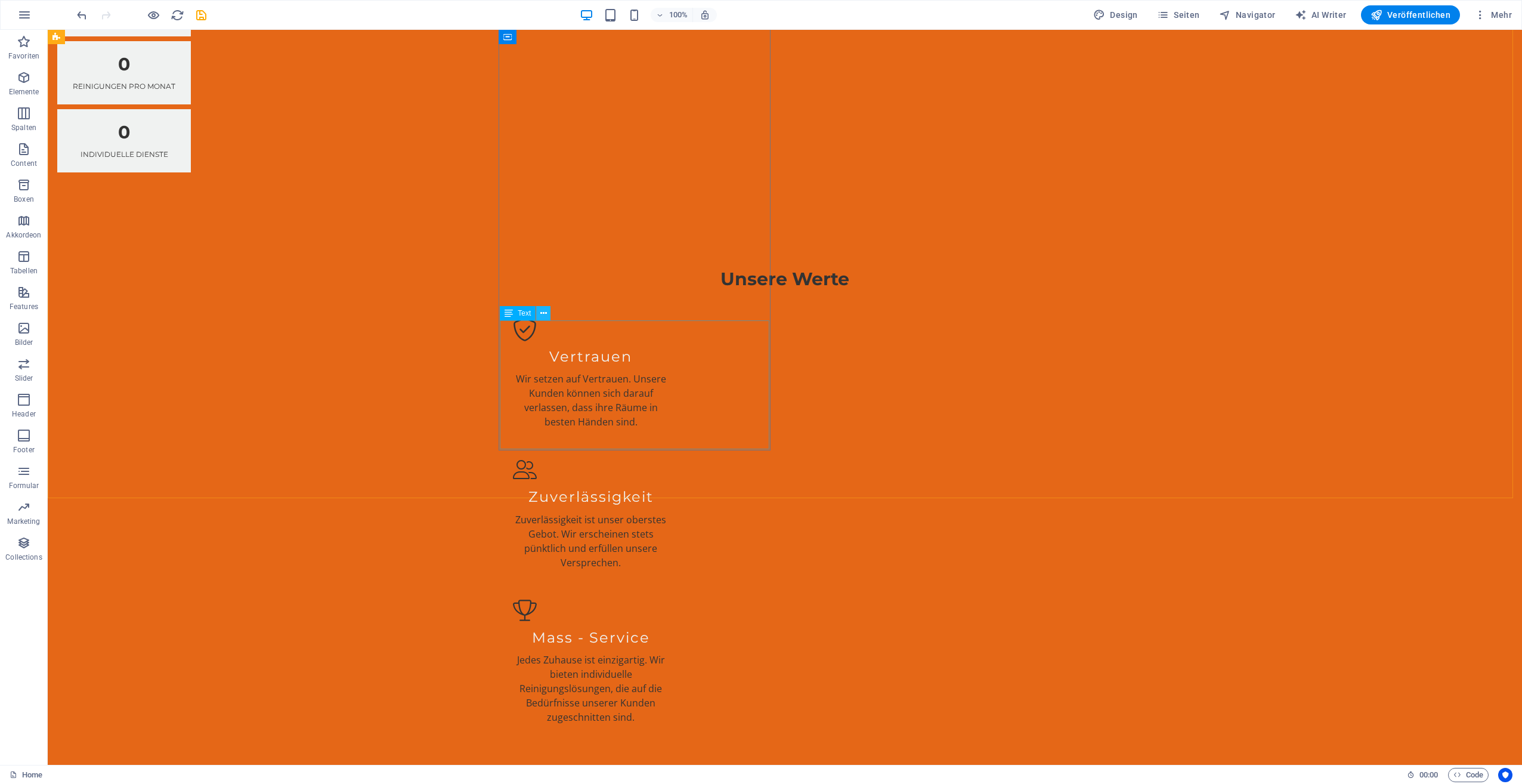
click at [543, 310] on icon at bounding box center [544, 313] width 7 height 13
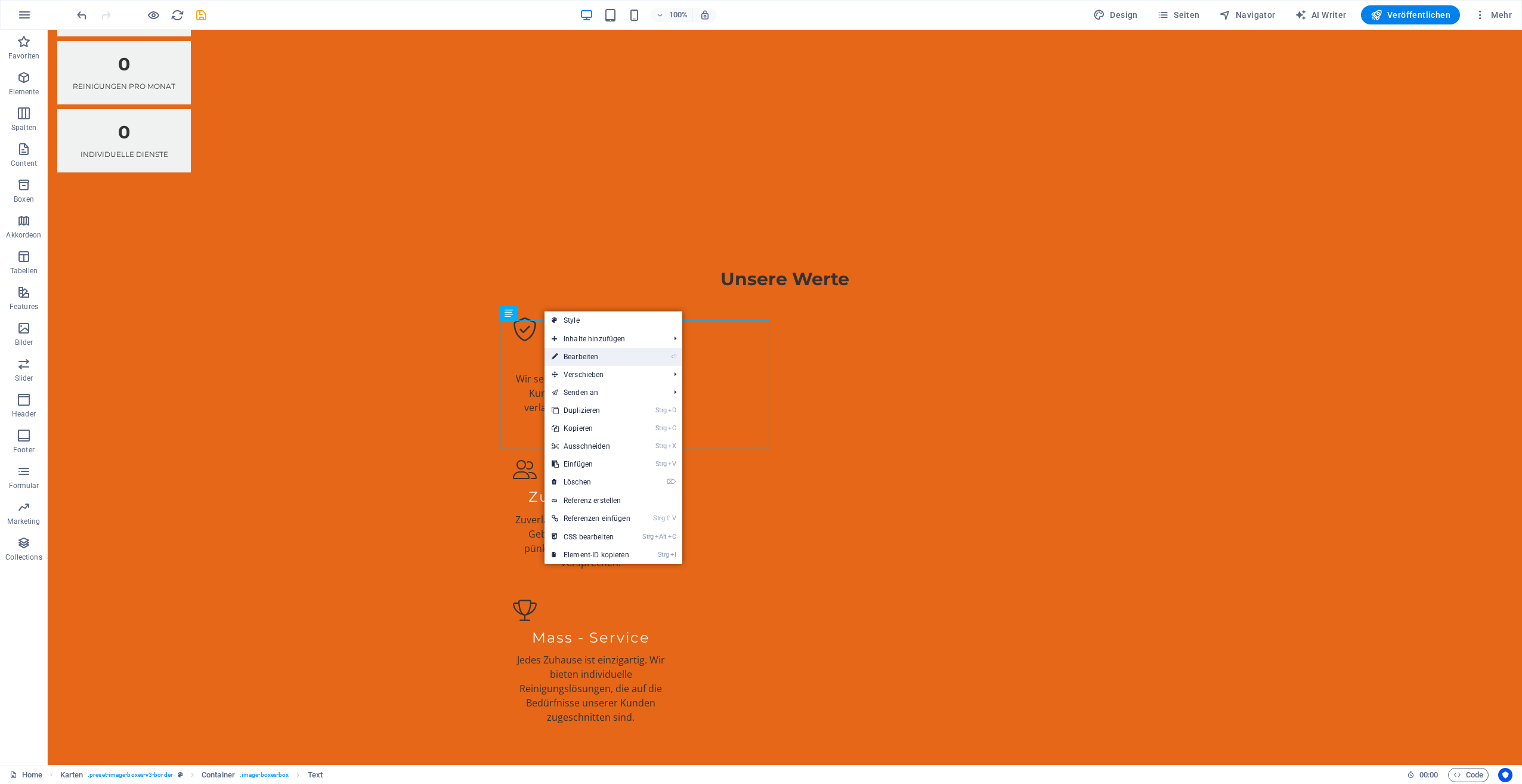
click at [587, 351] on link "⏎ Bearbeiten" at bounding box center [591, 357] width 93 height 18
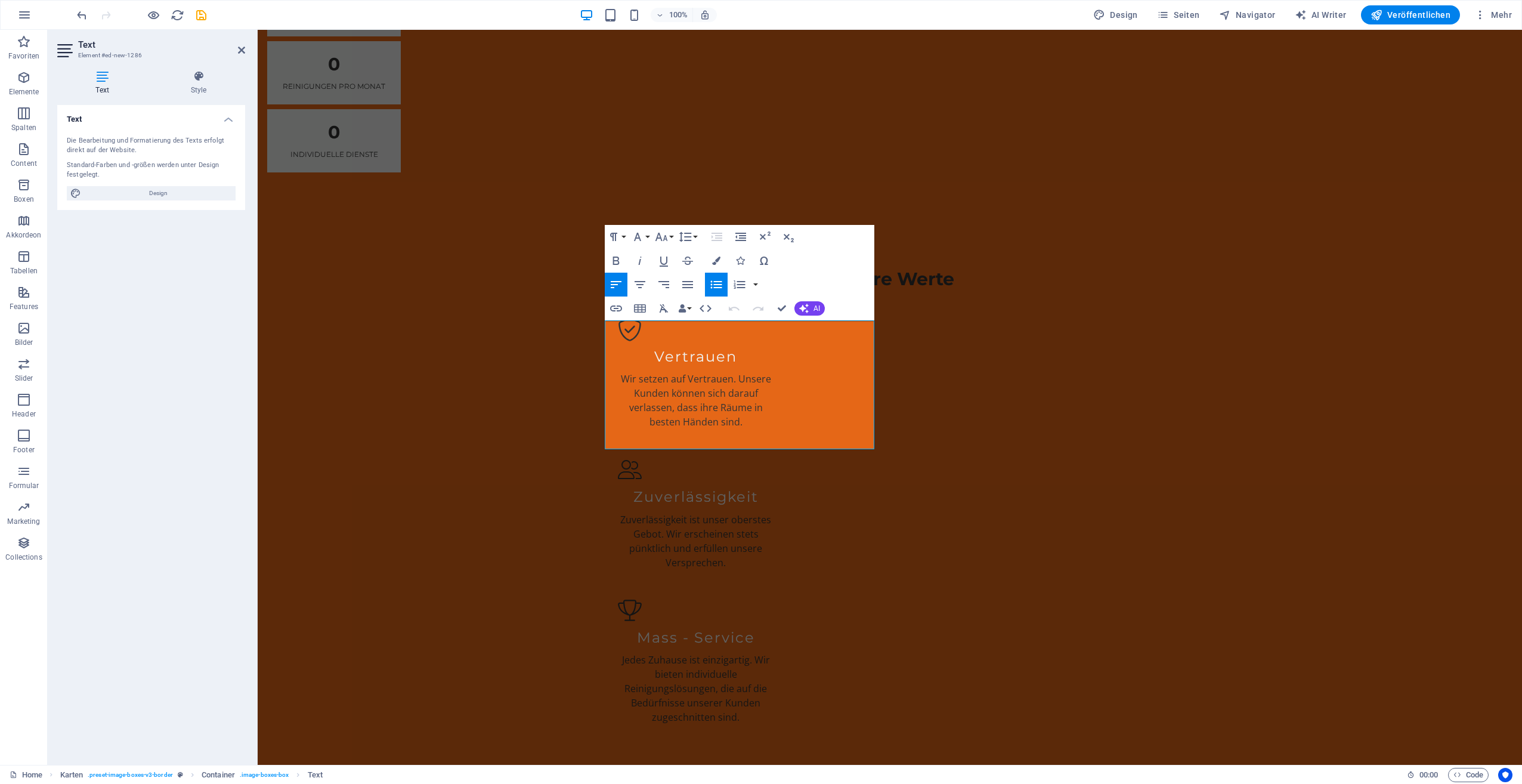
click at [711, 287] on icon "button" at bounding box center [716, 284] width 14 height 14
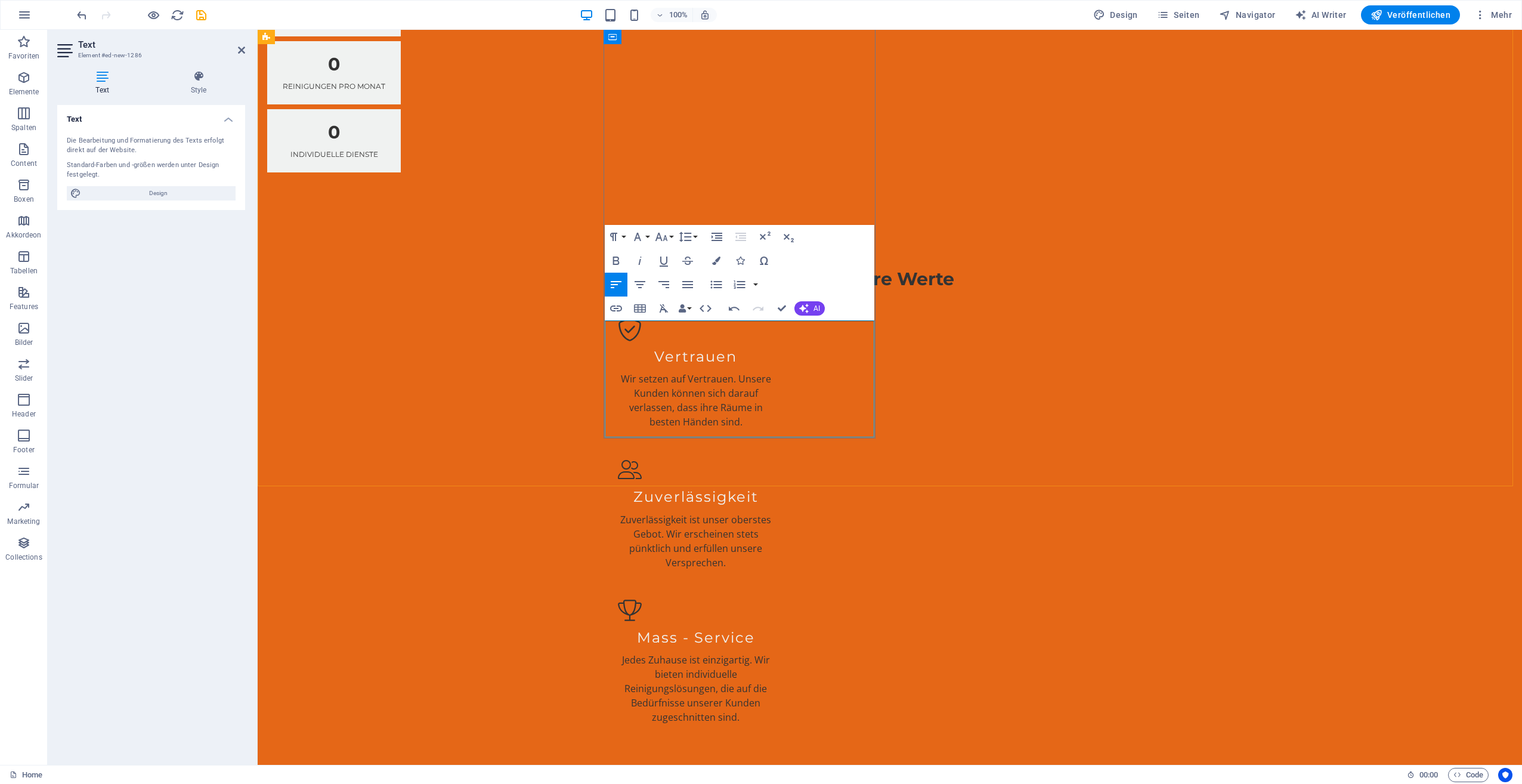
drag, startPoint x: 633, startPoint y: 329, endPoint x: 656, endPoint y: 337, distance: 24.4
drag, startPoint x: 615, startPoint y: 325, endPoint x: 751, endPoint y: 398, distance: 154.4
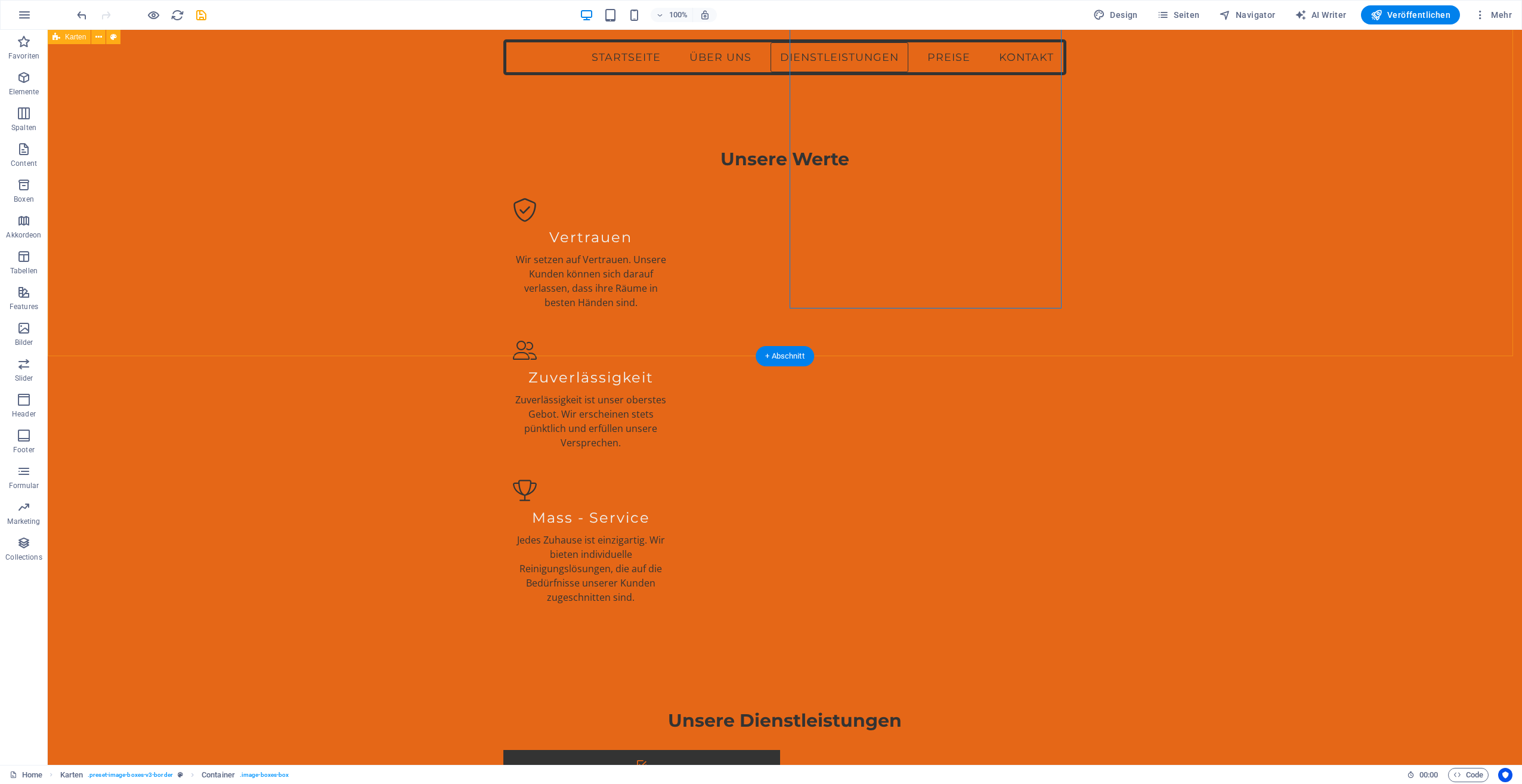
scroll to position [2447, 0]
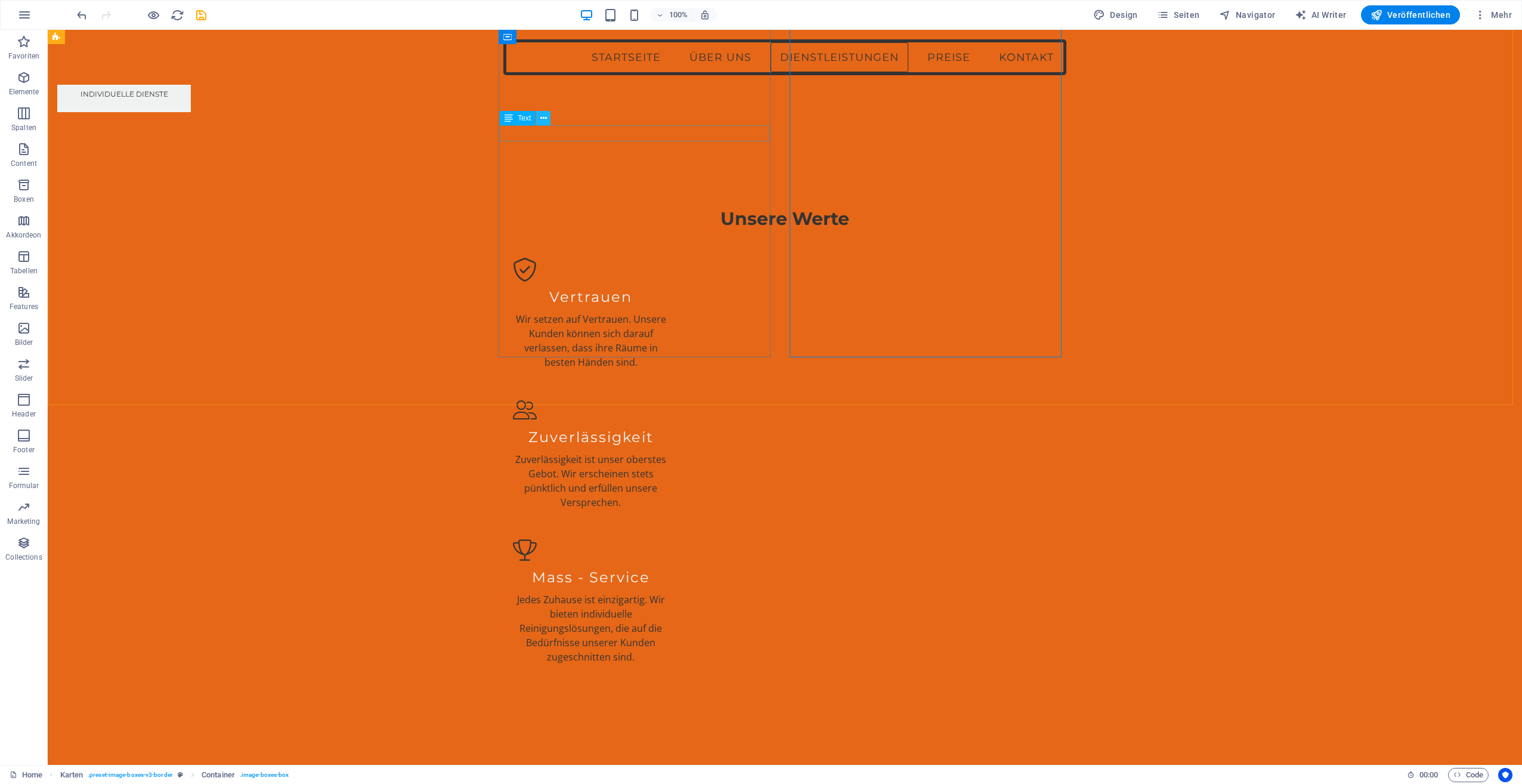
click at [544, 116] on icon at bounding box center [544, 118] width 7 height 13
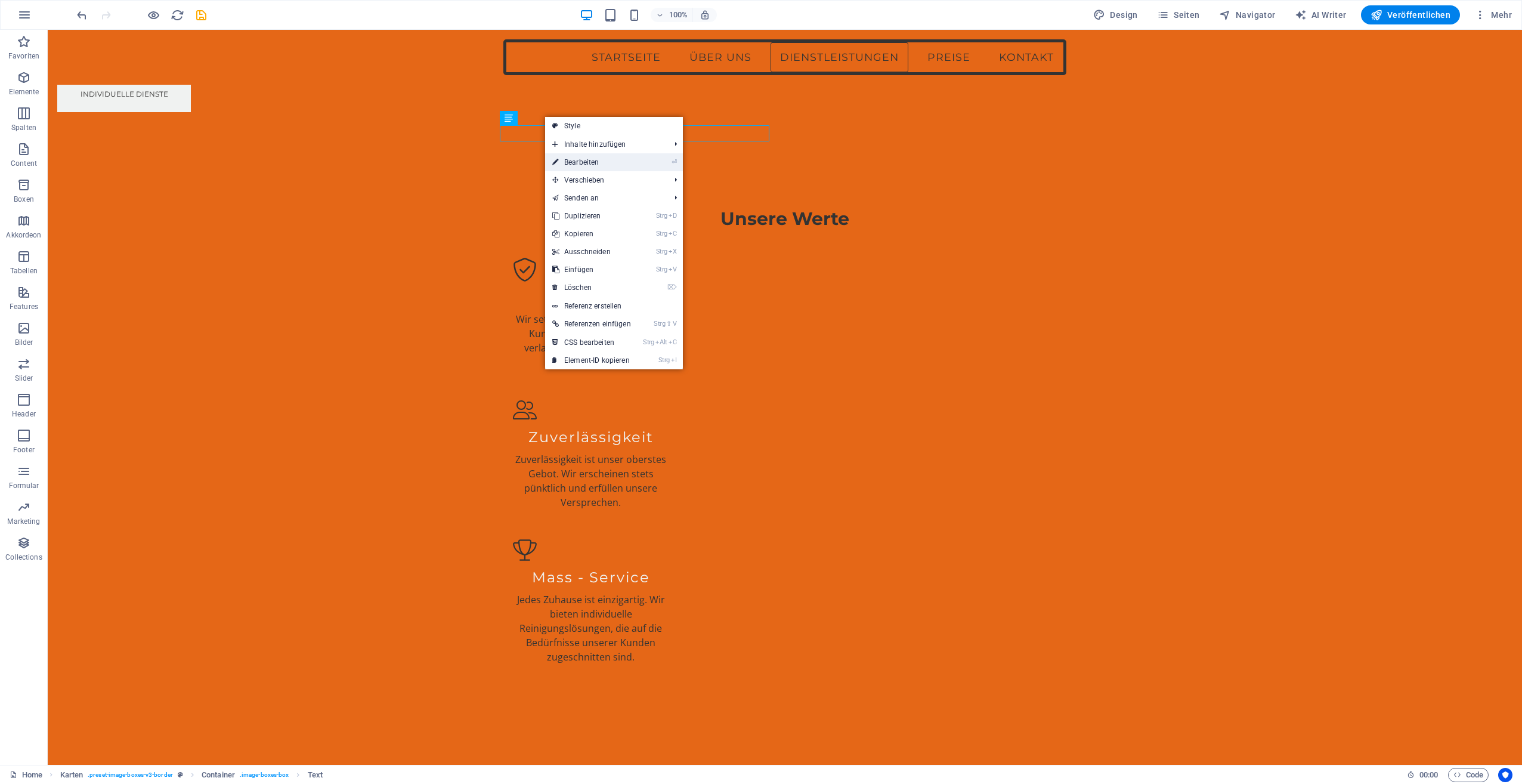
click at [591, 163] on link "⏎ Bearbeiten" at bounding box center [592, 162] width 93 height 18
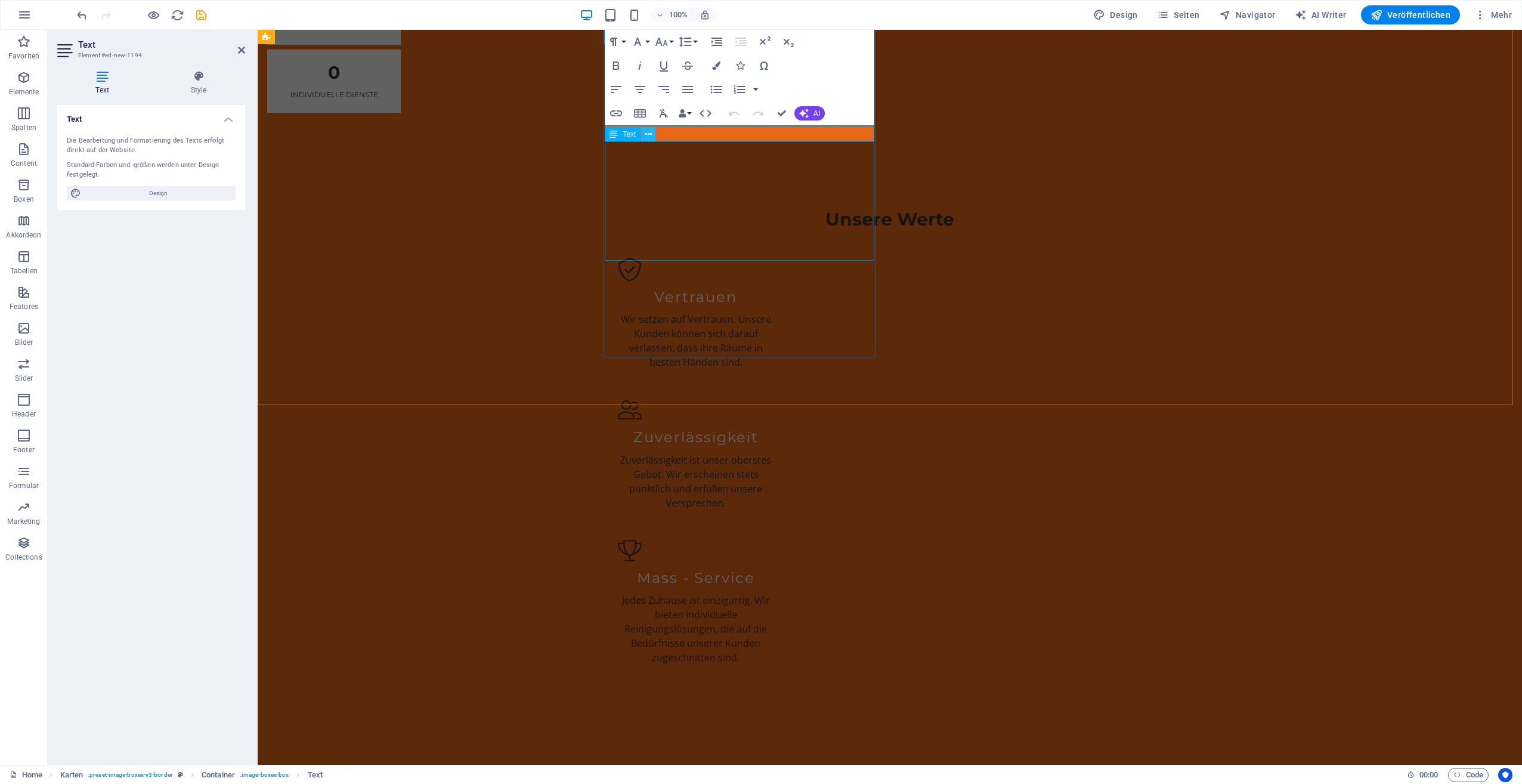
click at [648, 131] on icon at bounding box center [649, 134] width 7 height 13
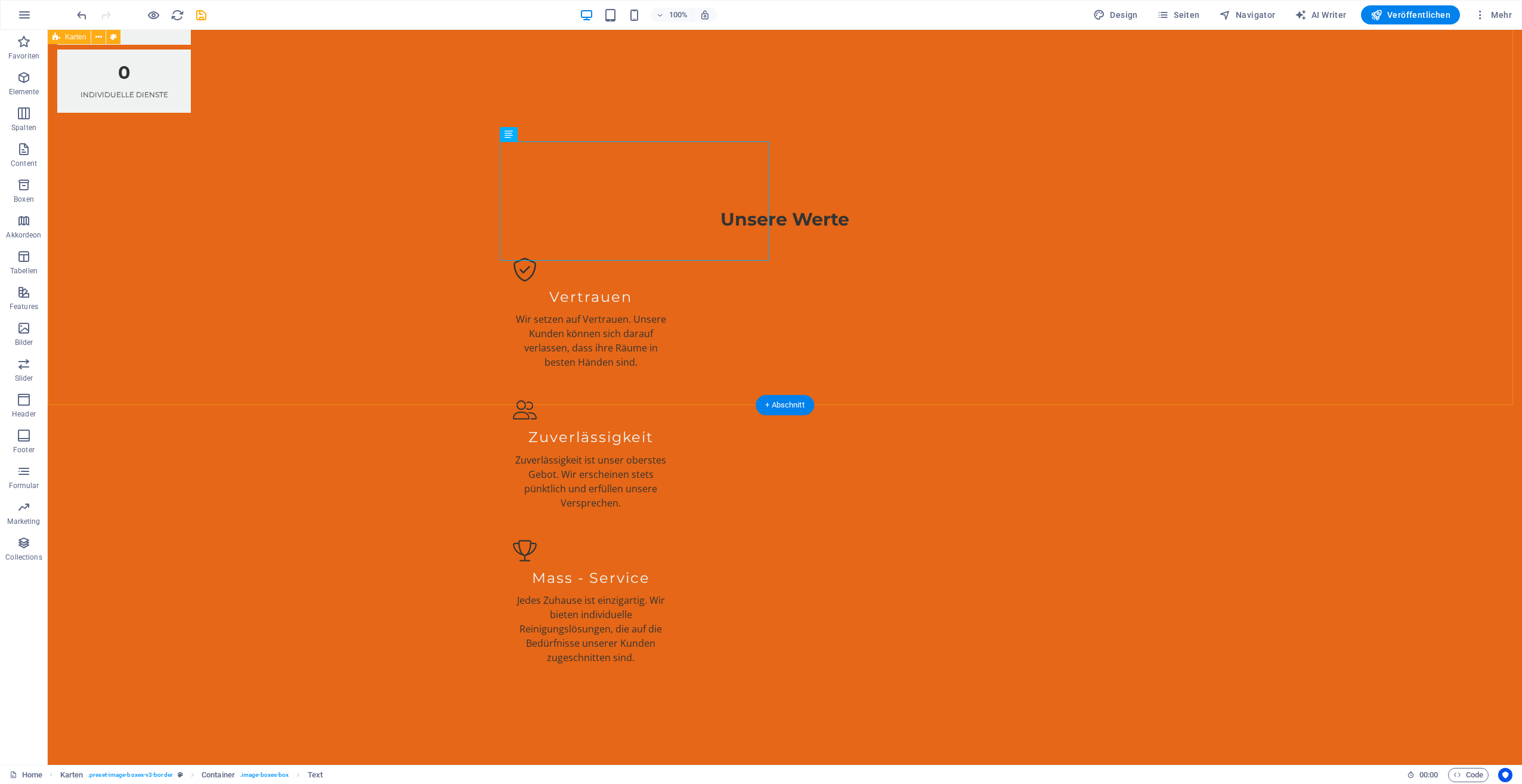
click at [544, 133] on icon at bounding box center [544, 134] width 7 height 13
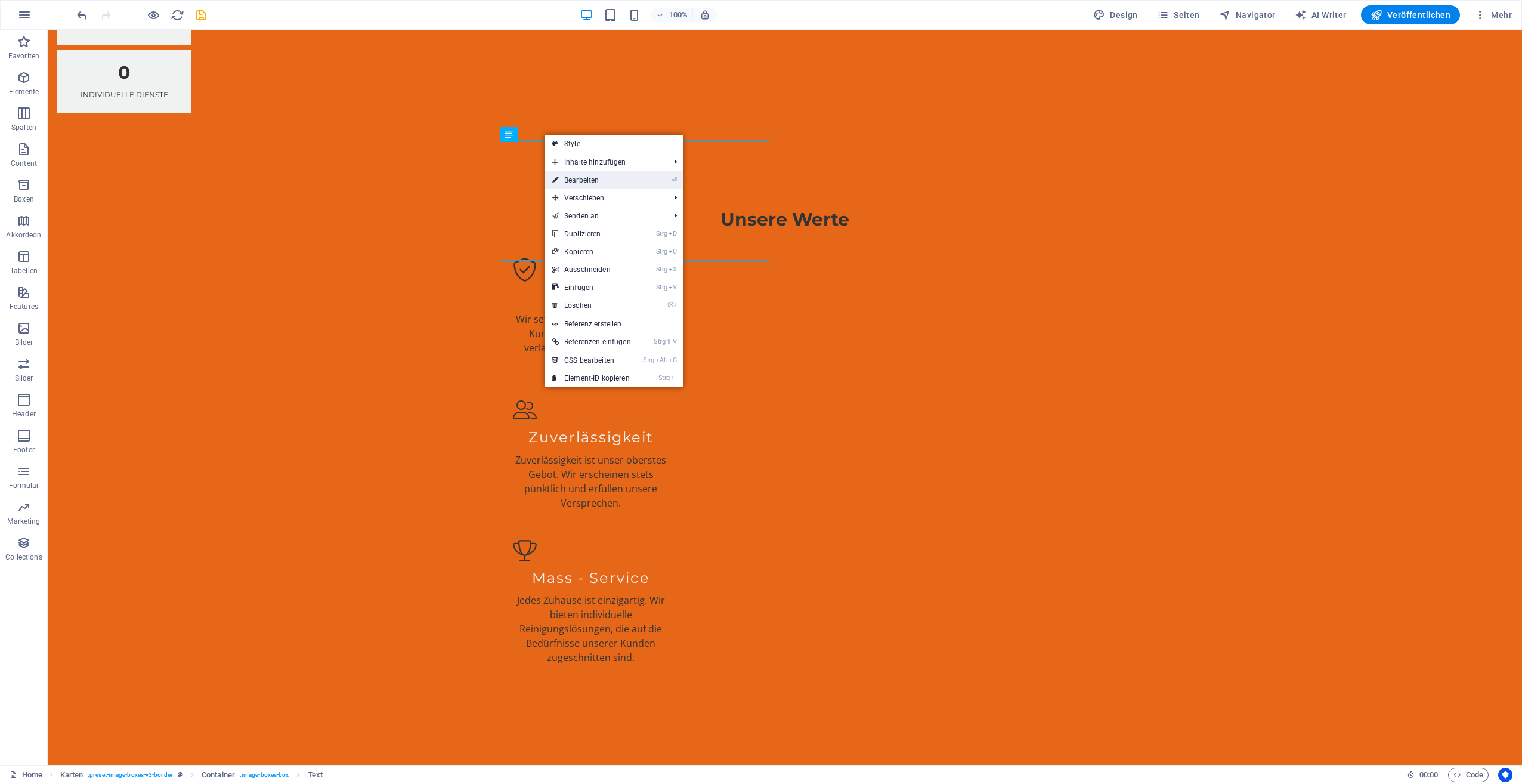
click at [585, 176] on link "⏎ Bearbeiten" at bounding box center [592, 180] width 93 height 18
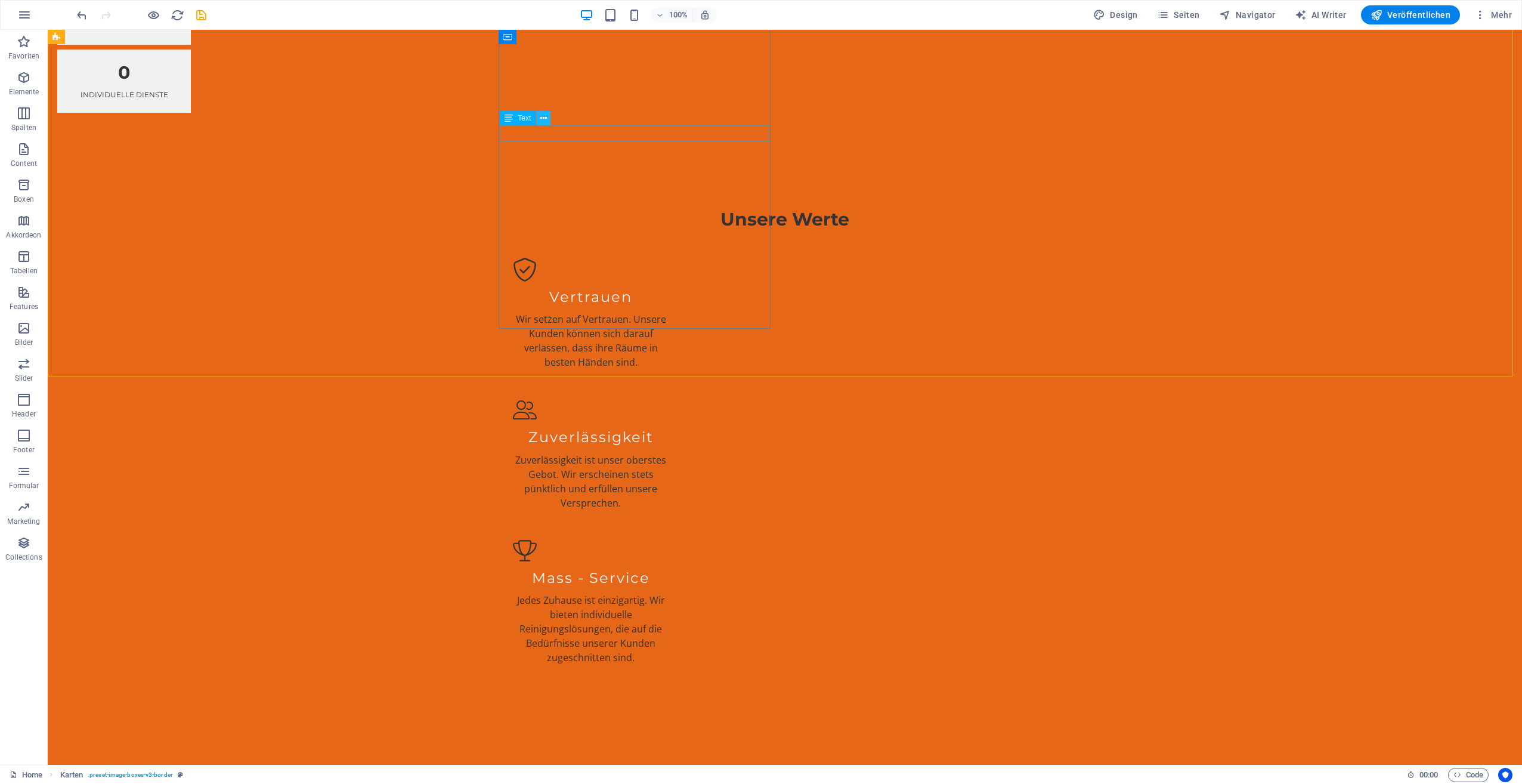
click at [541, 115] on icon at bounding box center [544, 118] width 7 height 13
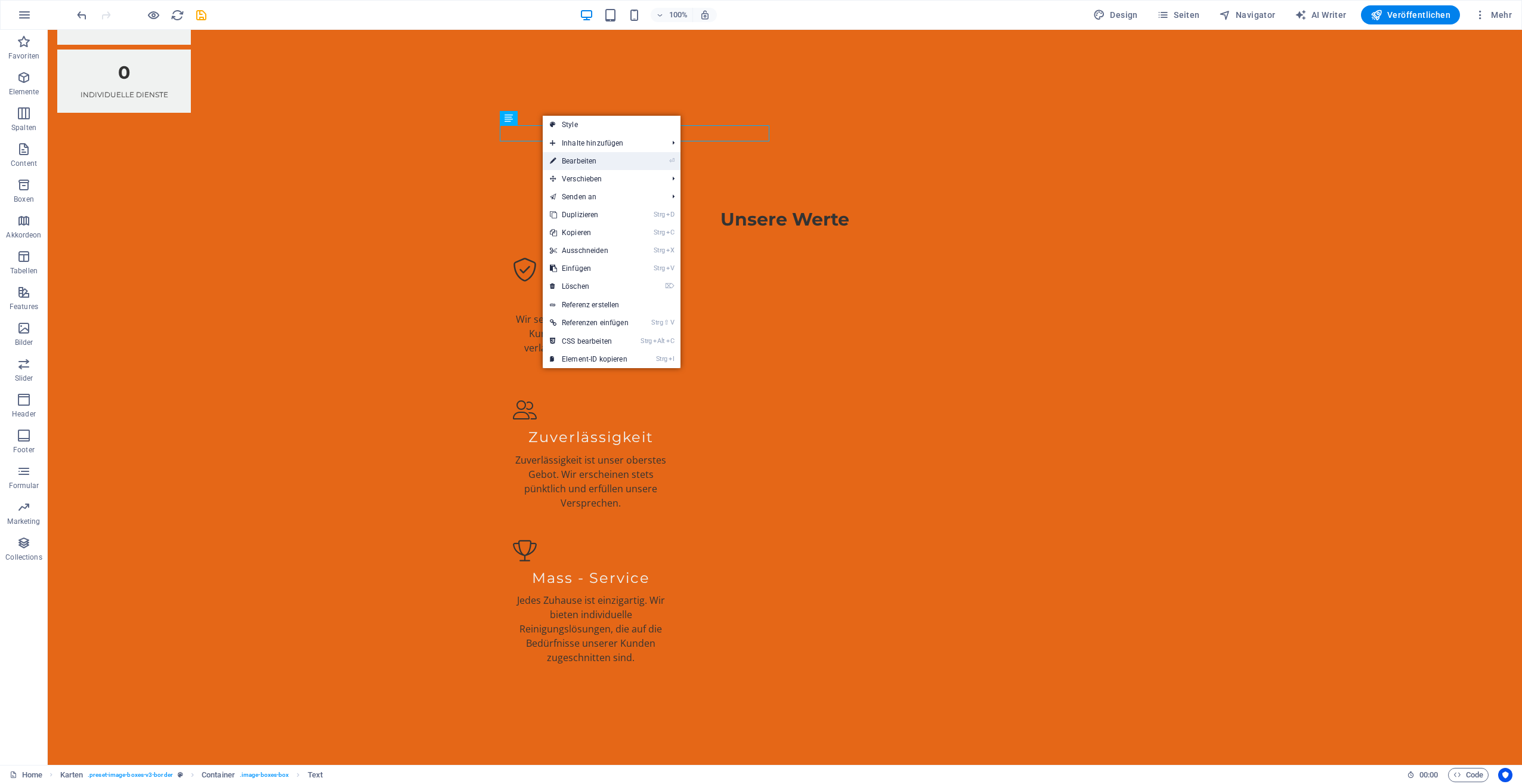
click at [585, 159] on link "⏎ Bearbeiten" at bounding box center [589, 161] width 93 height 18
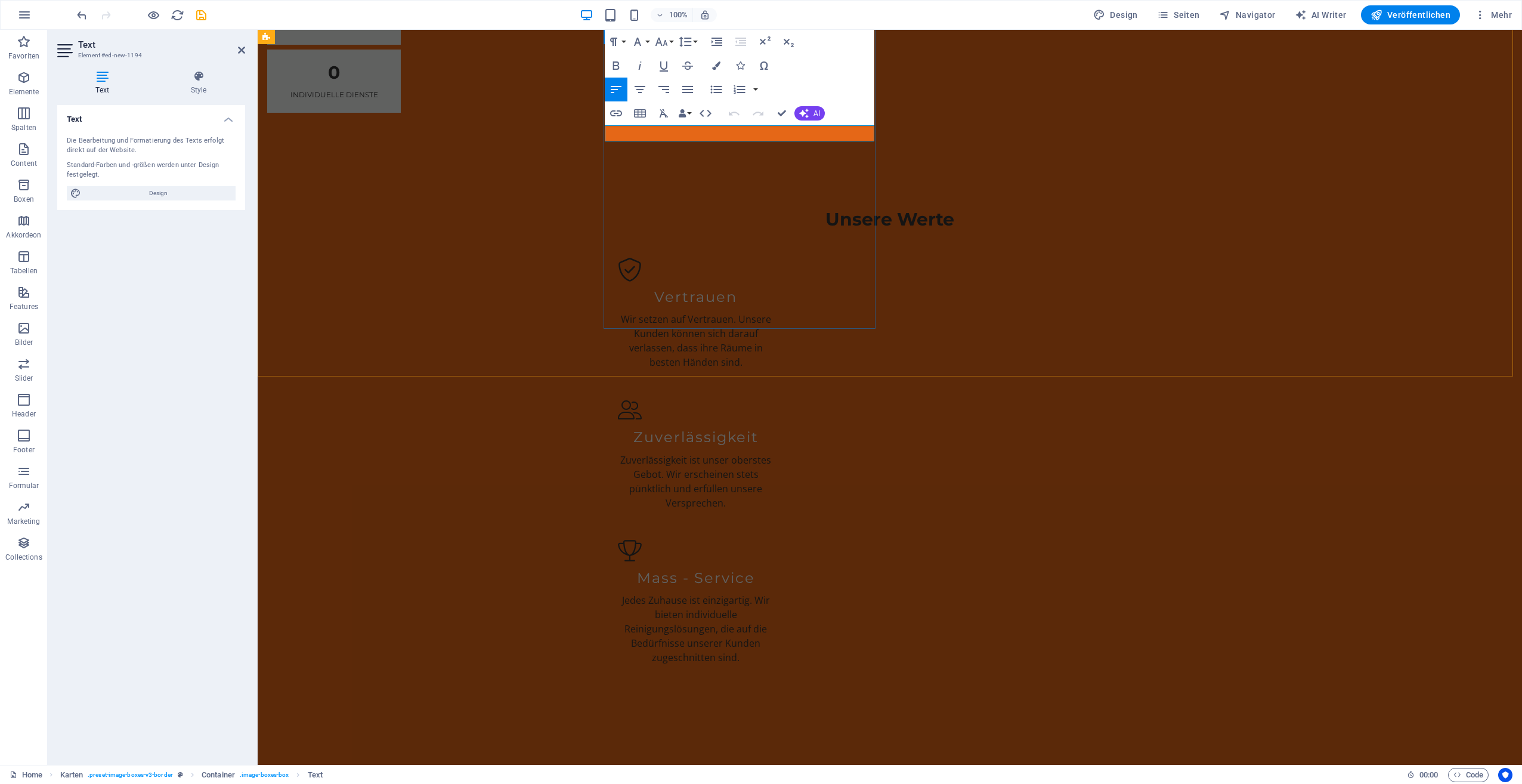
drag, startPoint x: 721, startPoint y: 133, endPoint x: 734, endPoint y: 149, distance: 20.6
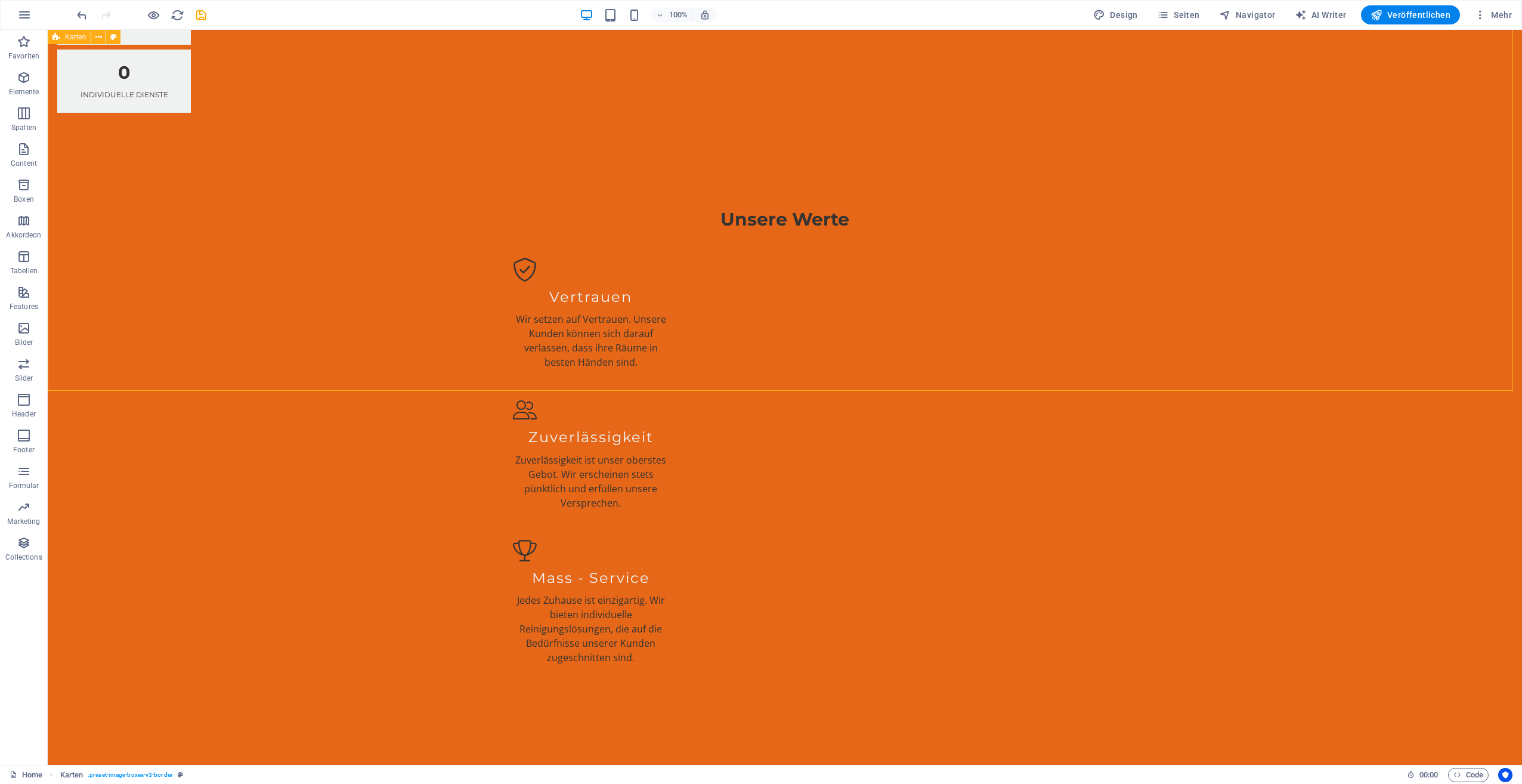
drag, startPoint x: 456, startPoint y: 200, endPoint x: 452, endPoint y: 208, distance: 8.9
click at [545, 242] on icon at bounding box center [544, 239] width 7 height 13
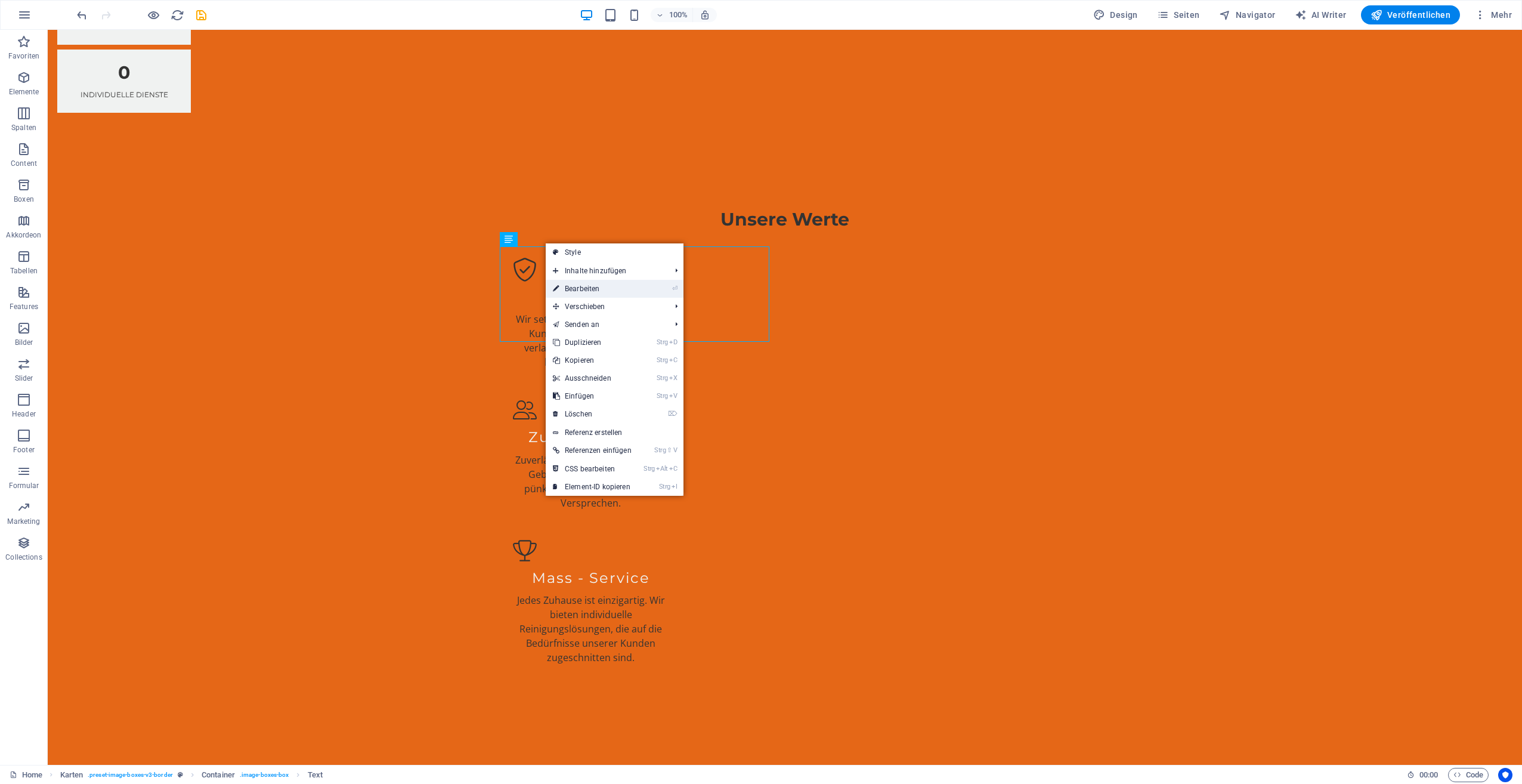
click at [579, 287] on link "⏎ Bearbeiten" at bounding box center [593, 289] width 93 height 18
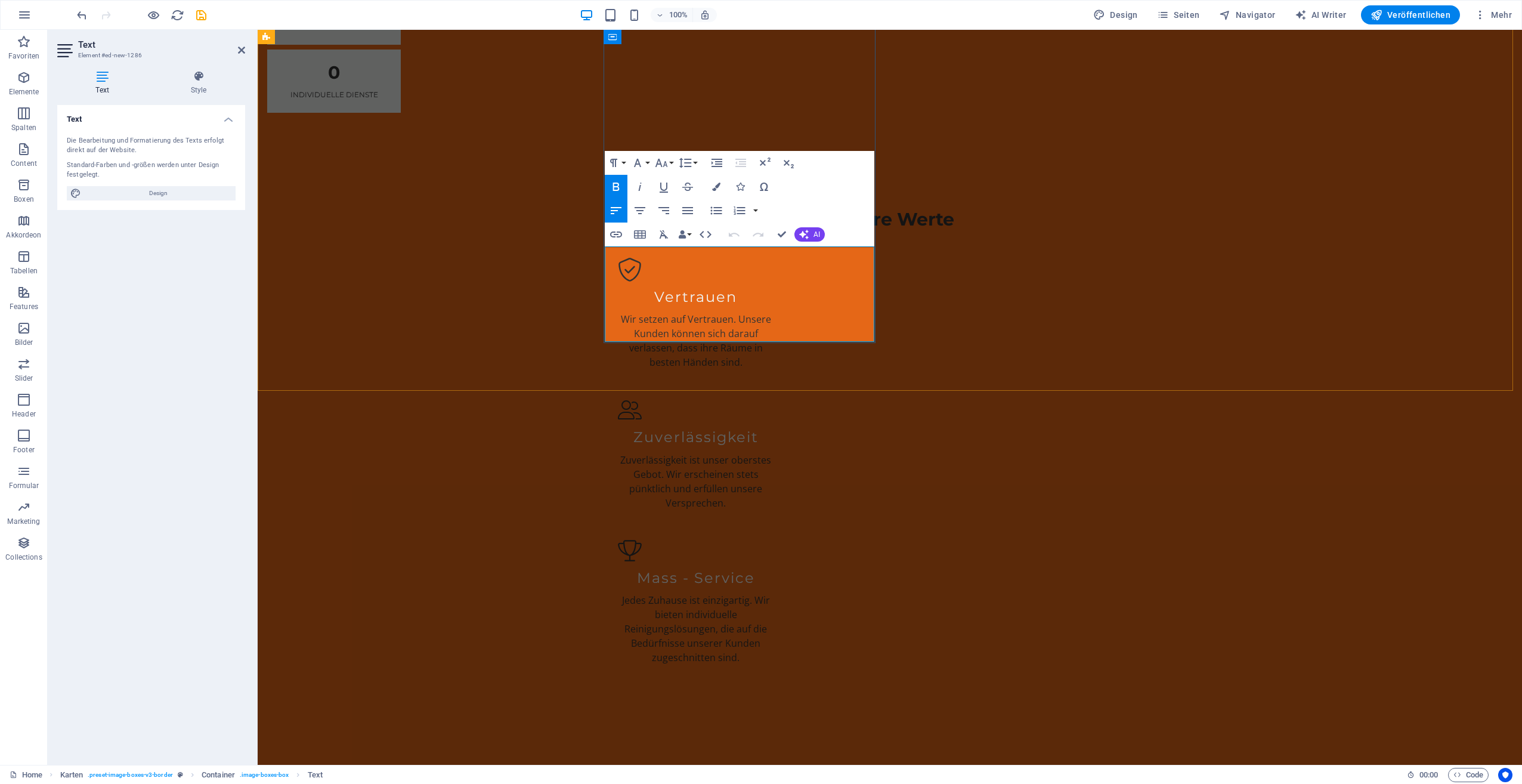
drag, startPoint x: 615, startPoint y: 252, endPoint x: 837, endPoint y: 313, distance: 230.2
click at [609, 184] on icon "button" at bounding box center [615, 186] width 14 height 14
click at [613, 184] on icon "button" at bounding box center [615, 186] width 14 height 14
click at [668, 167] on icon "button" at bounding box center [661, 163] width 14 height 14
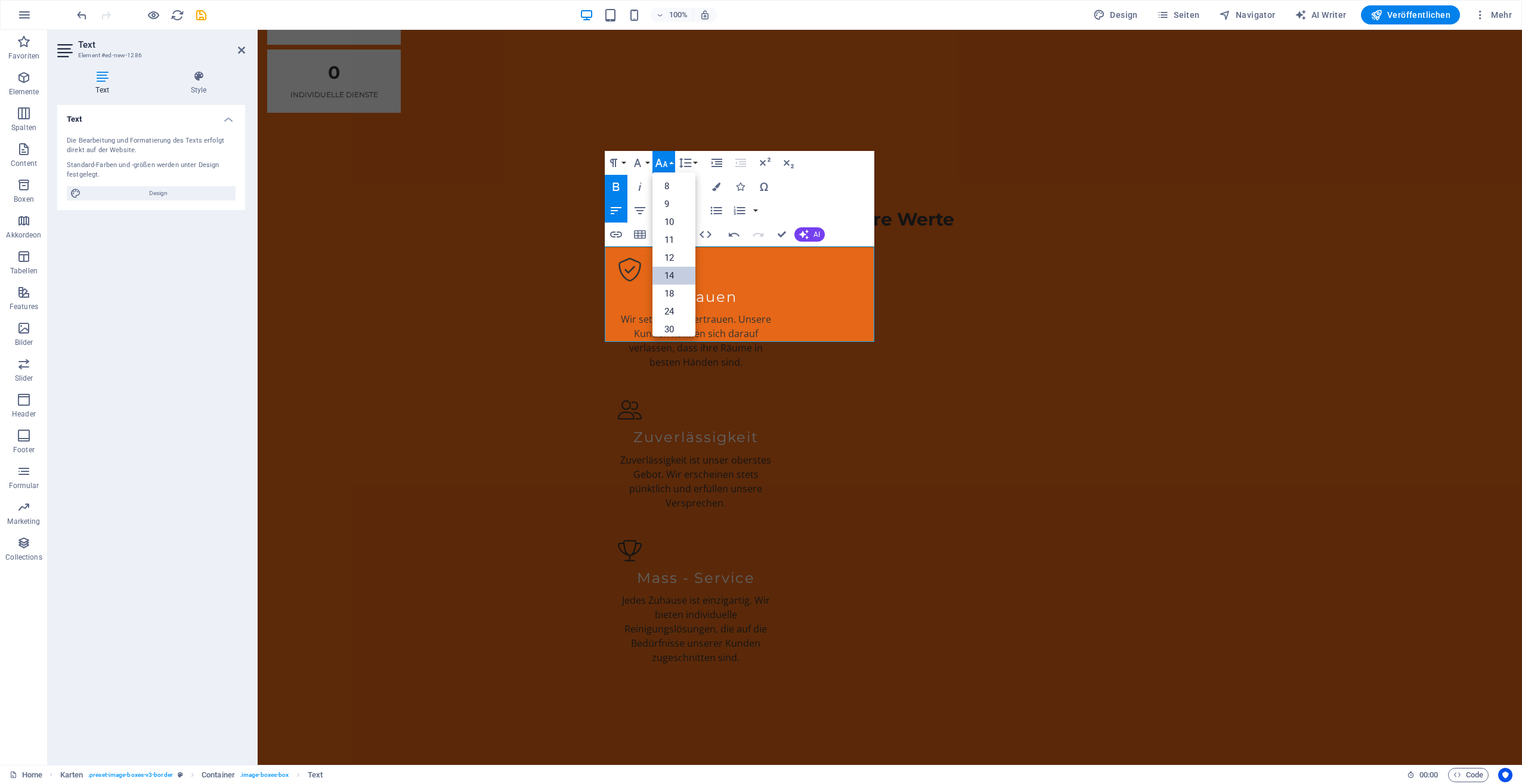
click at [676, 271] on link "14" at bounding box center [674, 275] width 43 height 18
click at [663, 159] on icon "button" at bounding box center [661, 163] width 14 height 14
click at [665, 289] on link "18" at bounding box center [674, 293] width 43 height 18
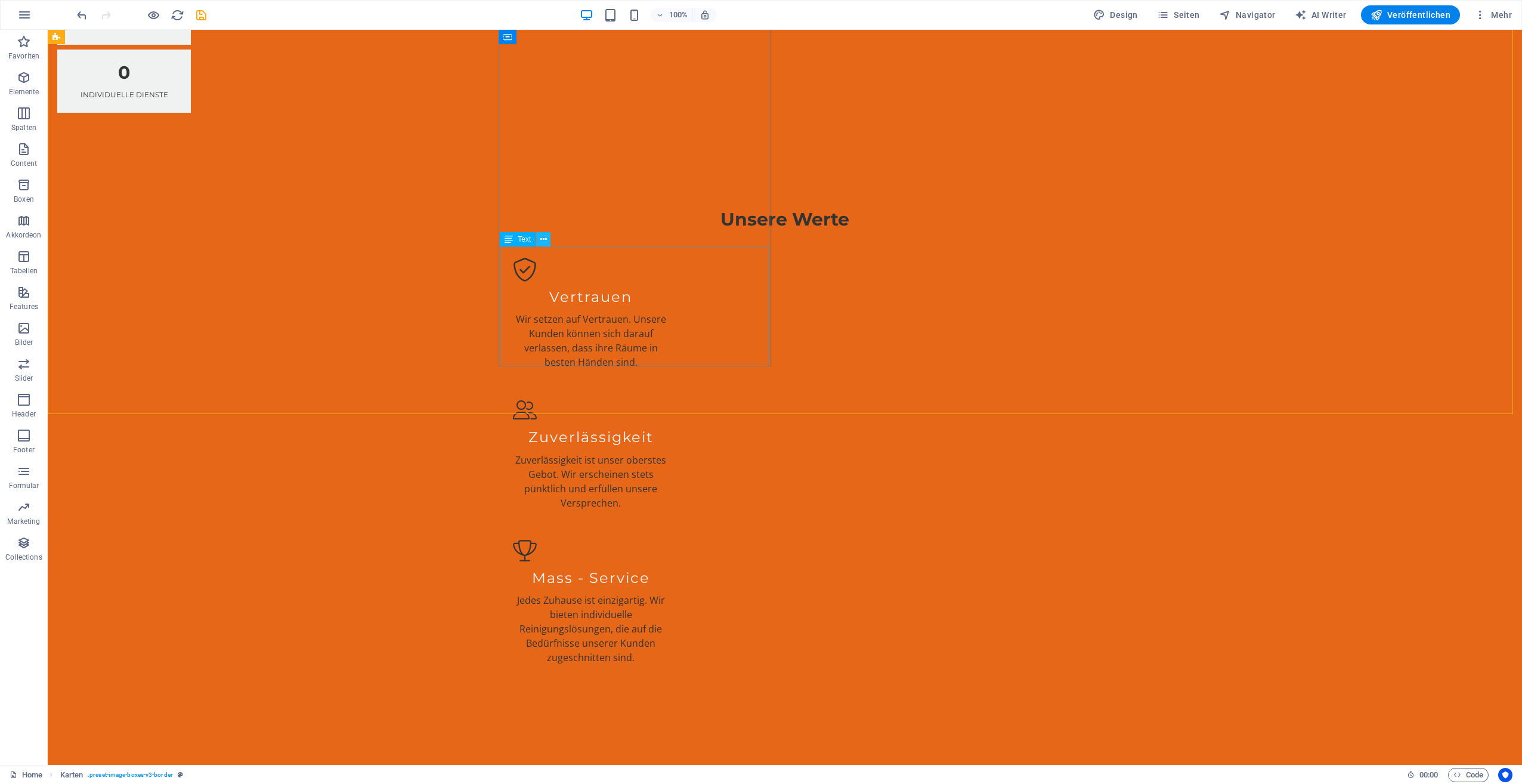
click at [542, 240] on icon at bounding box center [544, 239] width 7 height 13
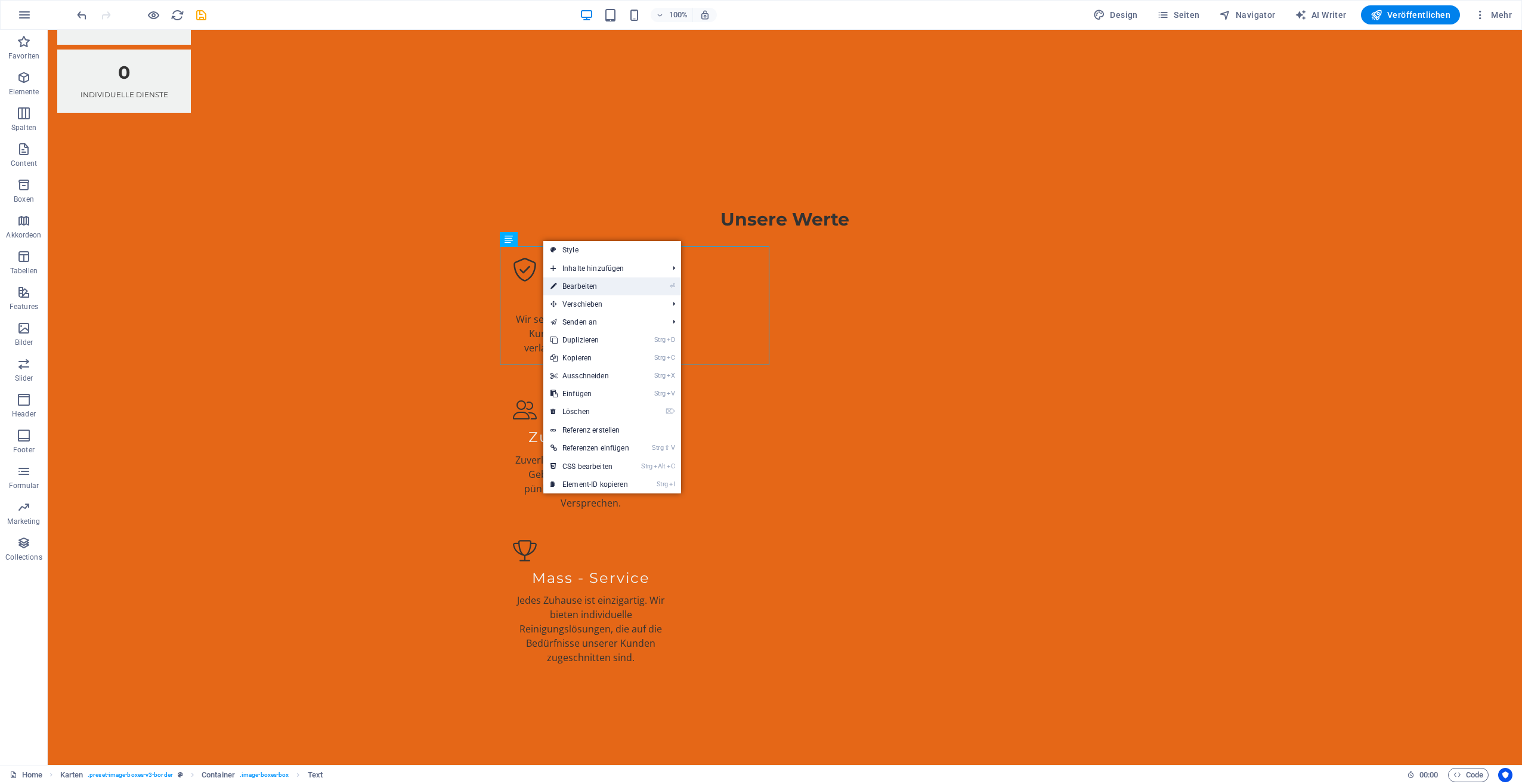
drag, startPoint x: 562, startPoint y: 285, endPoint x: 304, endPoint y: 255, distance: 259.7
click at [562, 285] on link "⏎ Bearbeiten" at bounding box center [590, 286] width 93 height 18
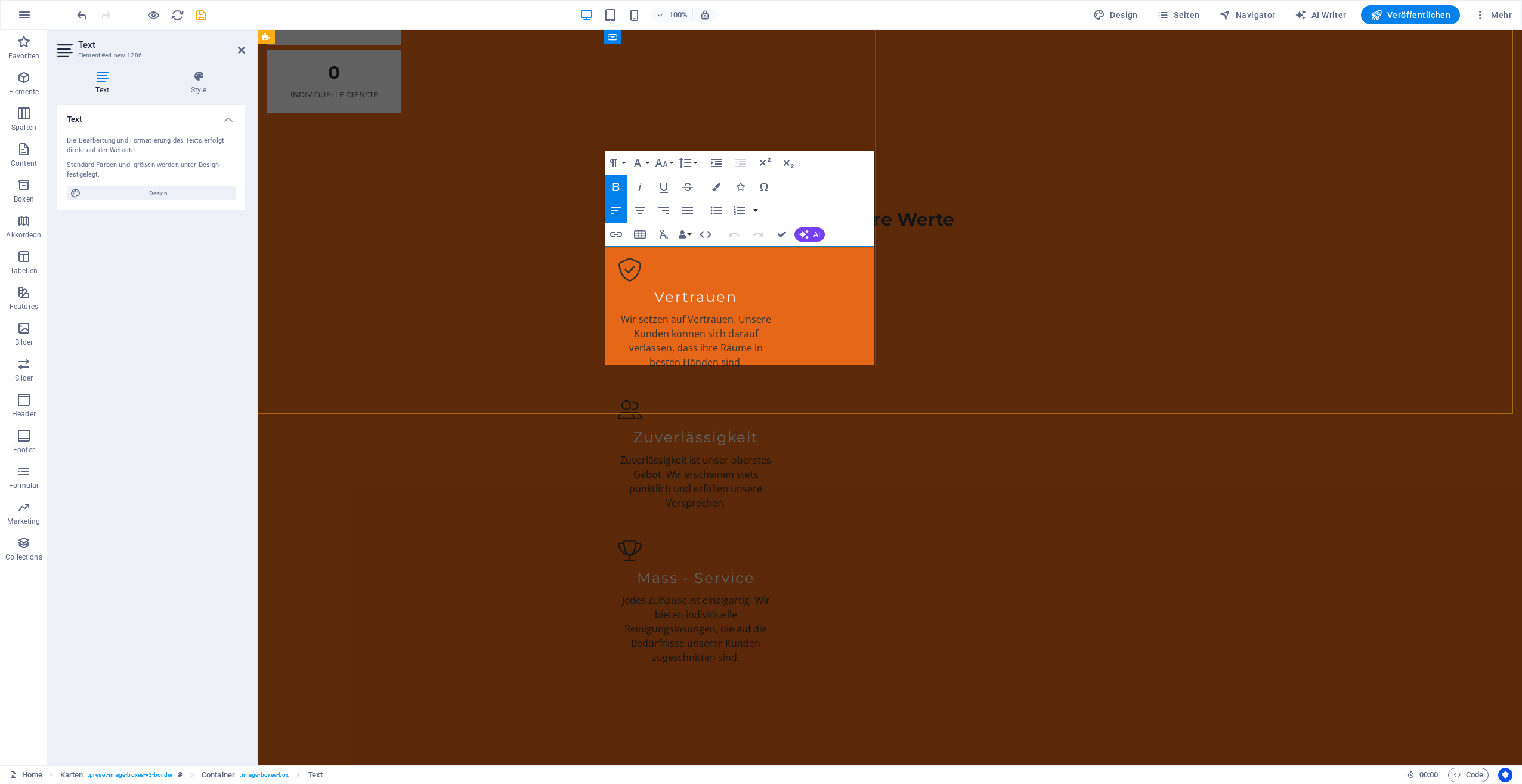
drag, startPoint x: 615, startPoint y: 252, endPoint x: 655, endPoint y: 259, distance: 40.6
click at [640, 161] on icon "button" at bounding box center [637, 163] width 14 height 14
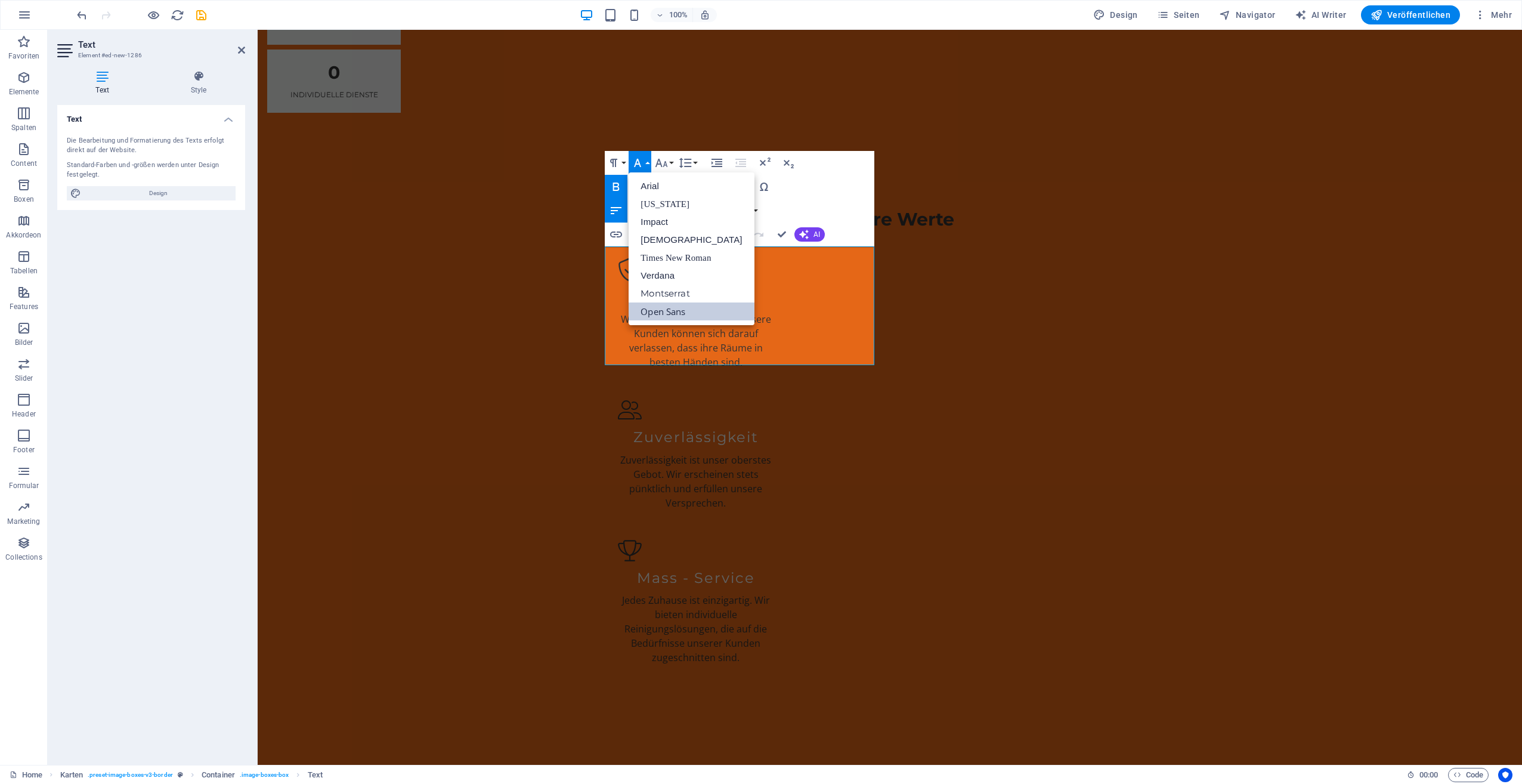
scroll to position [0, 0]
click at [649, 217] on link "Impact" at bounding box center [691, 221] width 125 height 18
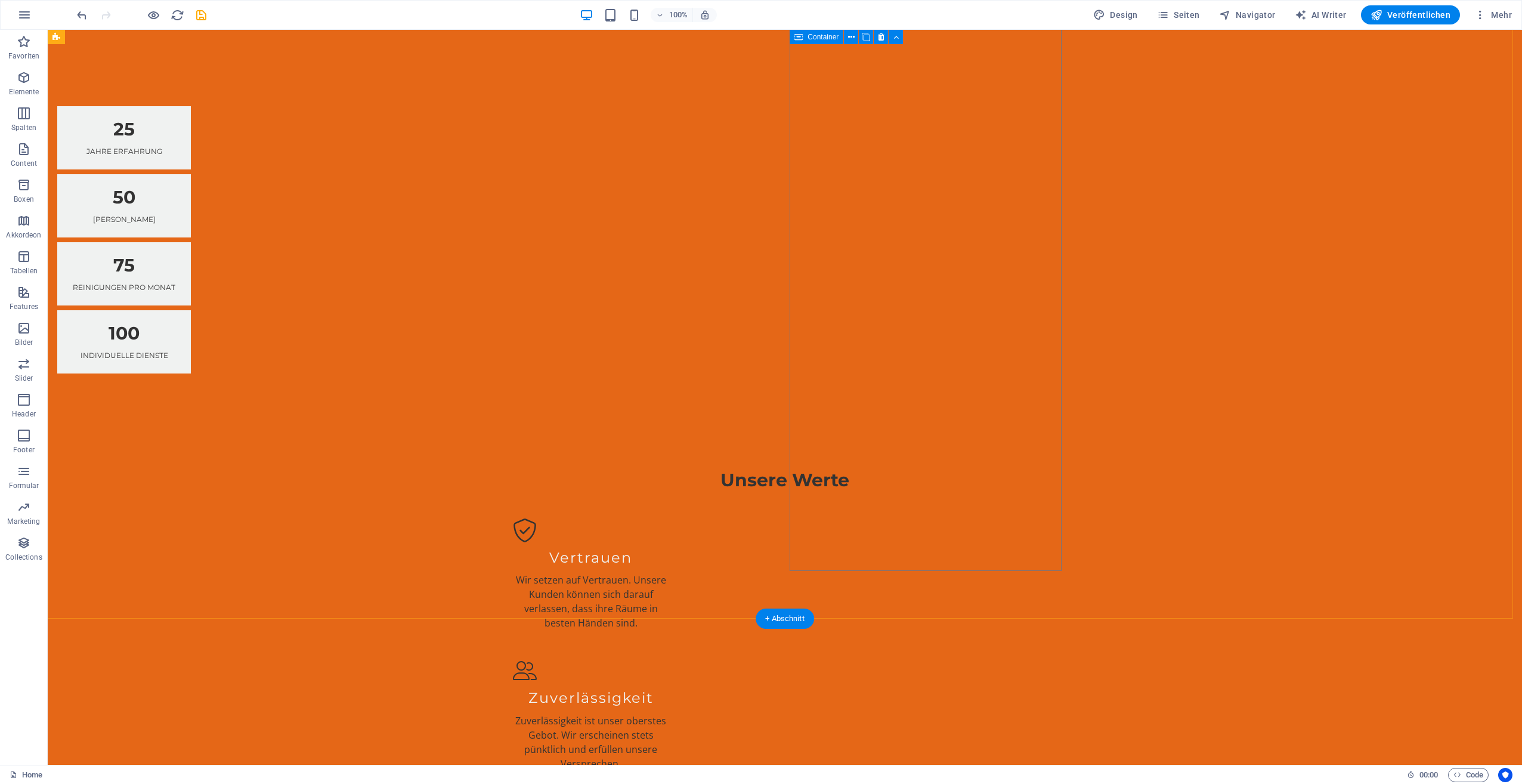
scroll to position [2267, 0]
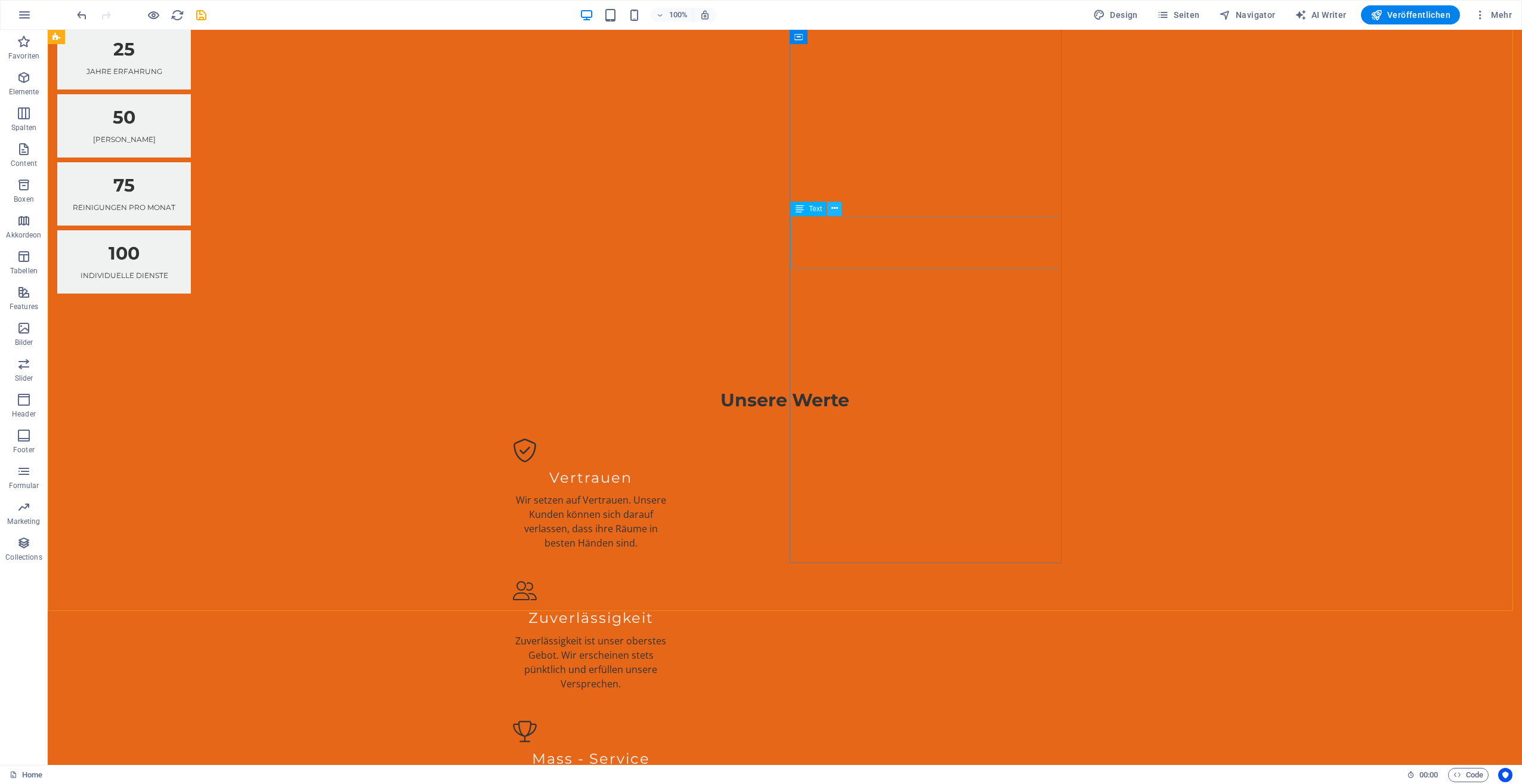
click at [833, 210] on icon at bounding box center [835, 208] width 7 height 13
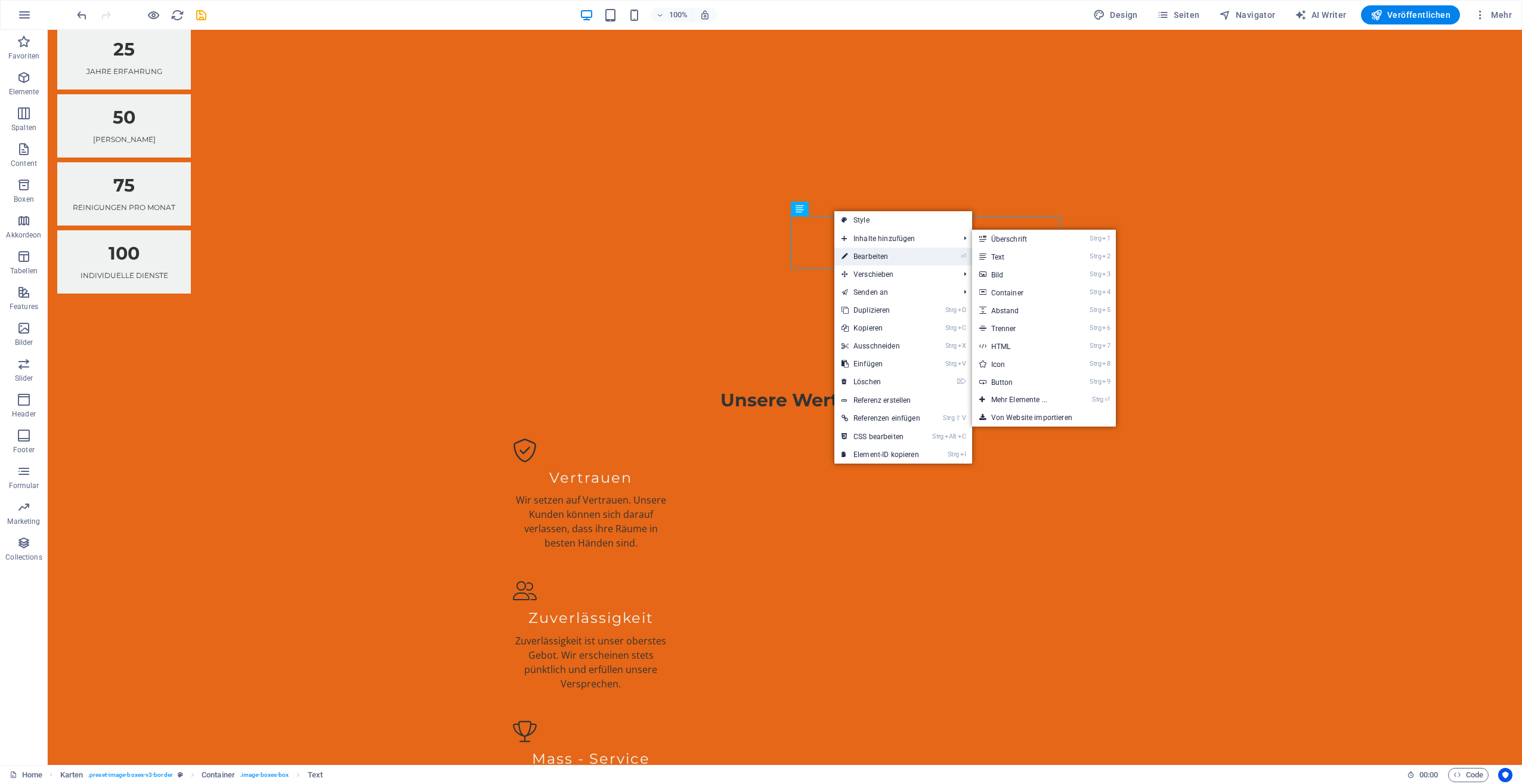
click at [861, 249] on link "⏎ Bearbeiten" at bounding box center [881, 256] width 93 height 18
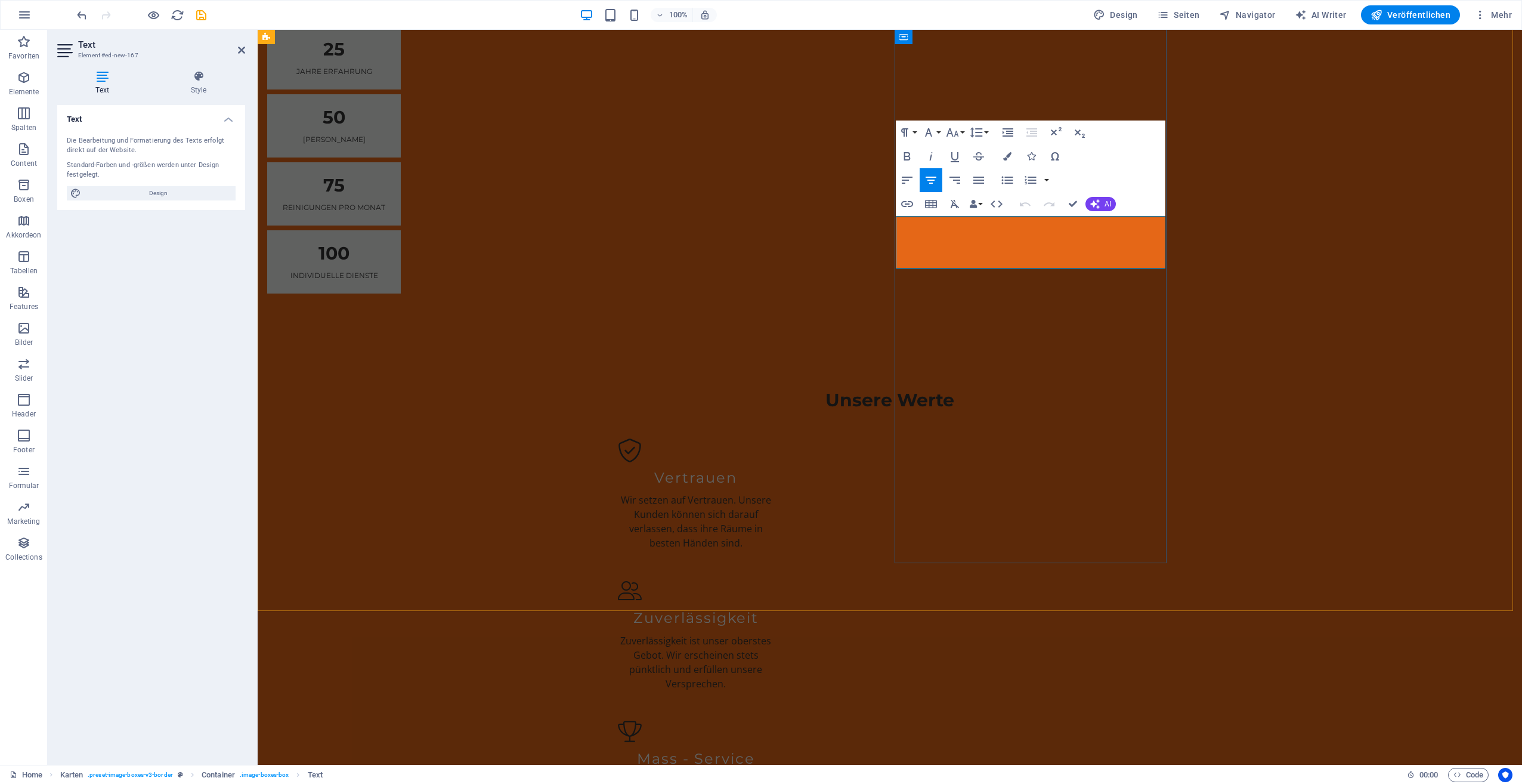
drag, startPoint x: 908, startPoint y: 218, endPoint x: 1090, endPoint y: 255, distance: 185.7
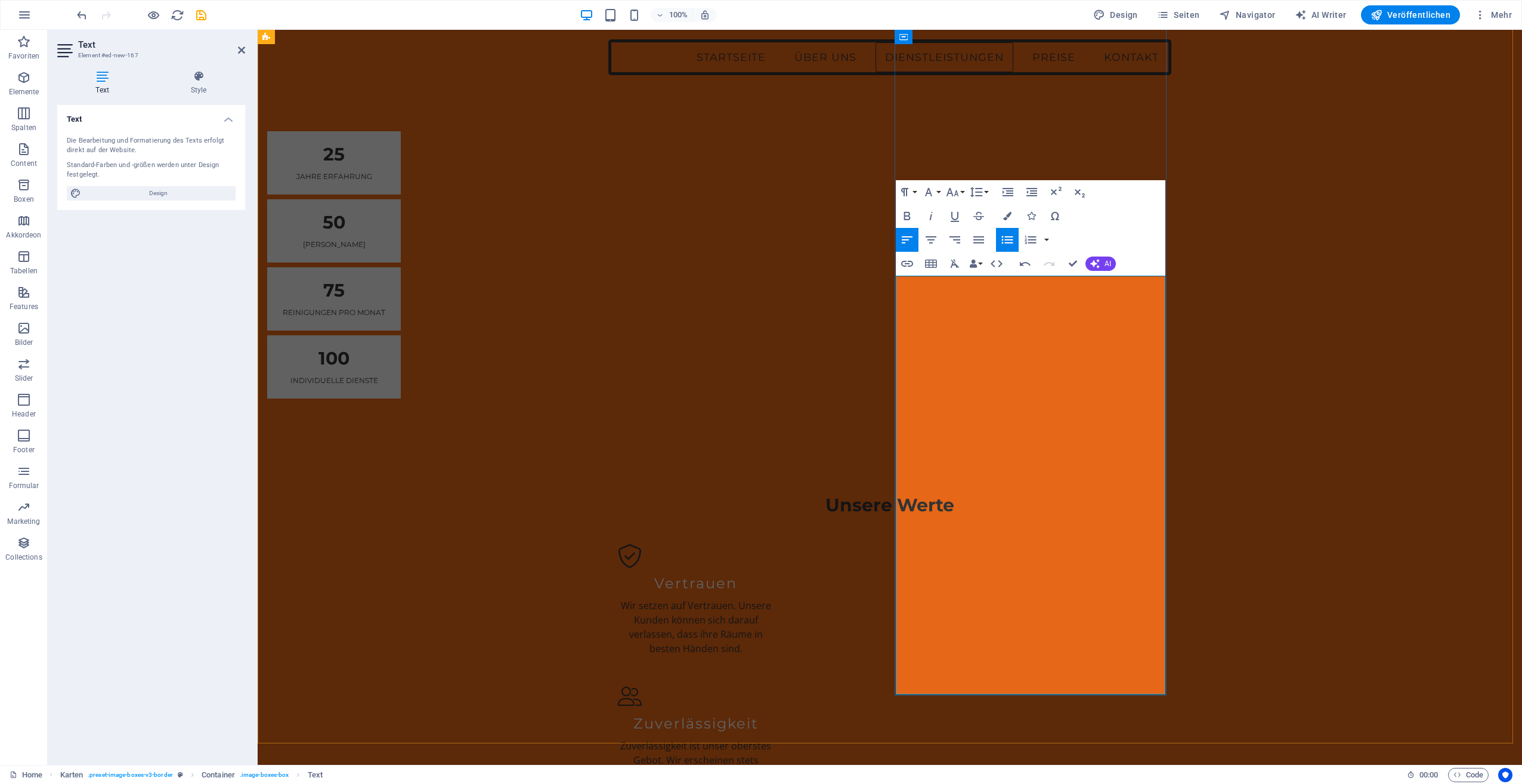
scroll to position [2147, 0]
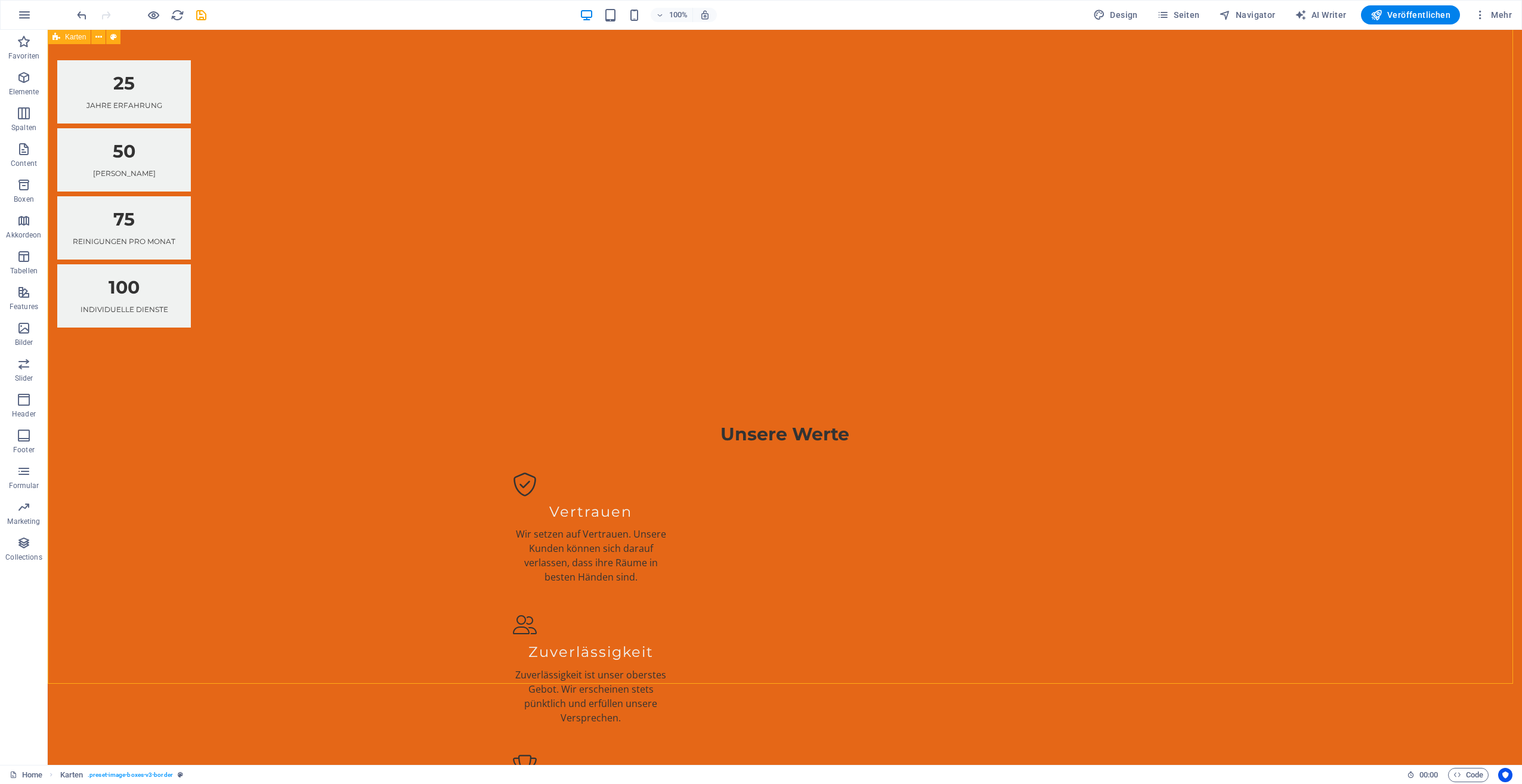
scroll to position [2267, 0]
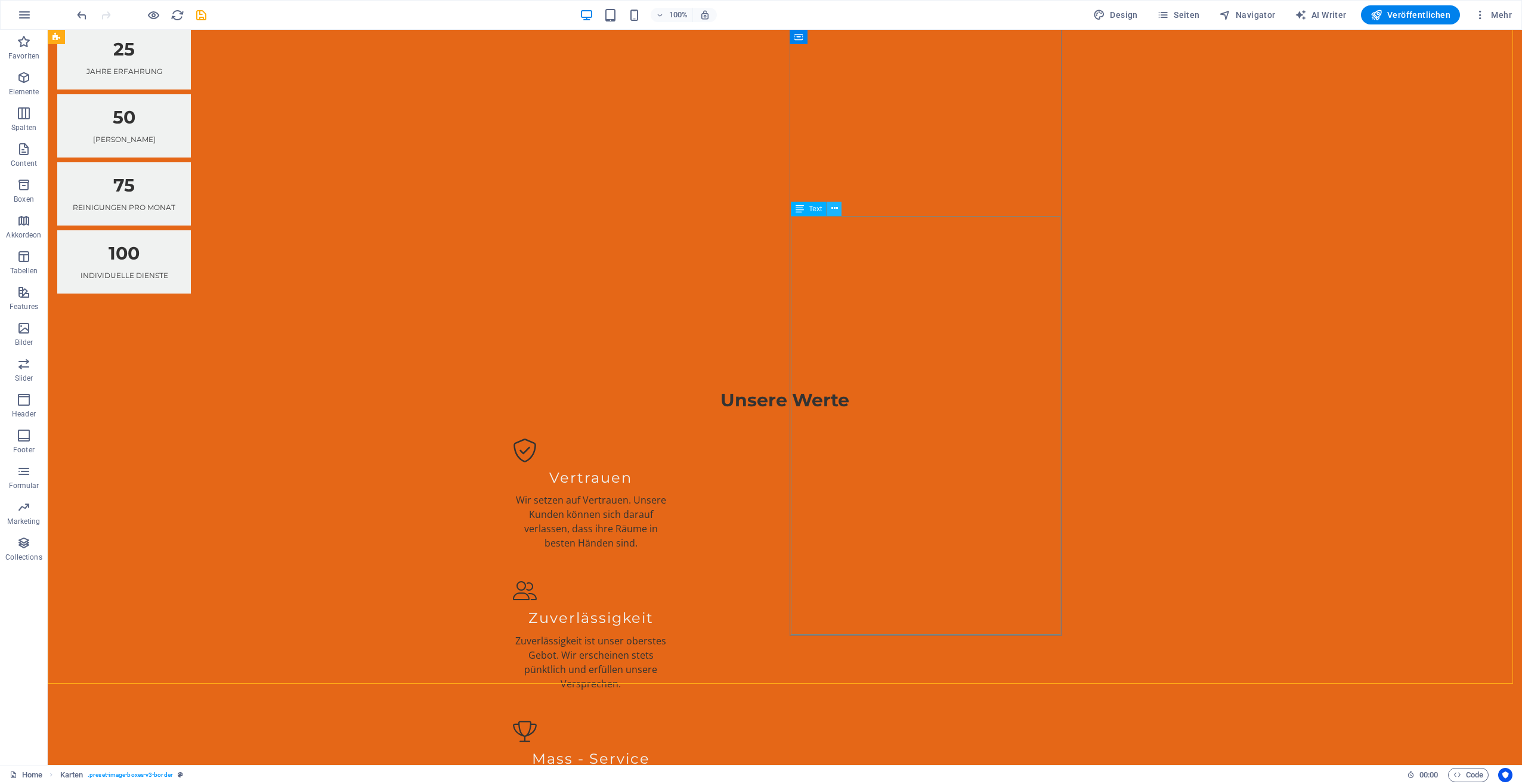
click at [835, 209] on icon at bounding box center [835, 208] width 7 height 13
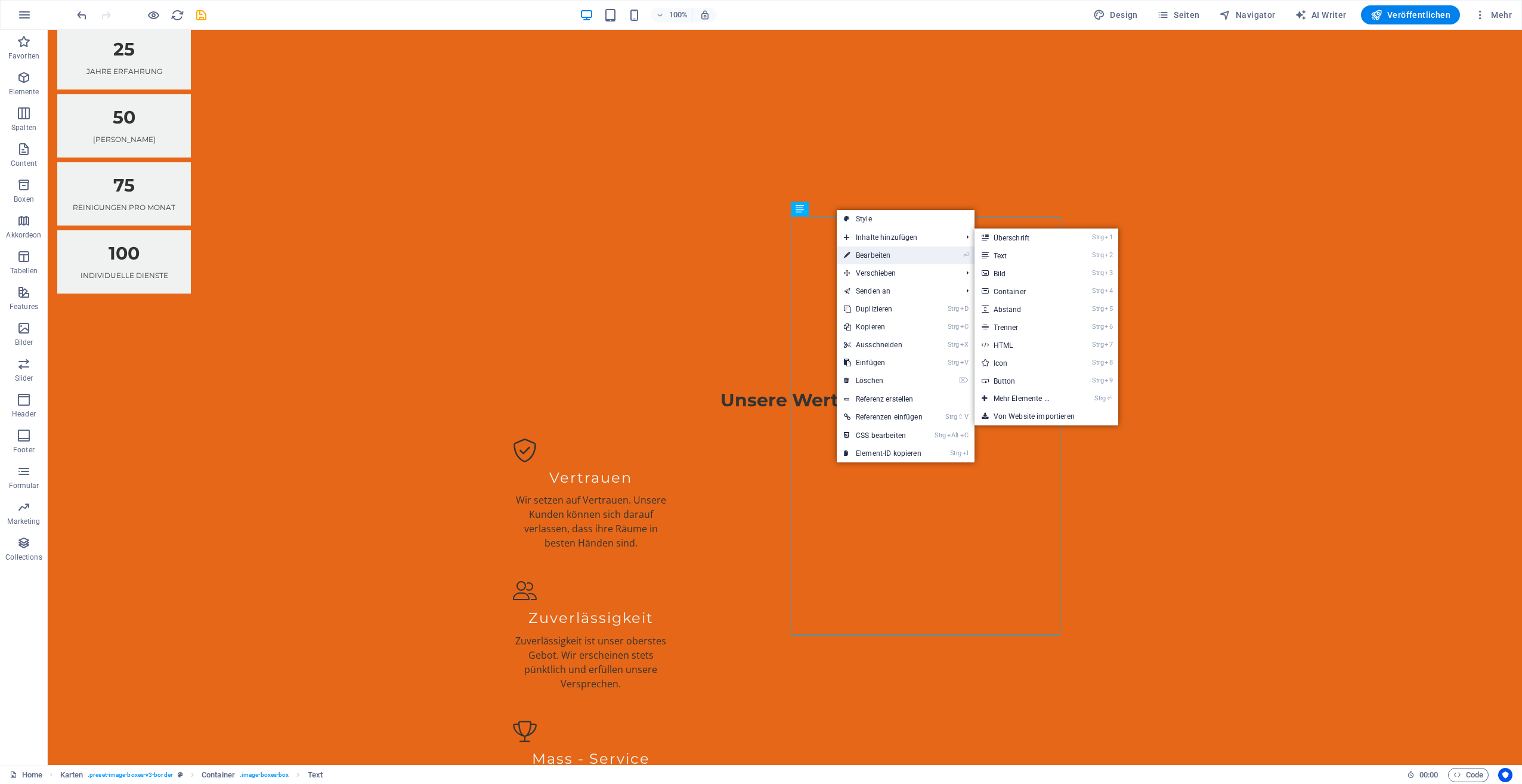
click at [858, 252] on link "⏎ Bearbeiten" at bounding box center [883, 255] width 93 height 18
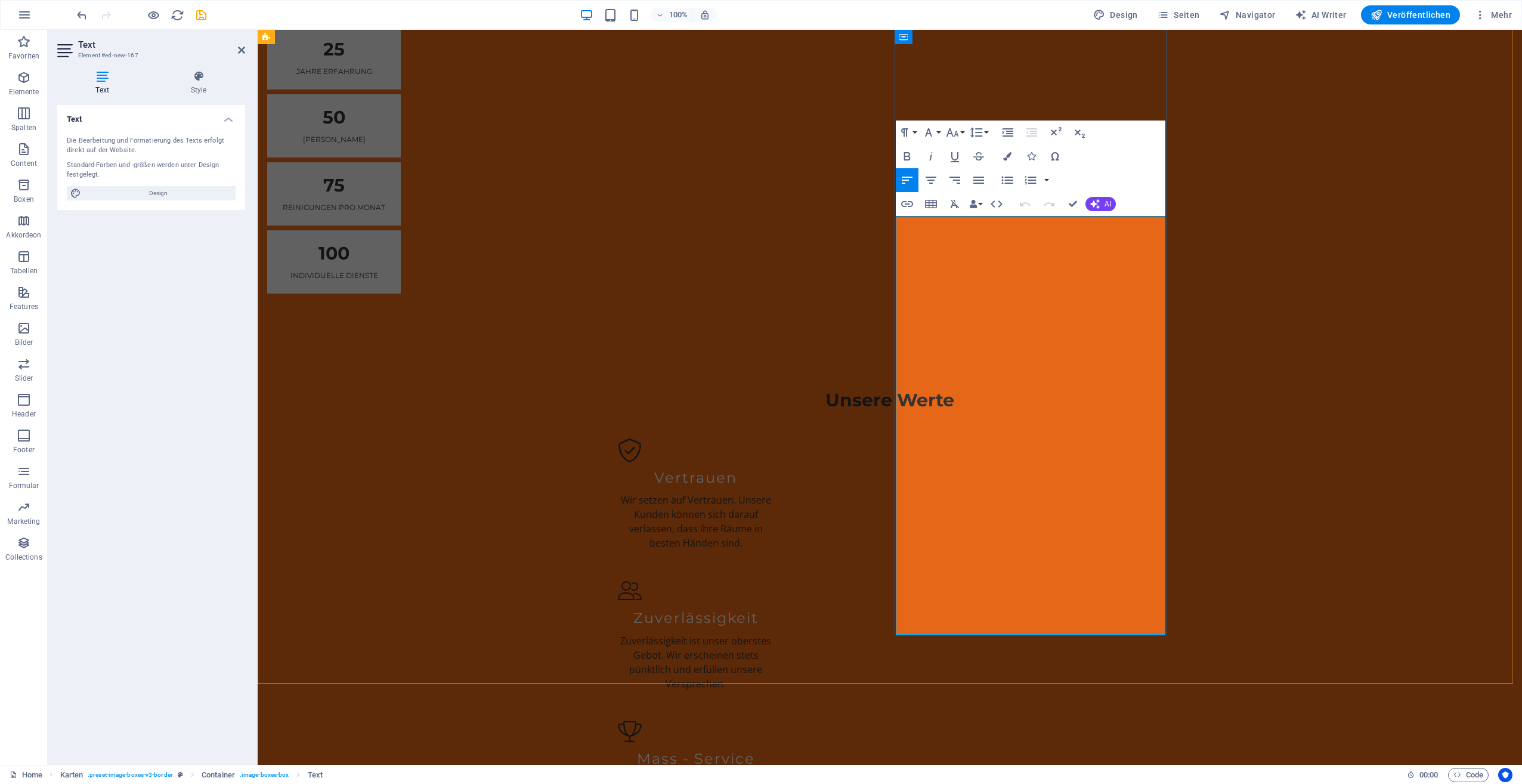
drag, startPoint x: 907, startPoint y: 242, endPoint x: 1151, endPoint y: 639, distance: 466.0
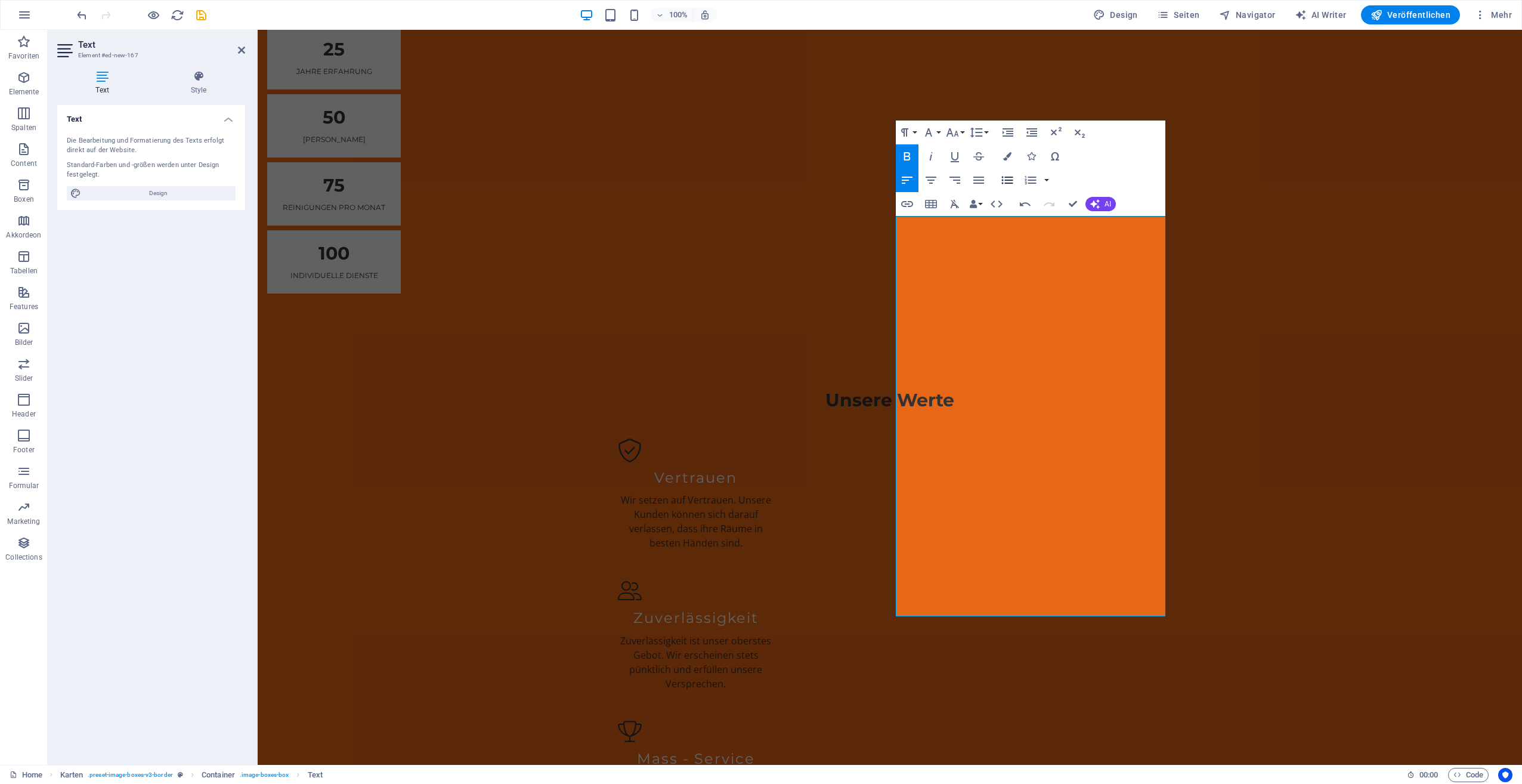
click at [1003, 179] on icon "button" at bounding box center [1007, 180] width 11 height 8
drag, startPoint x: 917, startPoint y: 241, endPoint x: 1143, endPoint y: 606, distance: 429.3
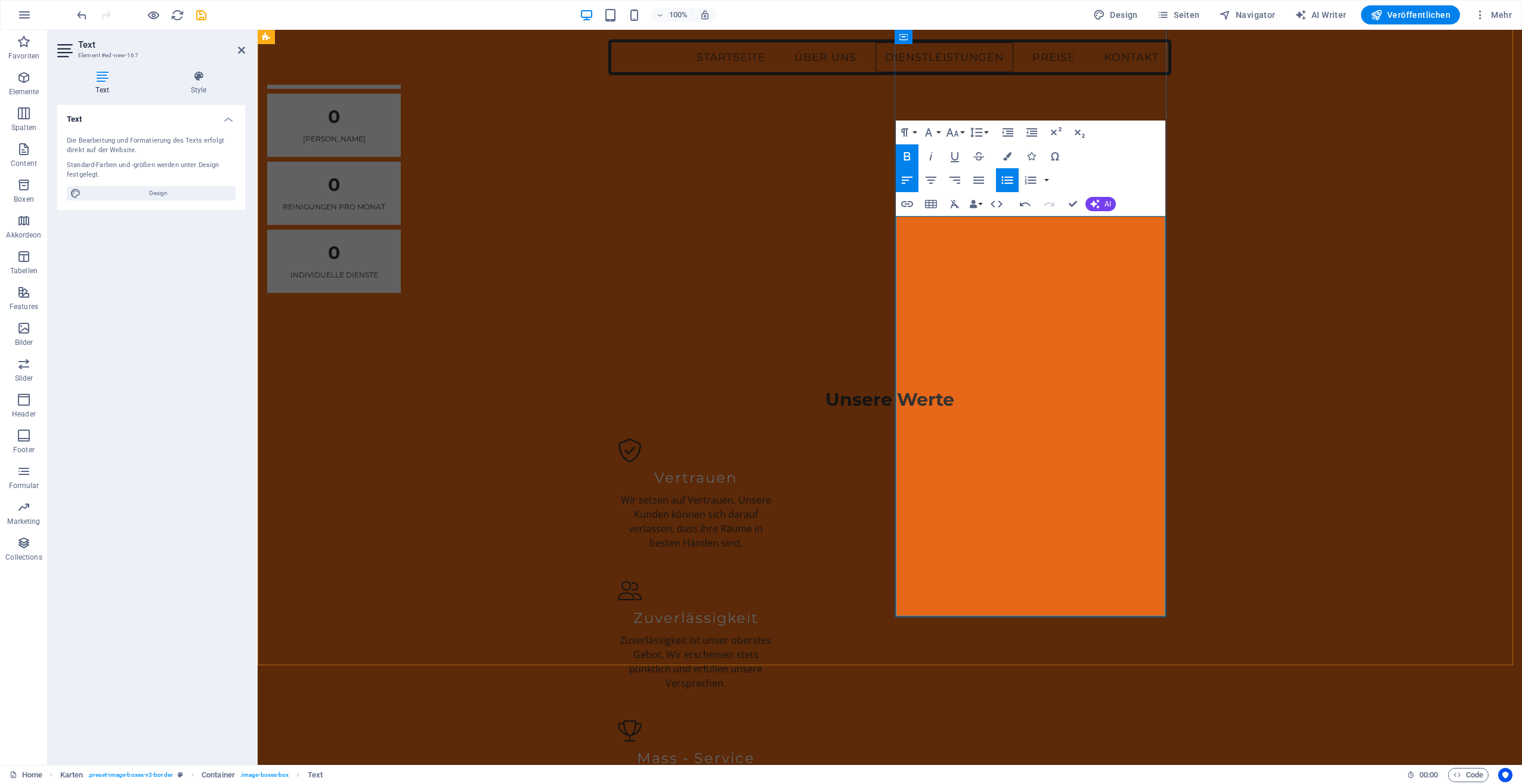
drag, startPoint x: 917, startPoint y: 241, endPoint x: 1027, endPoint y: 261, distance: 111.8
click at [1008, 179] on icon "button" at bounding box center [1007, 179] width 14 height 14
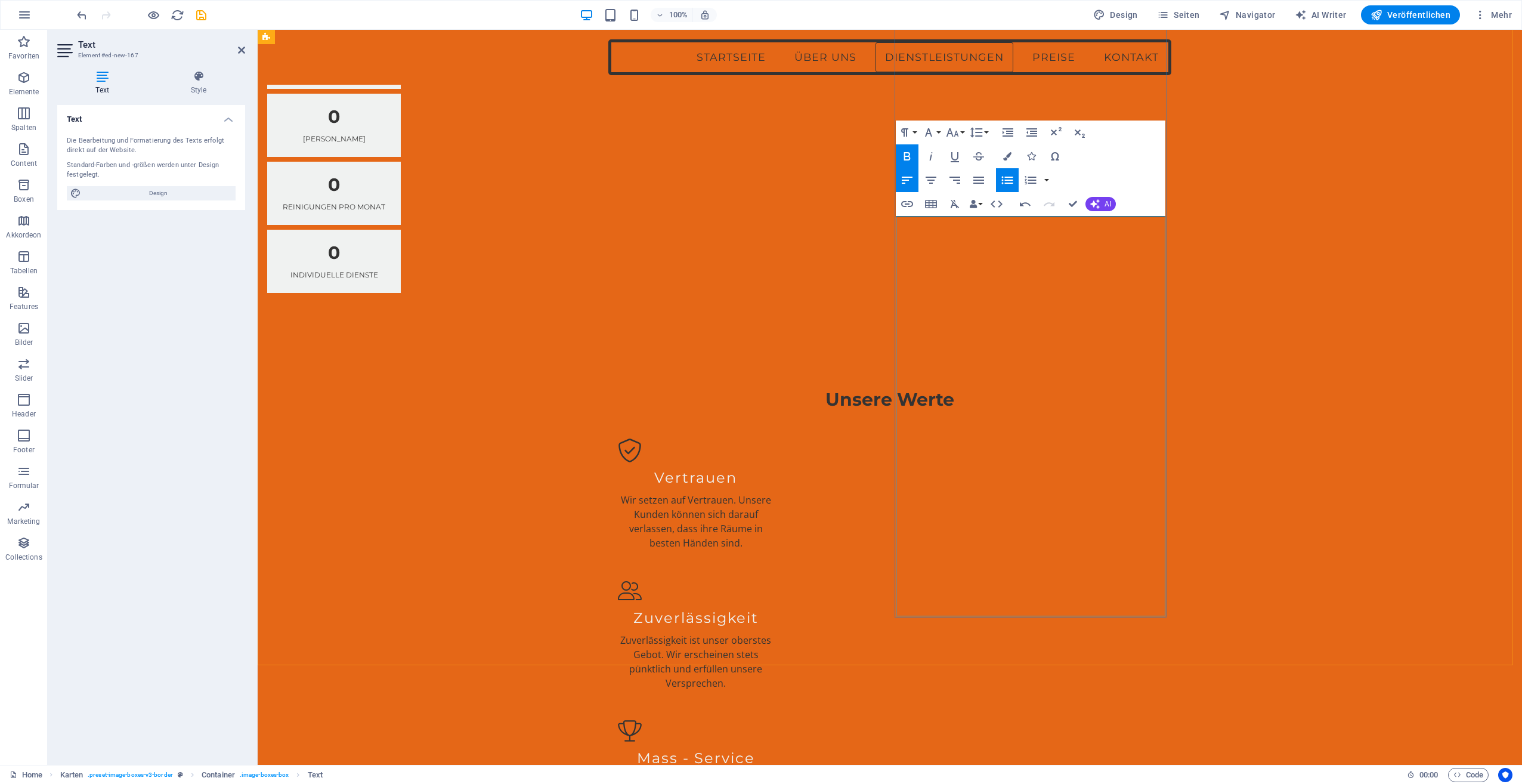
drag, startPoint x: 911, startPoint y: 267, endPoint x: 1009, endPoint y: 369, distance: 141.4
click at [1005, 184] on icon "button" at bounding box center [1007, 179] width 14 height 14
click at [1009, 178] on icon "button" at bounding box center [1007, 179] width 14 height 14
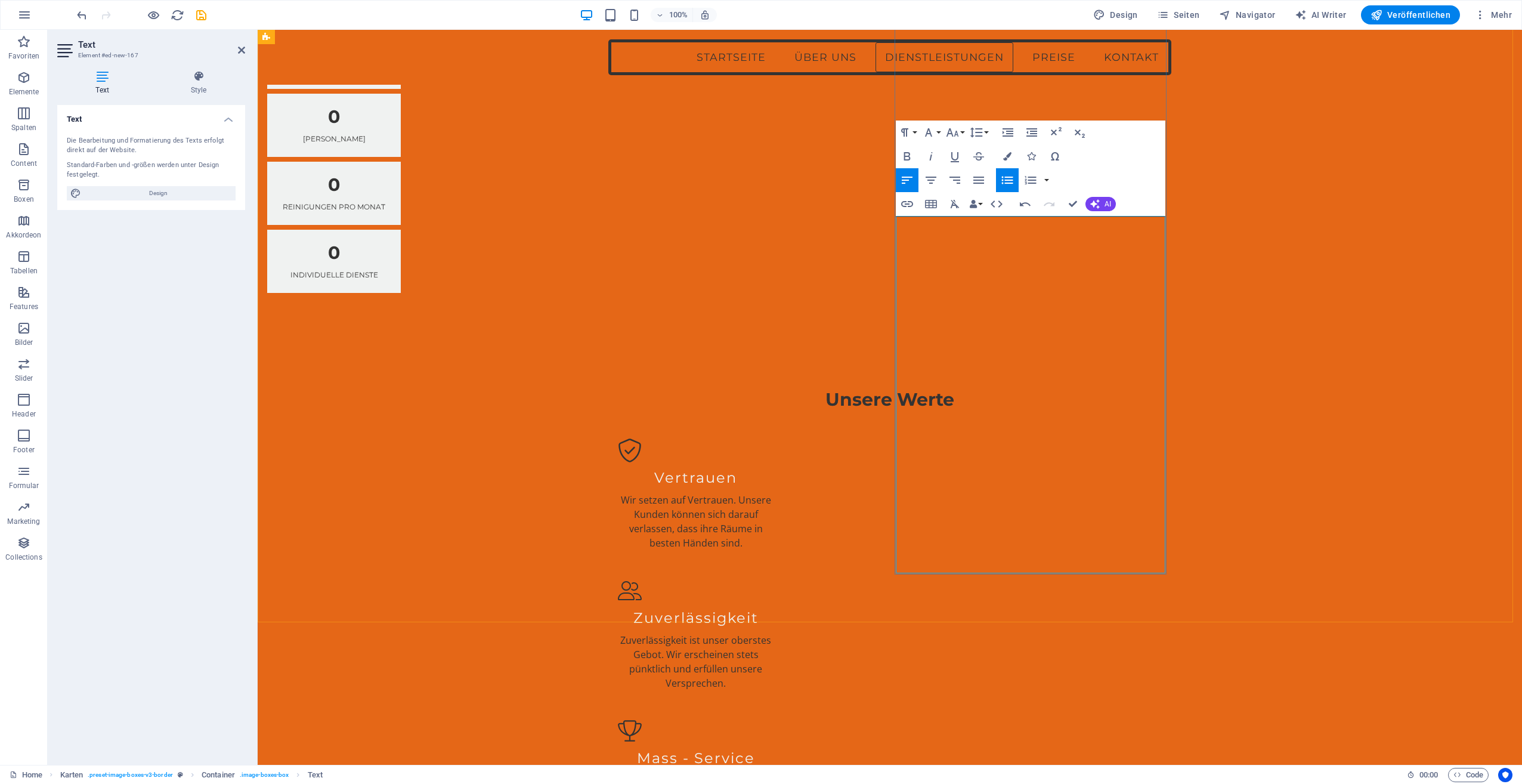
drag, startPoint x: 915, startPoint y: 342, endPoint x: 1001, endPoint y: 337, distance: 86.1
click at [1008, 179] on icon "button" at bounding box center [1007, 179] width 14 height 14
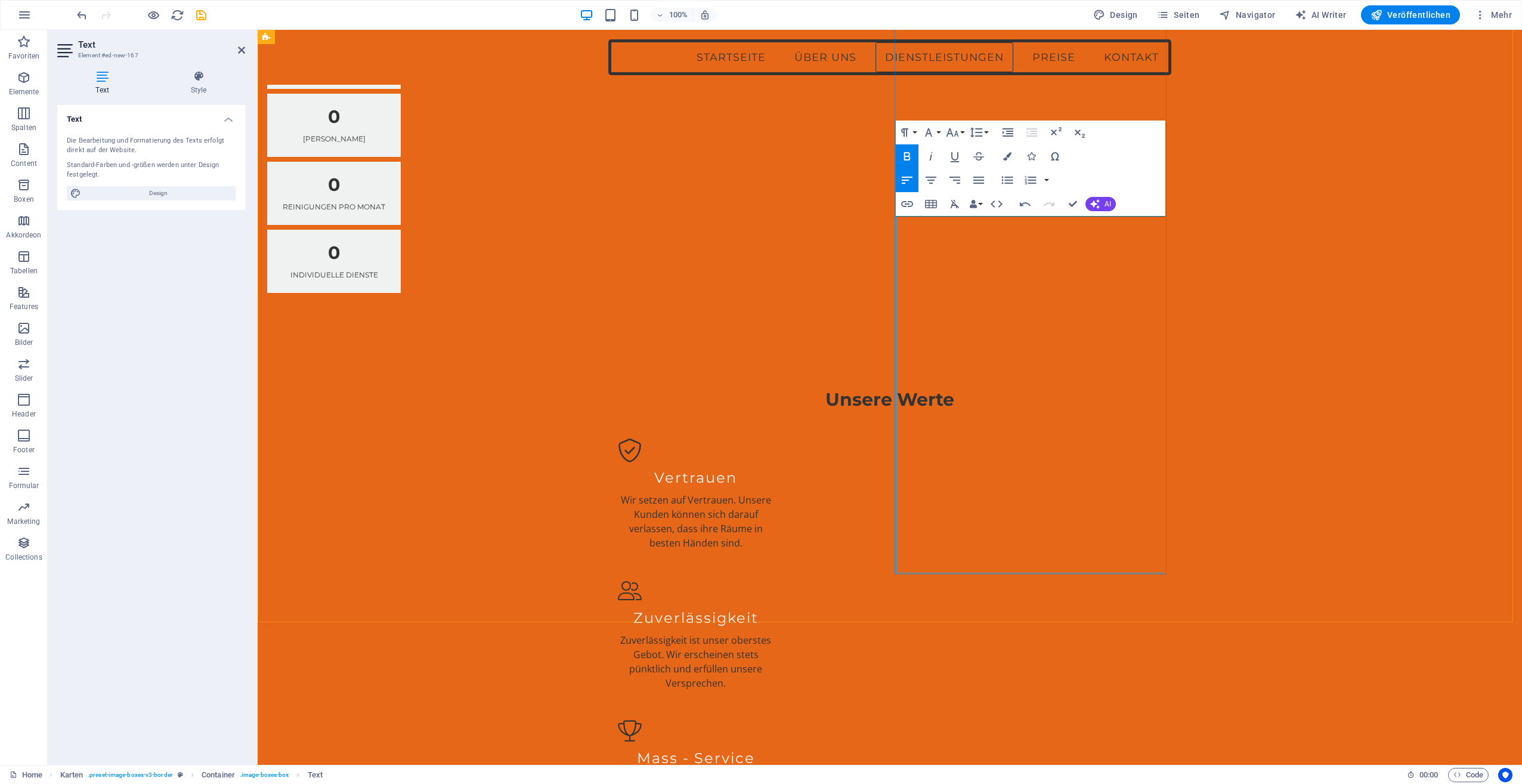
drag, startPoint x: 905, startPoint y: 241, endPoint x: 1025, endPoint y: 237, distance: 120.1
click at [927, 129] on icon "button" at bounding box center [928, 132] width 14 height 14
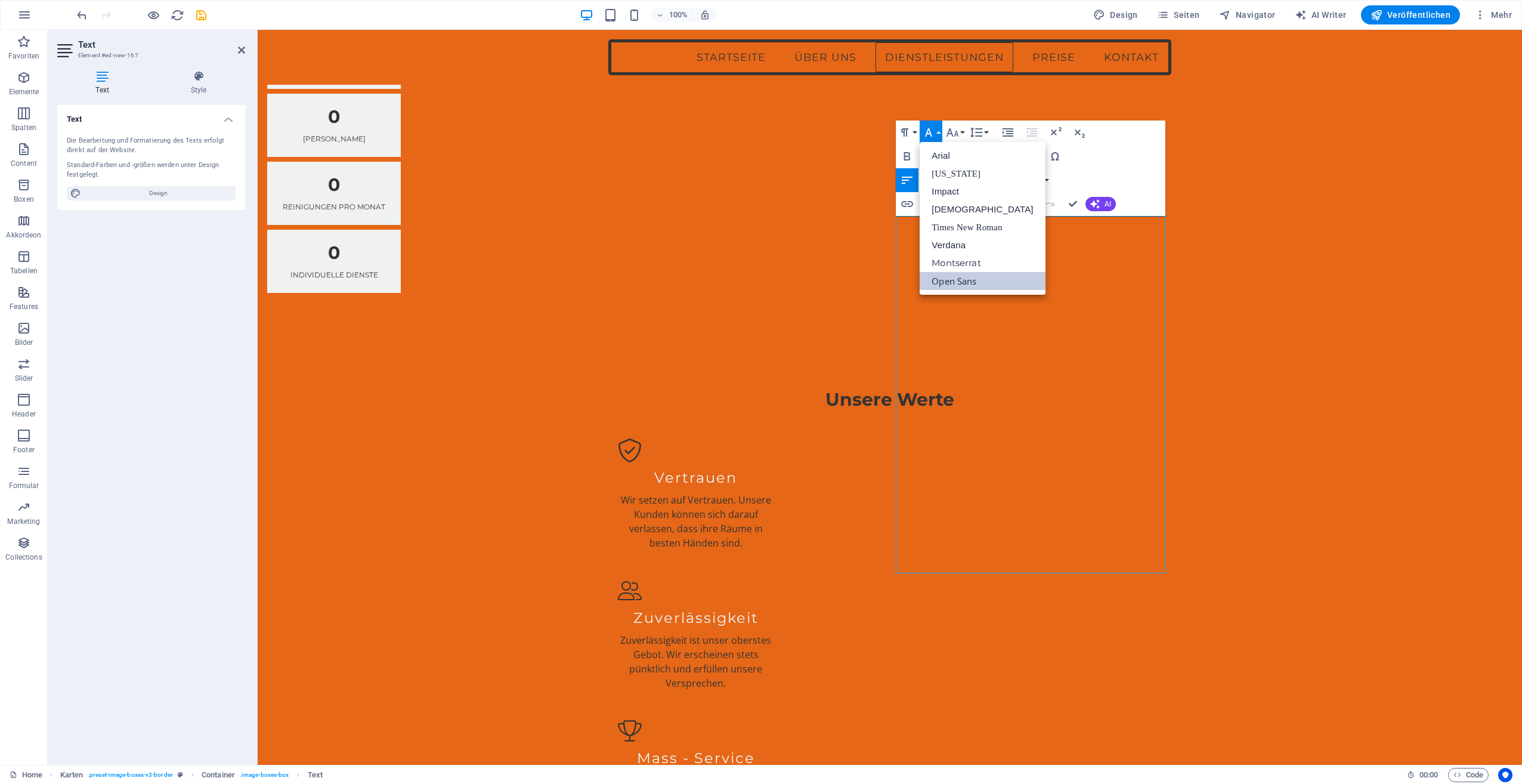
scroll to position [0, 0]
click at [949, 187] on link "Impact" at bounding box center [983, 191] width 125 height 18
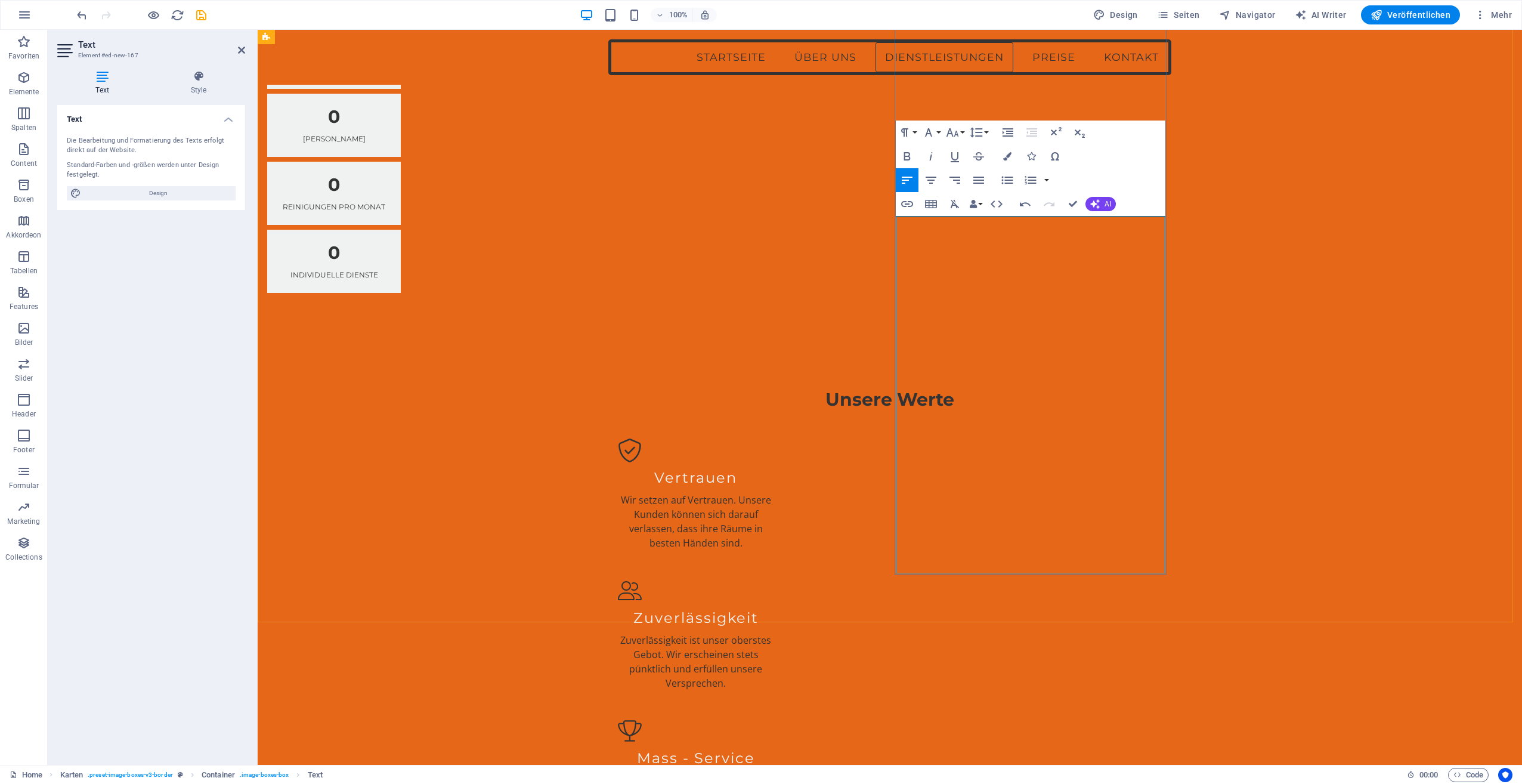
drag, startPoint x: 905, startPoint y: 341, endPoint x: 1005, endPoint y: 343, distance: 100.0
click at [958, 128] on icon "button" at bounding box center [952, 132] width 14 height 14
click at [937, 130] on button "Font Family" at bounding box center [931, 133] width 23 height 24
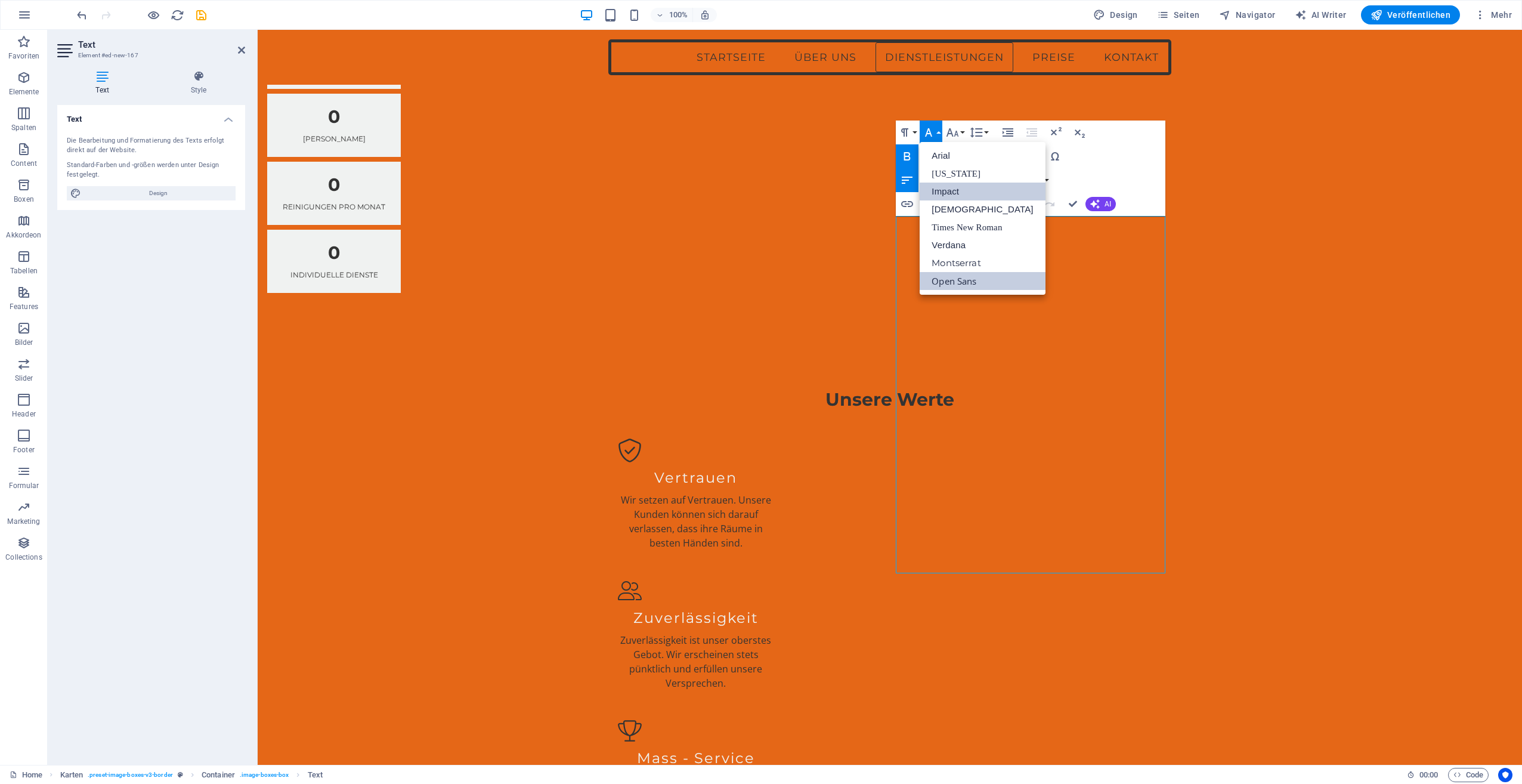
click at [945, 190] on link "Impact" at bounding box center [983, 191] width 125 height 18
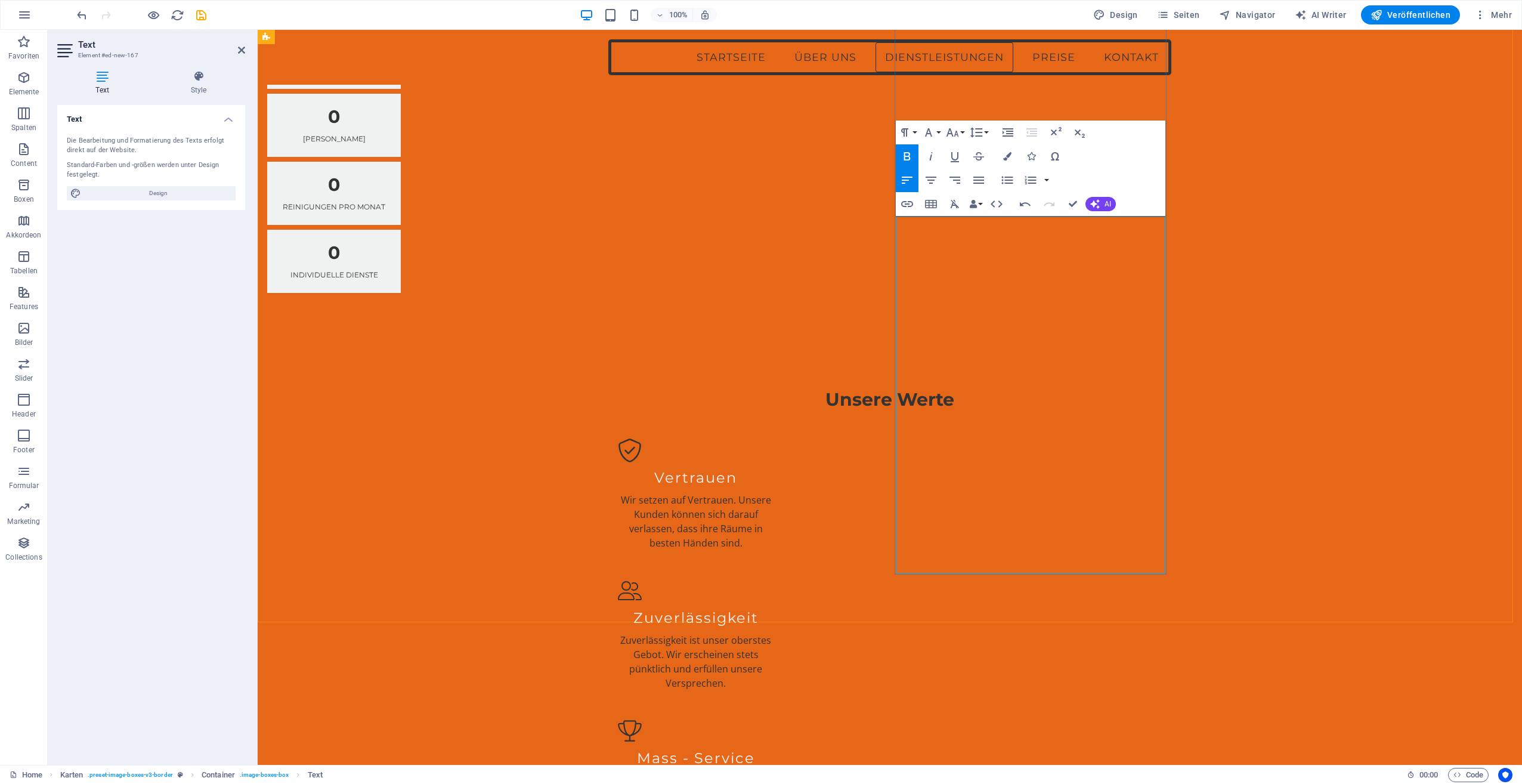
drag, startPoint x: 915, startPoint y: 366, endPoint x: 992, endPoint y: 427, distance: 98.2
click at [1015, 183] on button "Unordered List" at bounding box center [1007, 180] width 23 height 24
click at [1013, 180] on icon "button" at bounding box center [1007, 180] width 11 height 8
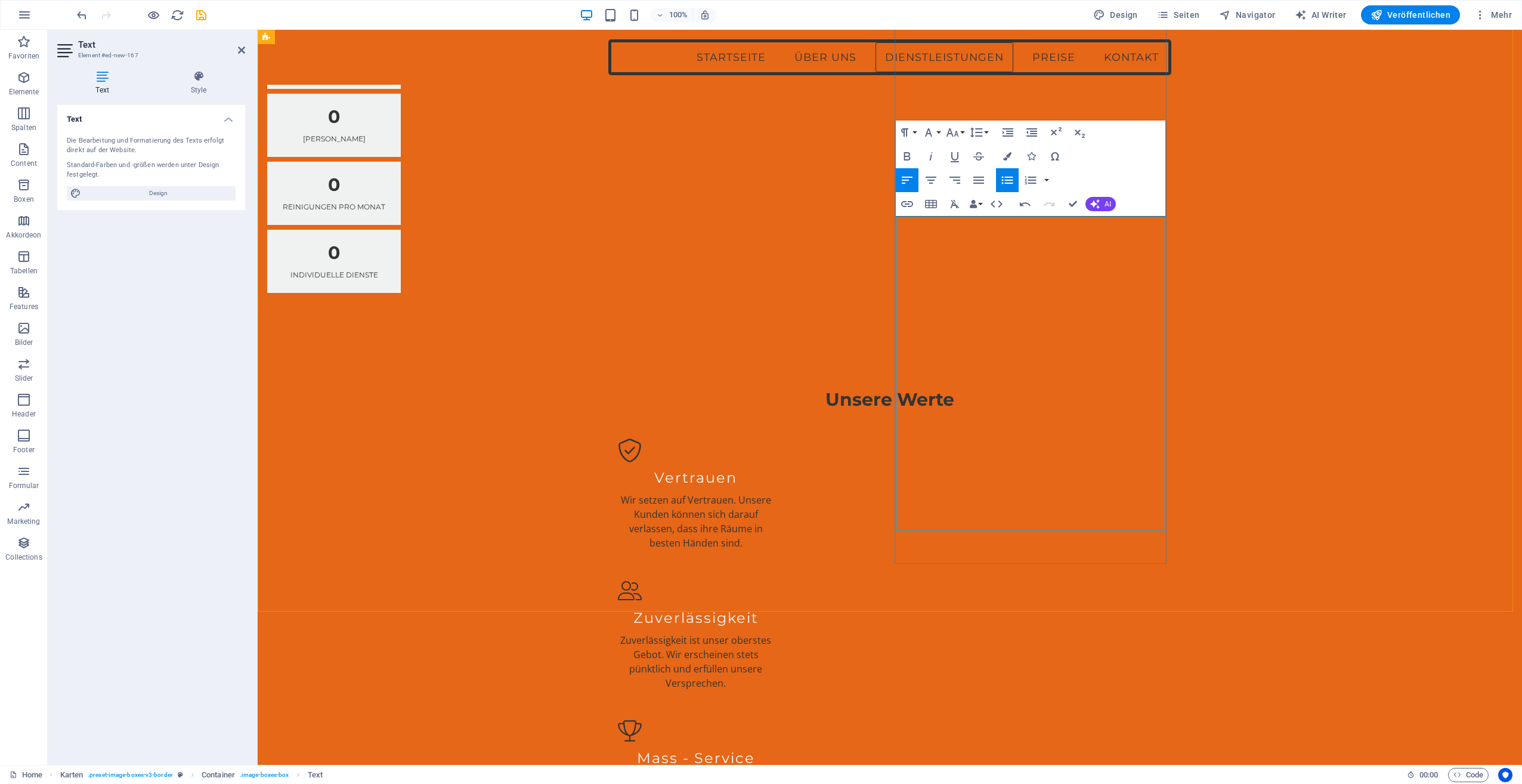
drag, startPoint x: 915, startPoint y: 257, endPoint x: 1026, endPoint y: 322, distance: 128.6
drag, startPoint x: 913, startPoint y: 265, endPoint x: 1091, endPoint y: 372, distance: 207.7
click at [1007, 175] on icon "button" at bounding box center [1007, 179] width 14 height 14
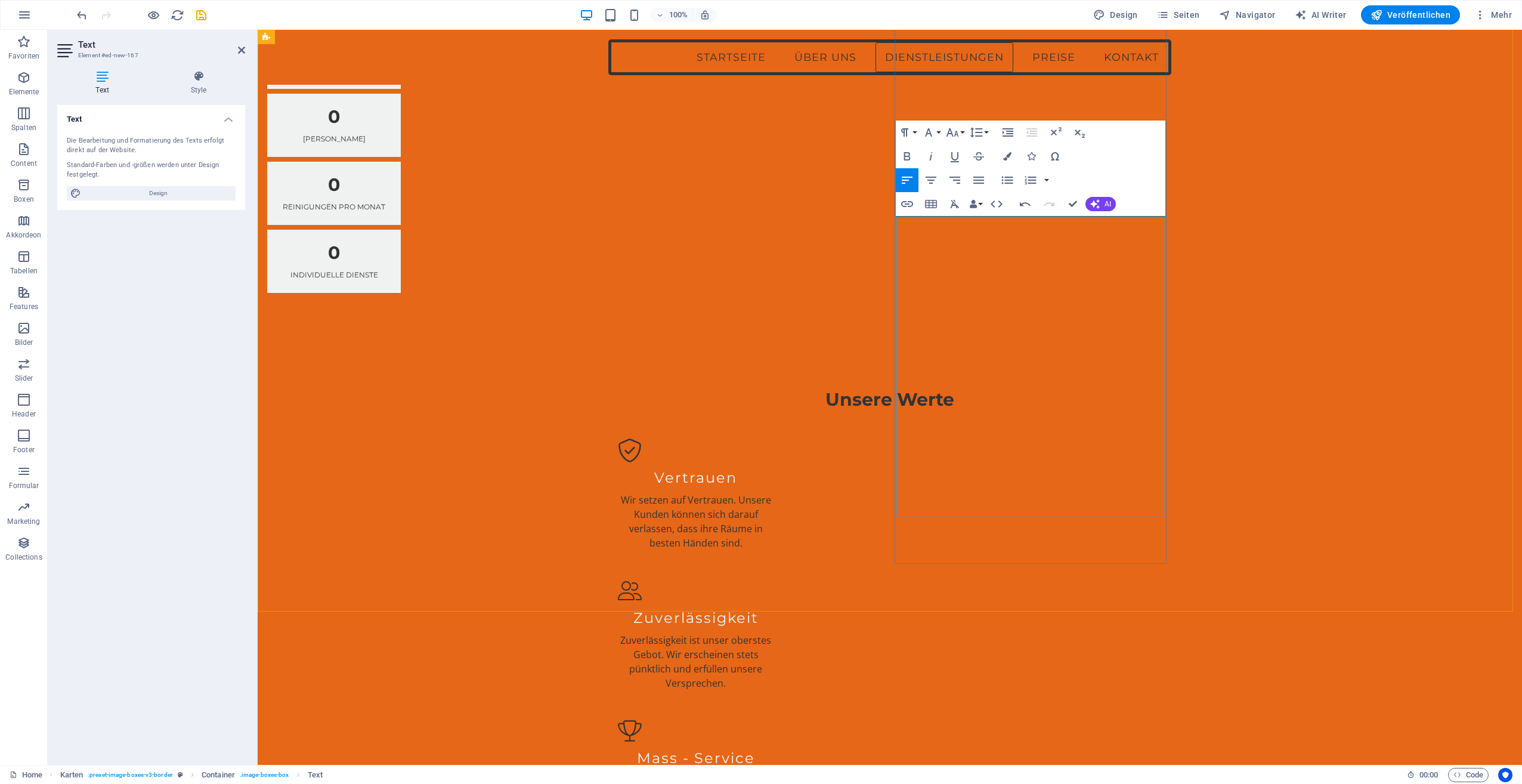
click at [1007, 179] on icon "button" at bounding box center [1007, 179] width 14 height 14
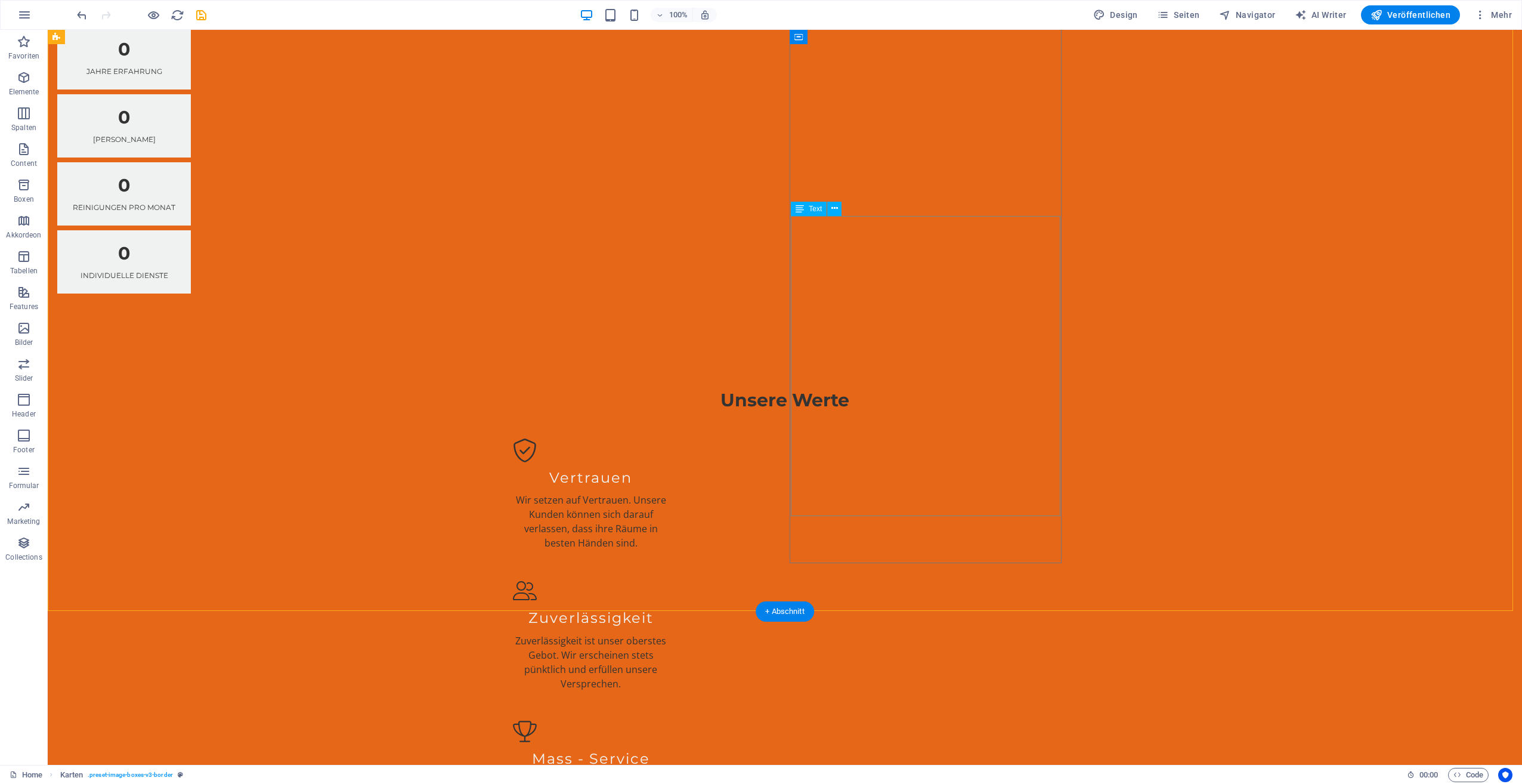
click at [833, 209] on icon at bounding box center [835, 208] width 7 height 13
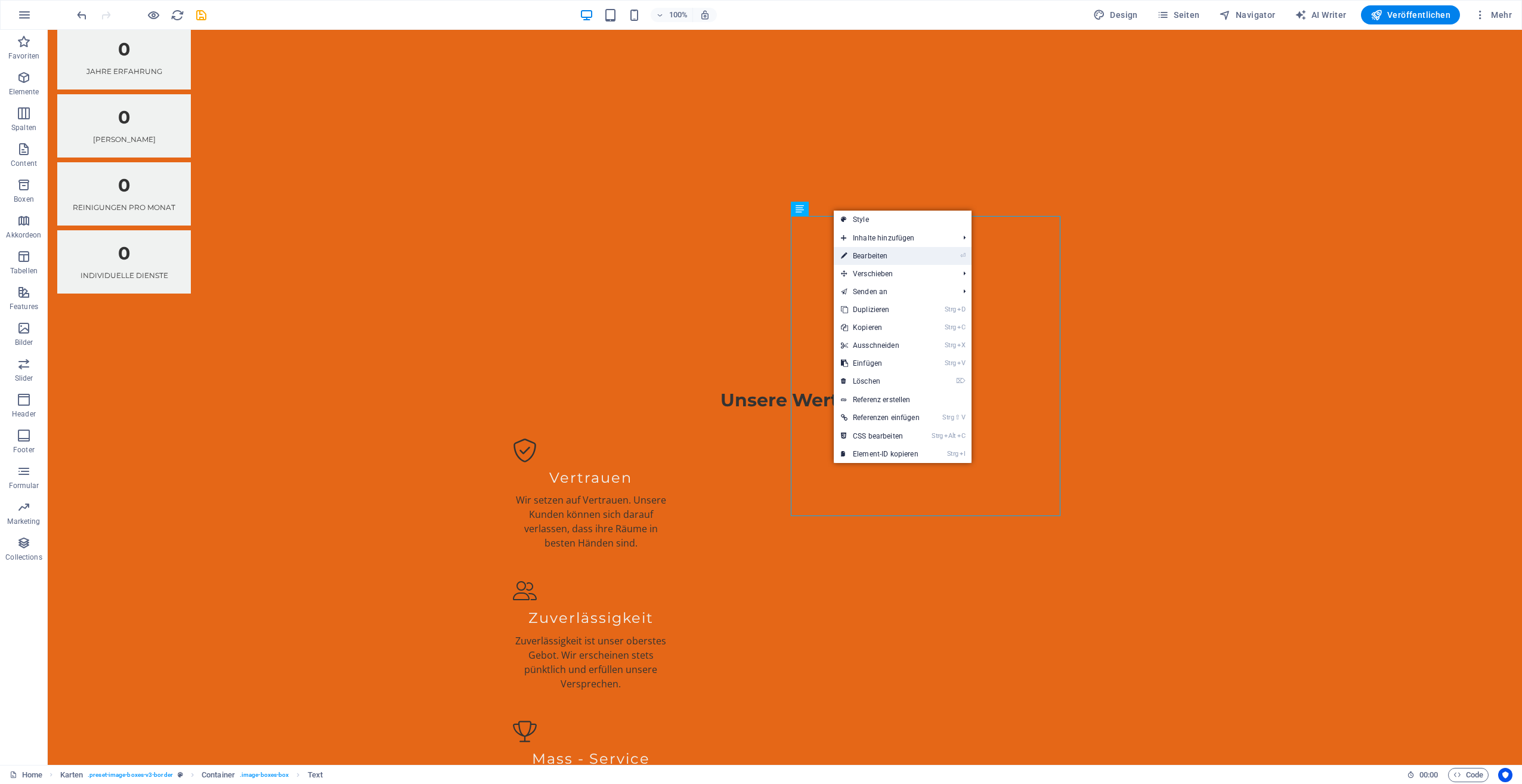
click at [877, 251] on link "⏎ Bearbeiten" at bounding box center [881, 255] width 93 height 18
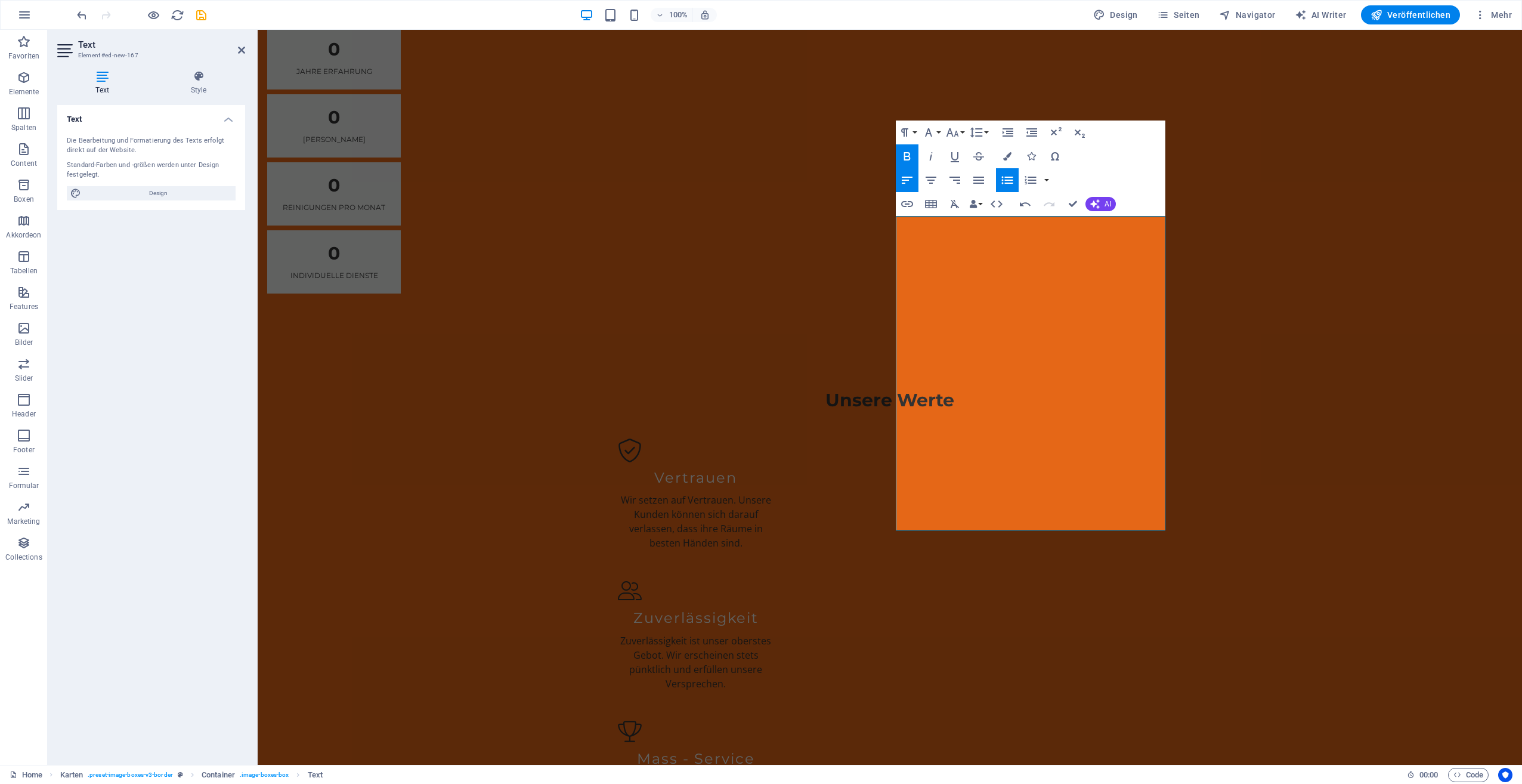
click at [1013, 177] on icon "button" at bounding box center [1007, 180] width 11 height 8
click at [1019, 175] on button "Unordered List" at bounding box center [1007, 180] width 23 height 24
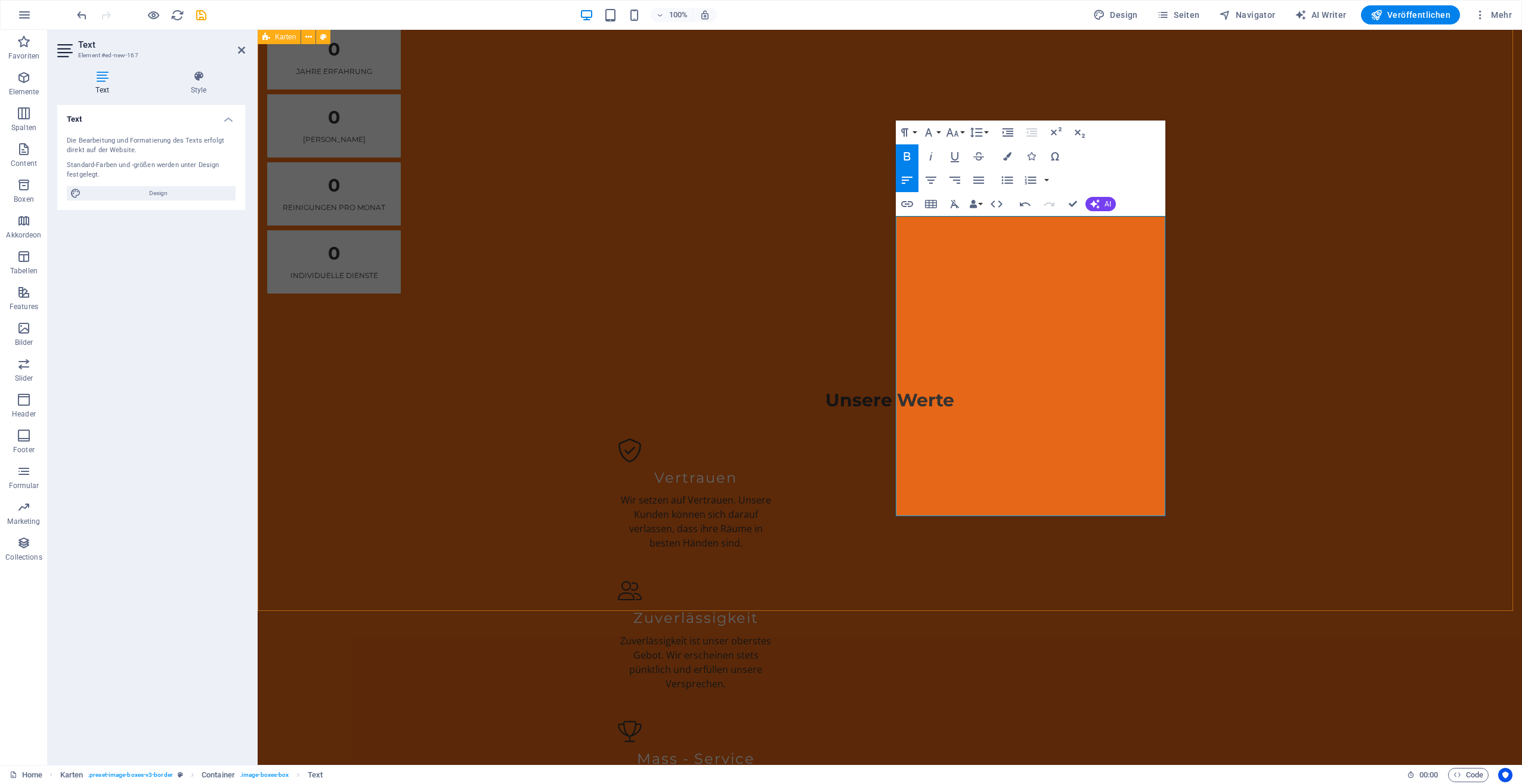
drag, startPoint x: 973, startPoint y: 366, endPoint x: 878, endPoint y: 377, distance: 95.6
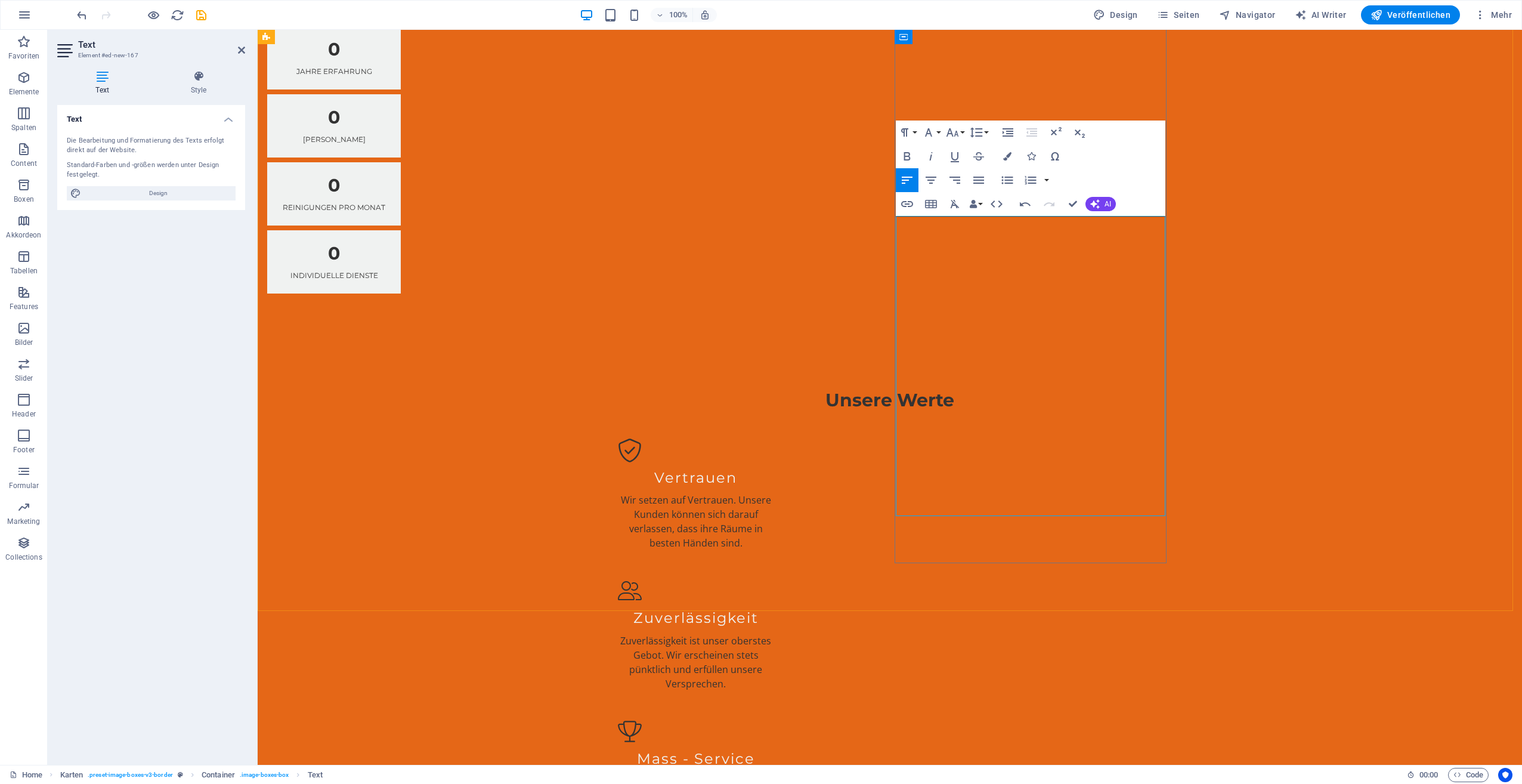
drag, startPoint x: 977, startPoint y: 368, endPoint x: 899, endPoint y: 373, distance: 78.2
click at [935, 133] on icon "button" at bounding box center [928, 132] width 14 height 14
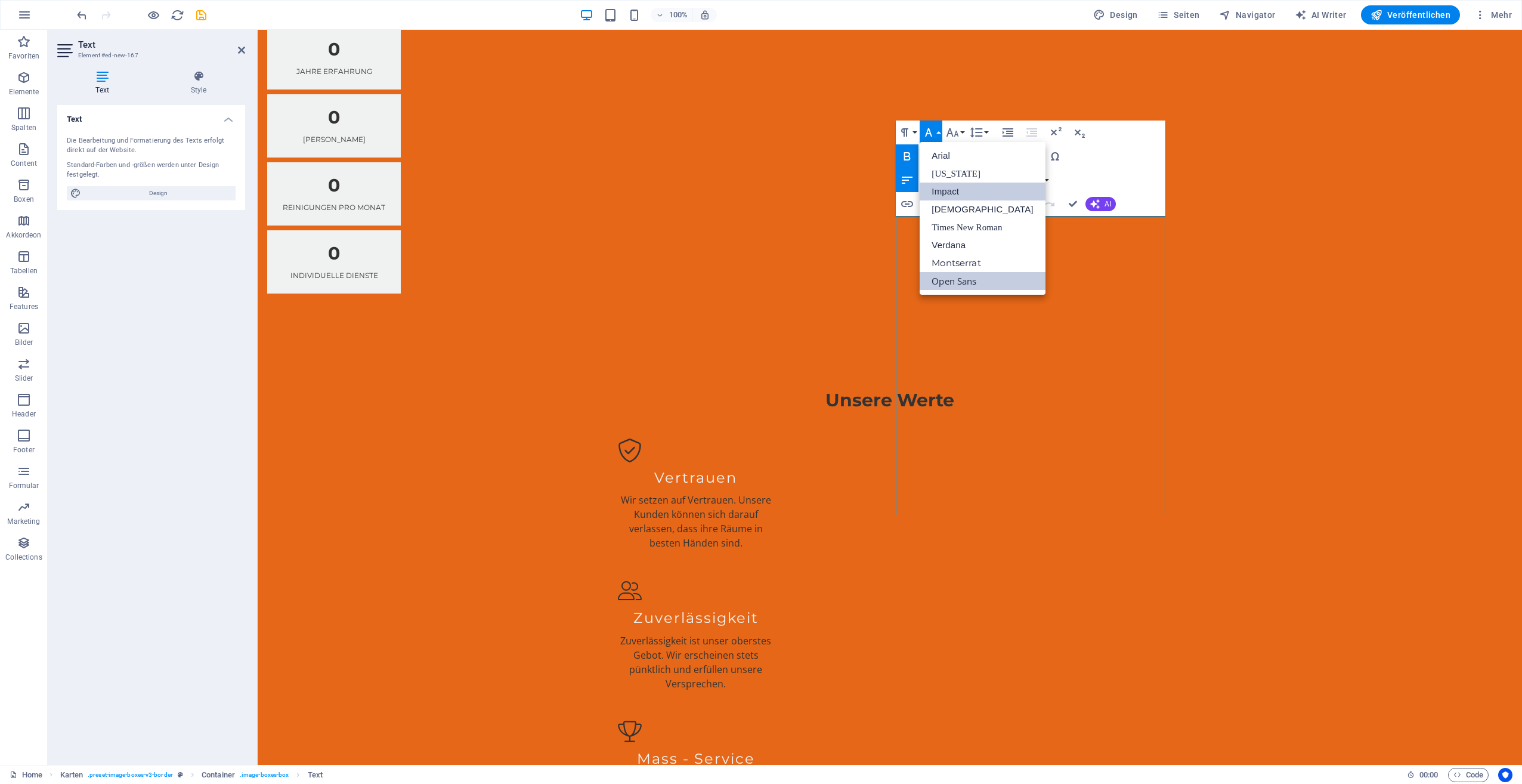
click at [941, 189] on link "Impact" at bounding box center [983, 191] width 125 height 18
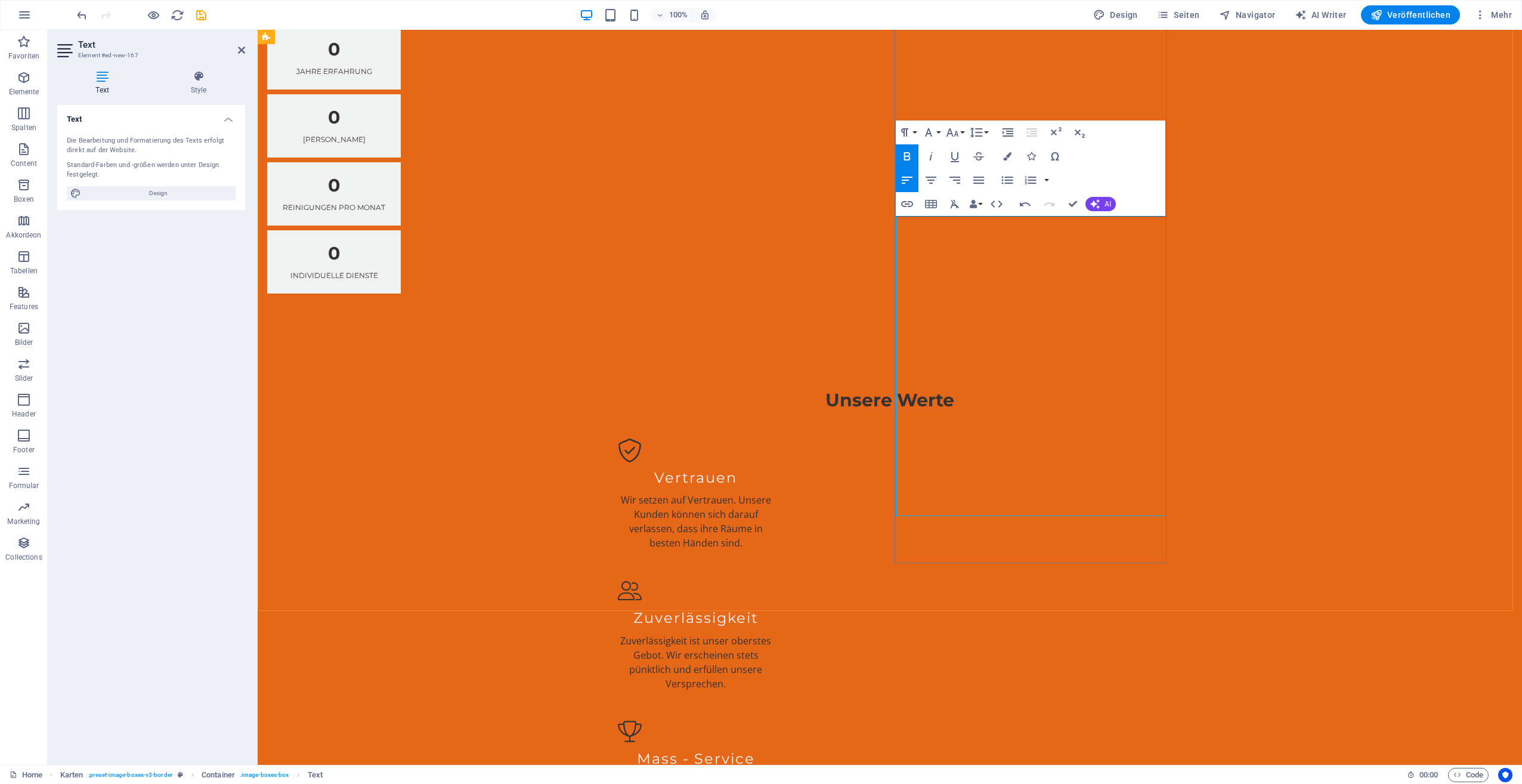
drag, startPoint x: 906, startPoint y: 387, endPoint x: 1085, endPoint y: 431, distance: 184.3
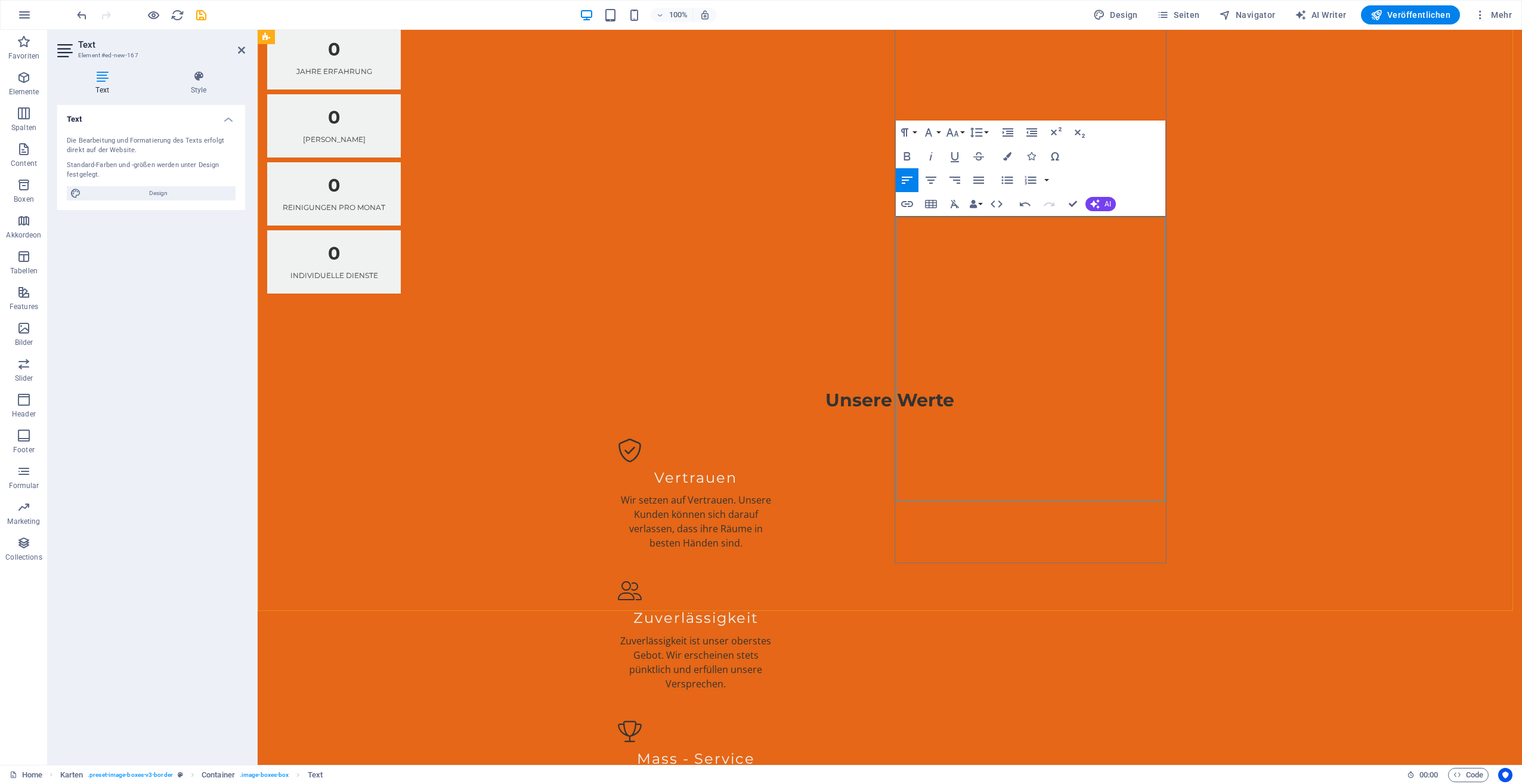
click at [1003, 177] on icon "button" at bounding box center [1007, 180] width 11 height 8
drag, startPoint x: 905, startPoint y: 385, endPoint x: 937, endPoint y: 391, distance: 32.6
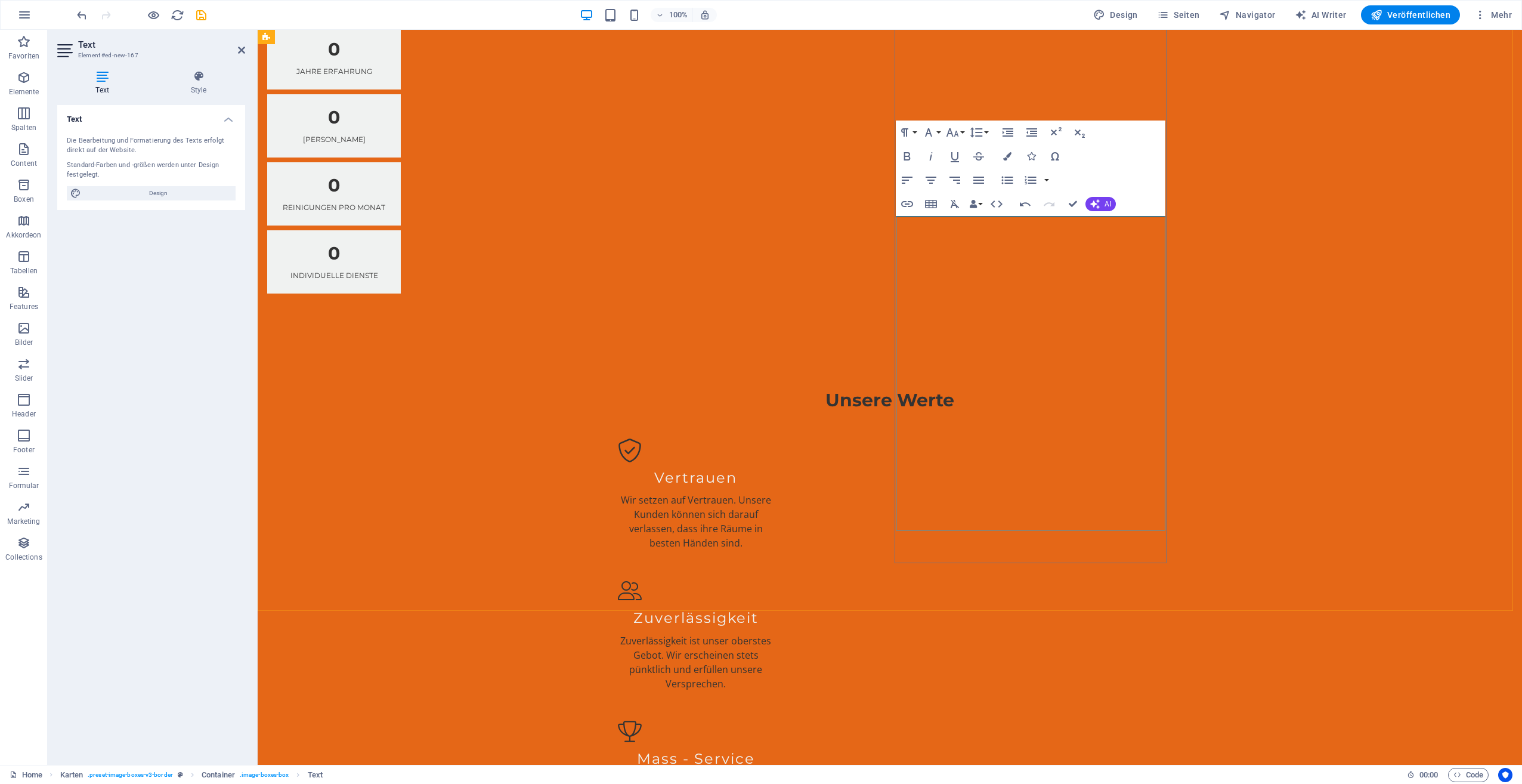
drag, startPoint x: 915, startPoint y: 397, endPoint x: 1089, endPoint y: 441, distance: 179.5
click at [1003, 179] on icon "button" at bounding box center [1007, 180] width 11 height 8
click at [1007, 178] on icon "button" at bounding box center [1007, 179] width 14 height 14
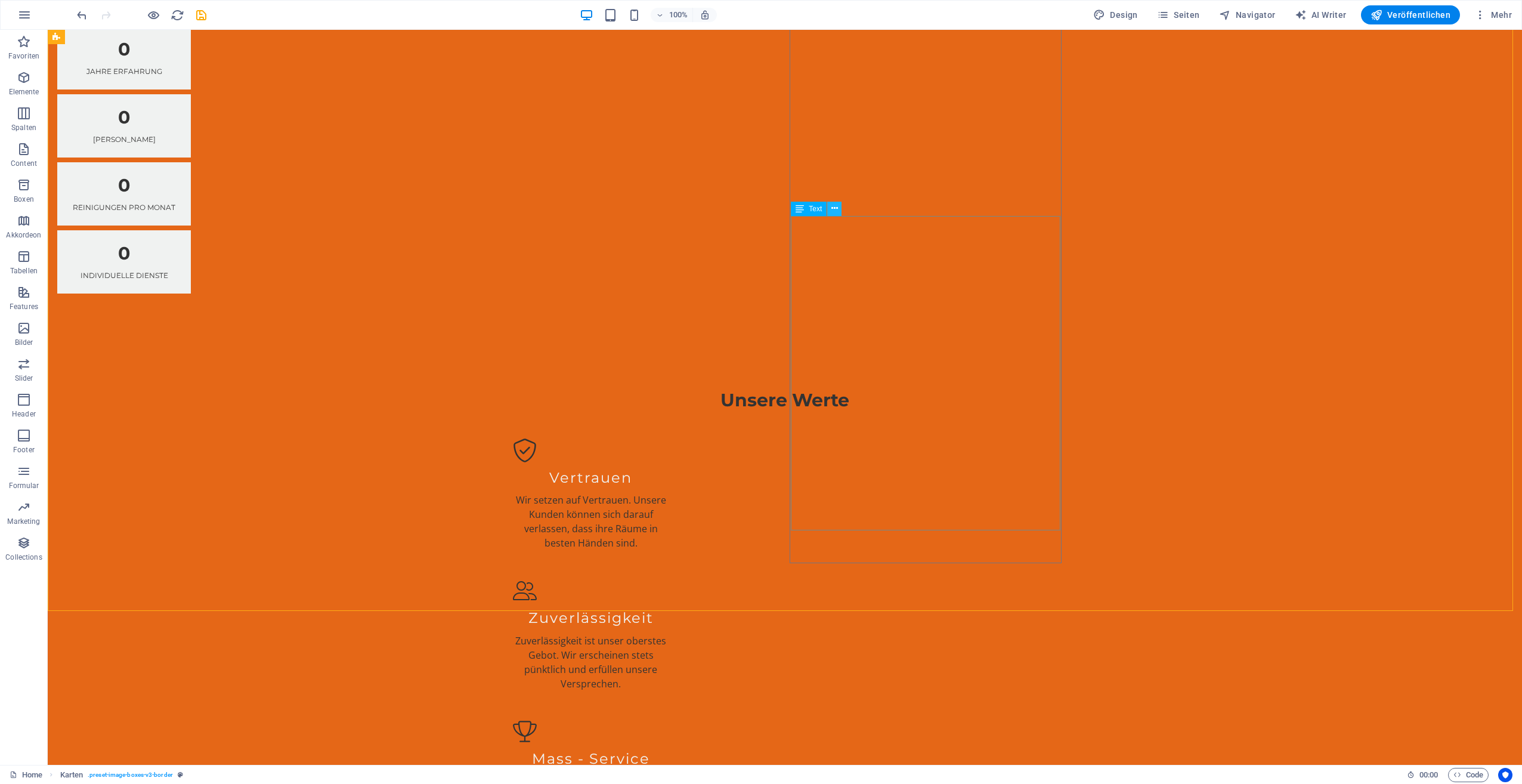
click at [833, 207] on icon at bounding box center [835, 208] width 7 height 13
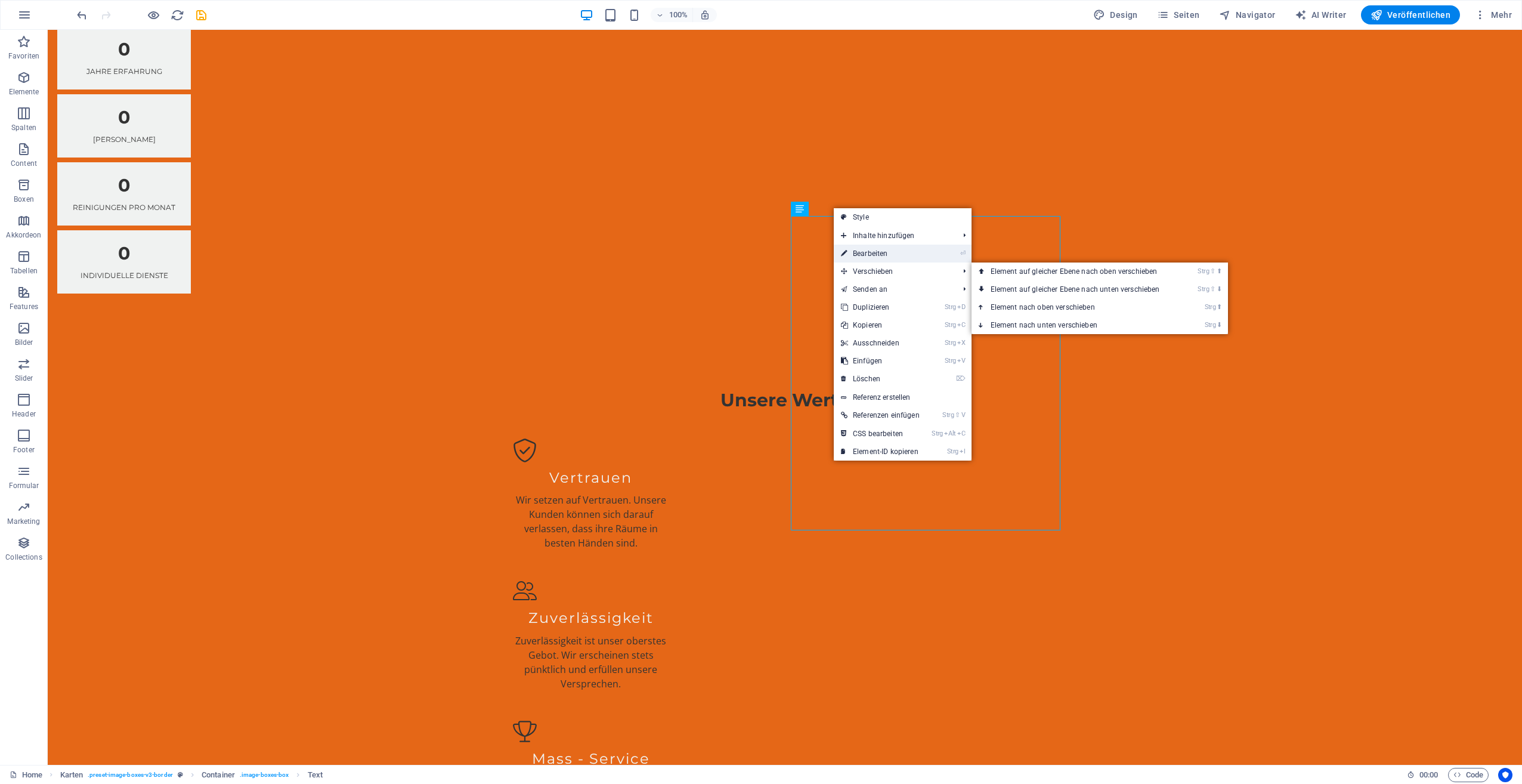
click at [876, 252] on link "⏎ Bearbeiten" at bounding box center [881, 253] width 93 height 18
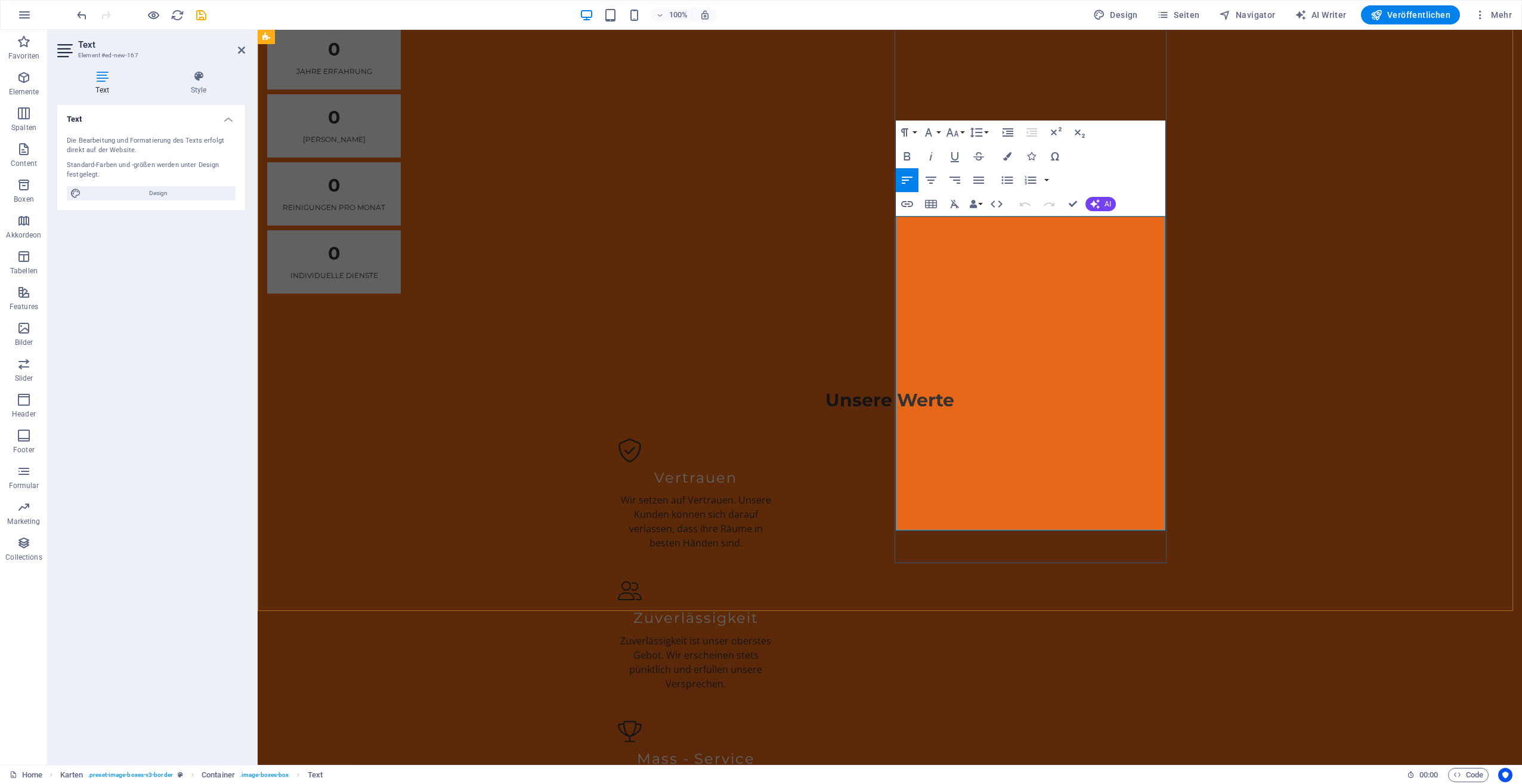
drag, startPoint x: 915, startPoint y: 399, endPoint x: 1096, endPoint y: 441, distance: 185.8
click at [1013, 181] on icon "button" at bounding box center [1007, 179] width 14 height 14
click at [1013, 180] on icon "button" at bounding box center [1007, 180] width 11 height 8
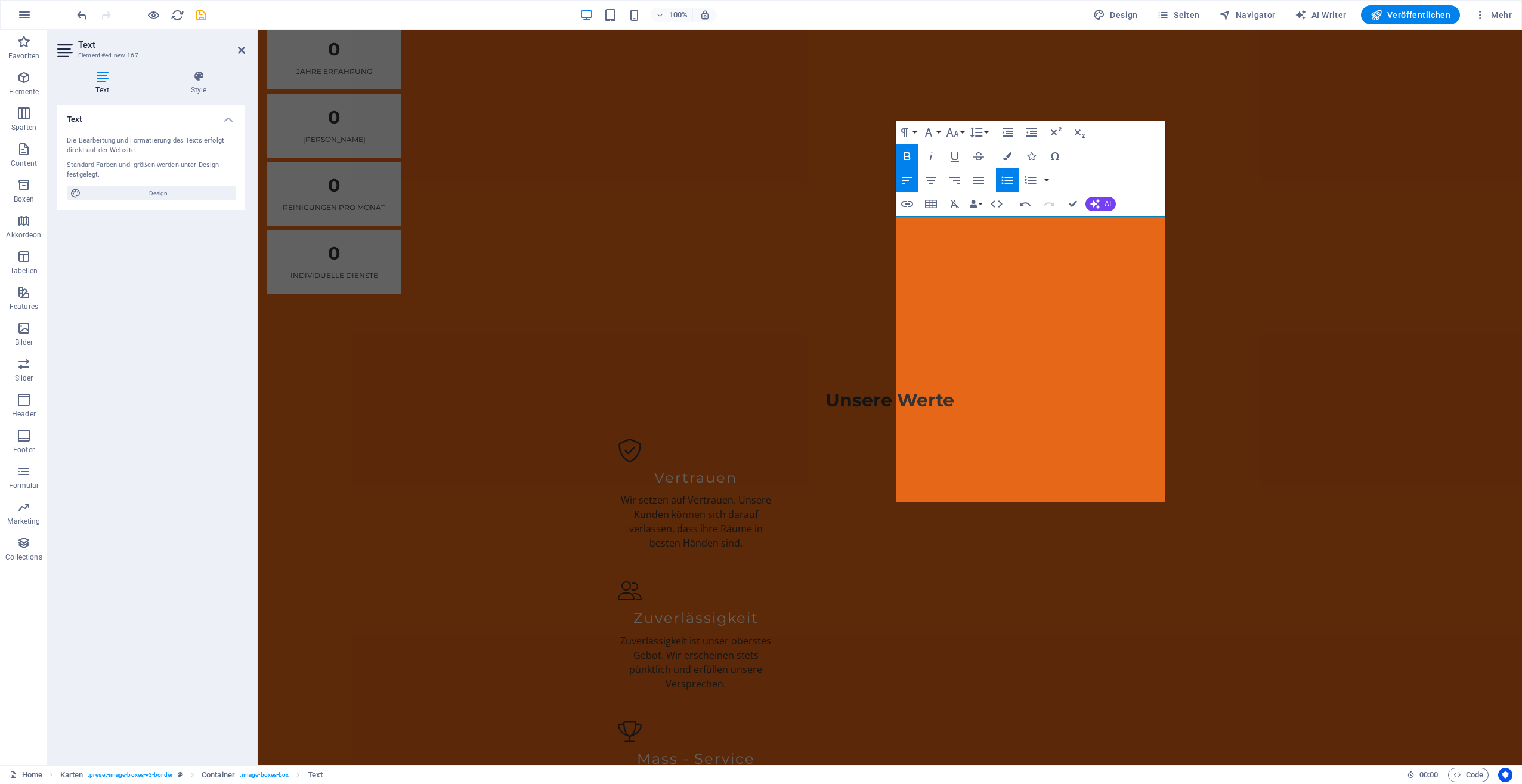
click at [1014, 178] on icon "button" at bounding box center [1007, 179] width 14 height 14
drag, startPoint x: 907, startPoint y: 427, endPoint x: 1047, endPoint y: 391, distance: 144.6
click at [935, 131] on icon "button" at bounding box center [928, 132] width 14 height 14
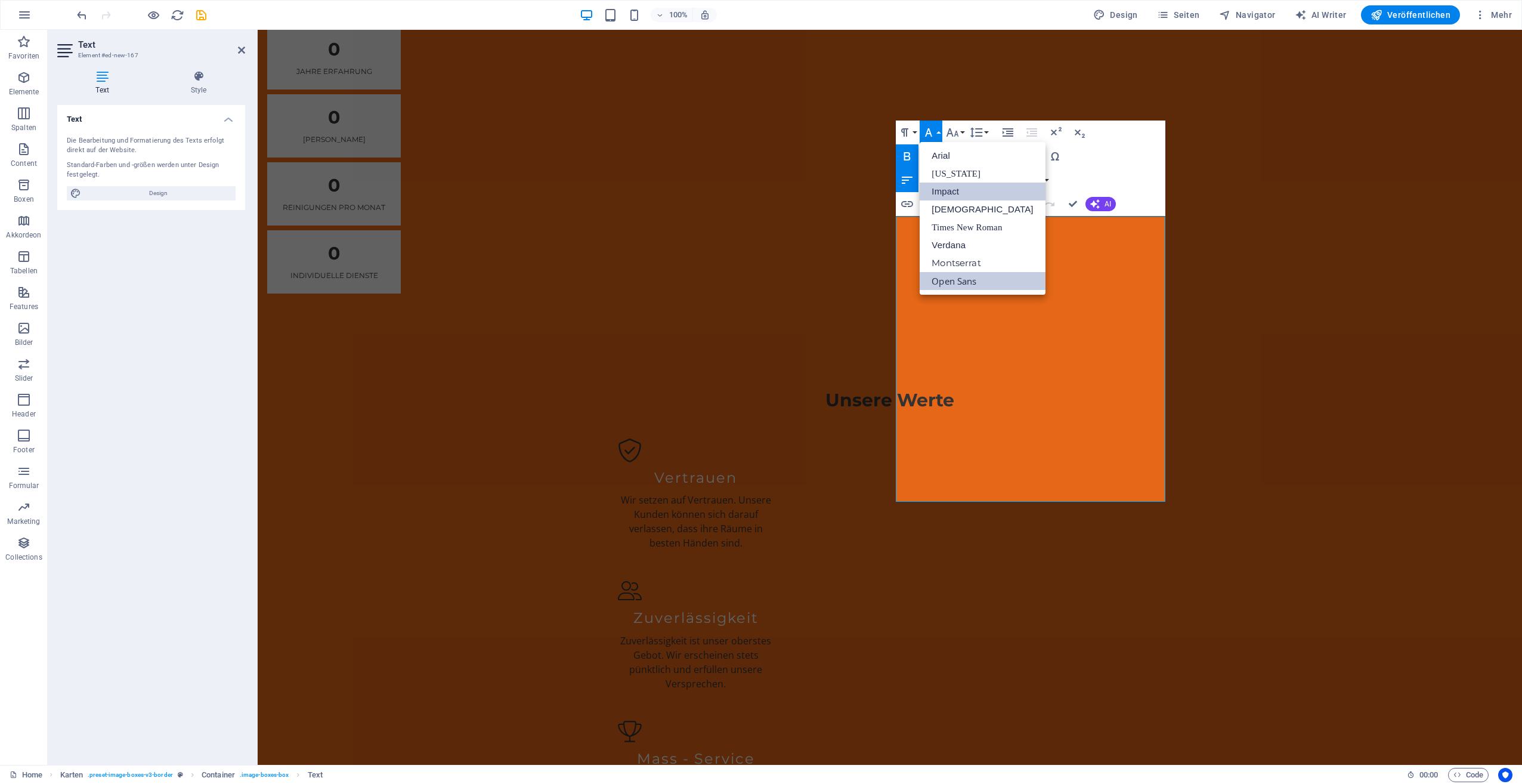
click at [943, 184] on link "Impact" at bounding box center [983, 191] width 125 height 18
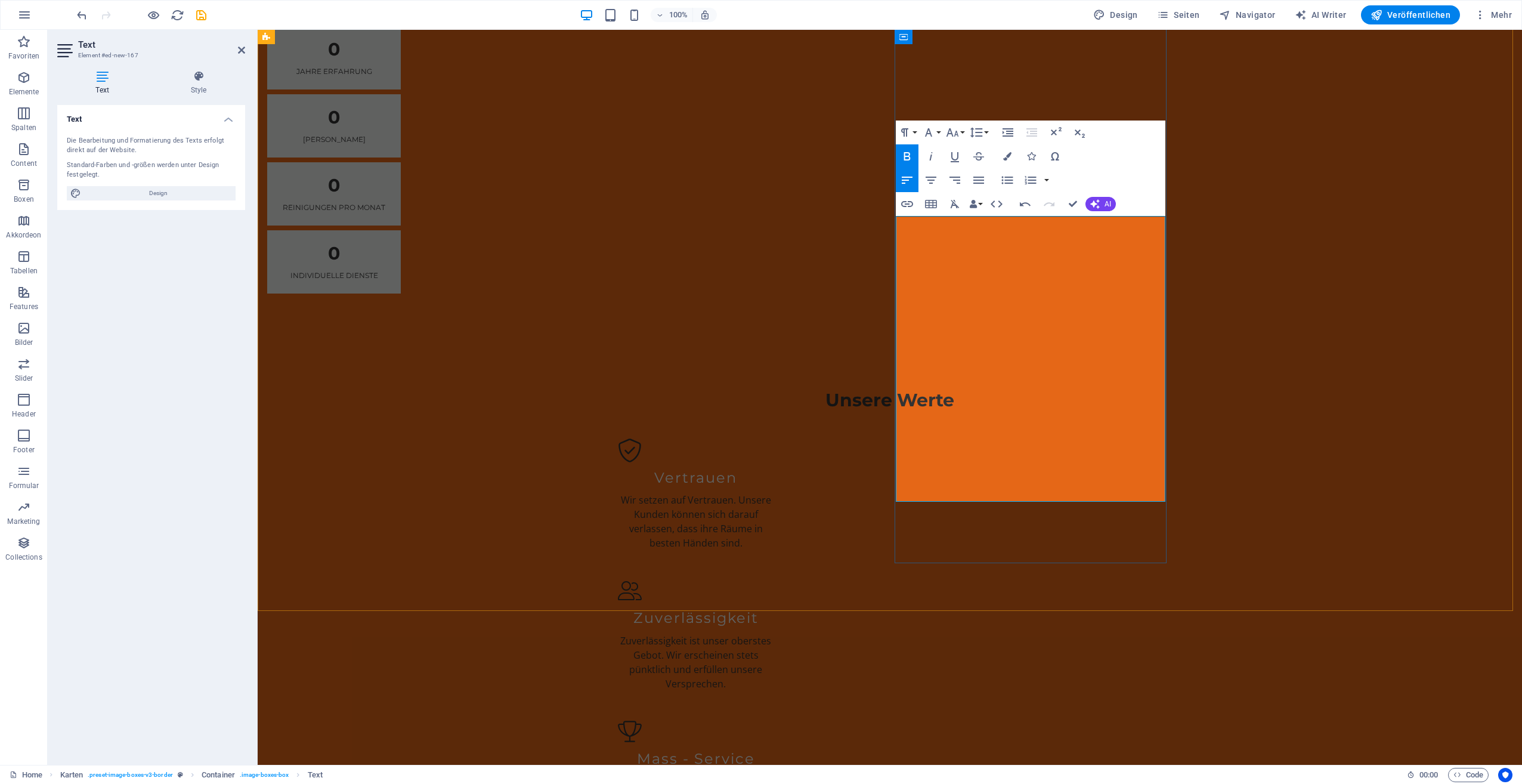
drag, startPoint x: 949, startPoint y: 459, endPoint x: 1157, endPoint y: 501, distance: 212.2
click at [1011, 181] on icon "button" at bounding box center [1007, 179] width 14 height 14
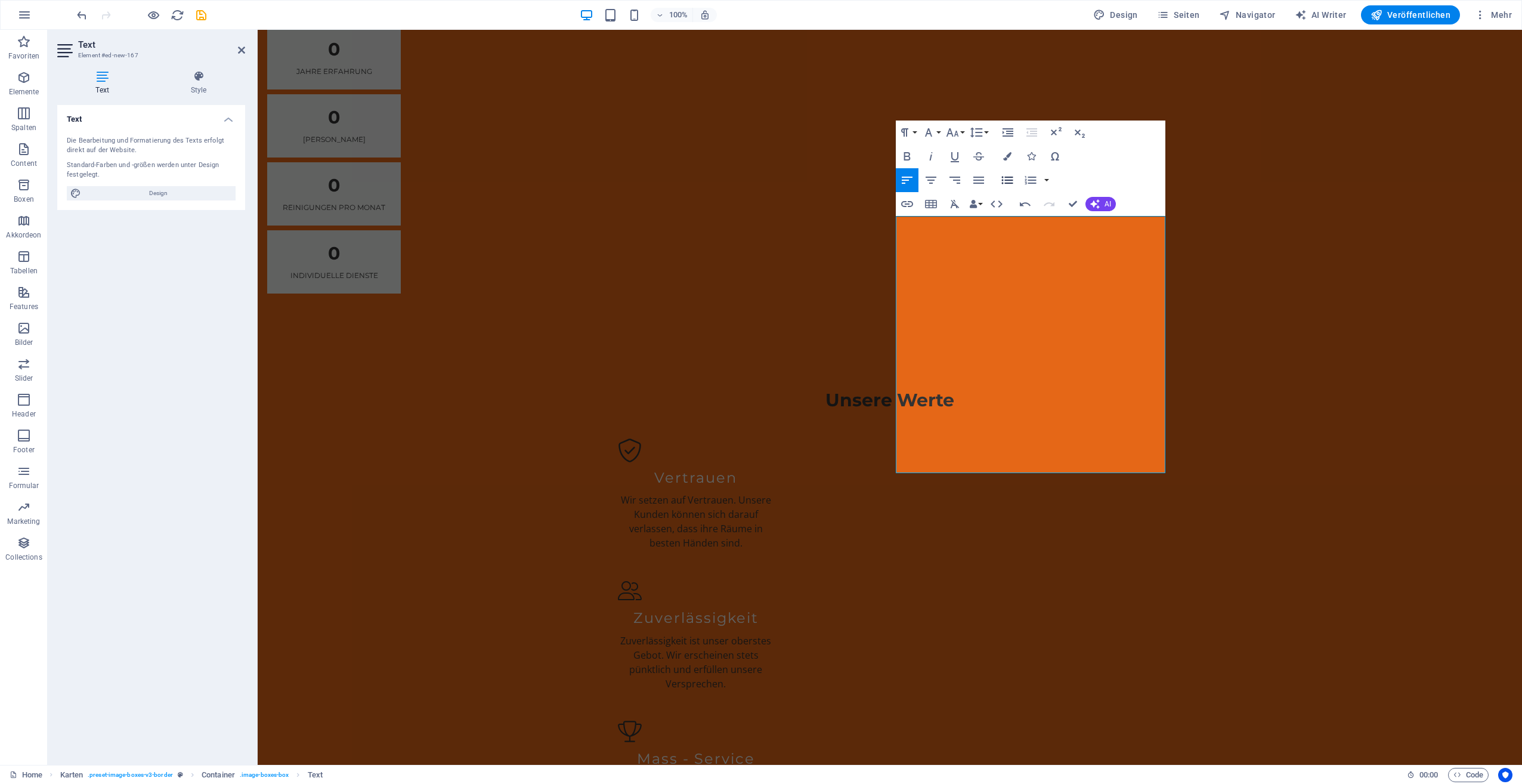
click at [1005, 179] on icon "button" at bounding box center [1007, 179] width 14 height 14
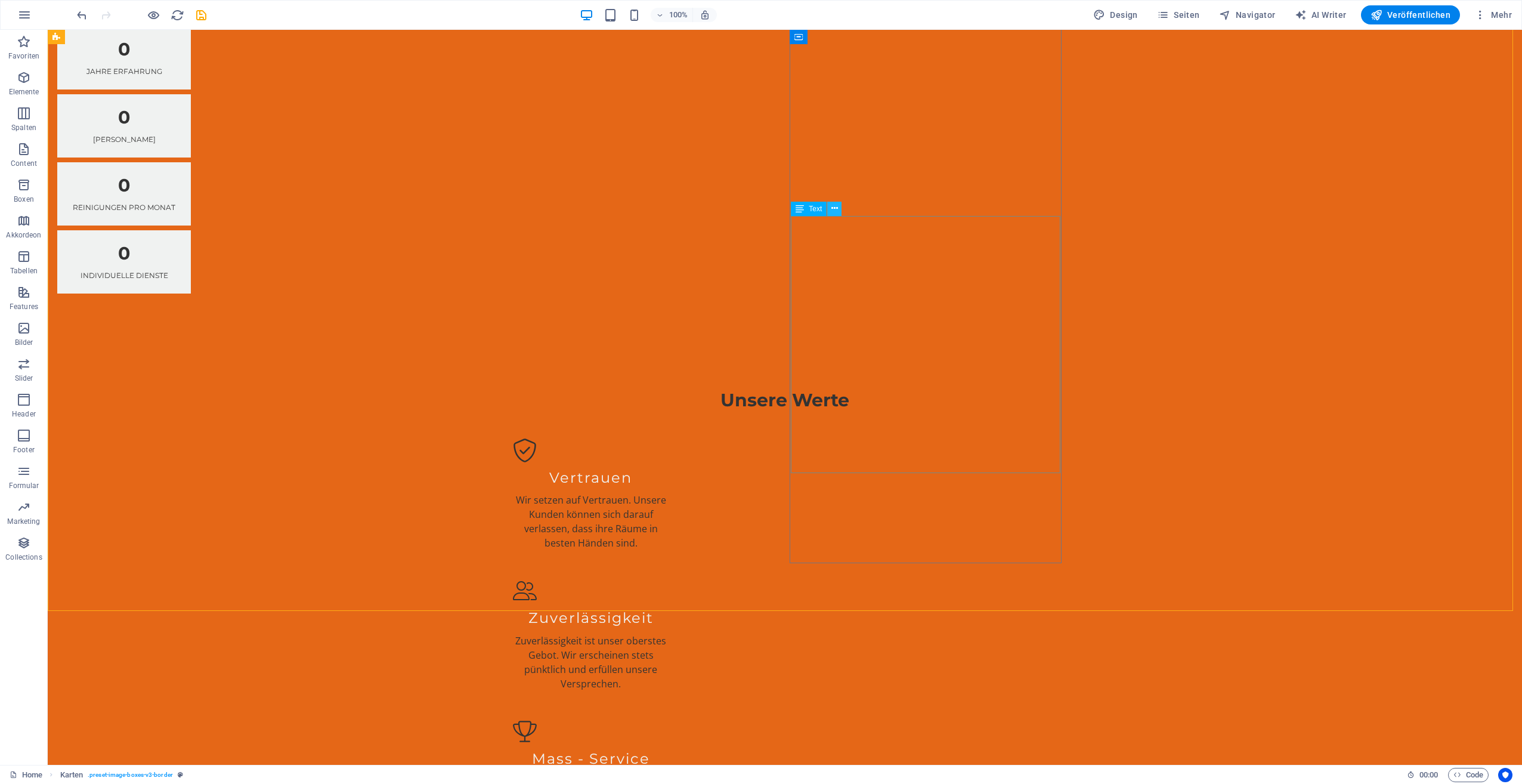
click at [834, 207] on icon at bounding box center [835, 208] width 7 height 13
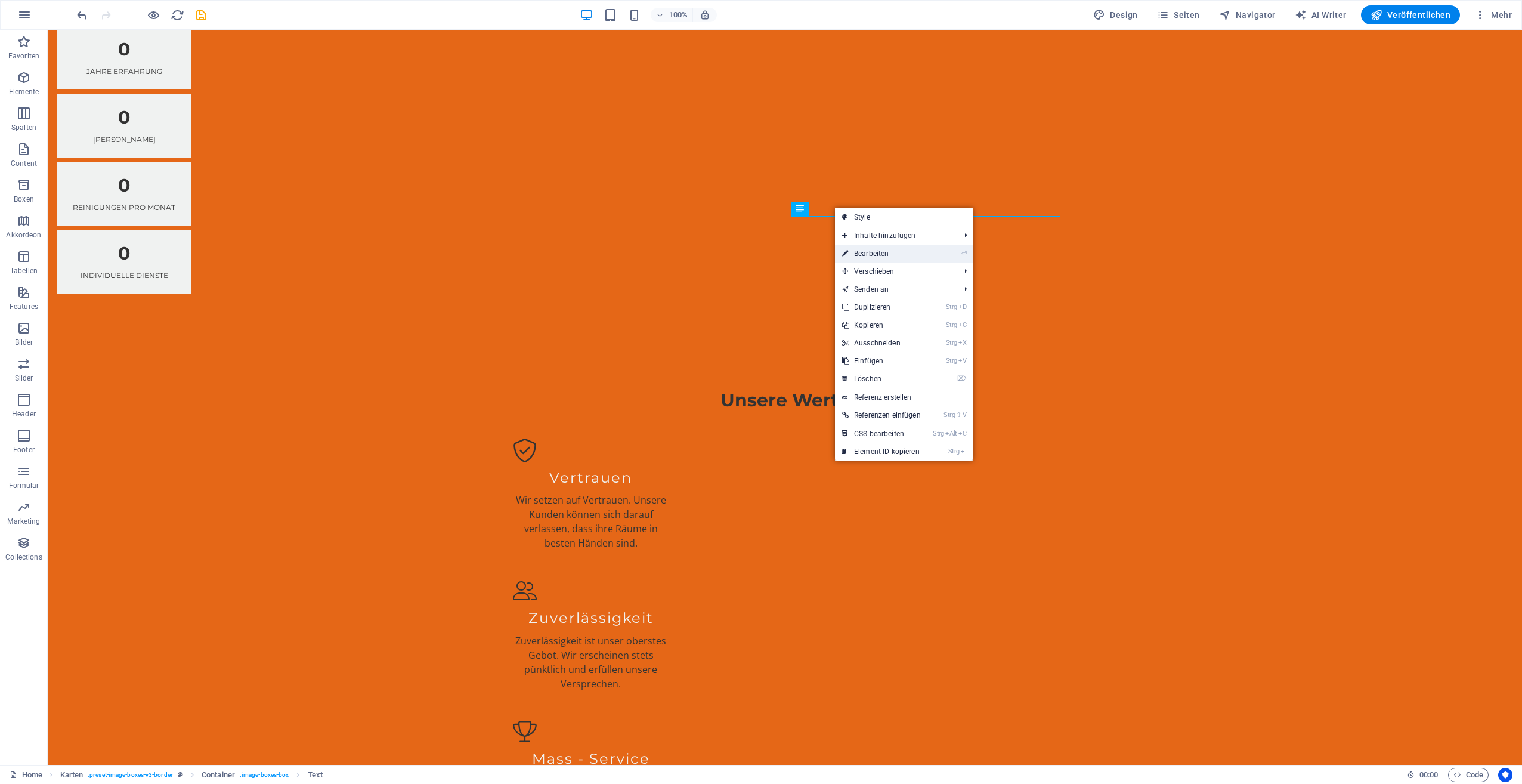
click at [865, 251] on link "⏎ Bearbeiten" at bounding box center [882, 253] width 93 height 18
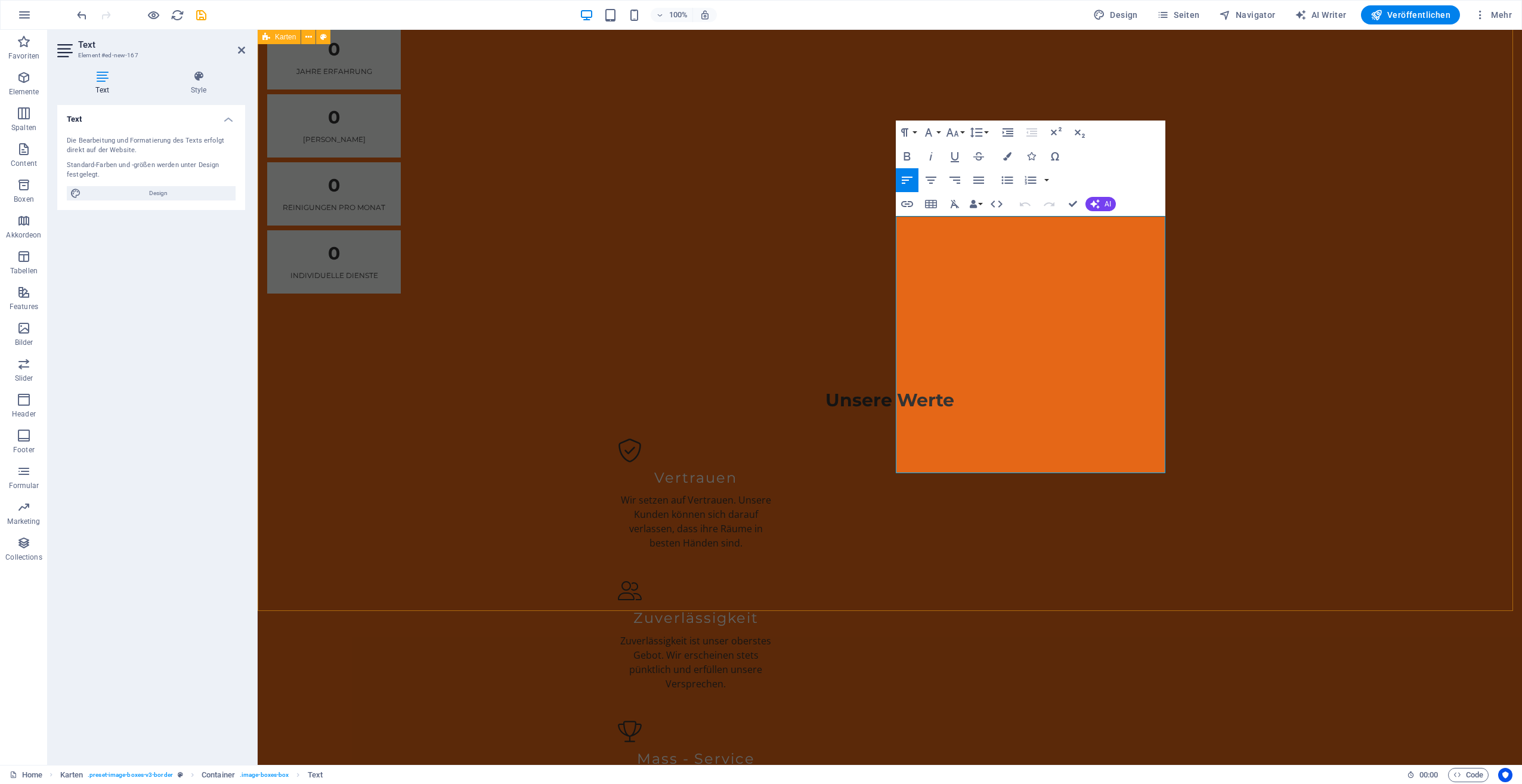
drag, startPoint x: 1072, startPoint y: 228, endPoint x: 881, endPoint y: 232, distance: 191.0
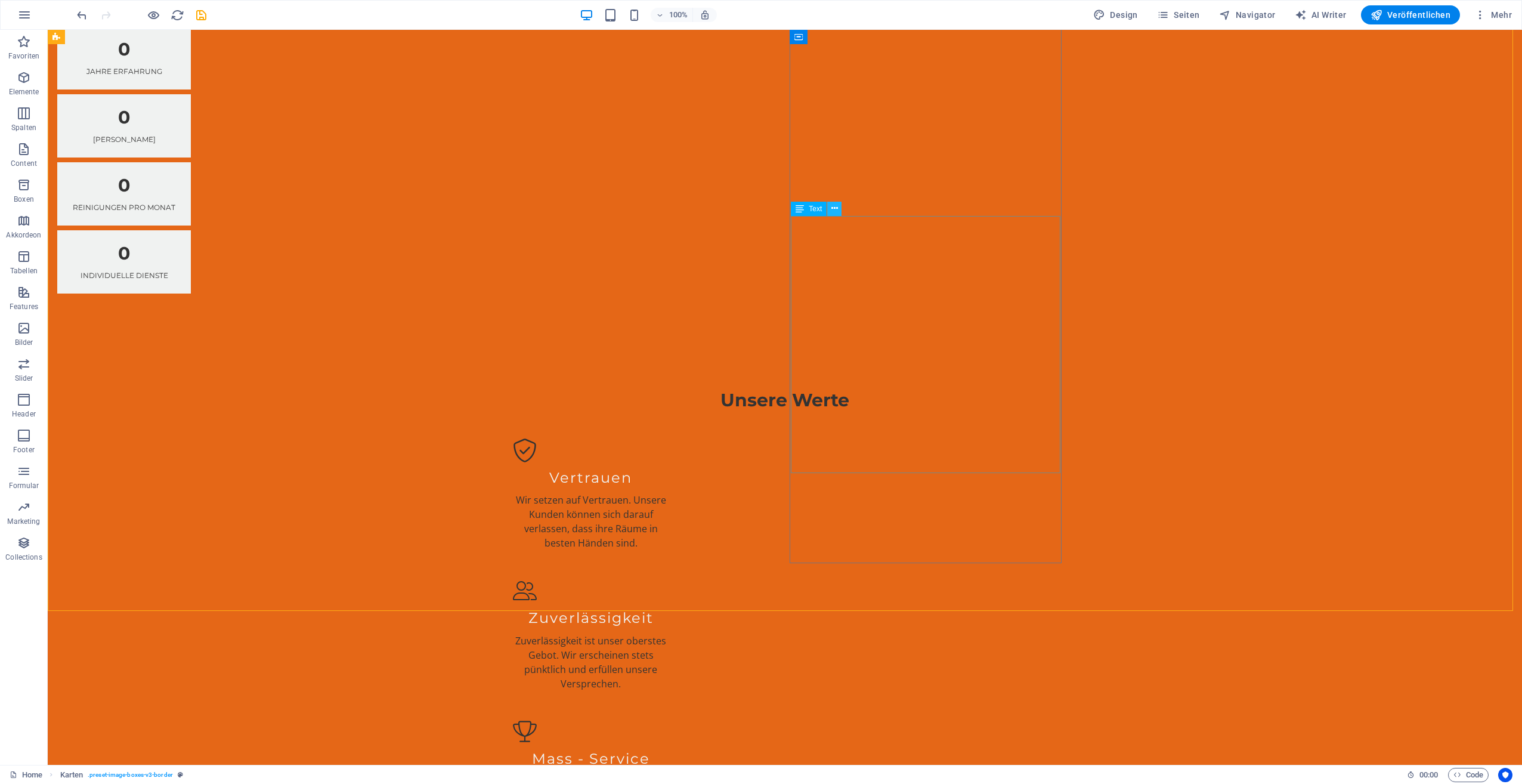
click at [839, 205] on button at bounding box center [834, 208] width 14 height 14
click at [833, 179] on icon at bounding box center [831, 180] width 7 height 13
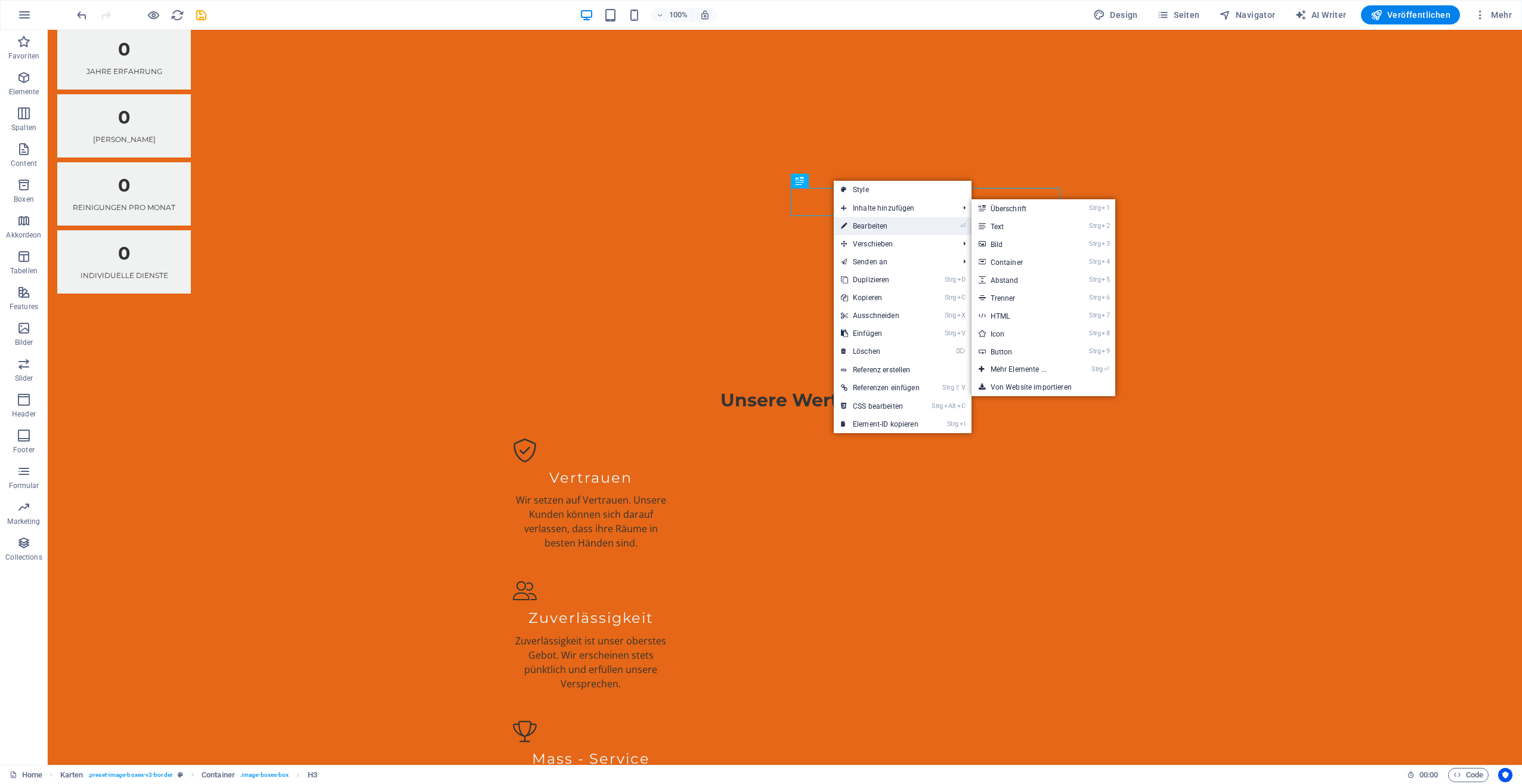
click at [880, 221] on link "⏎ Bearbeiten" at bounding box center [881, 226] width 93 height 18
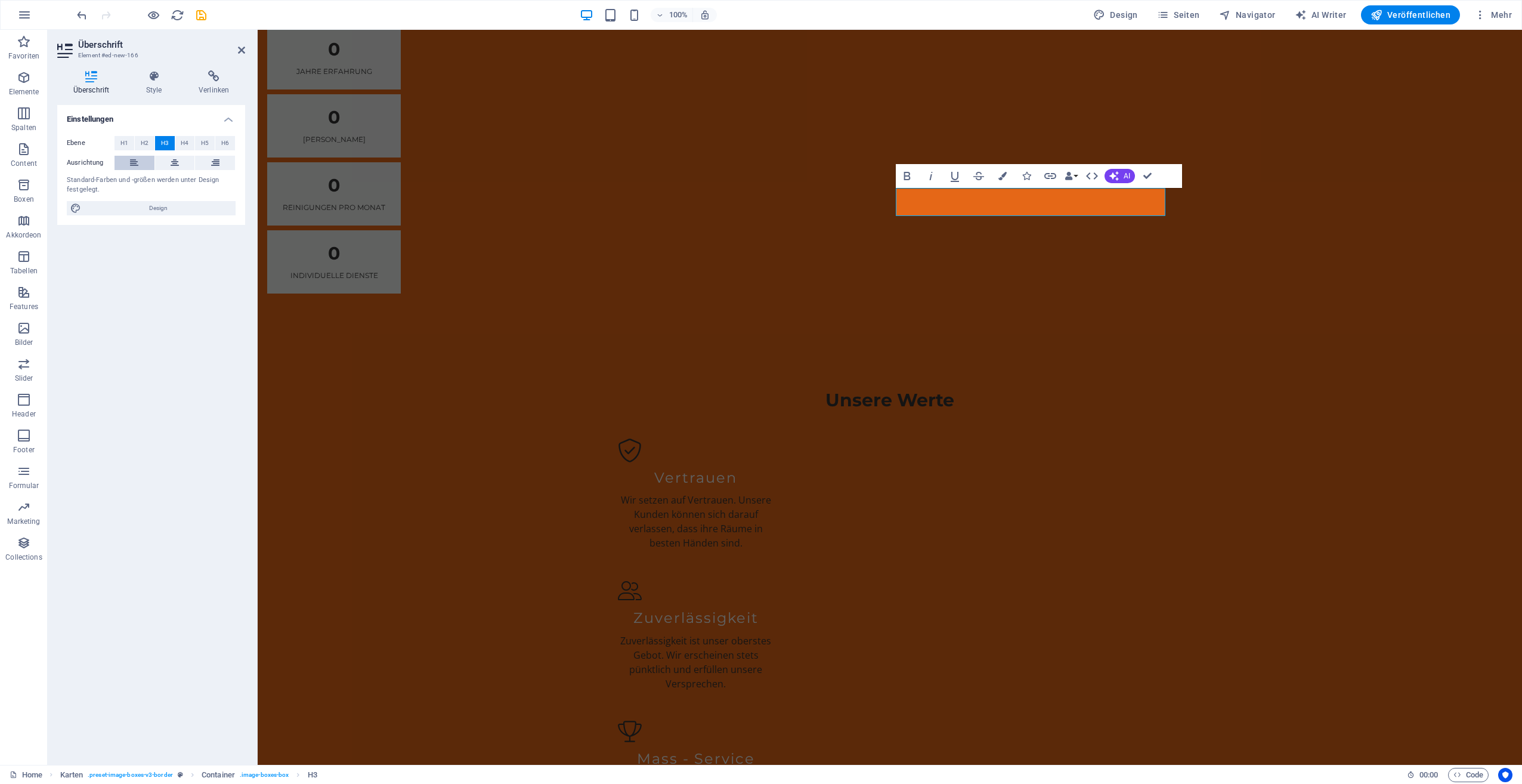
click at [133, 163] on icon at bounding box center [134, 163] width 9 height 14
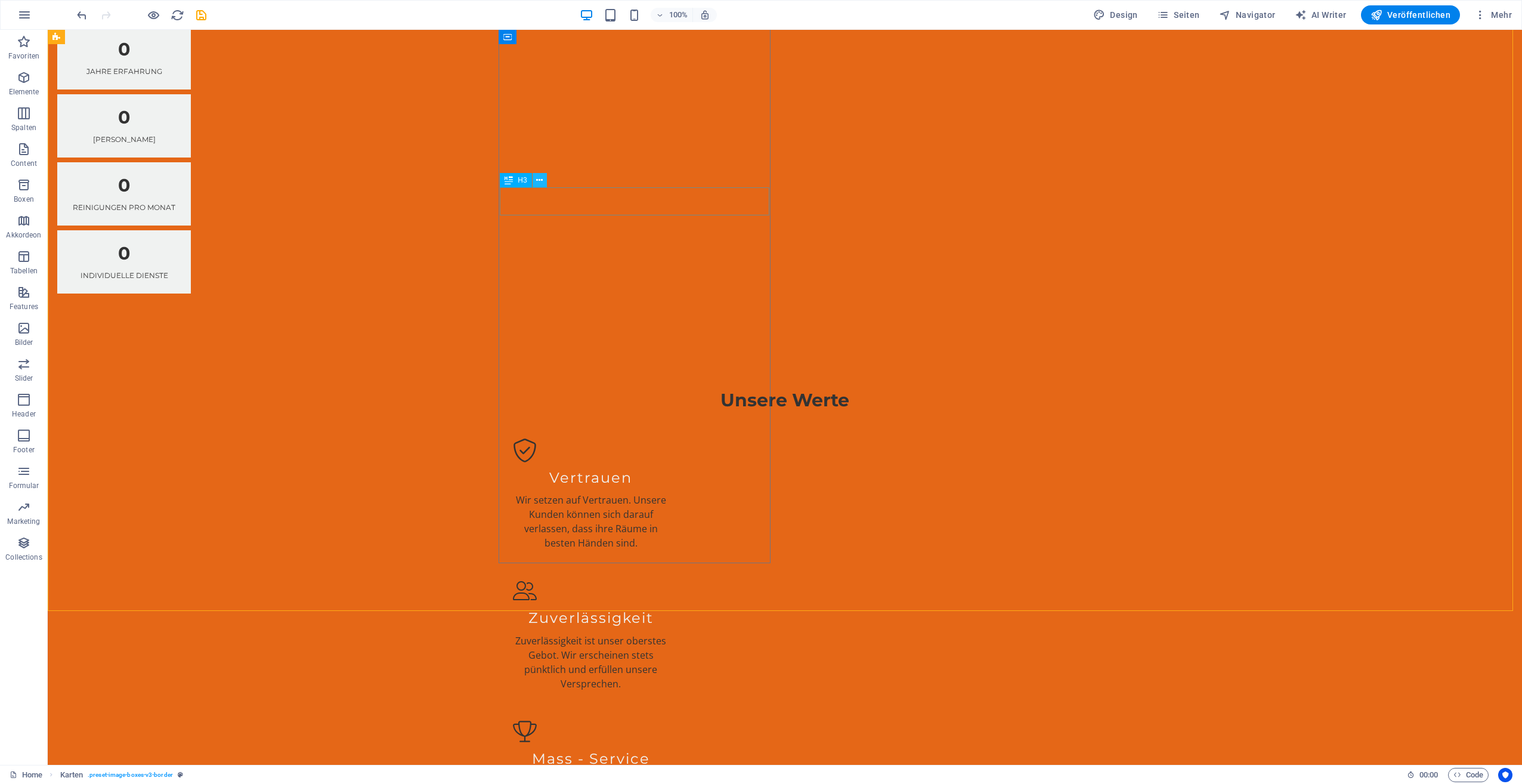
click at [538, 180] on icon at bounding box center [539, 180] width 7 height 13
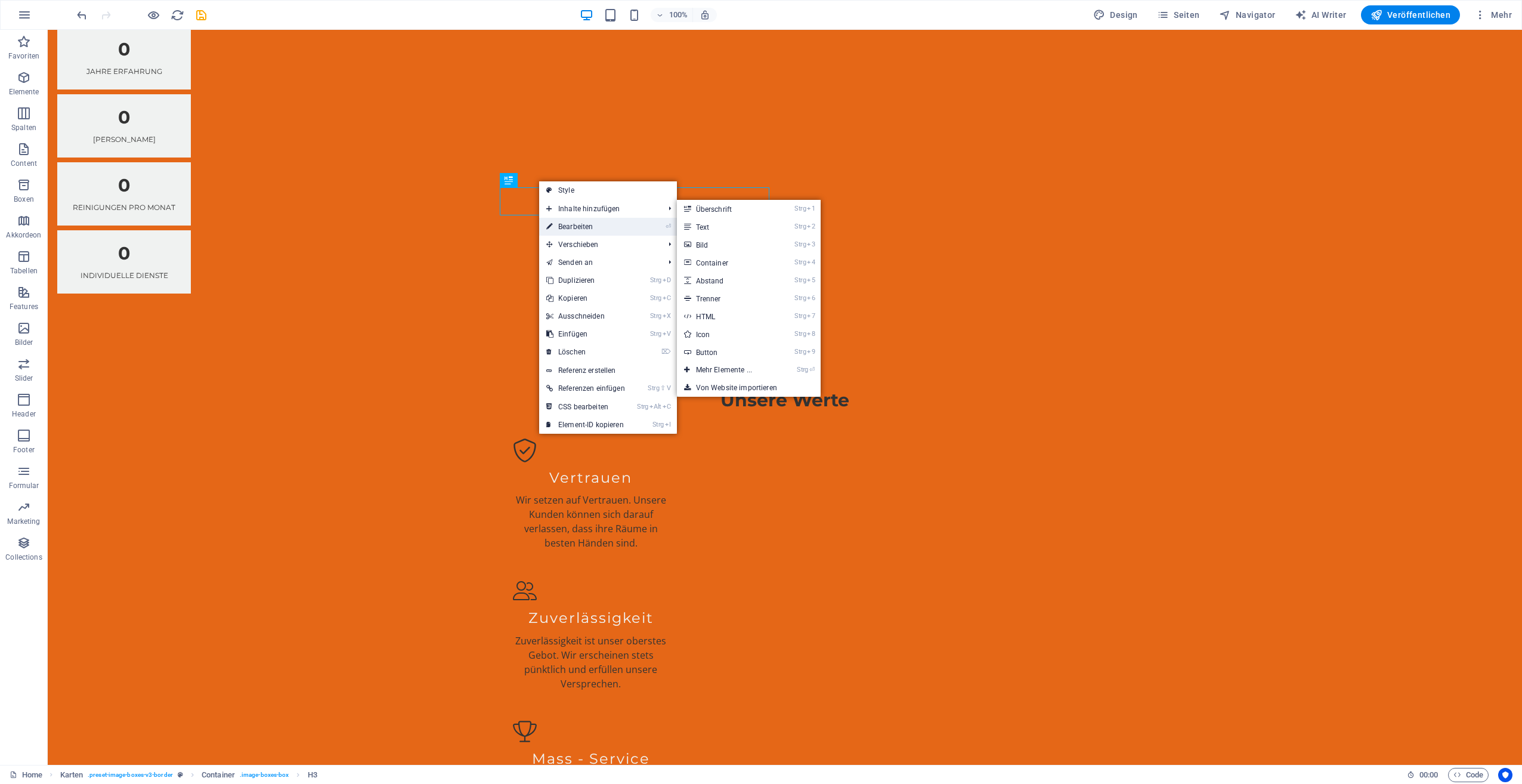
click at [579, 220] on link "⏎ Bearbeiten" at bounding box center [586, 227] width 93 height 18
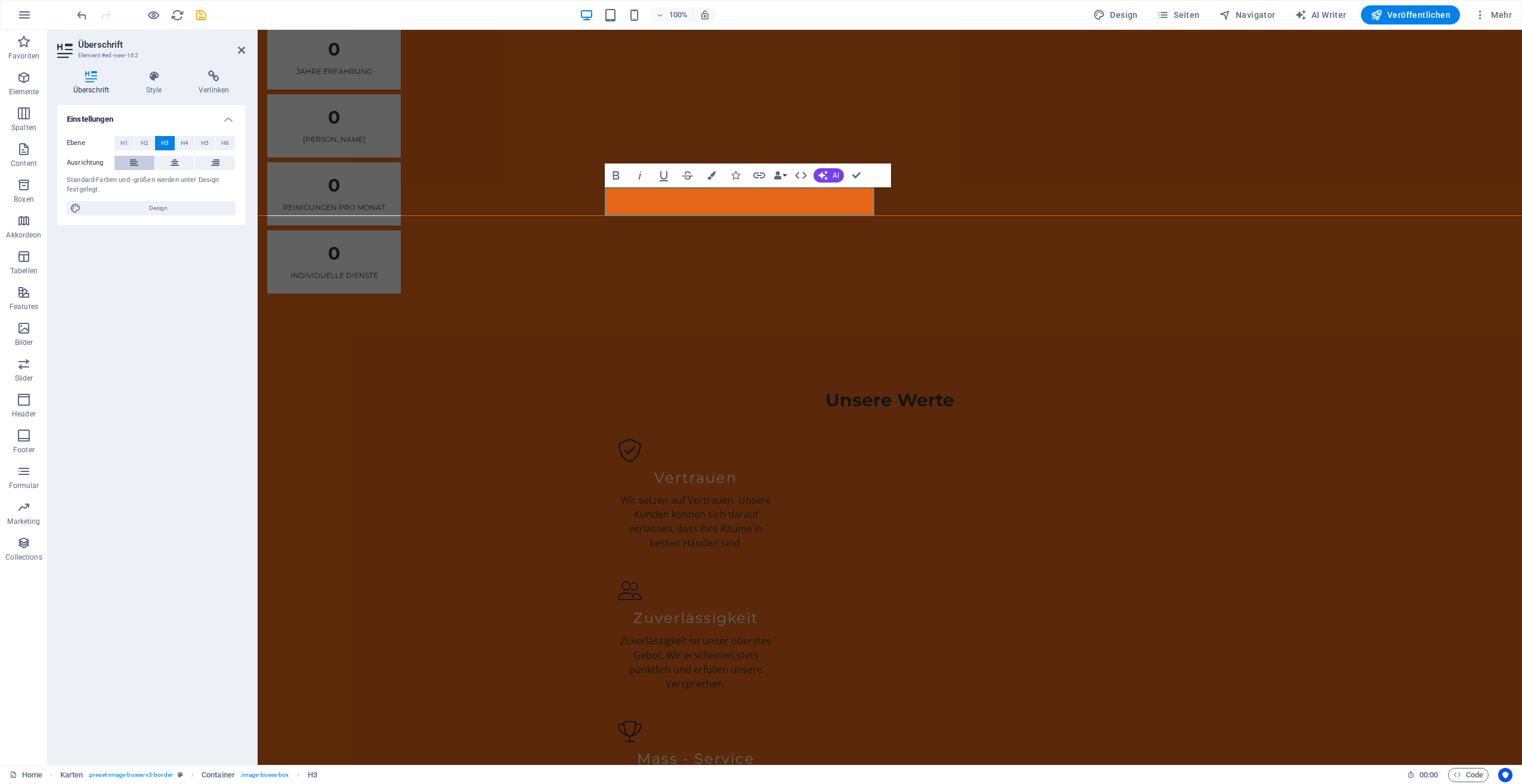
click at [127, 156] on button at bounding box center [135, 163] width 40 height 14
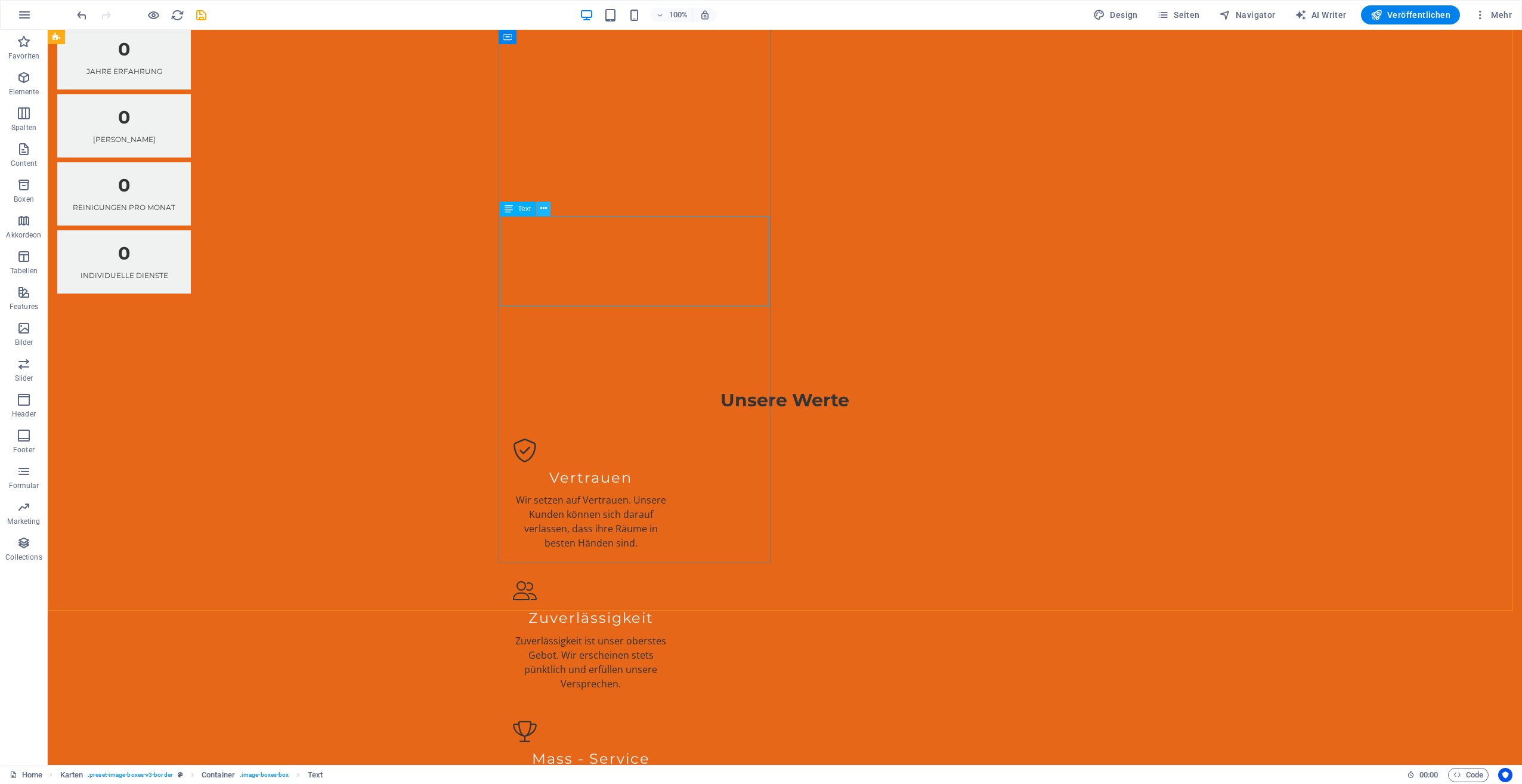
click at [543, 213] on icon at bounding box center [544, 208] width 7 height 13
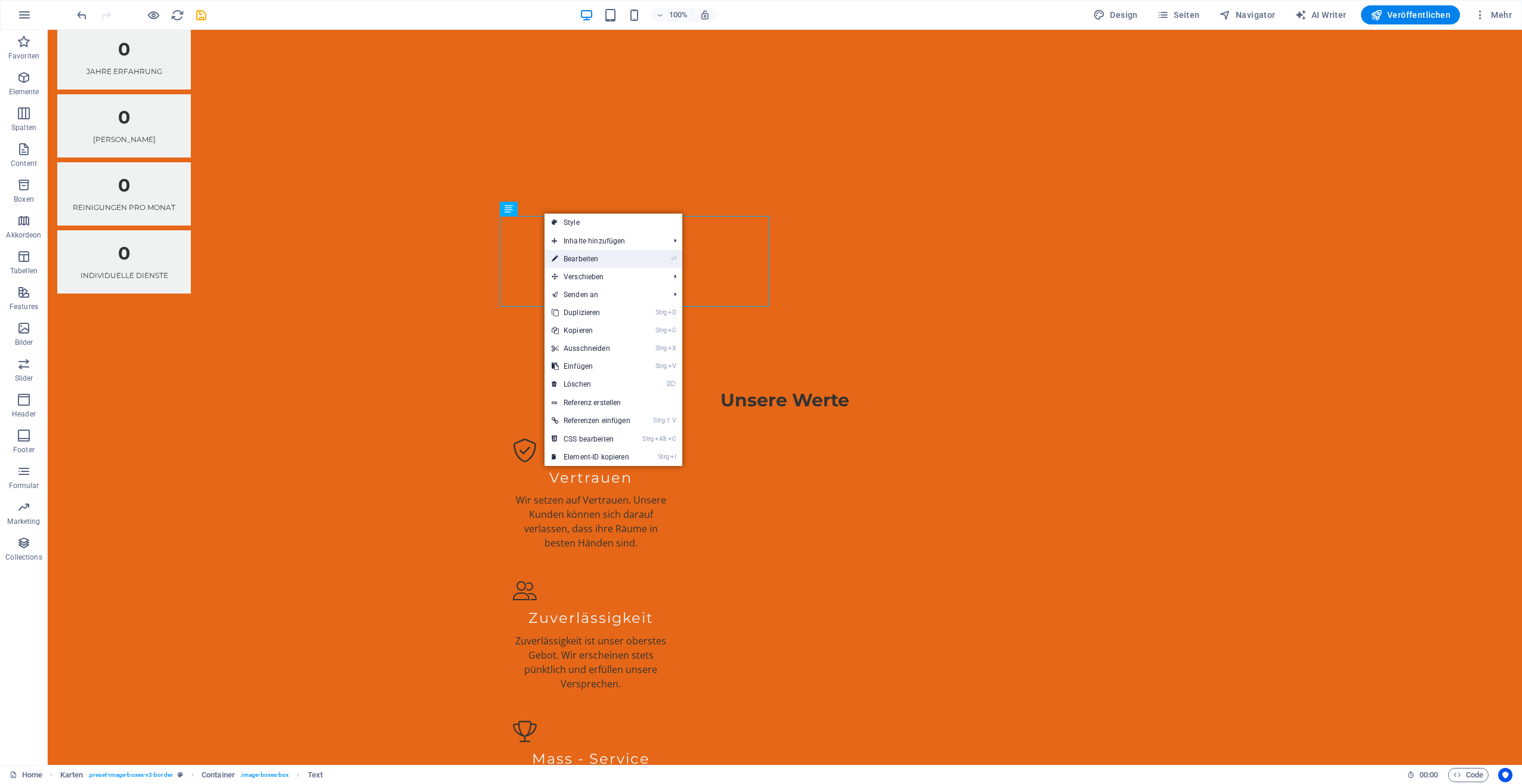
click at [583, 254] on link "⏎ Bearbeiten" at bounding box center [591, 259] width 93 height 18
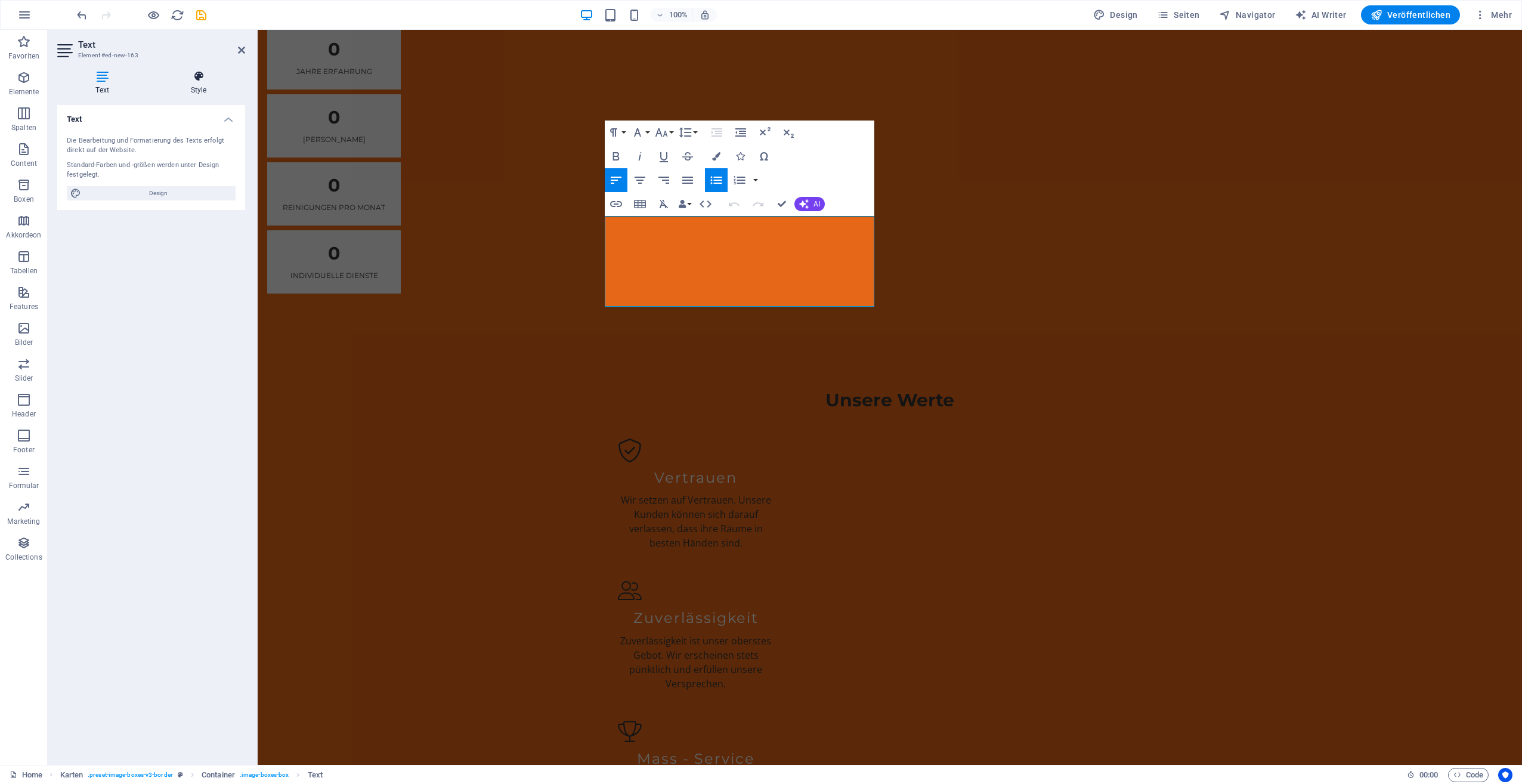
click at [201, 81] on icon at bounding box center [199, 77] width 93 height 12
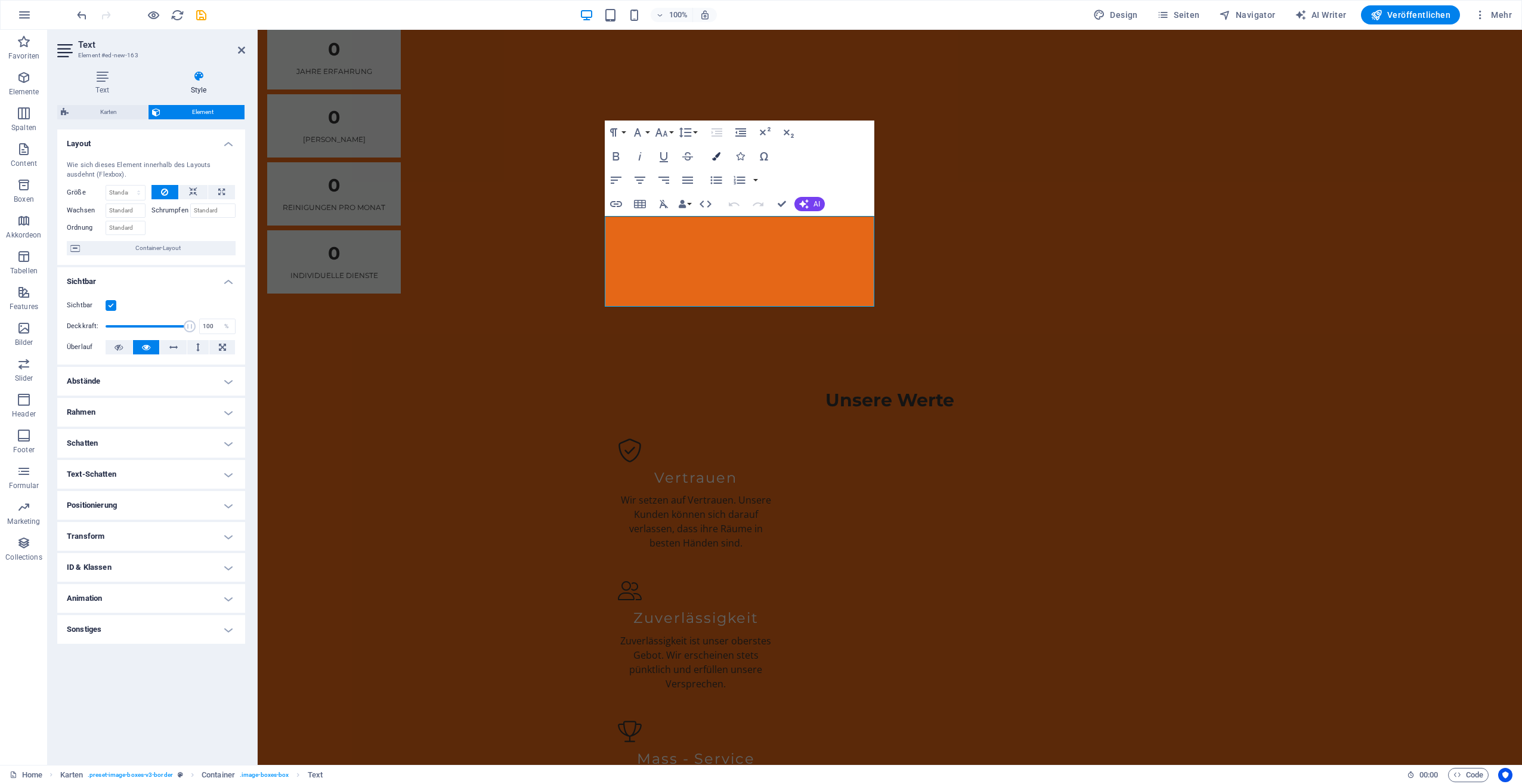
click at [719, 156] on icon "button" at bounding box center [716, 156] width 9 height 9
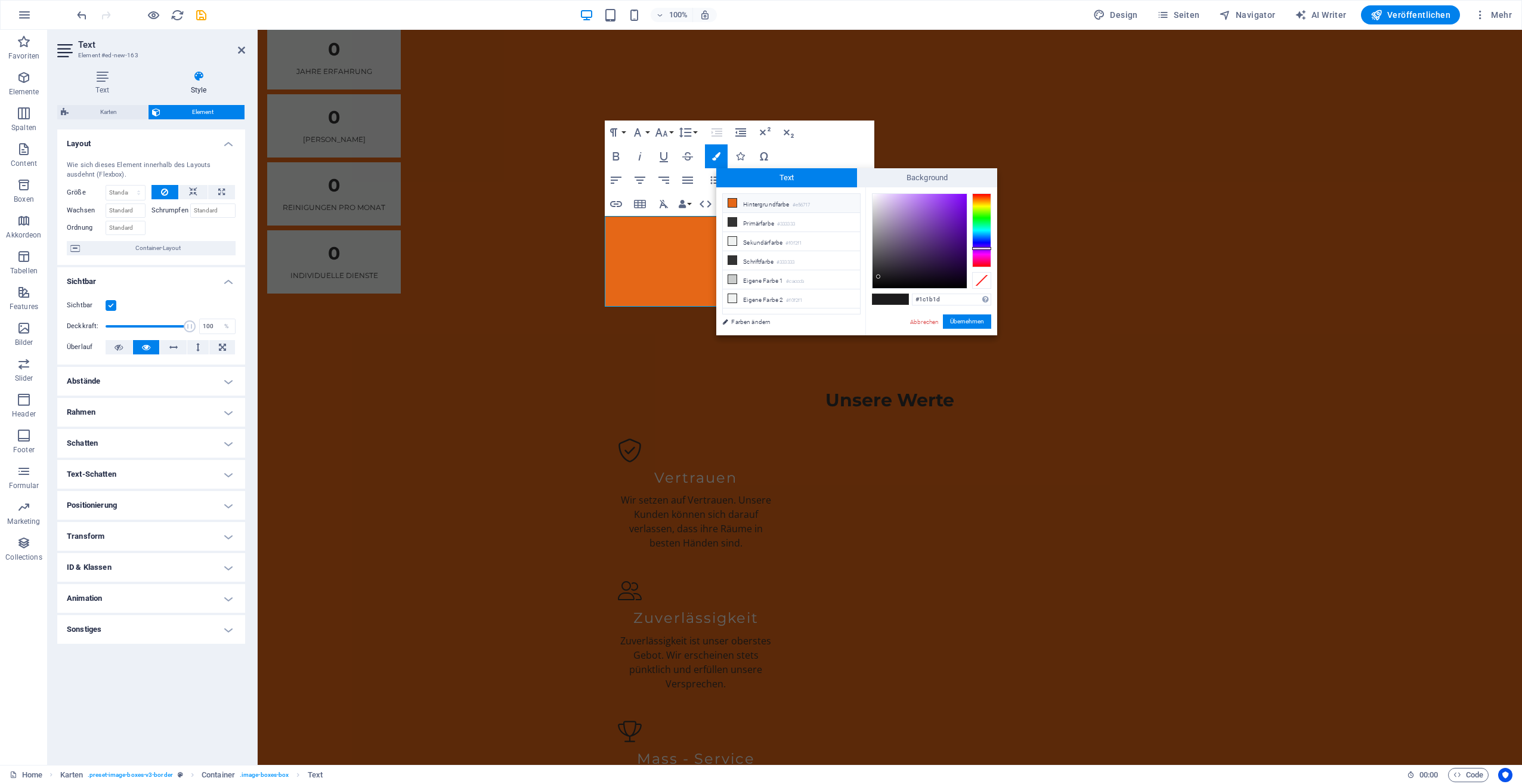
click at [735, 201] on icon at bounding box center [732, 203] width 9 height 9
type input "#e56717"
click at [965, 319] on button "Übernehmen" at bounding box center [967, 321] width 48 height 14
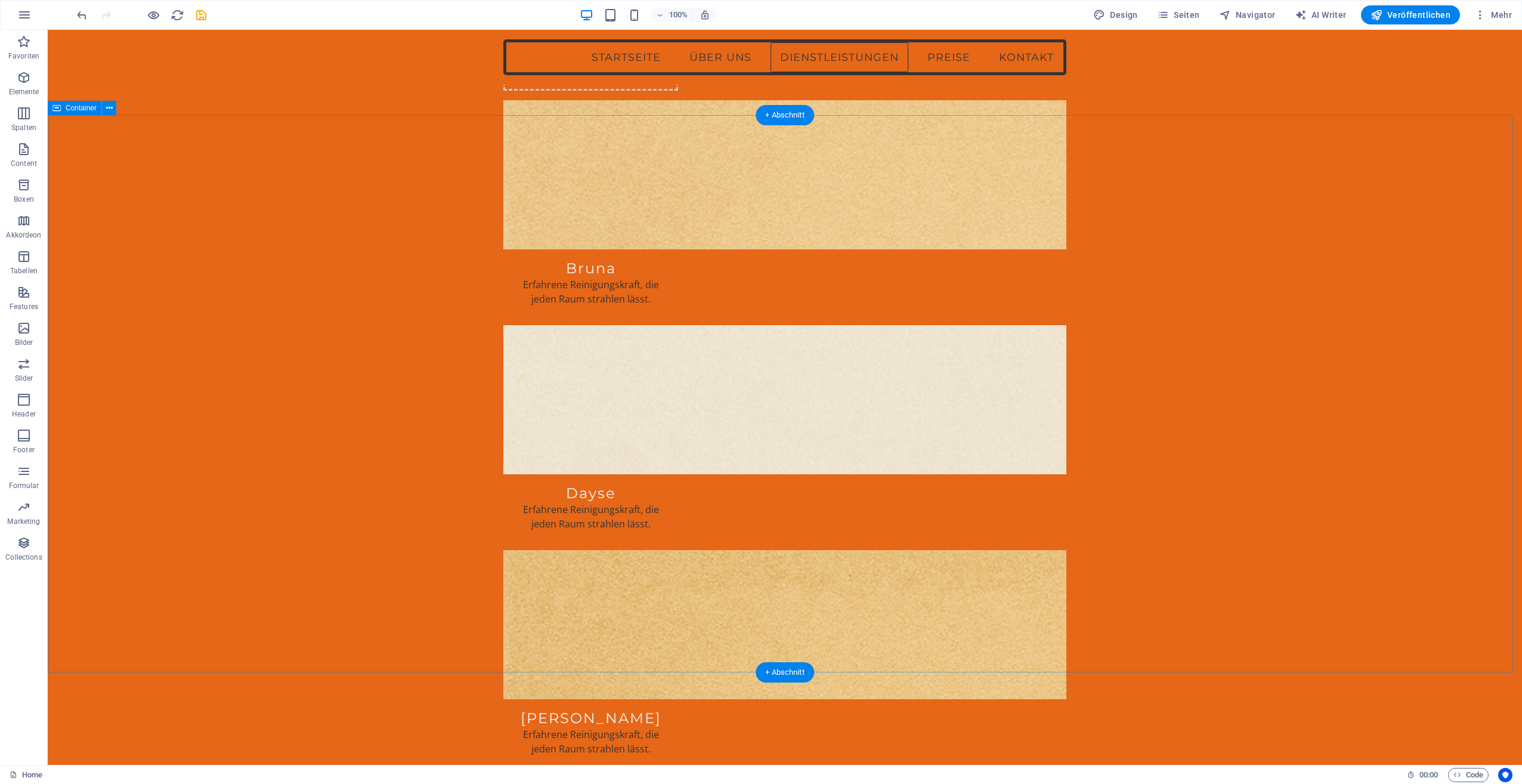
scroll to position [1312, 0]
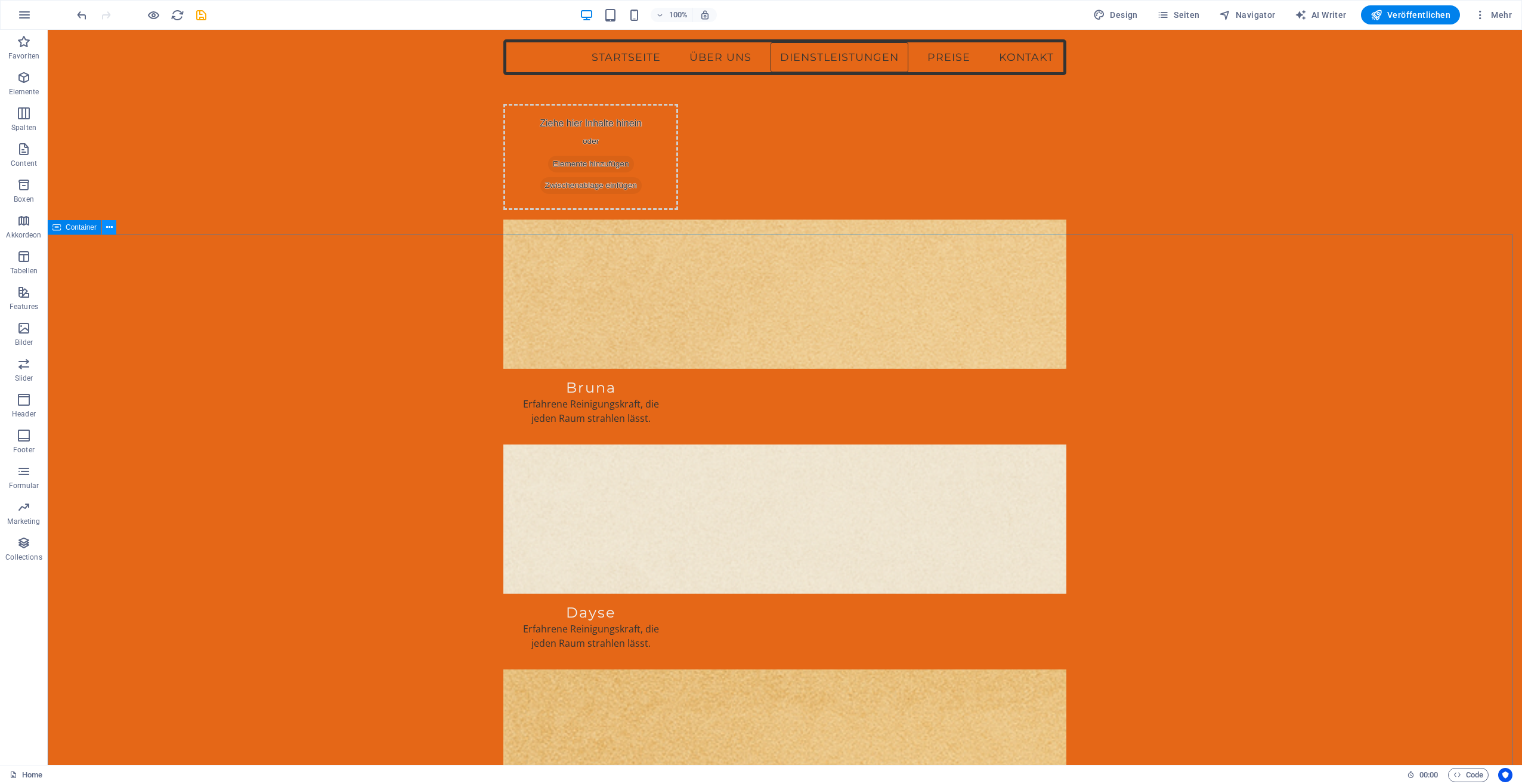
click at [107, 225] on icon at bounding box center [109, 227] width 7 height 13
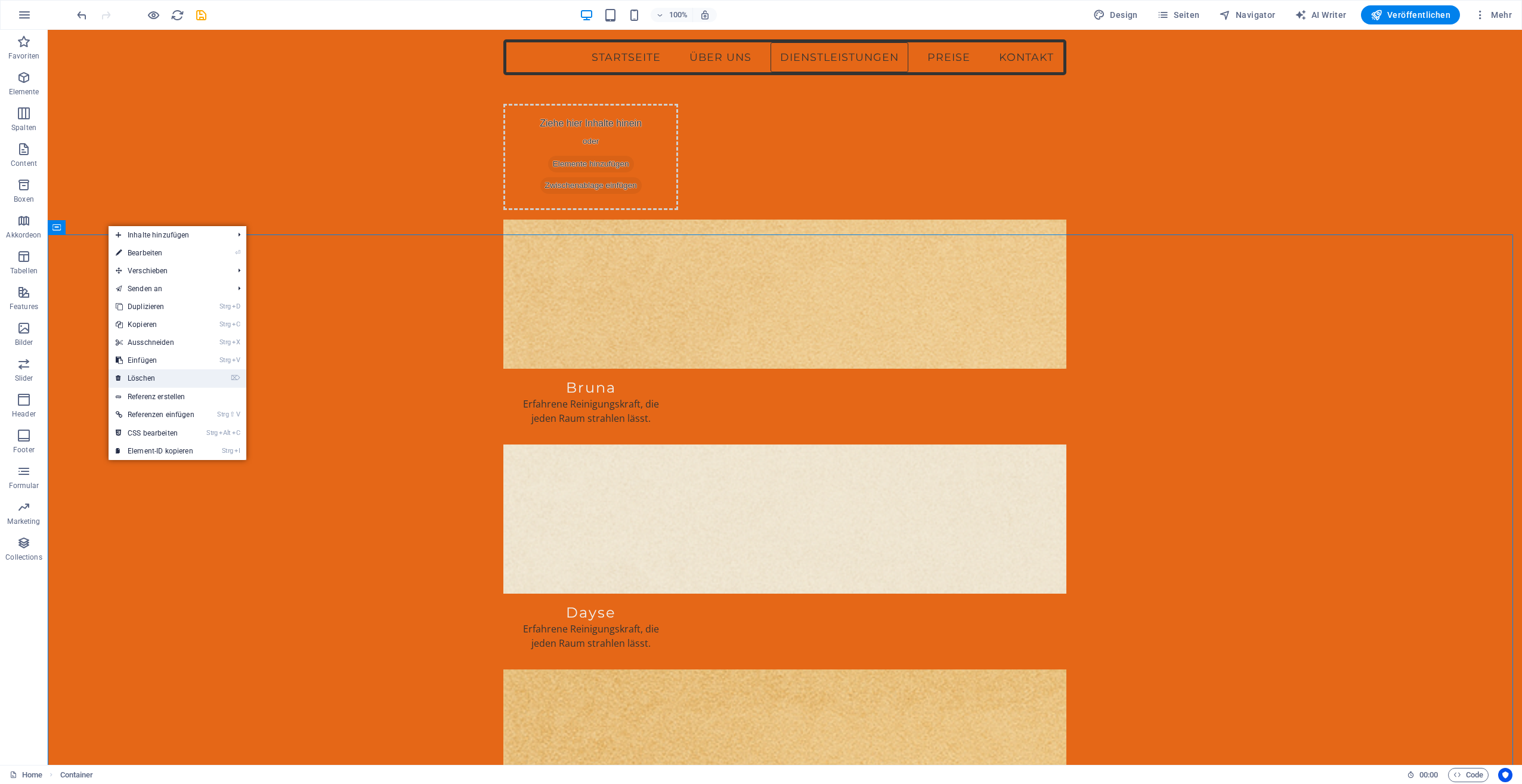
click at [139, 375] on link "⌦ Löschen" at bounding box center [155, 378] width 93 height 18
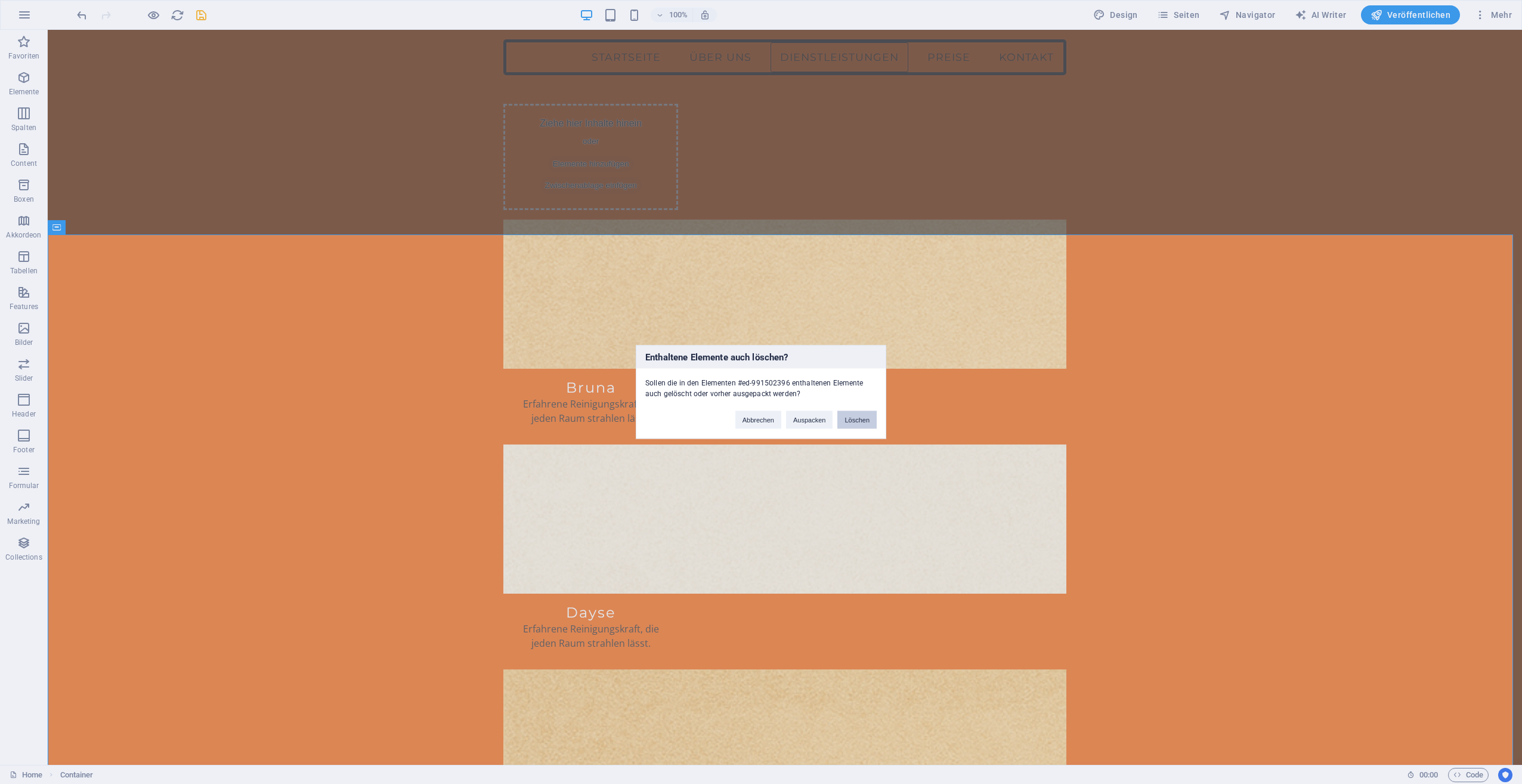
click at [853, 415] on button "Löschen" at bounding box center [857, 419] width 39 height 18
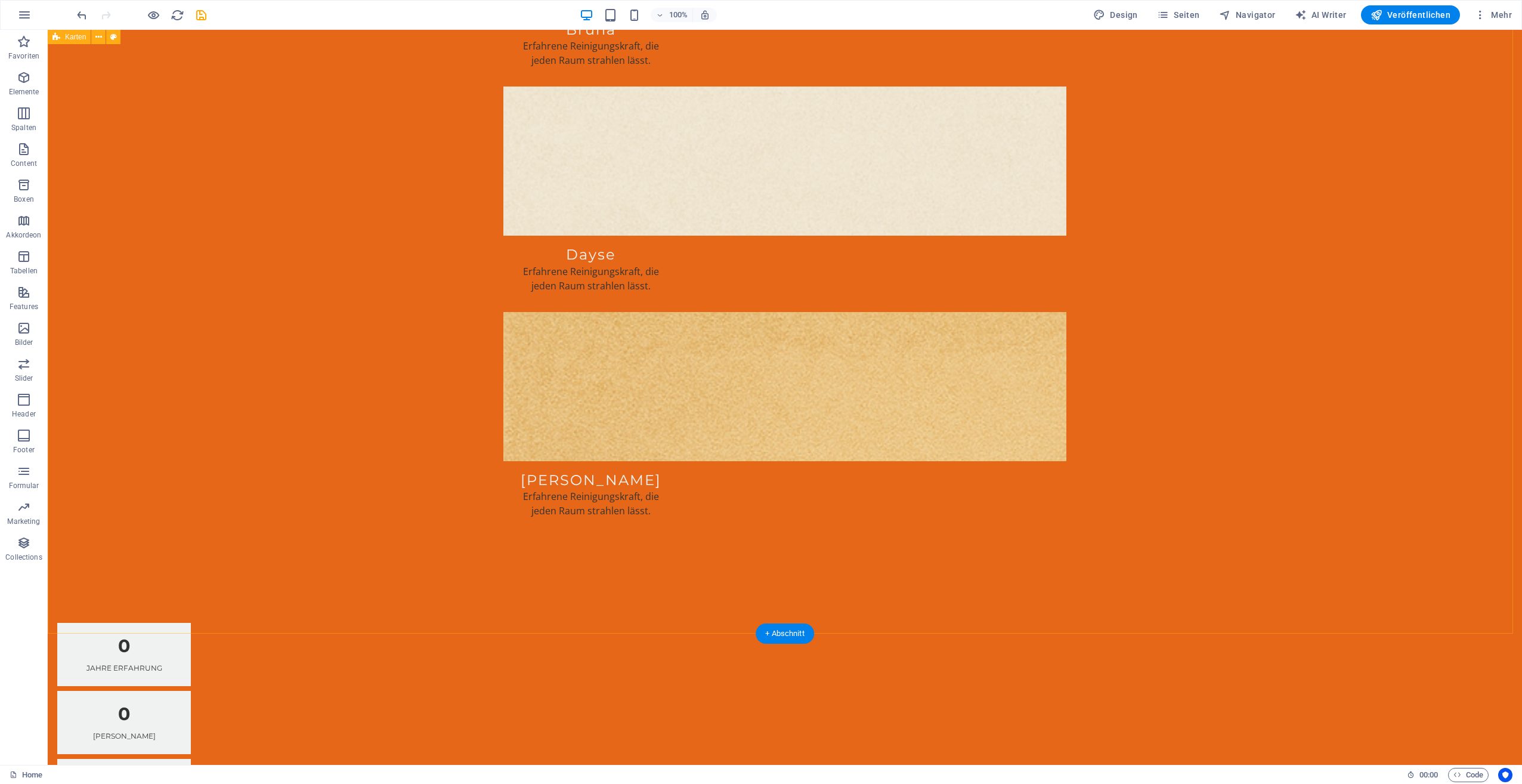
scroll to position [1730, 0]
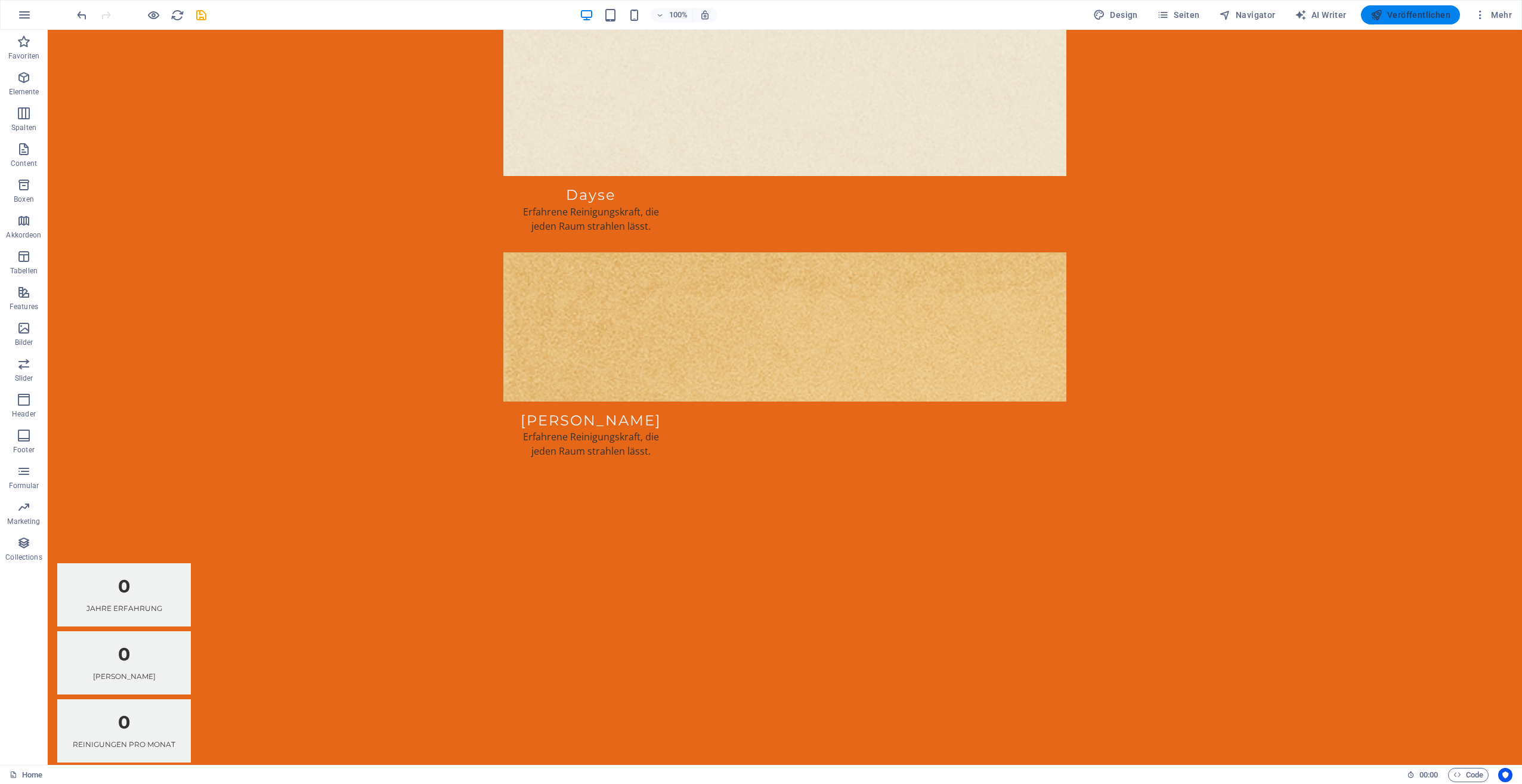
click at [1419, 15] on span "Veröffentlichen" at bounding box center [1411, 15] width 80 height 12
checkbox input "false"
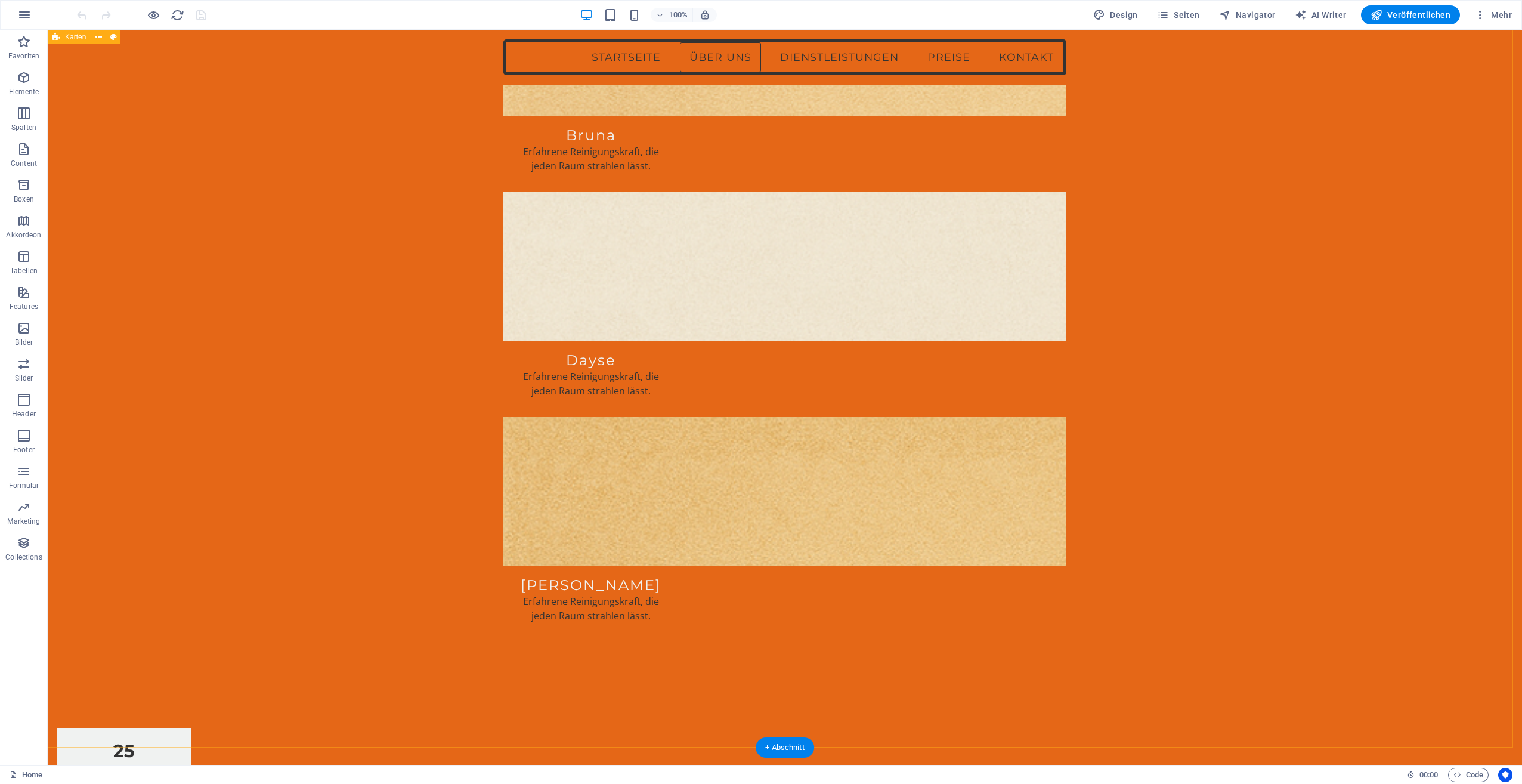
scroll to position [1551, 0]
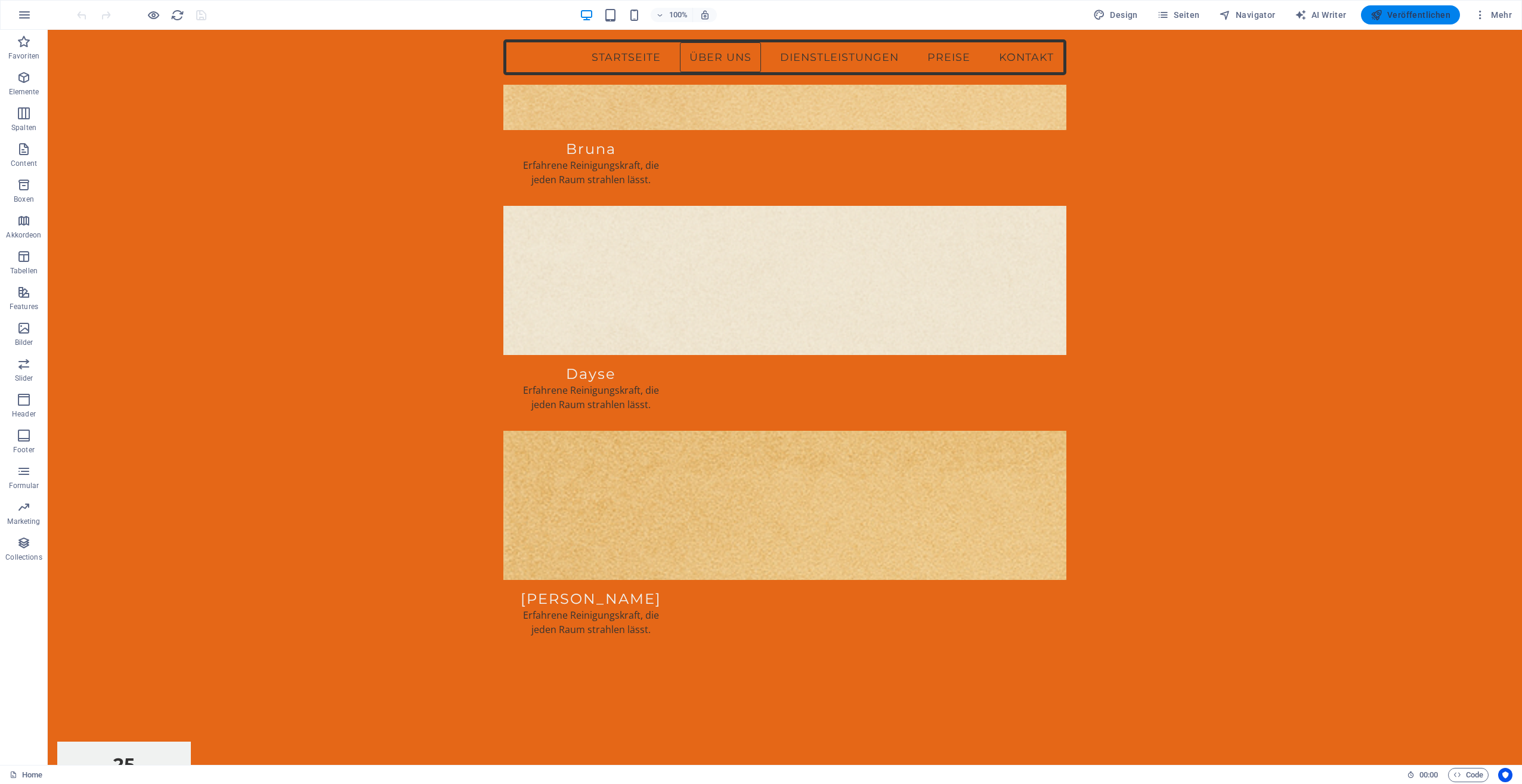
click at [1407, 15] on span "Veröffentlichen" at bounding box center [1411, 15] width 80 height 12
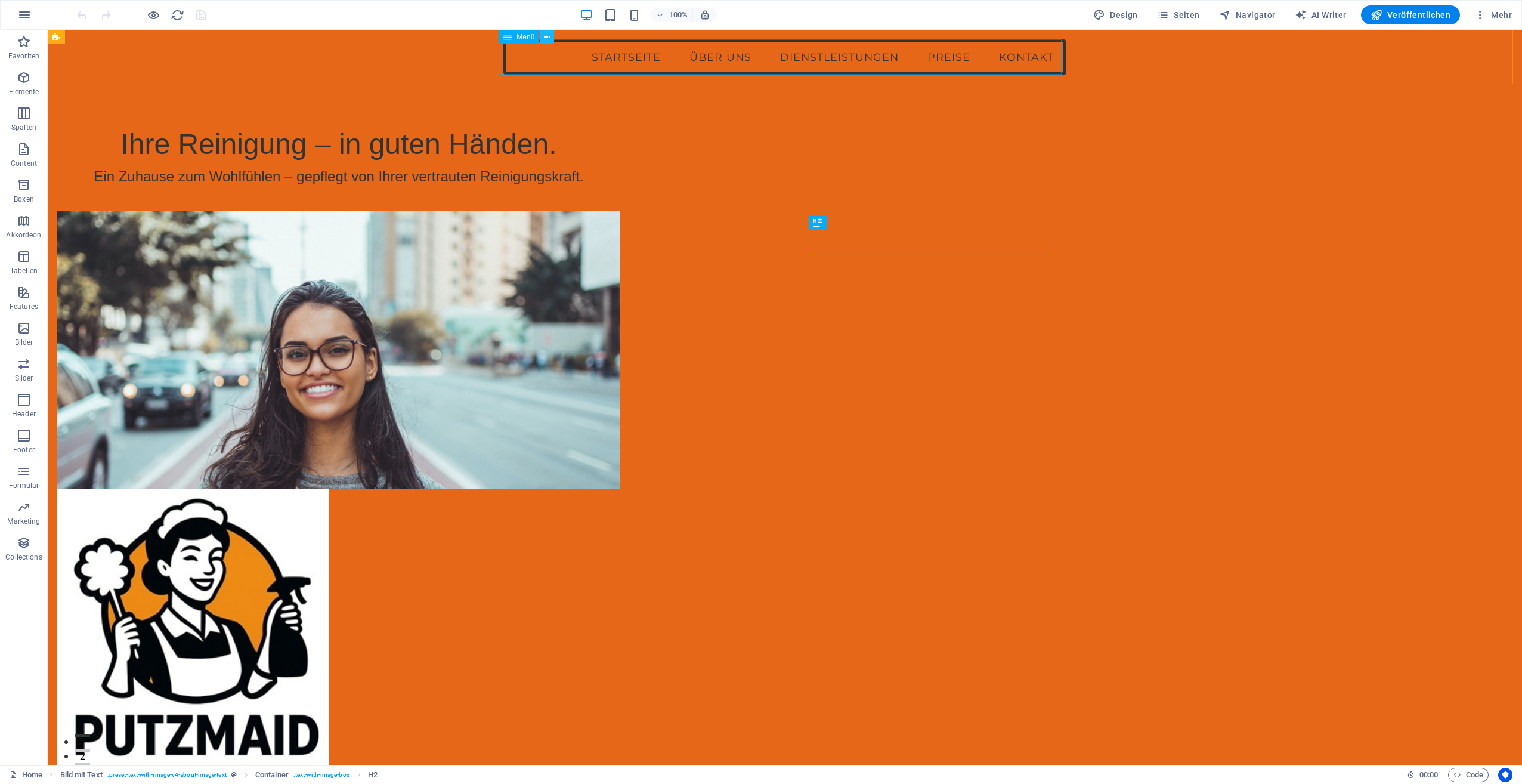
click at [545, 37] on icon at bounding box center [547, 37] width 7 height 13
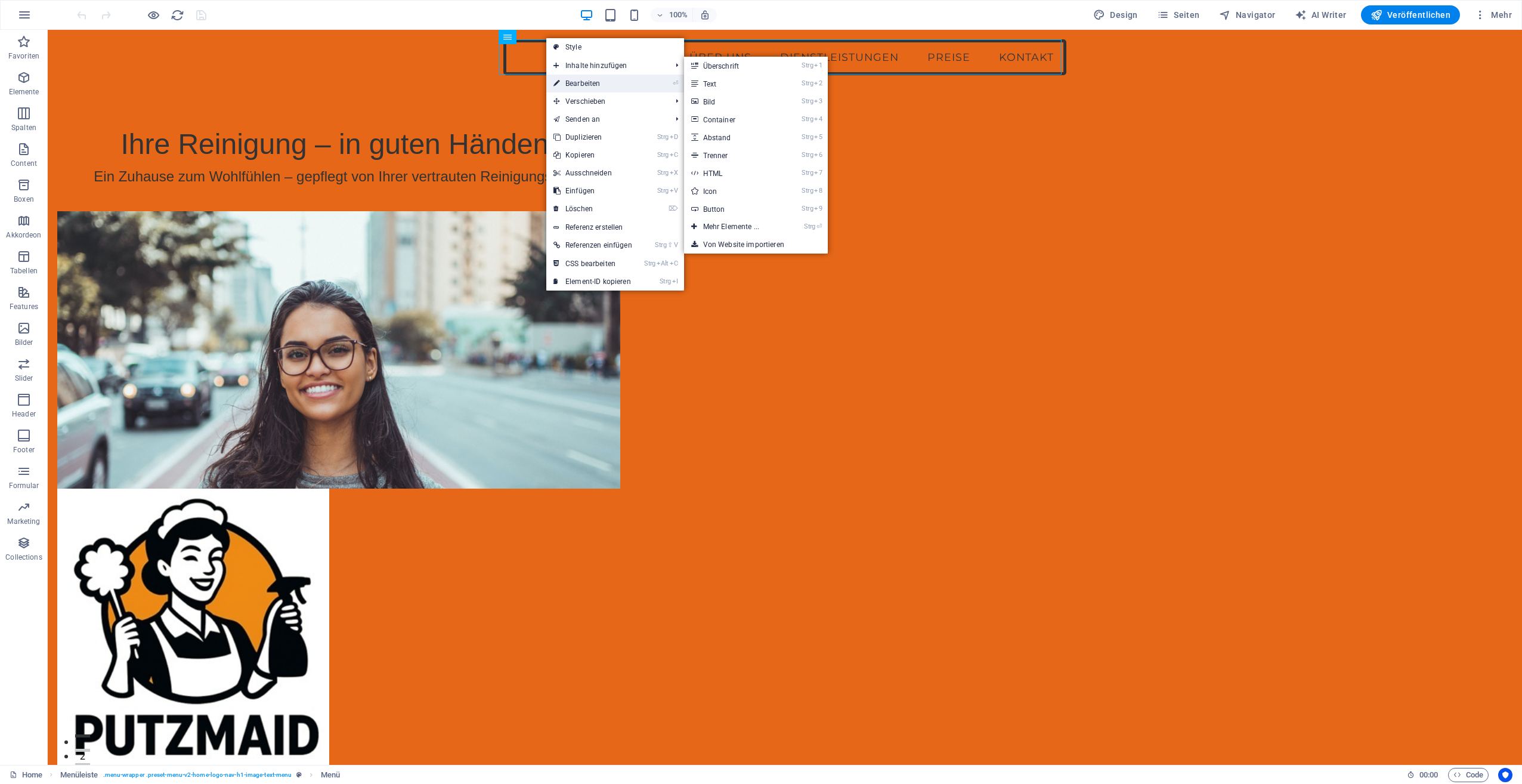
click at [583, 75] on link "⏎ Bearbeiten" at bounding box center [593, 83] width 93 height 18
select select
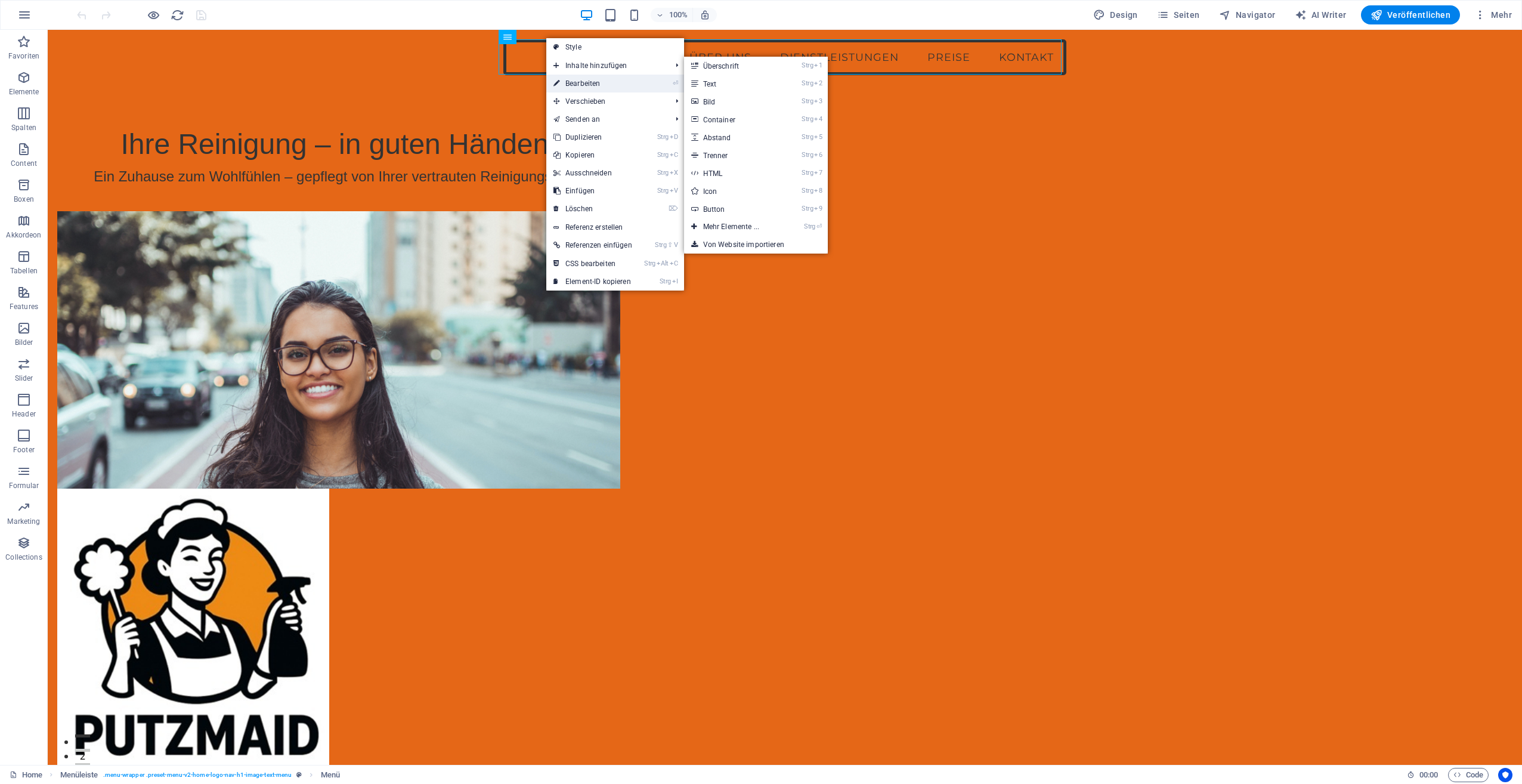
select select
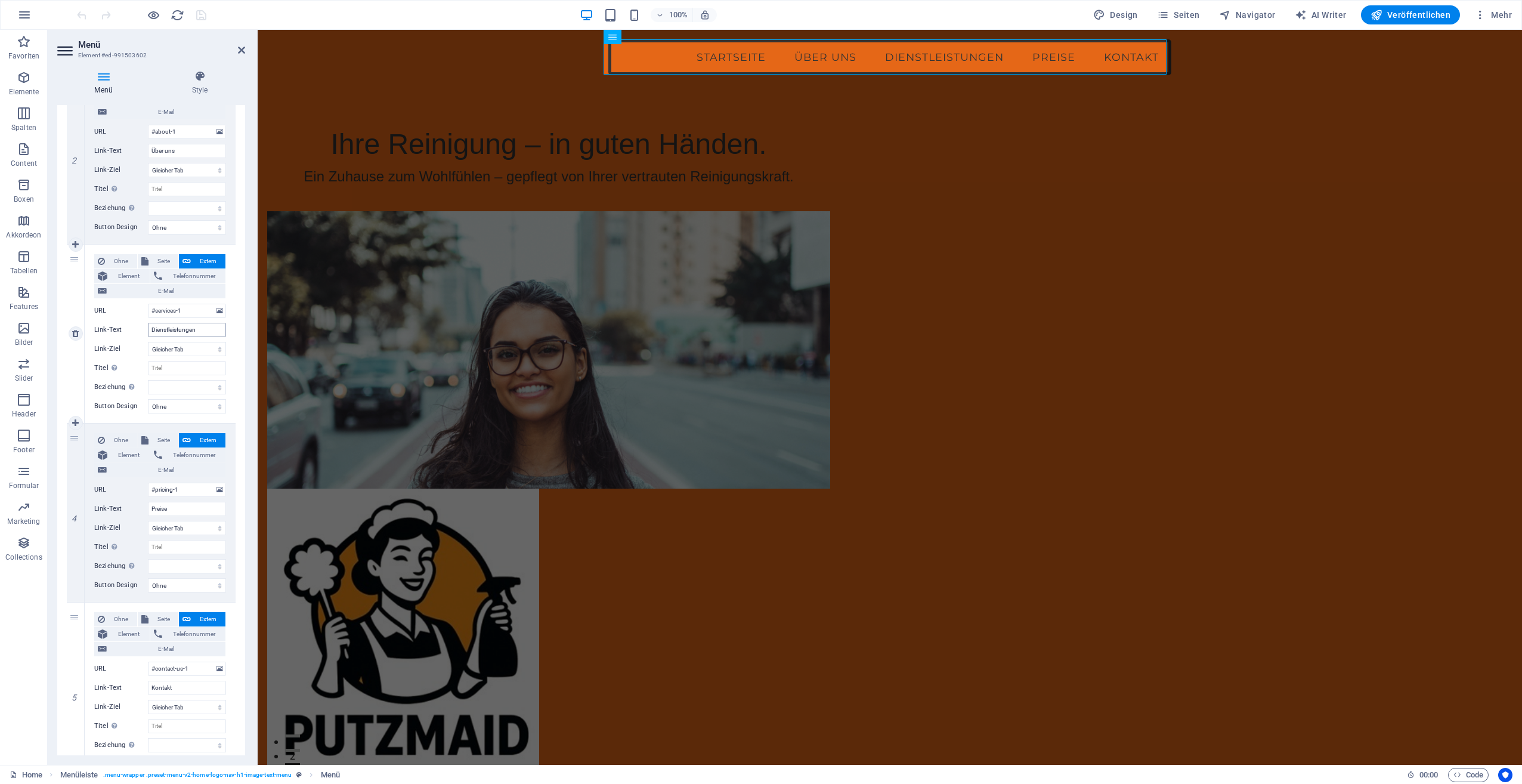
scroll to position [358, 0]
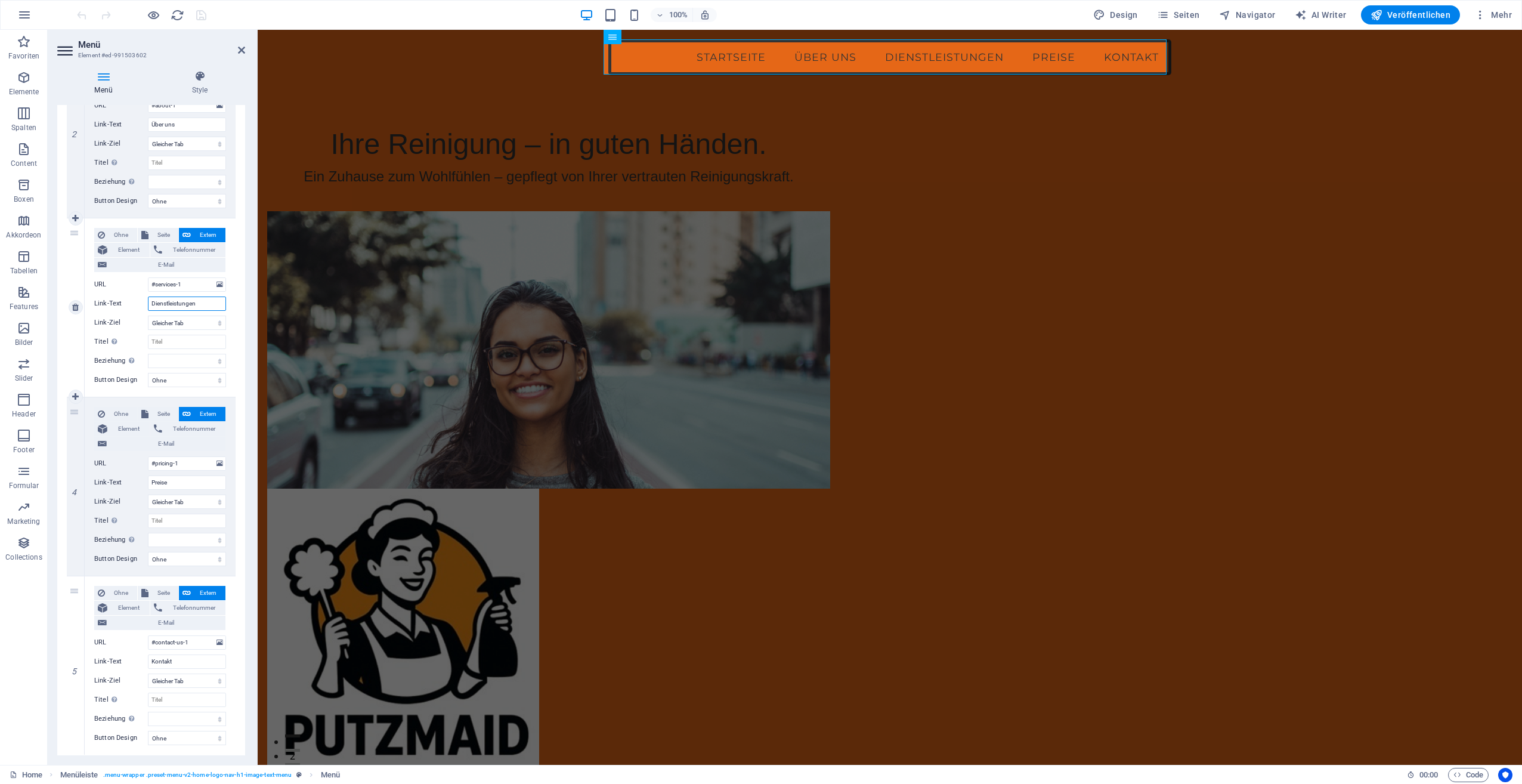
click at [156, 303] on input "Dienstleistungen" at bounding box center [187, 303] width 78 height 14
click at [195, 304] on input "Dienstleistungen" at bounding box center [187, 303] width 78 height 14
click at [123, 250] on span "Element" at bounding box center [128, 249] width 35 height 14
select select
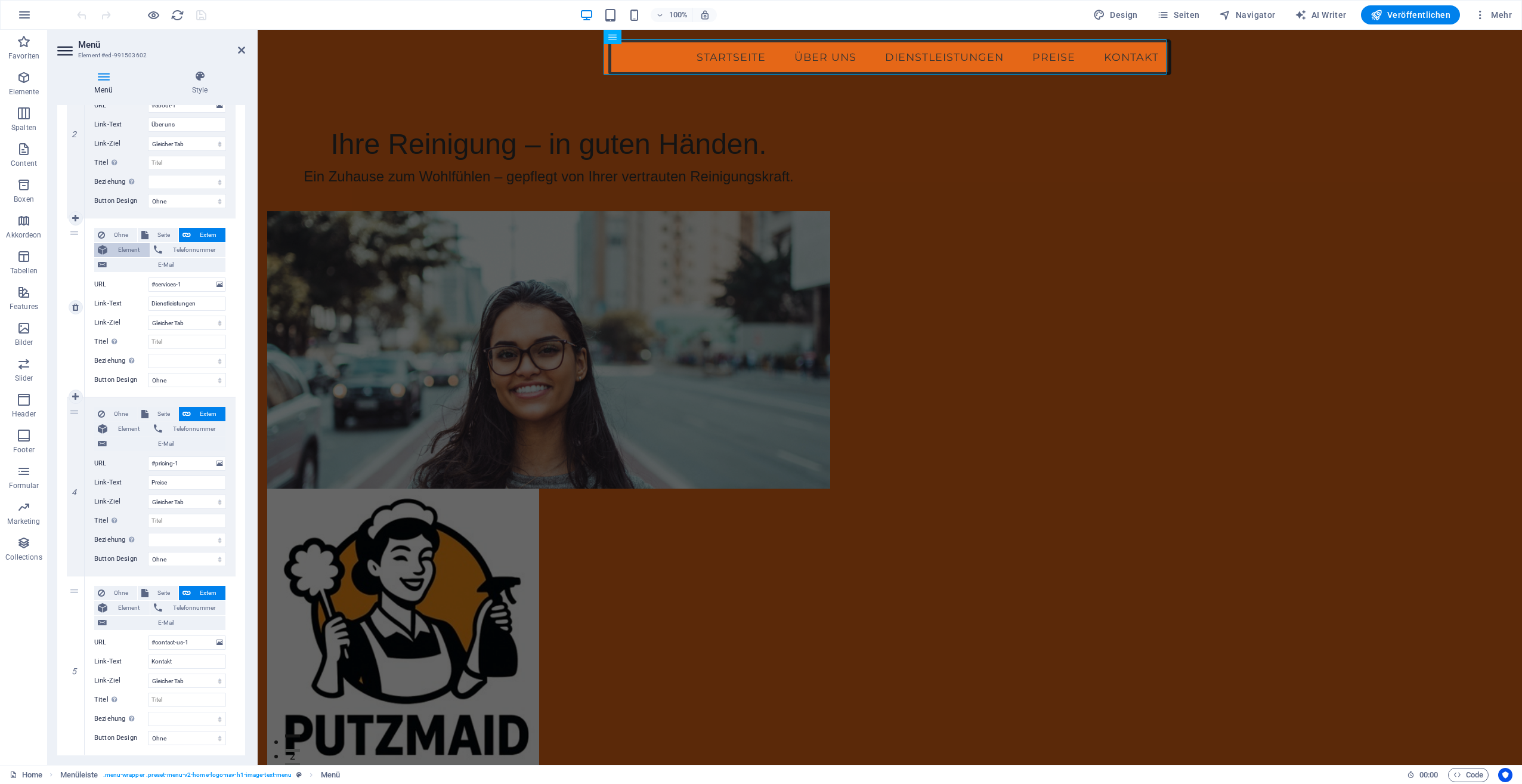
select select
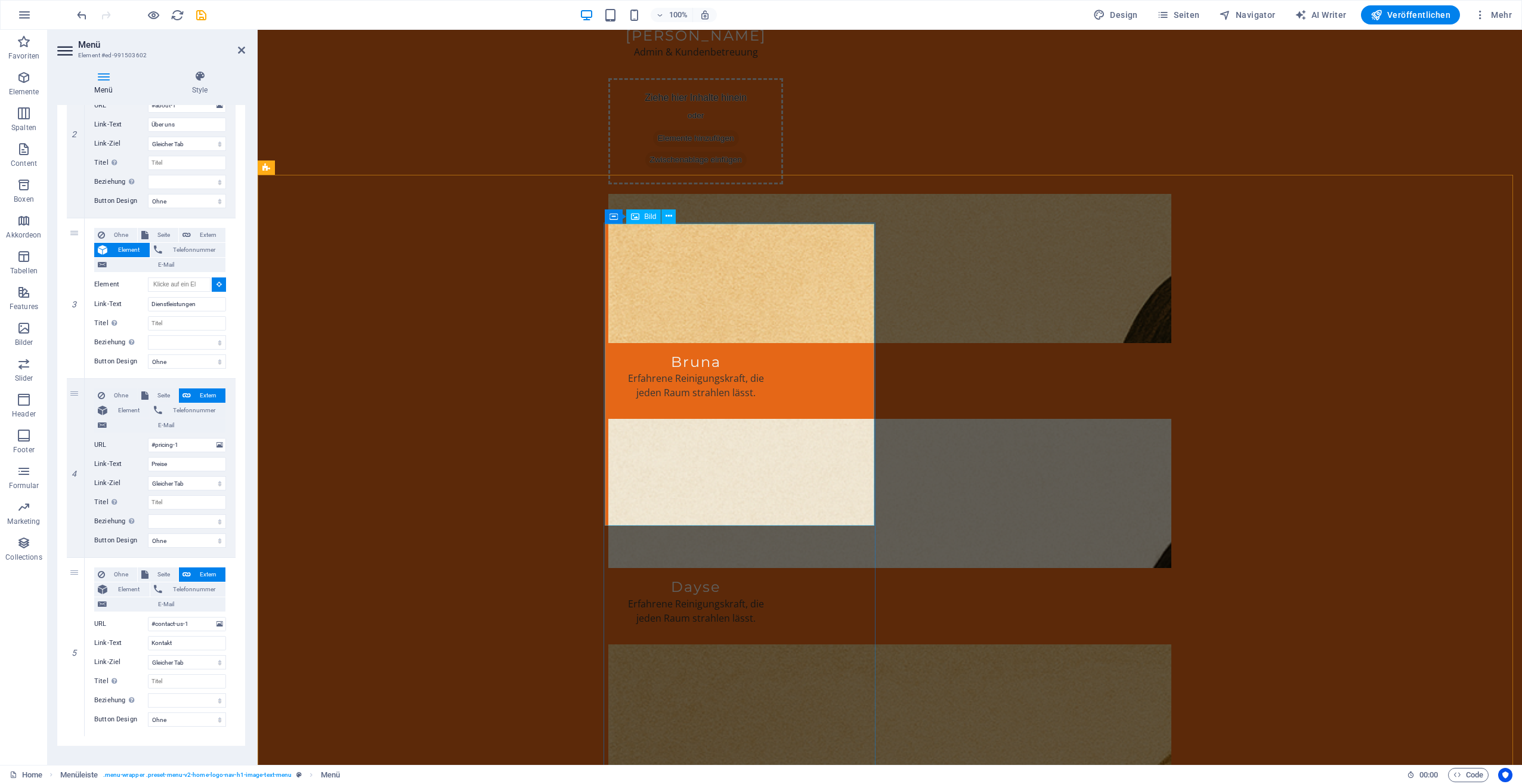
scroll to position [1372, 0]
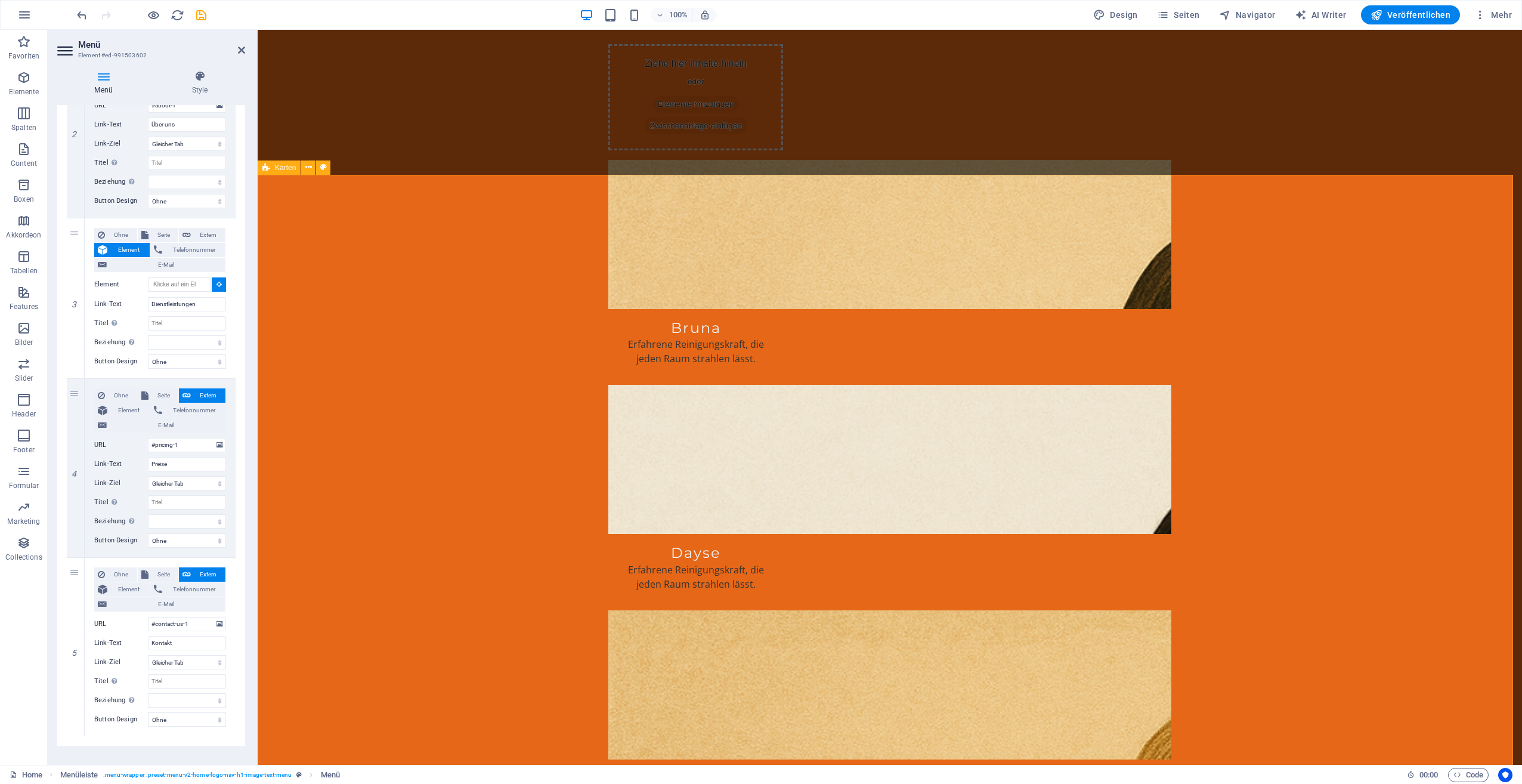
select select
type input "#ed-999002334"
select select
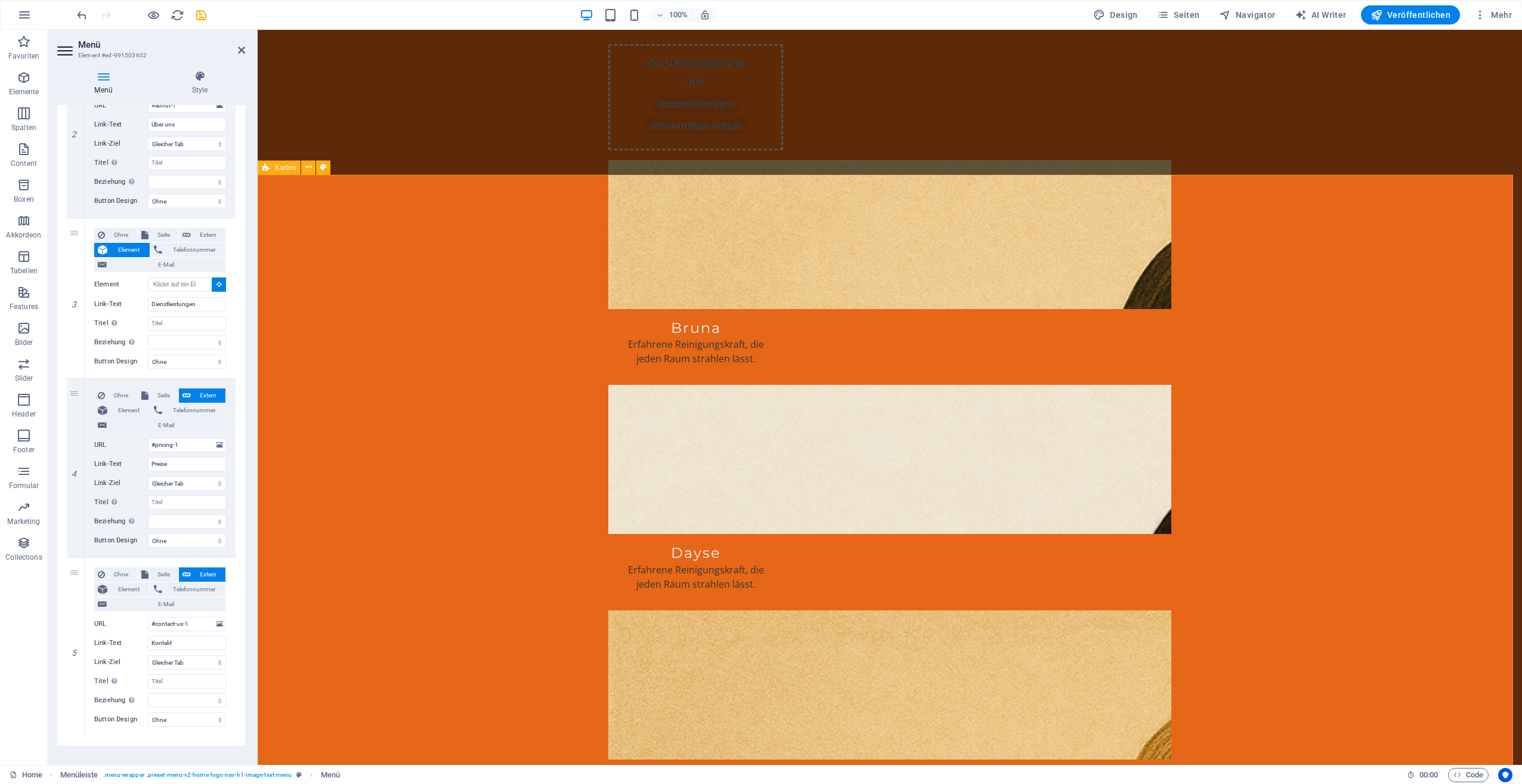
select select
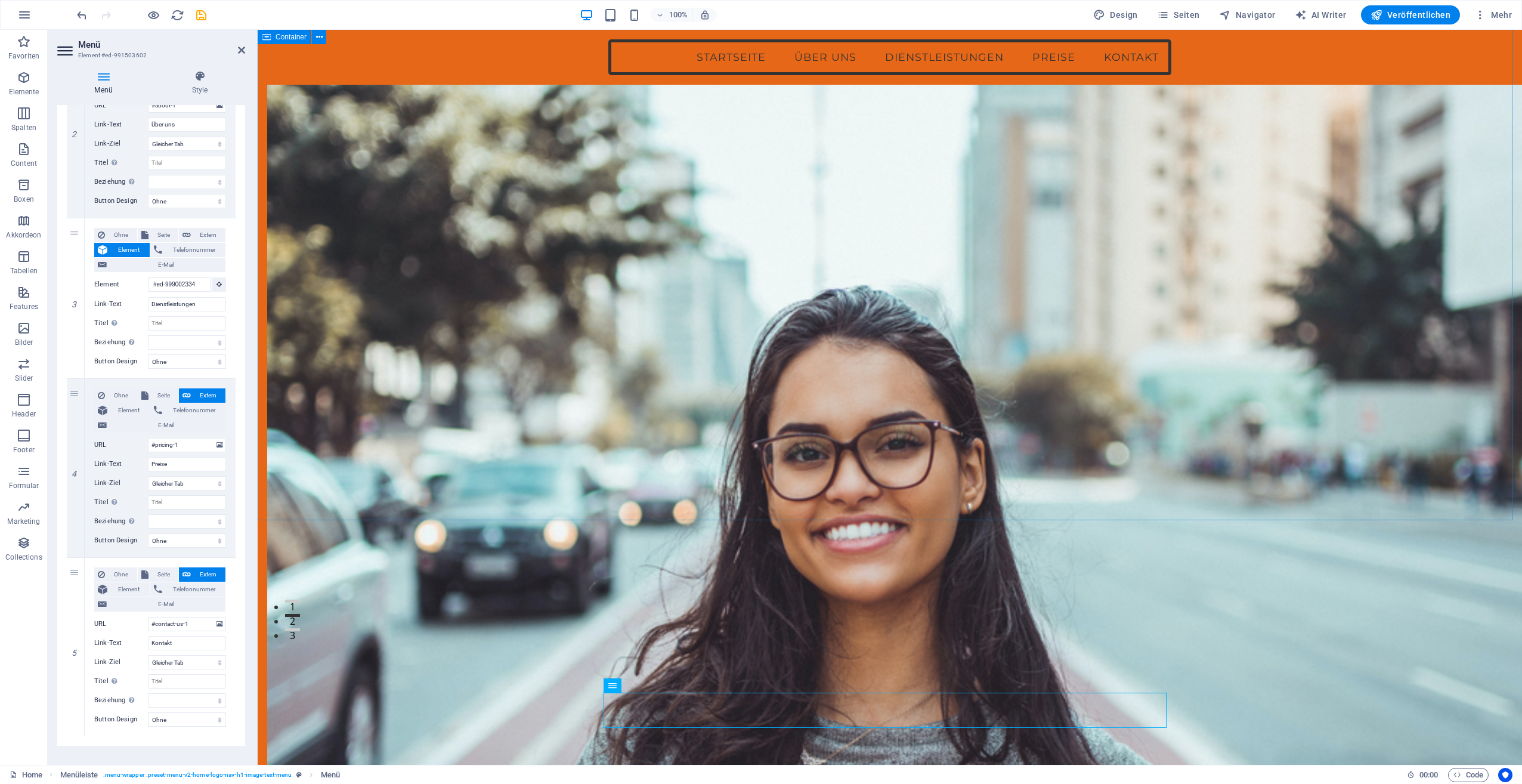
scroll to position [0, 0]
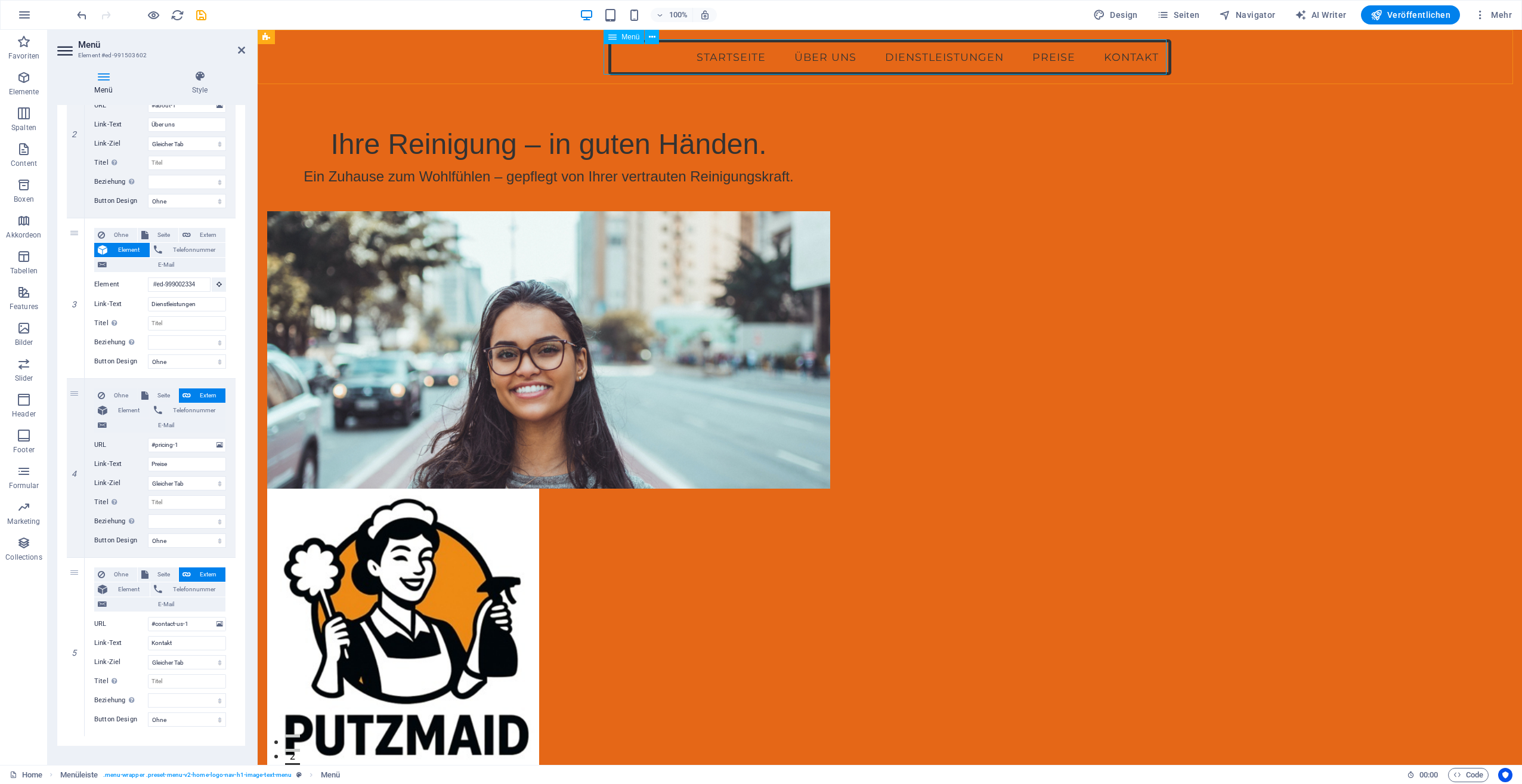
click at [818, 56] on nav "Startseite Über uns Dienstleistungen Preise Kontakt" at bounding box center [890, 57] width 563 height 36
click at [1414, 16] on span "Veröffentlichen" at bounding box center [1411, 15] width 80 height 12
checkbox input "false"
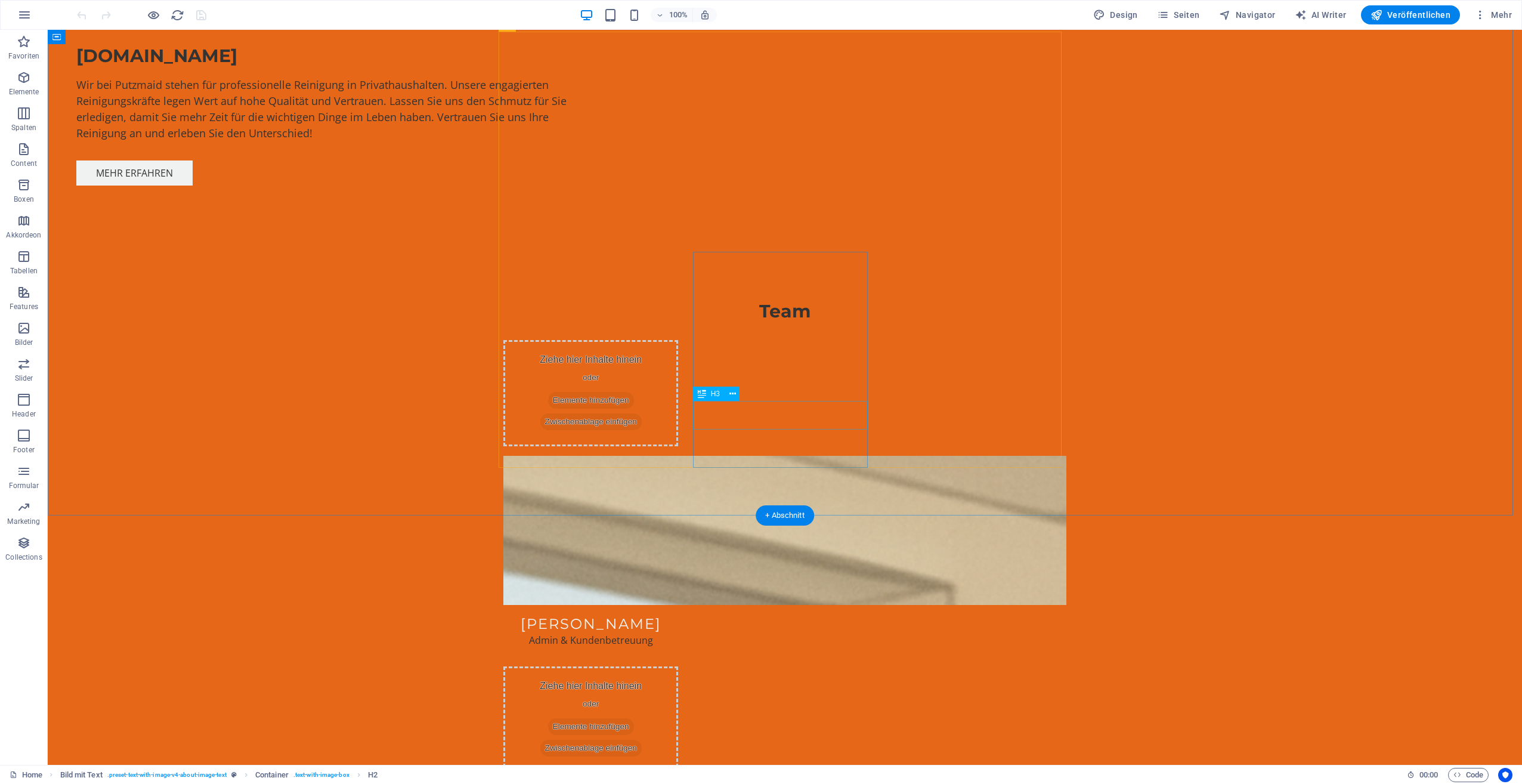
scroll to position [835, 0]
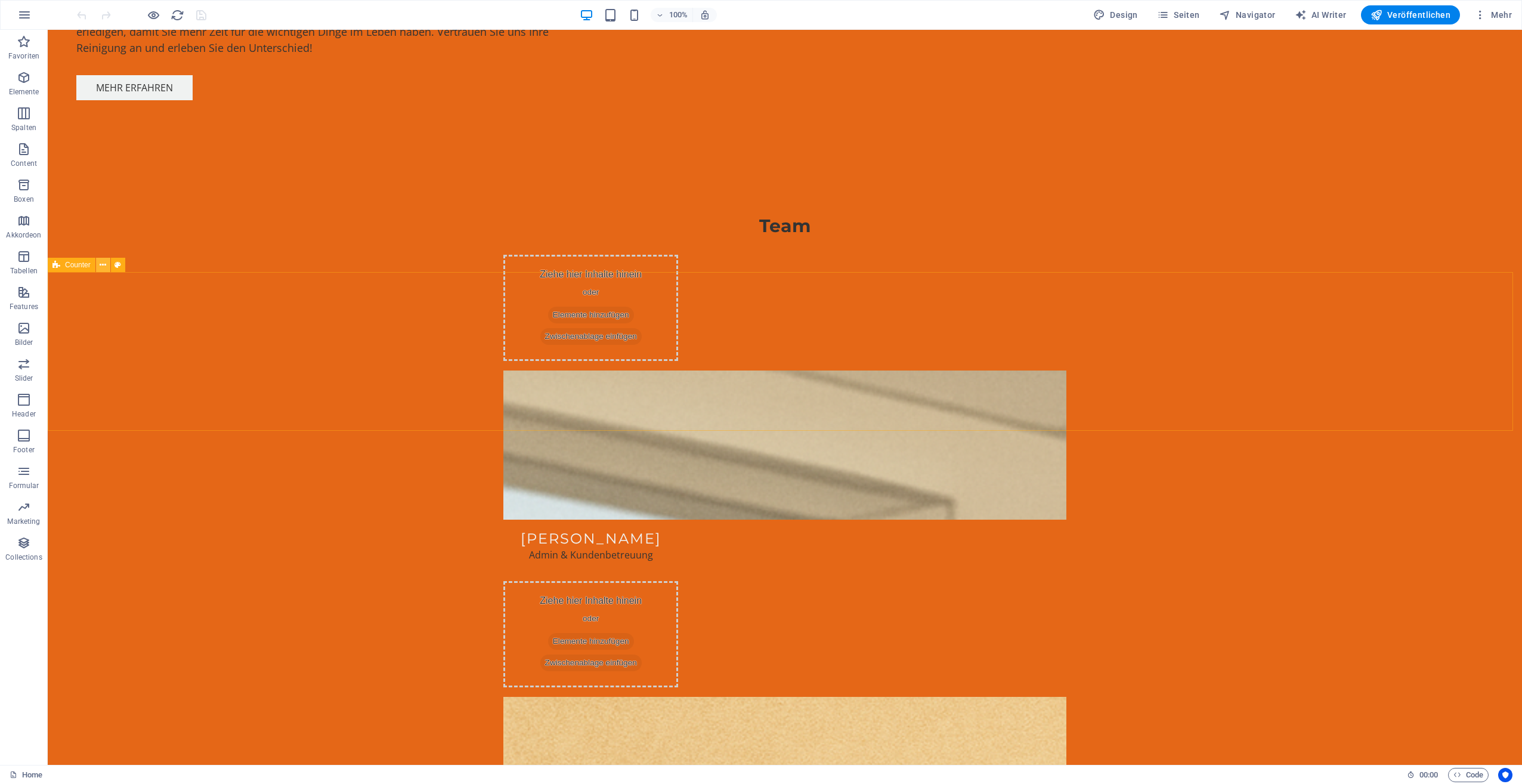
click at [100, 263] on icon at bounding box center [103, 265] width 7 height 13
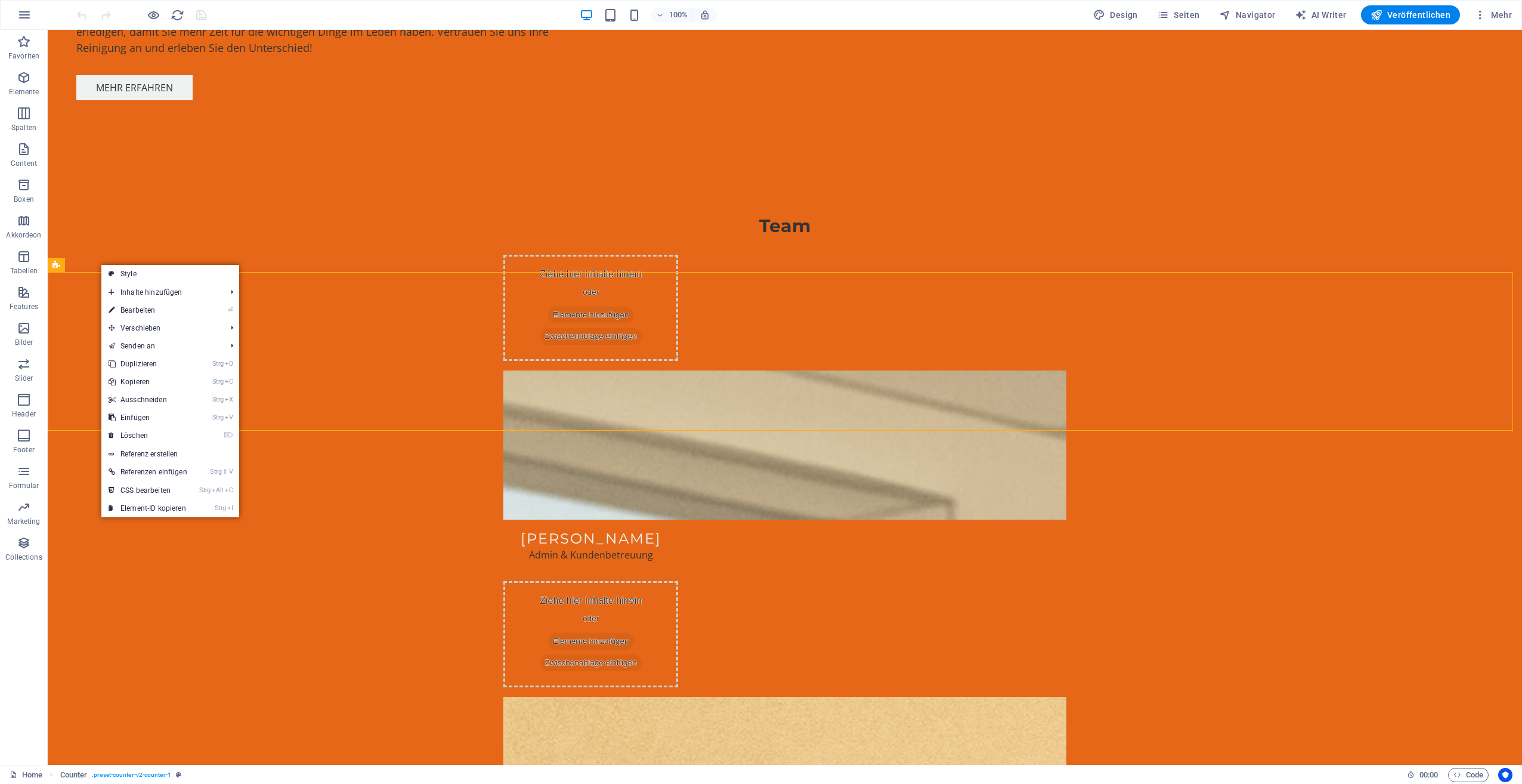
click at [131, 304] on link "⏎ Bearbeiten" at bounding box center [148, 310] width 93 height 18
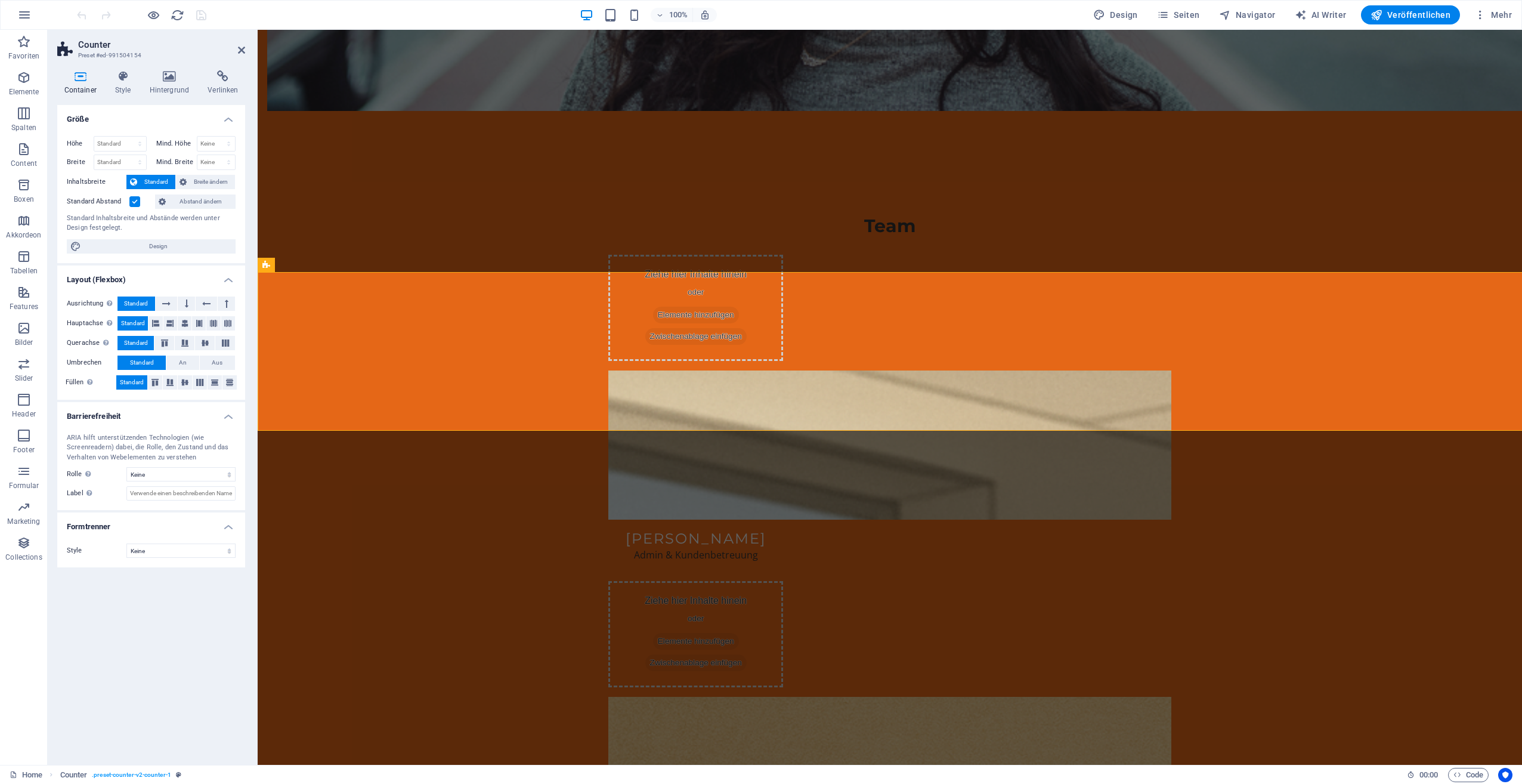
select select "rem"
click at [129, 82] on h4 "Style" at bounding box center [125, 83] width 35 height 25
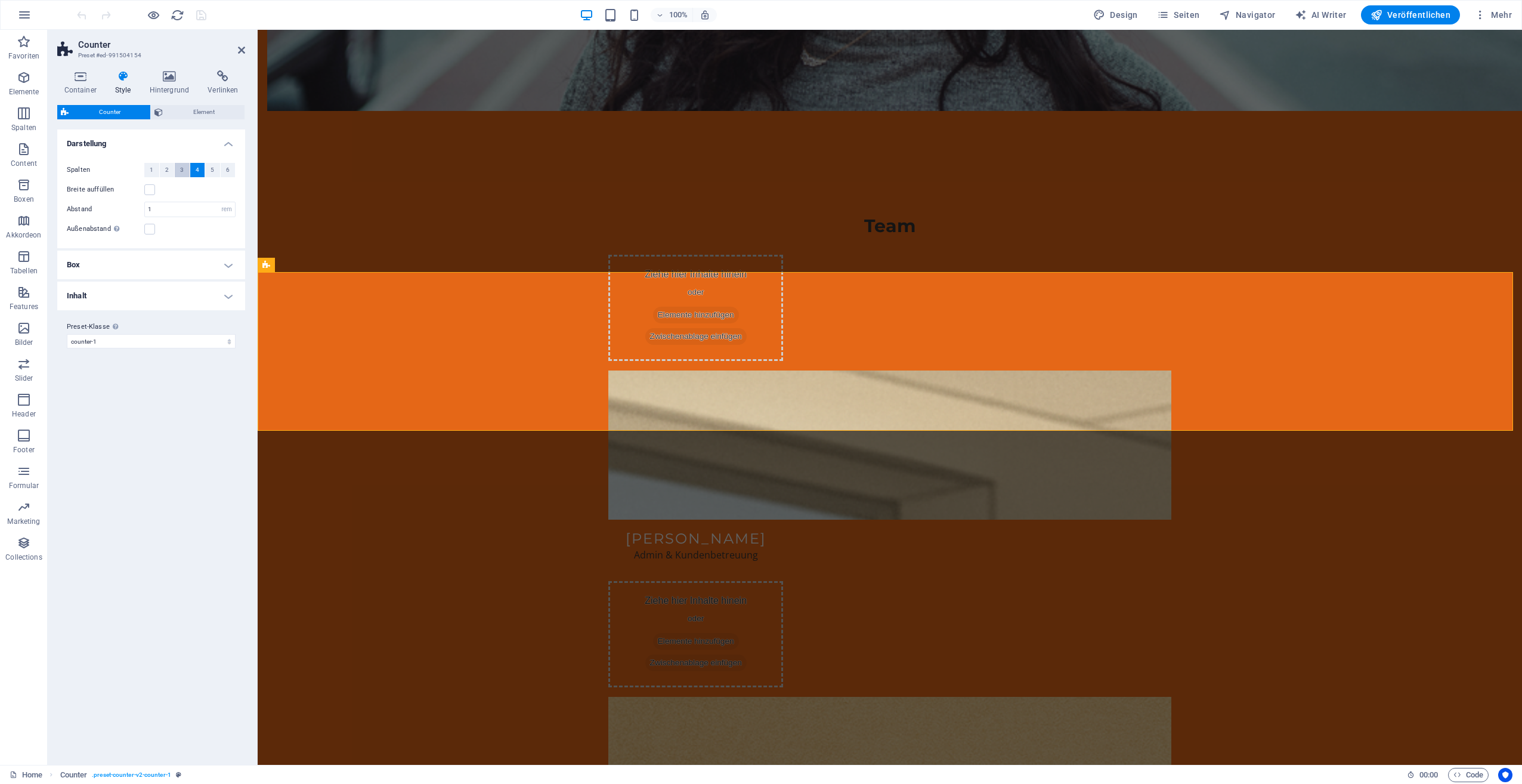
click at [183, 169] on span "3" at bounding box center [181, 169] width 3 height 14
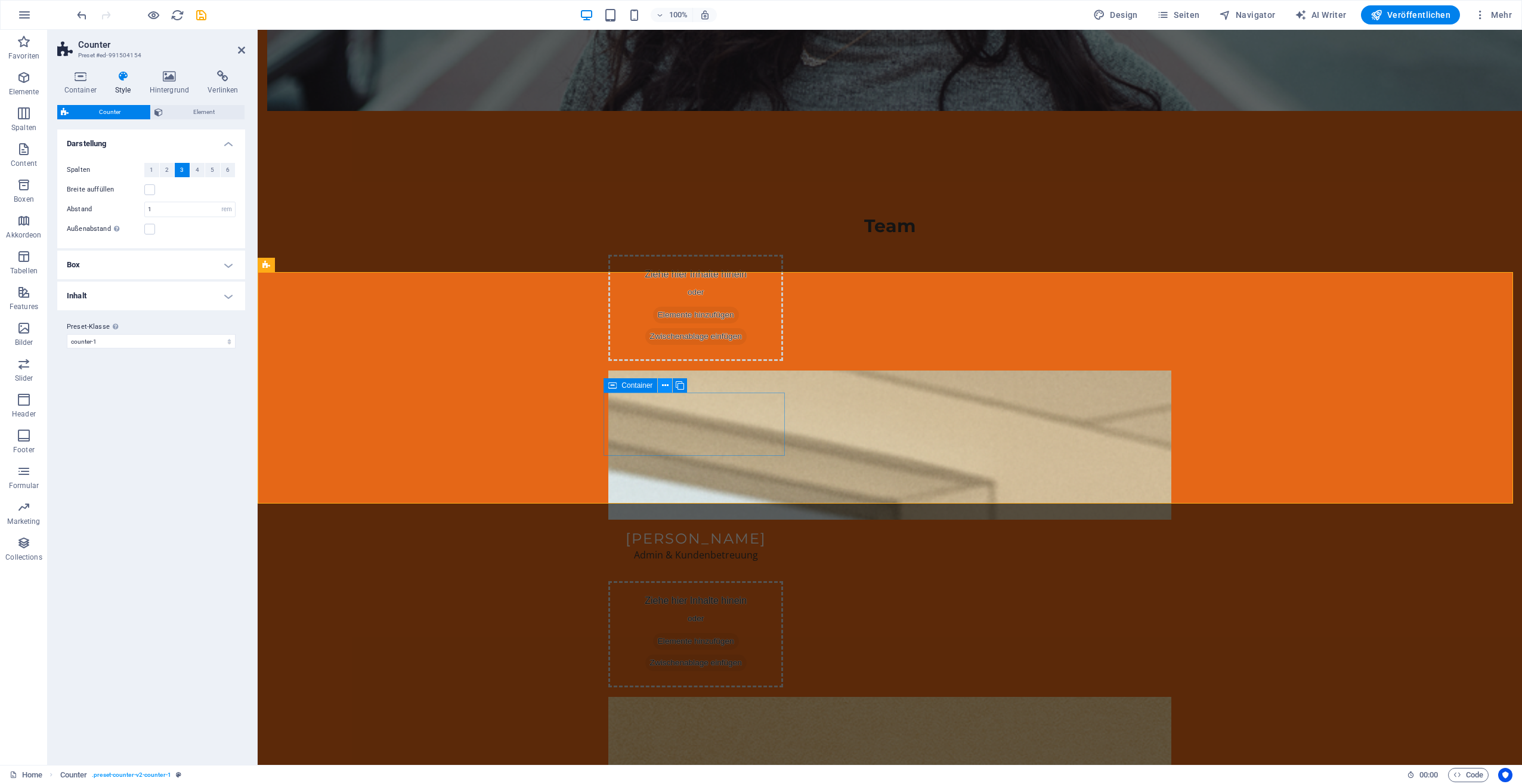
click at [664, 386] on icon at bounding box center [665, 385] width 7 height 13
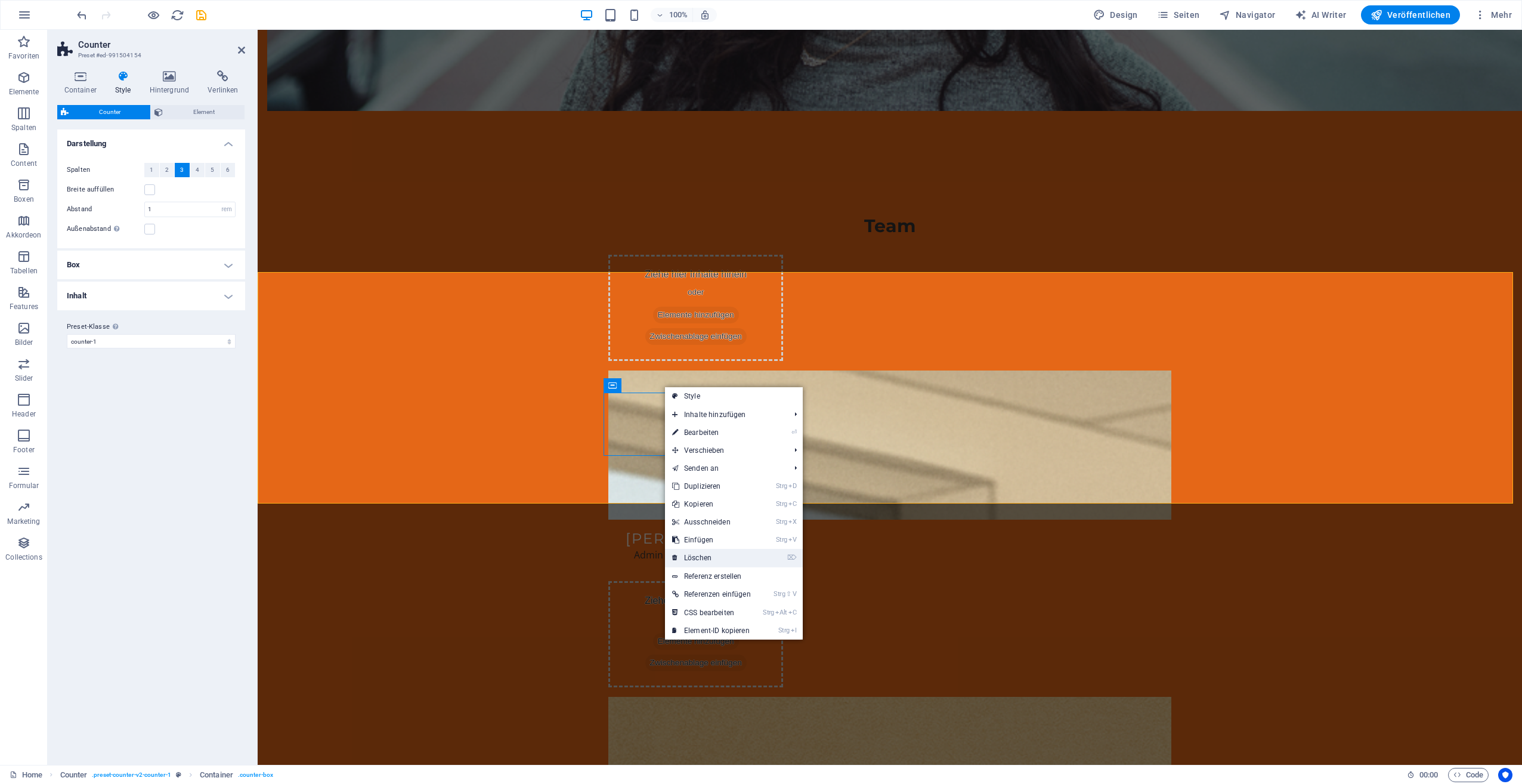
click at [701, 551] on link "⌦ Löschen" at bounding box center [712, 557] width 93 height 18
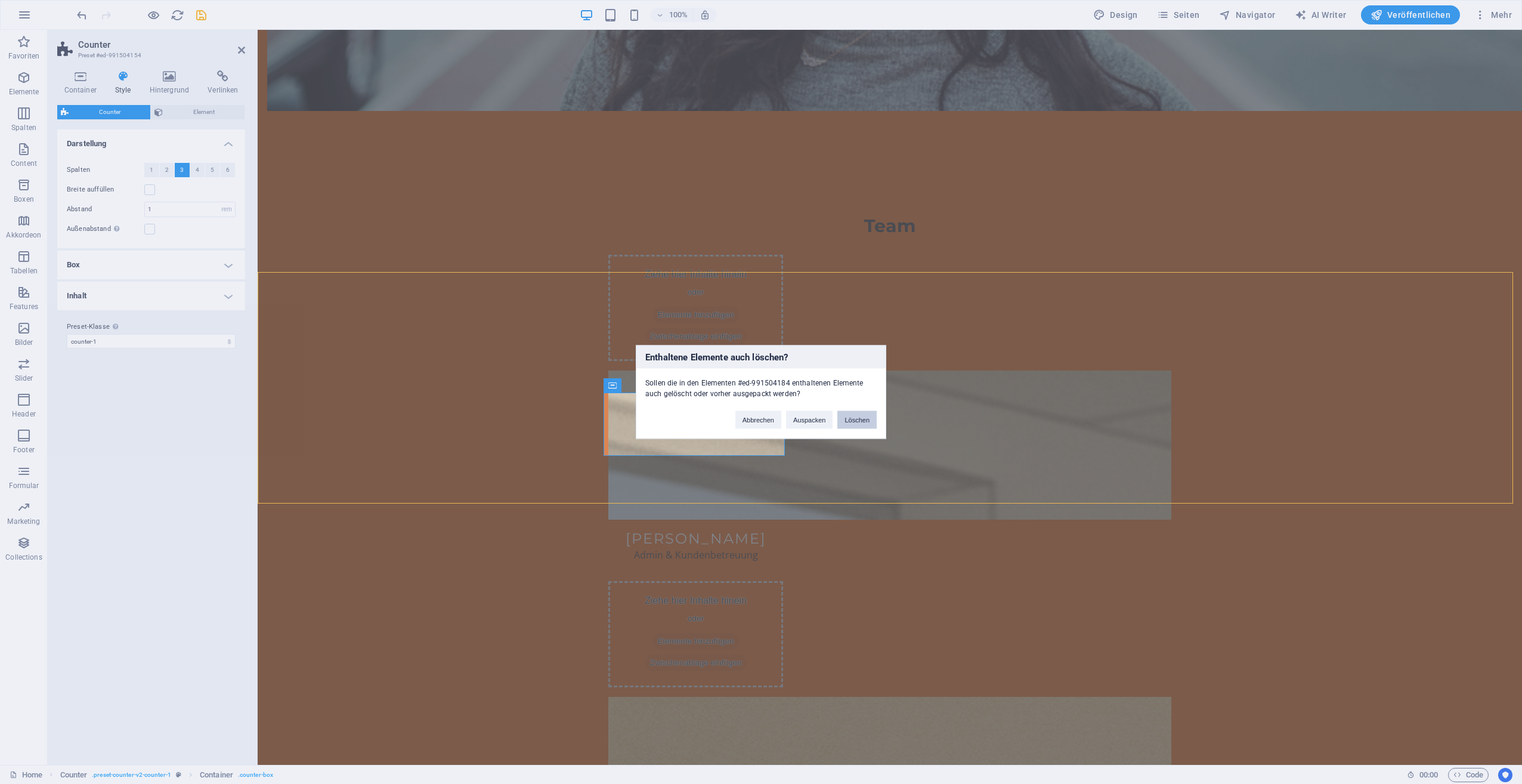
click at [869, 421] on button "Löschen" at bounding box center [857, 419] width 39 height 18
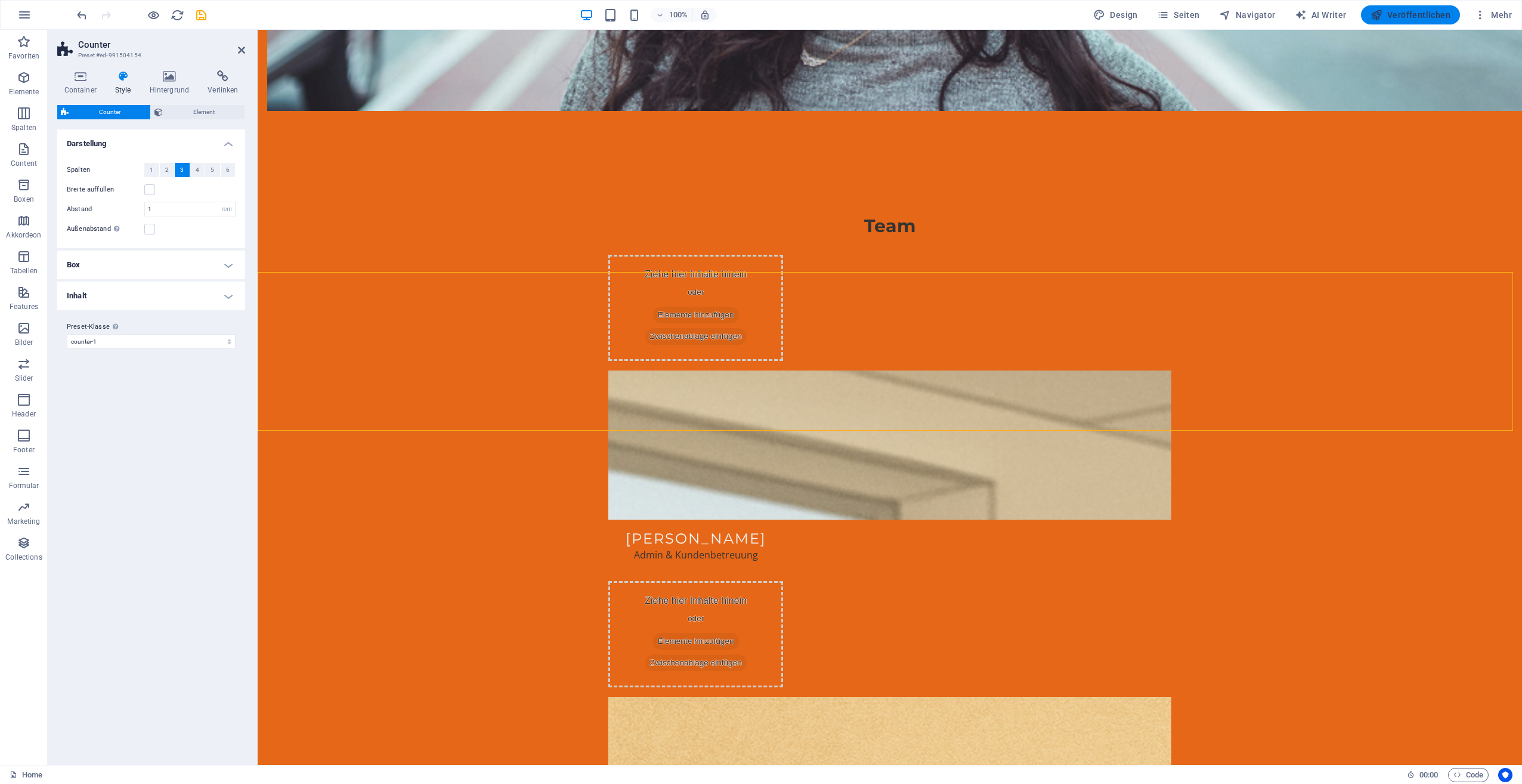
click at [1403, 14] on span "Veröffentlichen" at bounding box center [1411, 15] width 80 height 12
checkbox input "false"
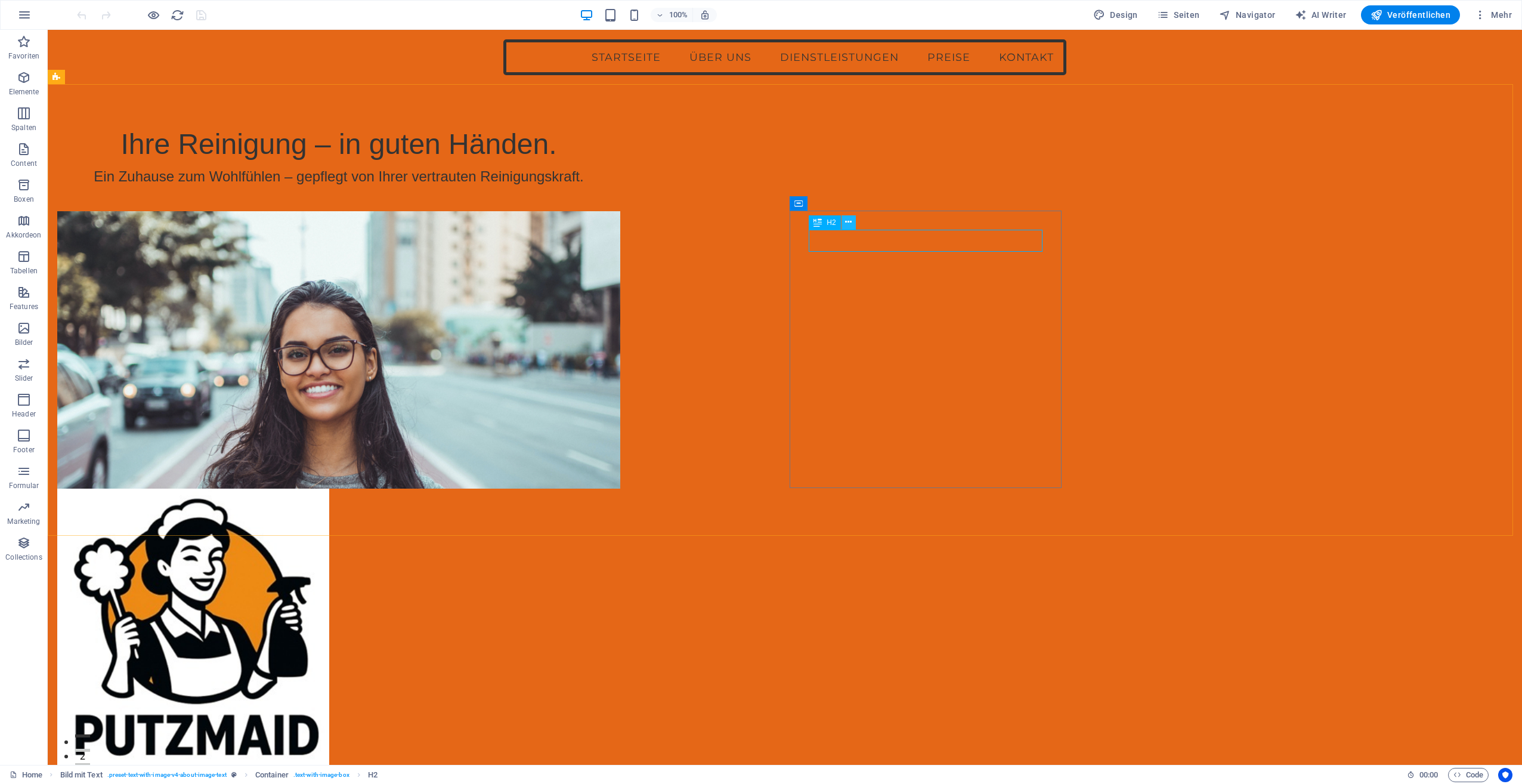
click at [851, 223] on icon at bounding box center [849, 222] width 7 height 13
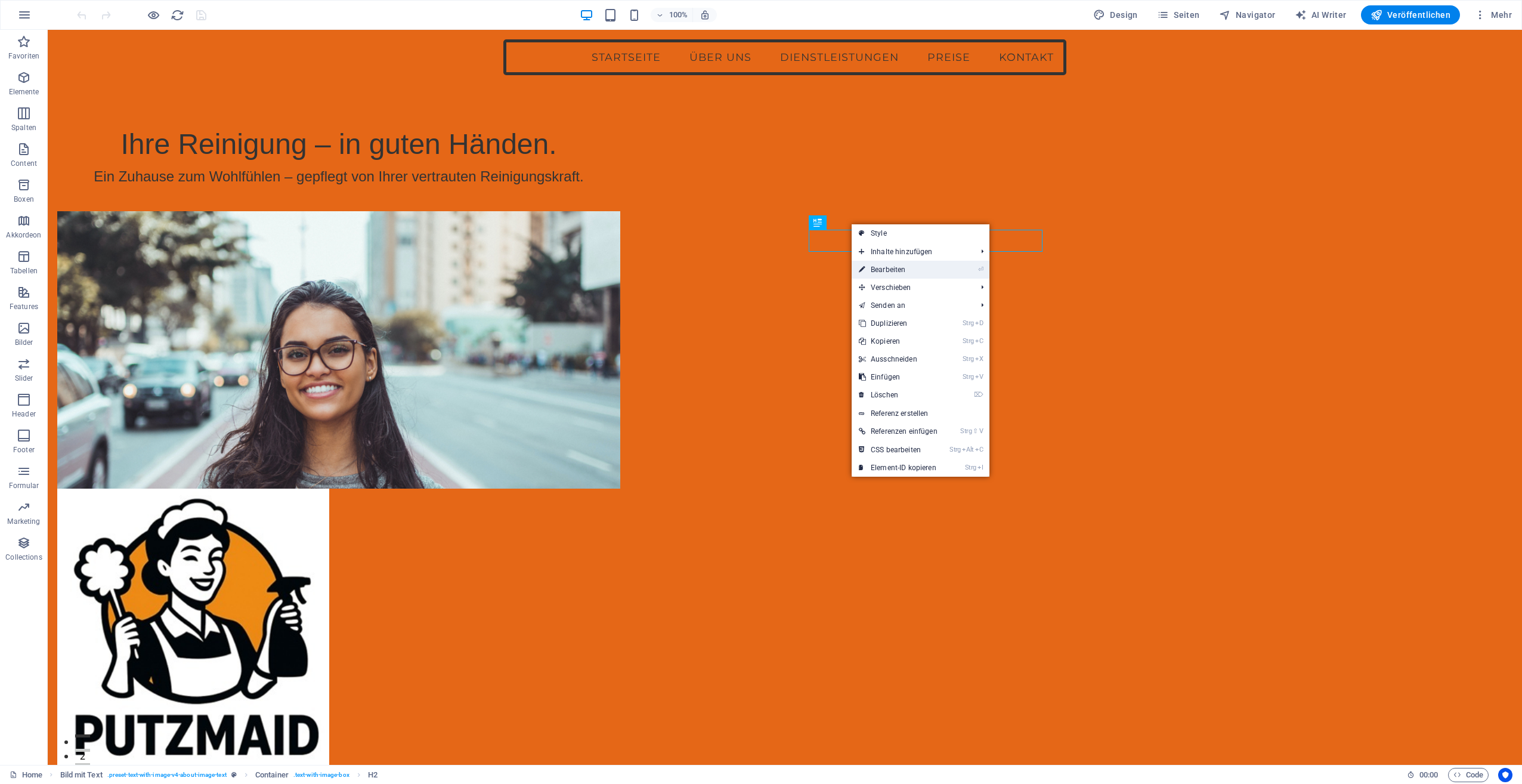
click at [885, 263] on link "⏎ Bearbeiten" at bounding box center [899, 269] width 93 height 18
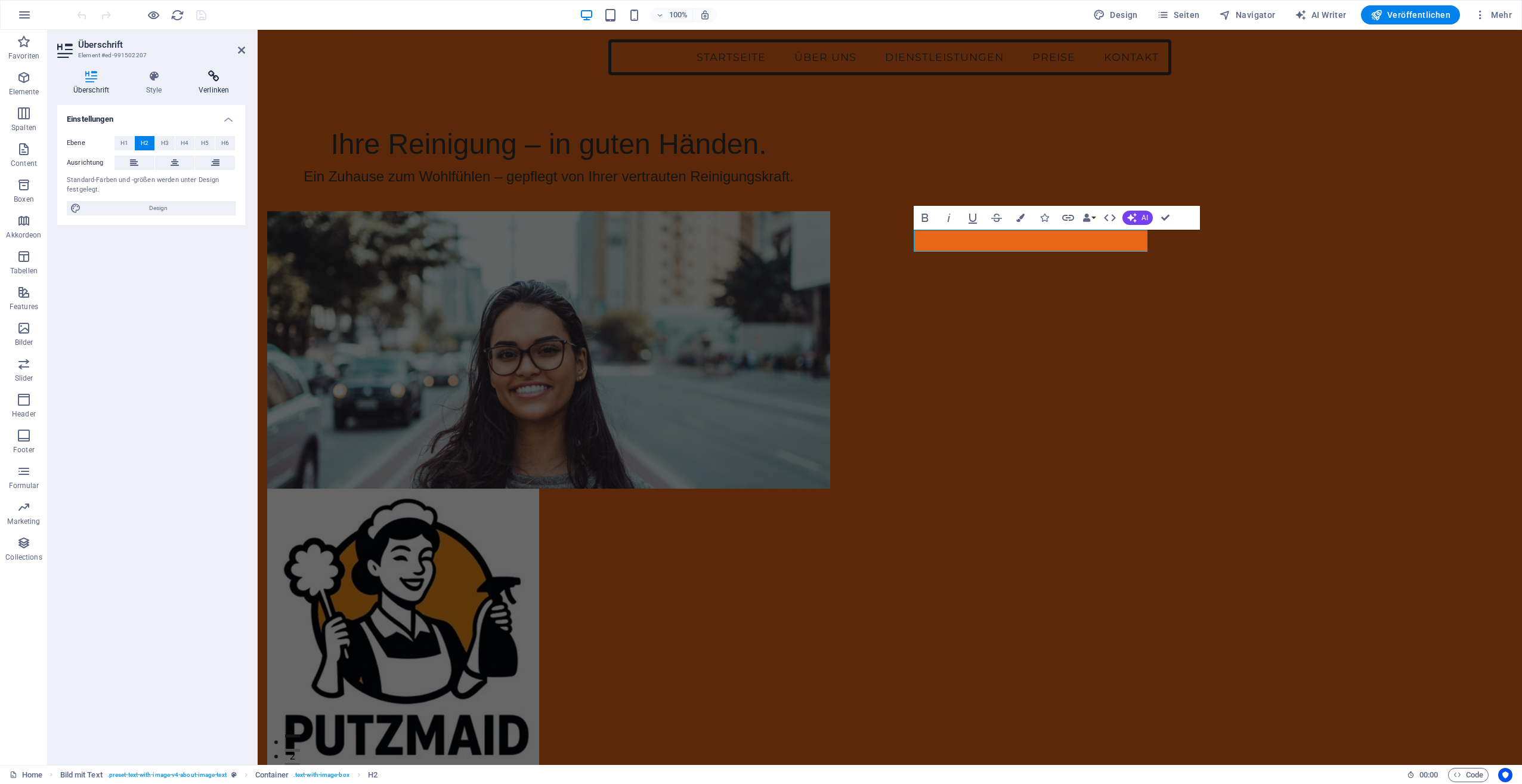
click at [210, 79] on icon at bounding box center [214, 77] width 63 height 12
click at [203, 137] on span "Element" at bounding box center [217, 143] width 28 height 14
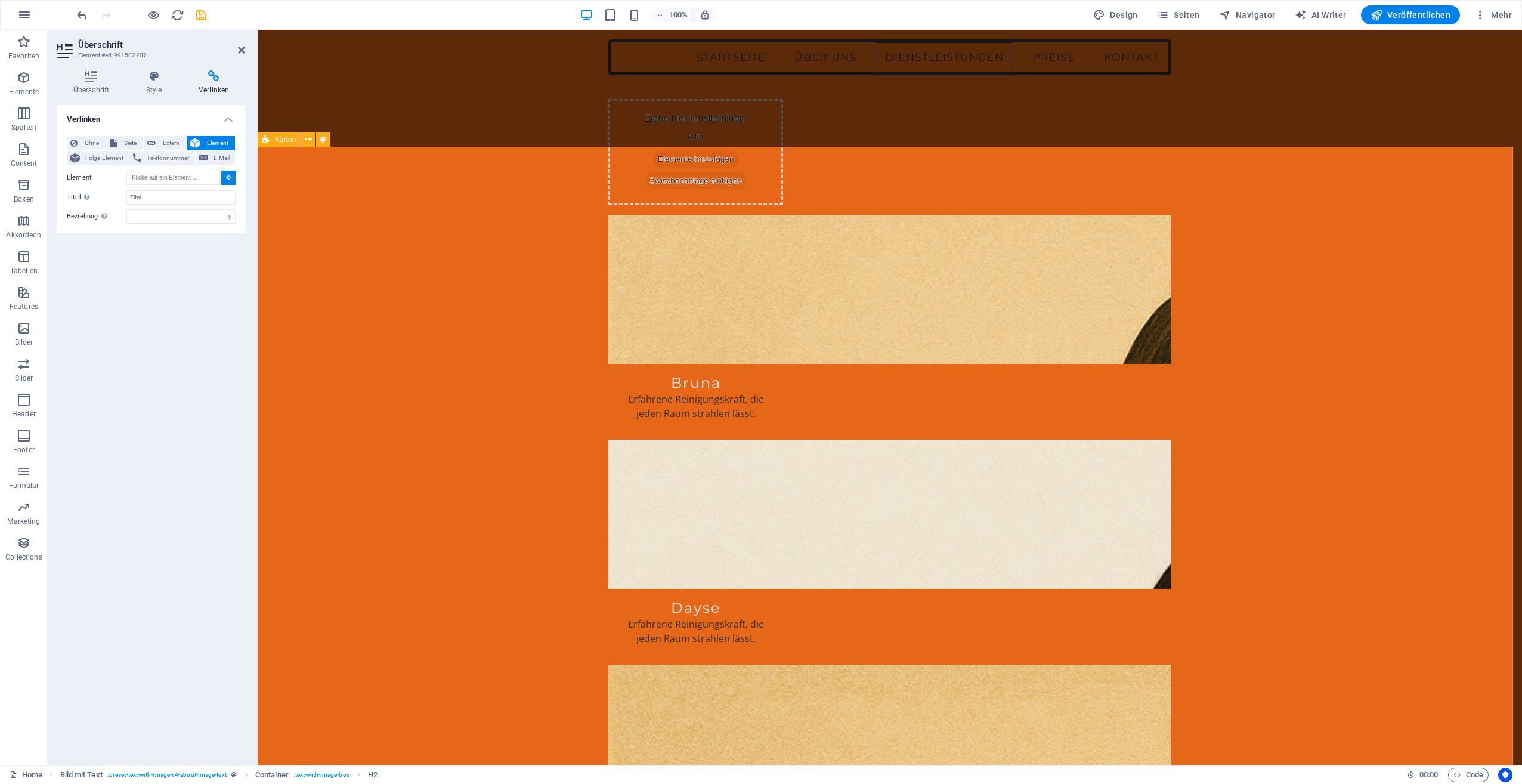
scroll to position [1312, 0]
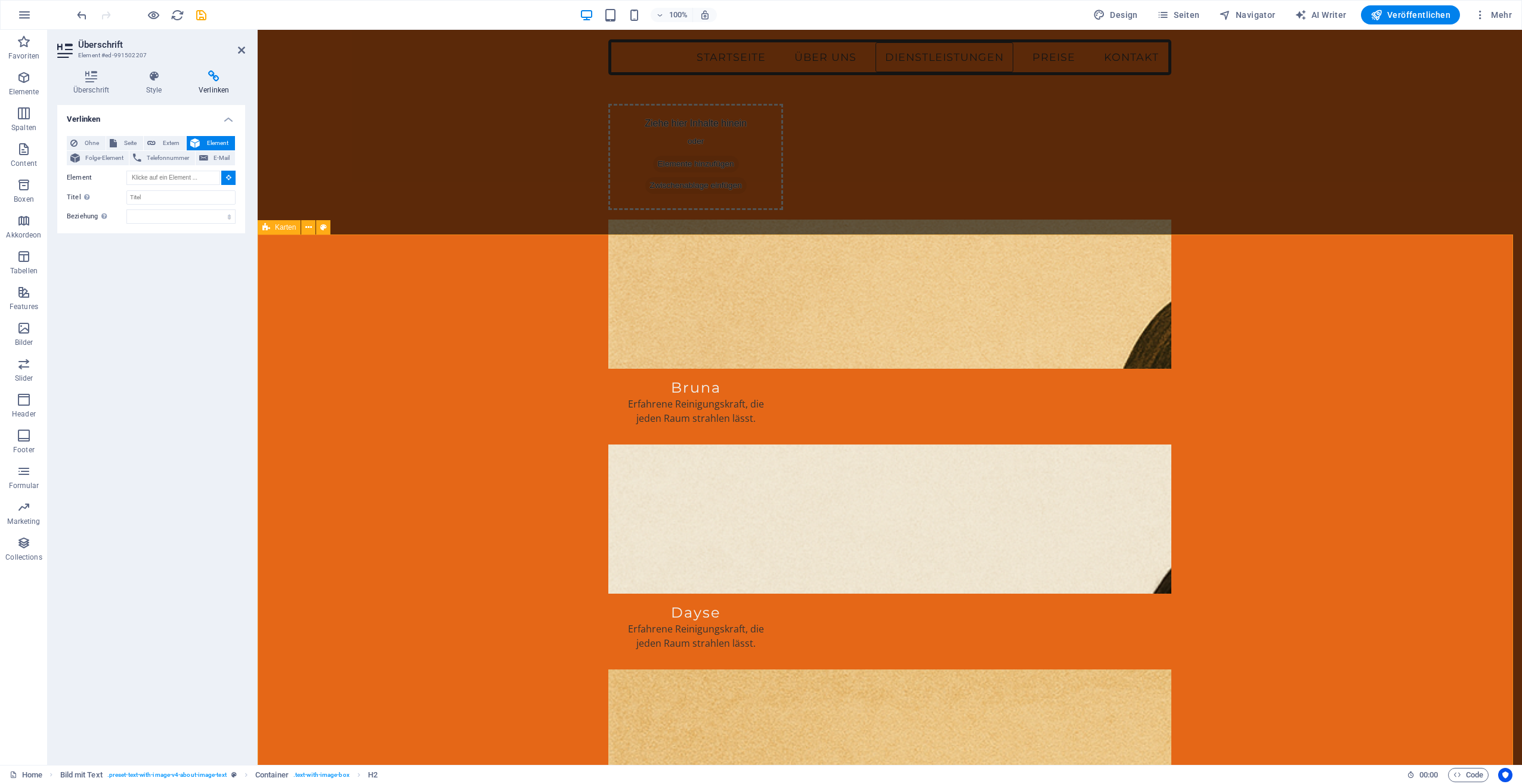
drag, startPoint x: 390, startPoint y: 269, endPoint x: 601, endPoint y: 269, distance: 211.0
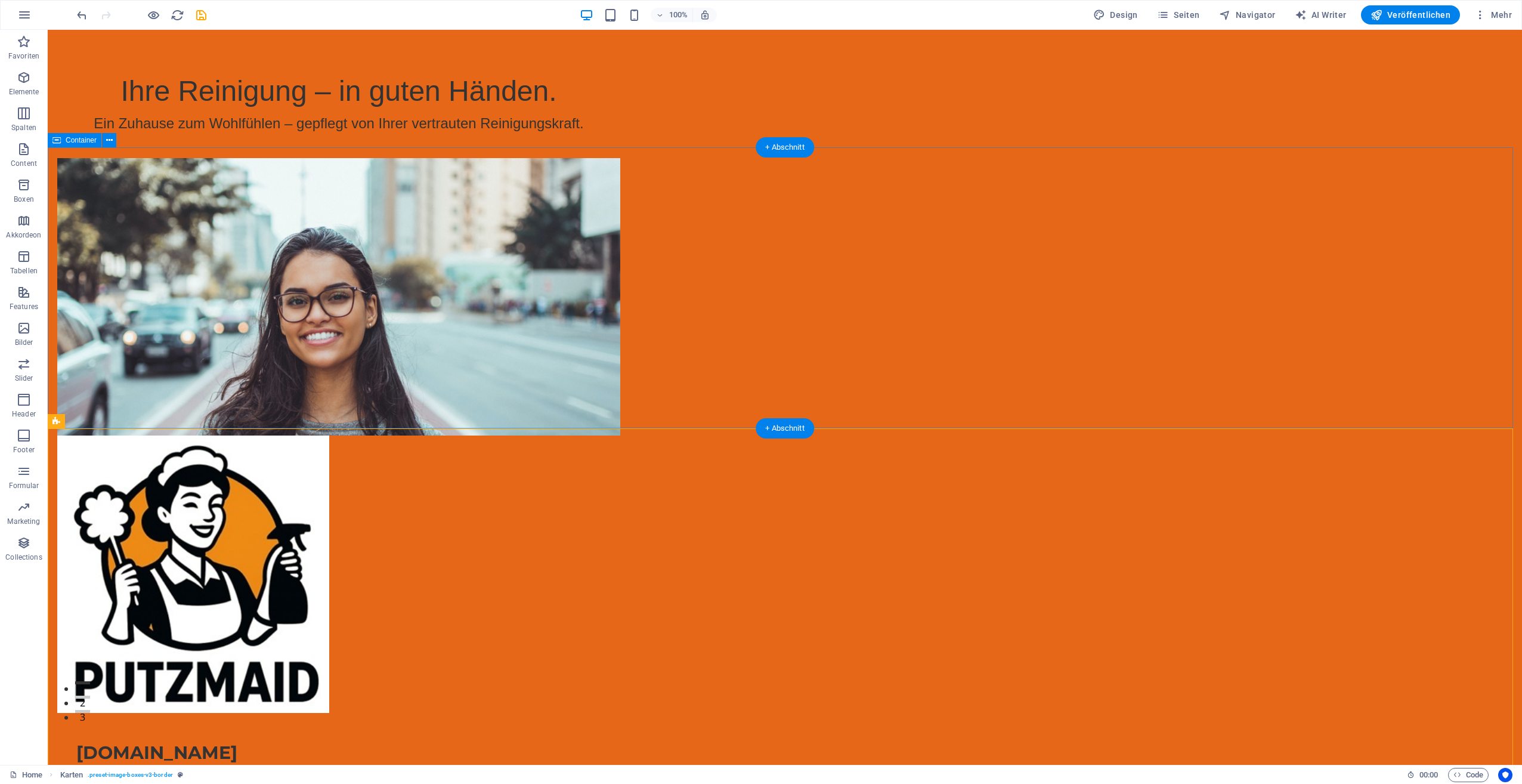
scroll to position [0, 0]
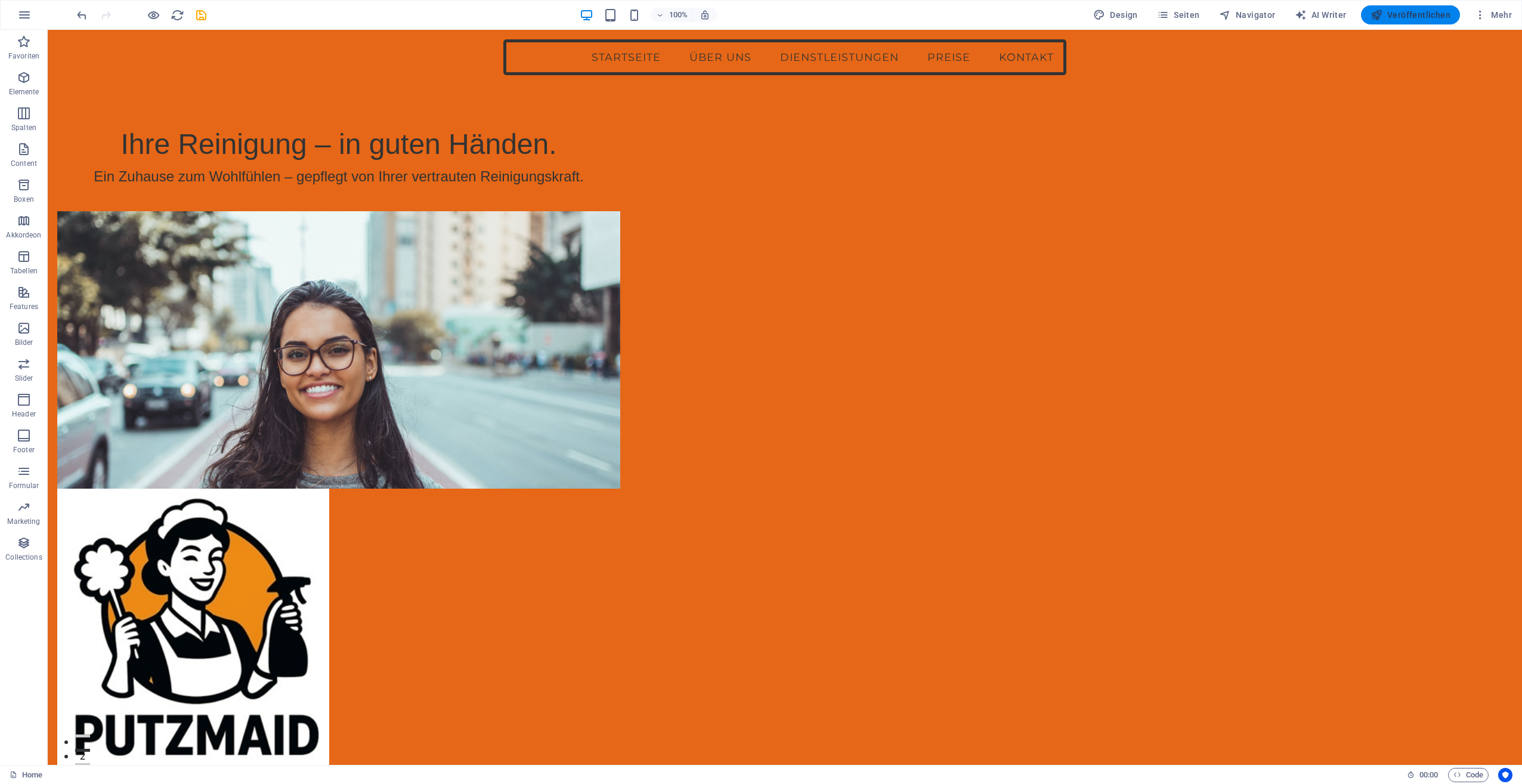
click at [1415, 13] on span "Veröffentlichen" at bounding box center [1411, 15] width 80 height 12
checkbox input "false"
